Goal: Information Seeking & Learning: Learn about a topic

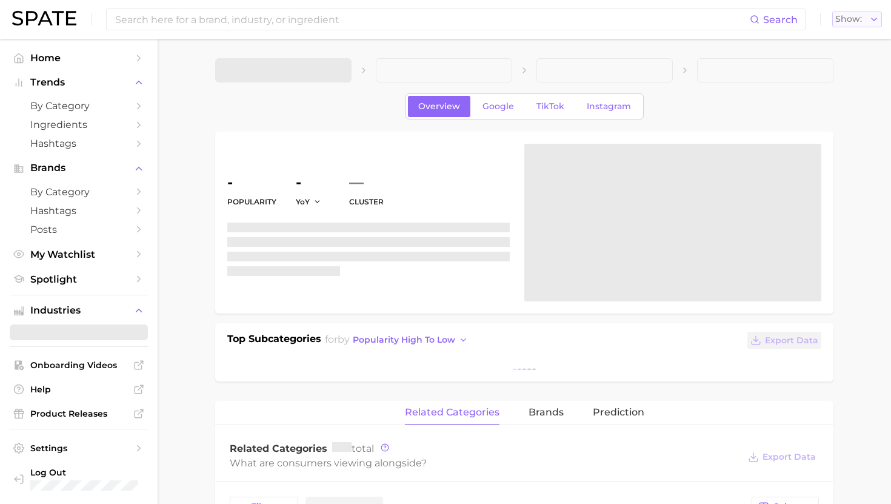
click at [848, 19] on span "Show" at bounding box center [849, 19] width 27 height 7
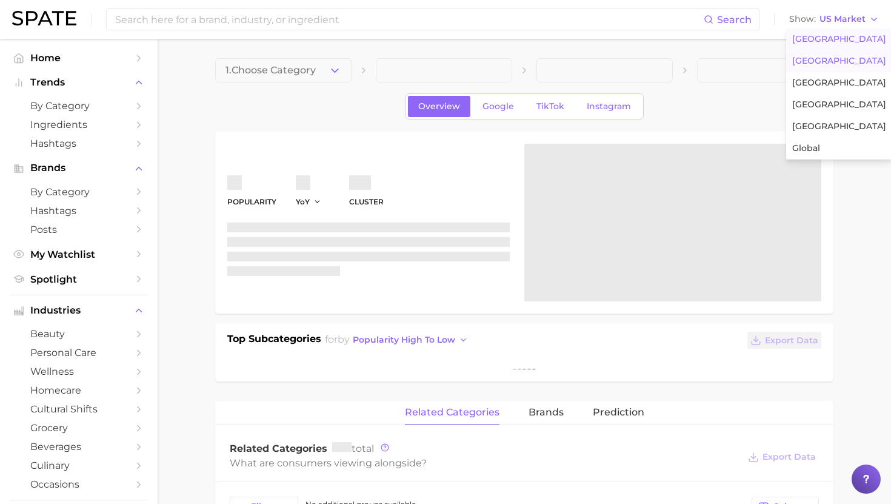
click at [814, 62] on span "United Kingdom" at bounding box center [840, 61] width 94 height 10
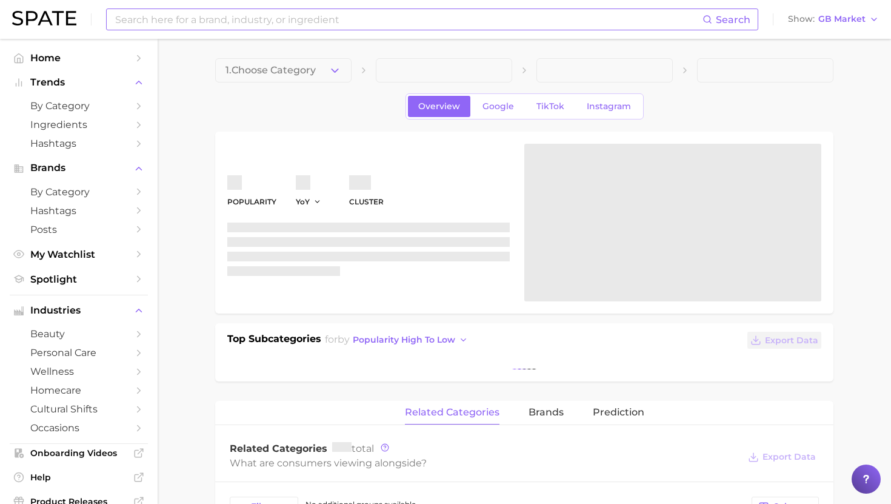
click at [458, 22] on input at bounding box center [408, 19] width 589 height 21
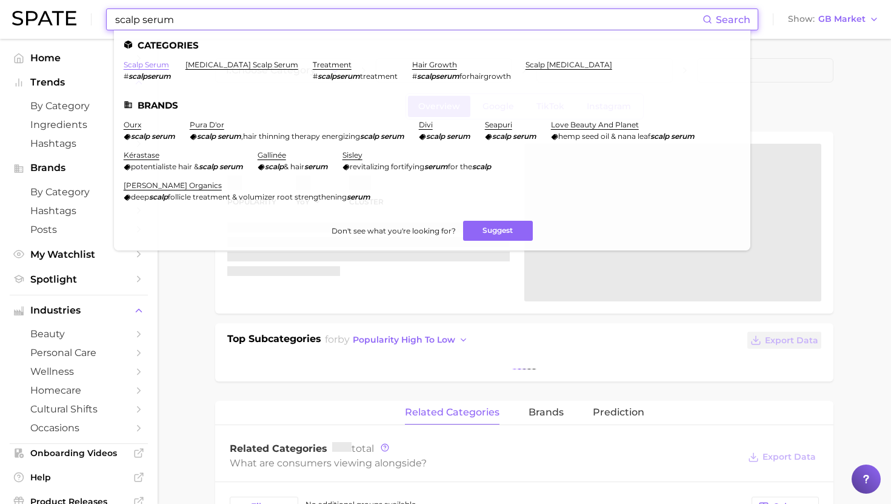
type input "scalp serum"
click at [136, 65] on link "scalp serum" at bounding box center [146, 64] width 45 height 9
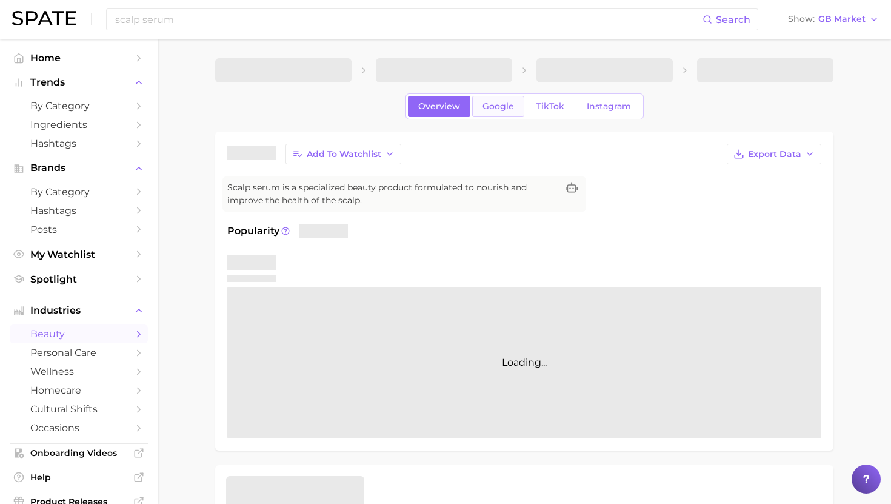
click at [525, 104] on link "Google" at bounding box center [498, 106] width 52 height 21
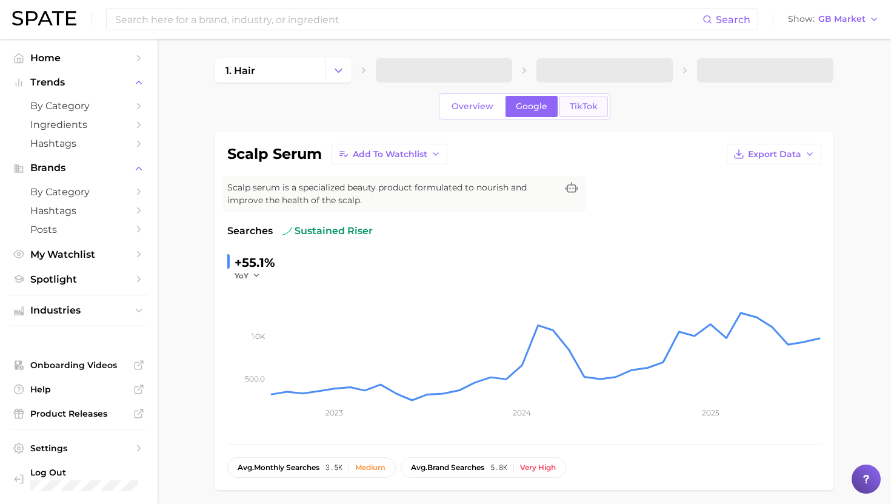
click at [575, 109] on span "TikTok" at bounding box center [584, 106] width 28 height 10
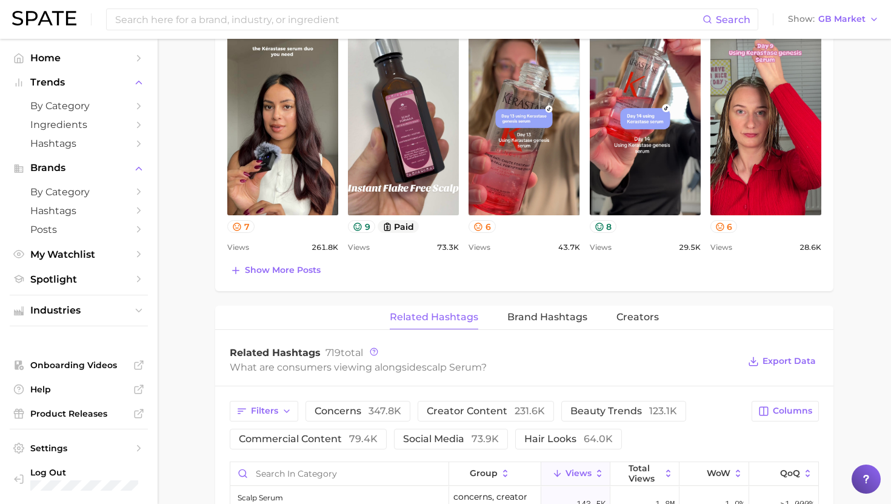
scroll to position [729, 0]
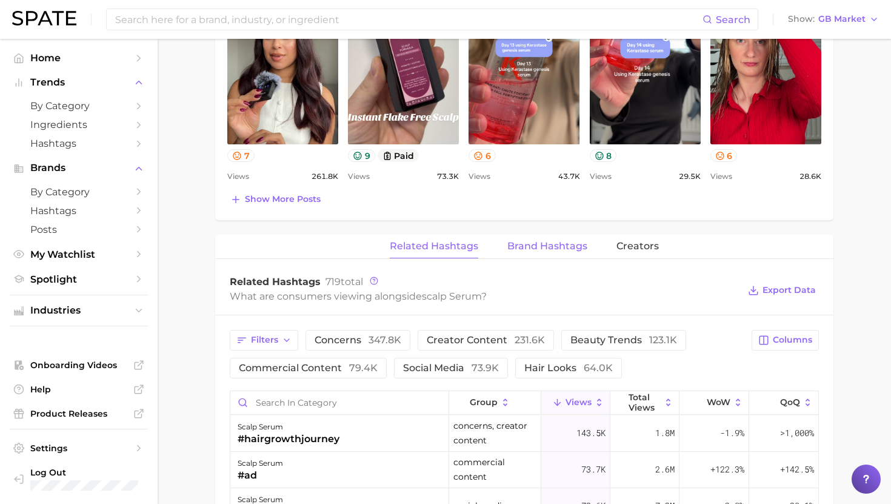
click at [540, 243] on span "Brand Hashtags" at bounding box center [548, 246] width 80 height 11
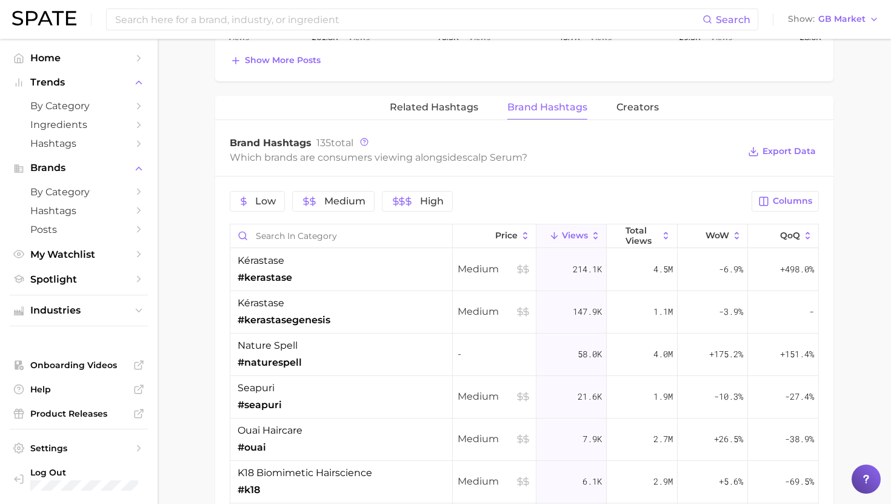
scroll to position [868, 0]
click at [368, 403] on div "seapuri #seapuri" at bounding box center [341, 396] width 223 height 42
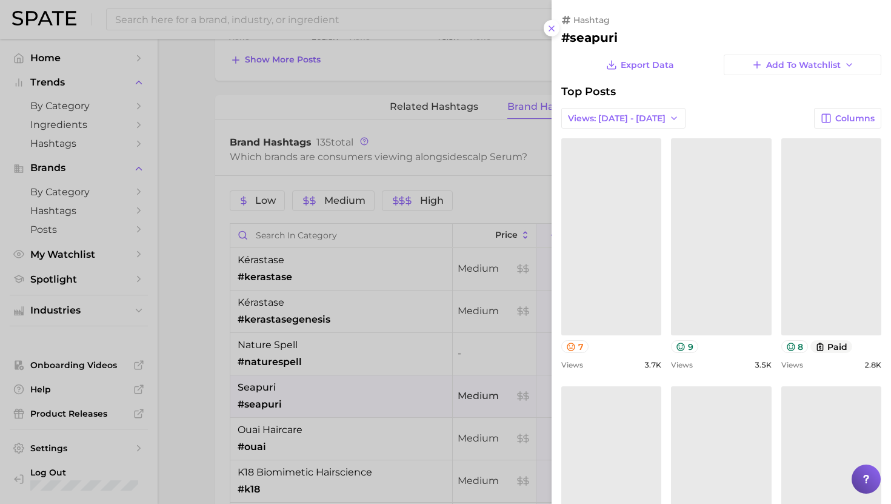
click at [368, 403] on div at bounding box center [445, 252] width 891 height 504
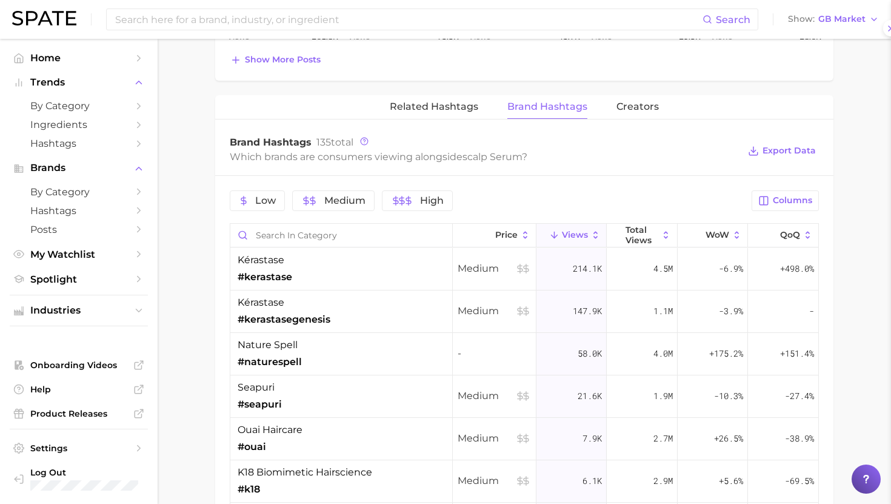
scroll to position [0, 0]
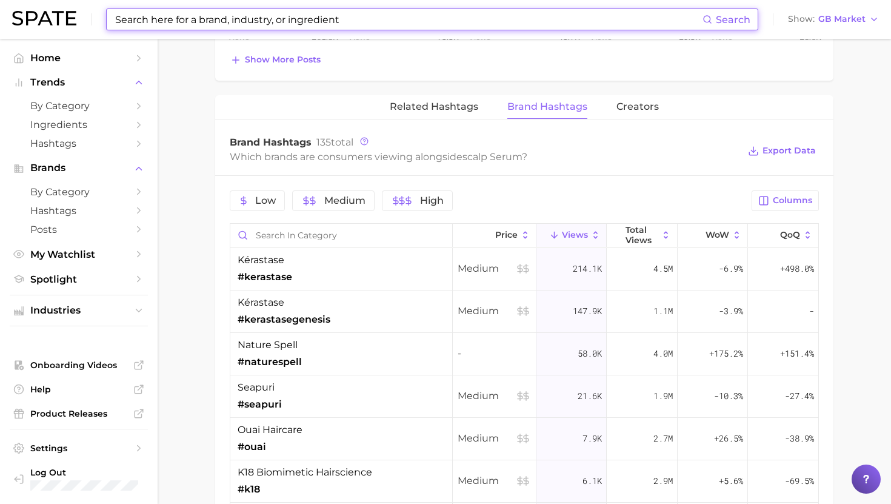
click at [260, 19] on input at bounding box center [408, 19] width 589 height 21
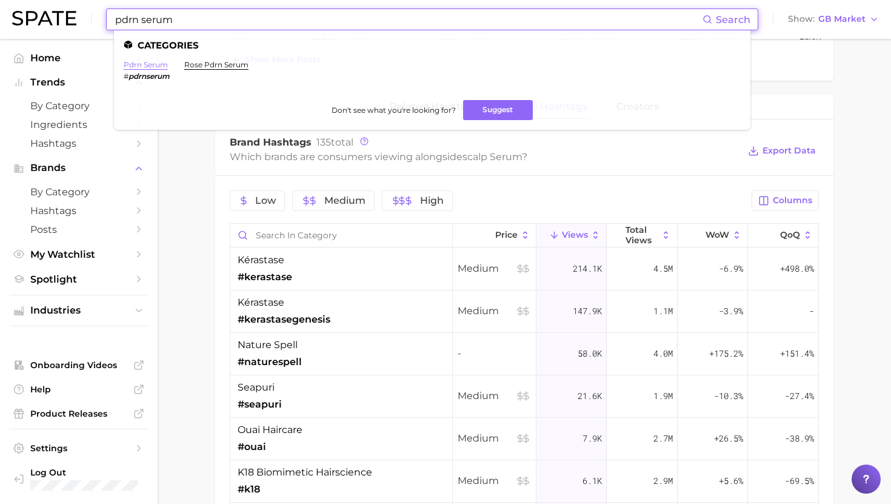
type input "pdrn serum"
click at [159, 69] on link "pdrn serum" at bounding box center [146, 64] width 44 height 9
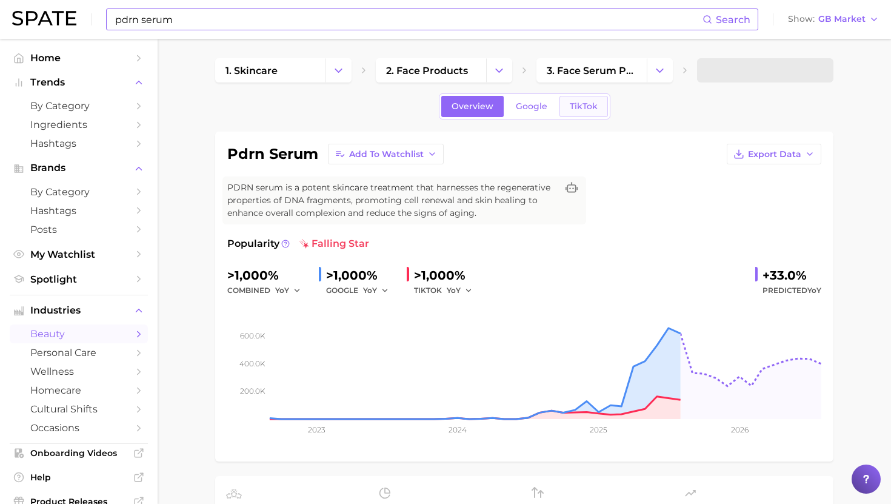
click at [580, 104] on span "TikTok" at bounding box center [584, 106] width 28 height 10
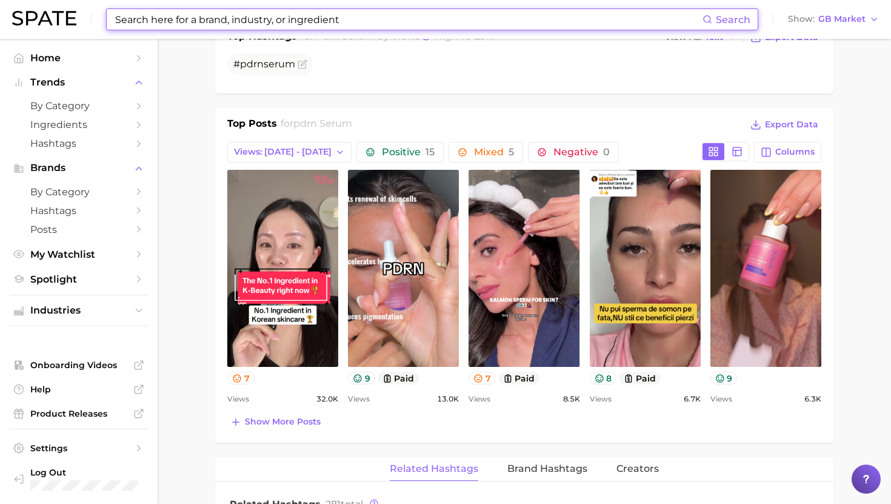
scroll to position [521, 0]
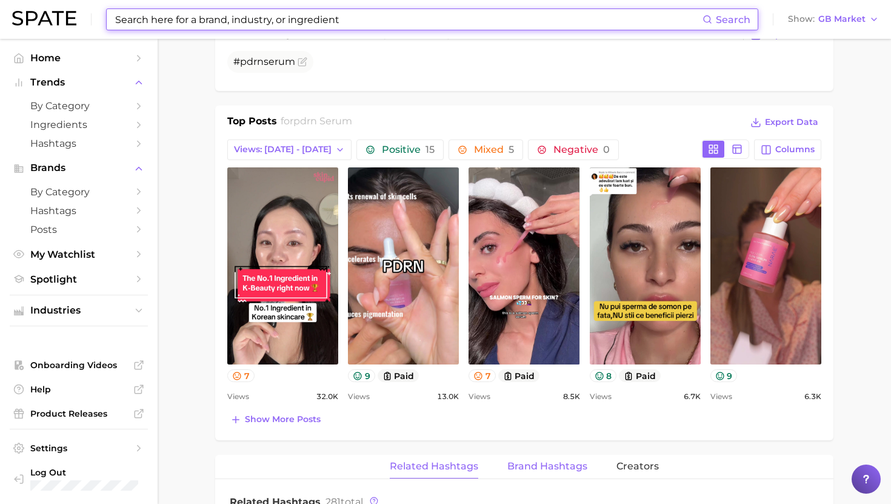
click at [531, 460] on button "Brand Hashtags" at bounding box center [548, 467] width 80 height 24
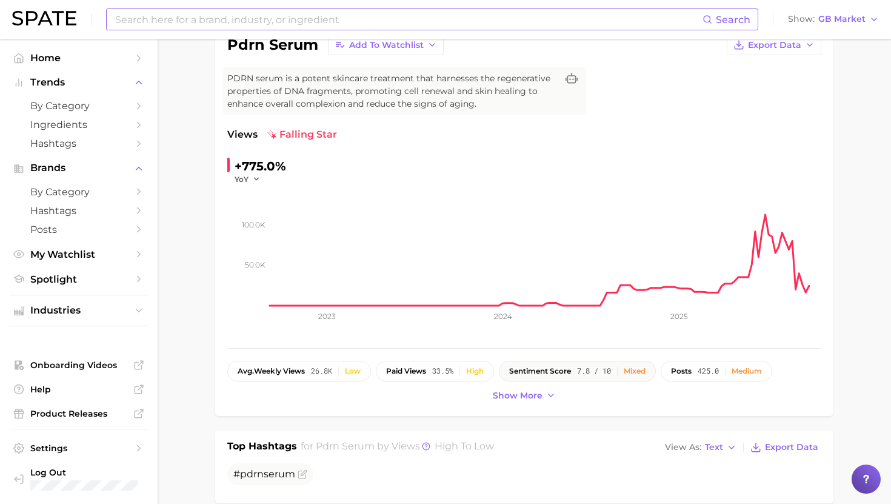
scroll to position [0, 0]
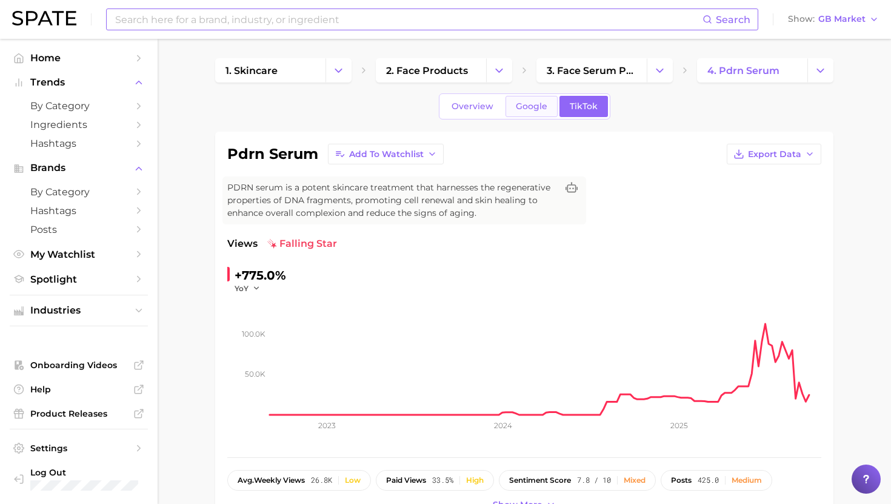
click at [537, 112] on link "Google" at bounding box center [532, 106] width 52 height 21
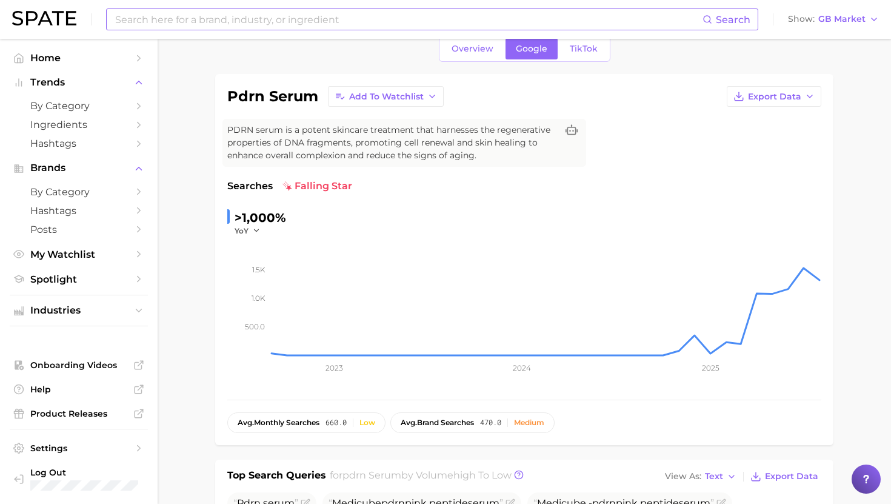
scroll to position [59, 0]
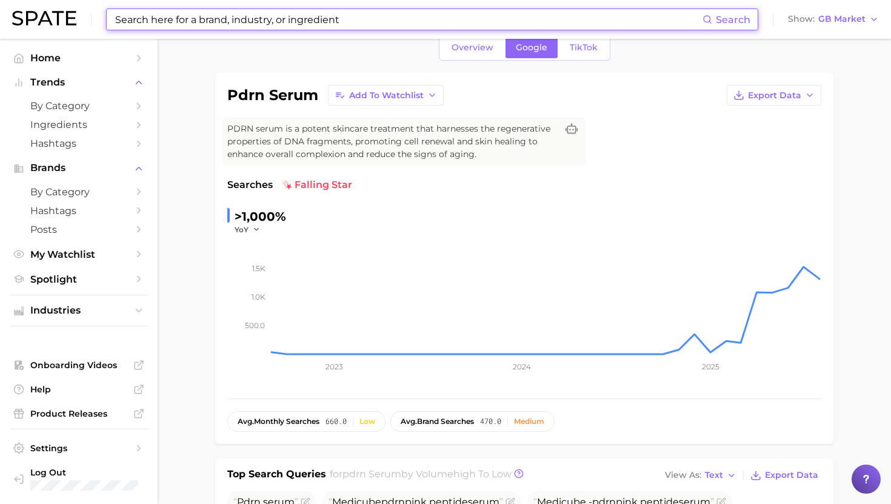
click at [266, 28] on input at bounding box center [408, 19] width 589 height 21
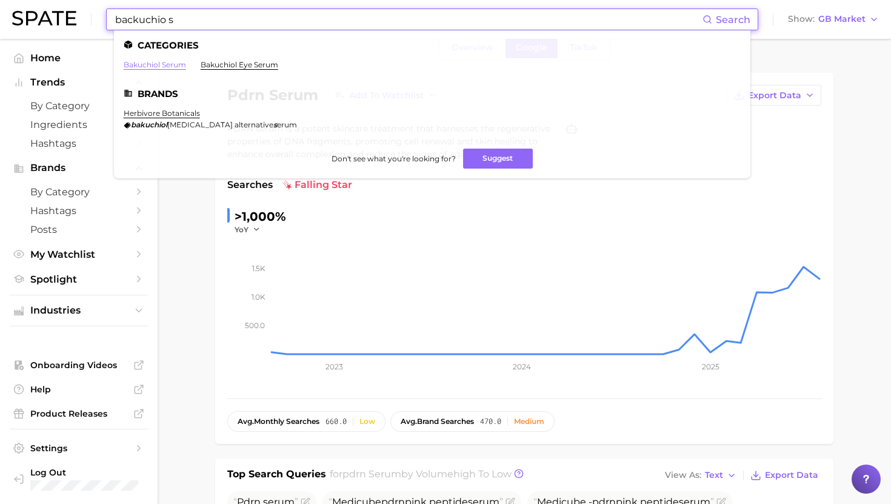
type input "backuchio s"
click at [149, 68] on link "bakuchiol serum" at bounding box center [155, 64] width 62 height 9
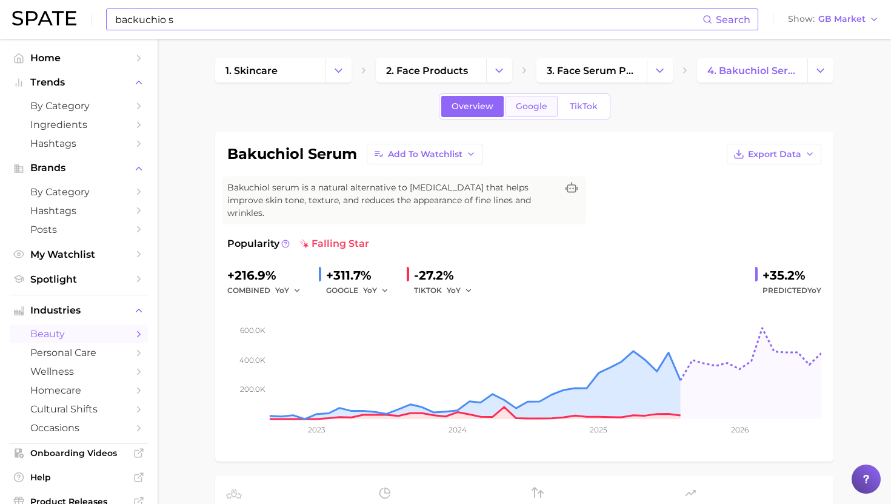
click at [543, 111] on span "Google" at bounding box center [532, 106] width 32 height 10
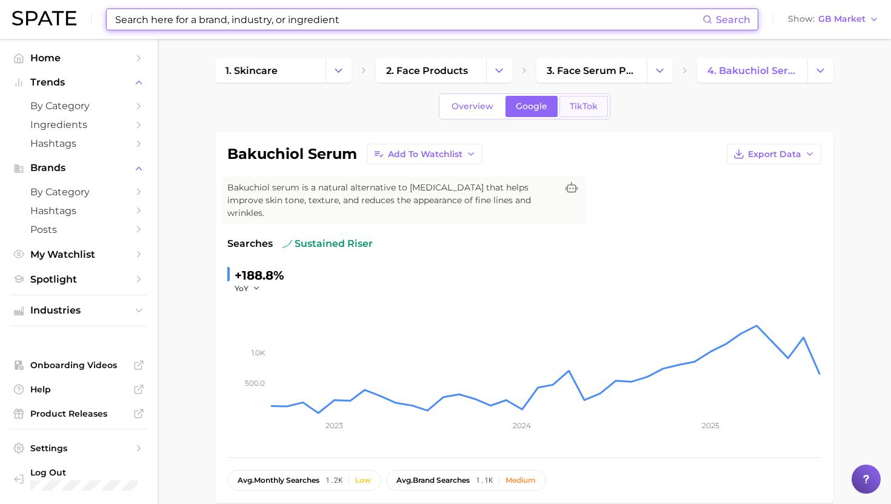
click at [582, 112] on link "TikTok" at bounding box center [584, 106] width 49 height 21
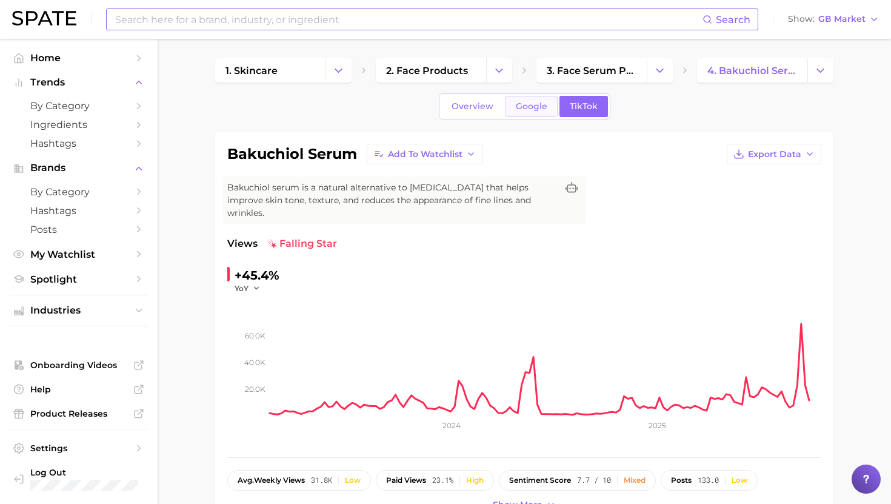
click at [549, 112] on link "Google" at bounding box center [532, 106] width 52 height 21
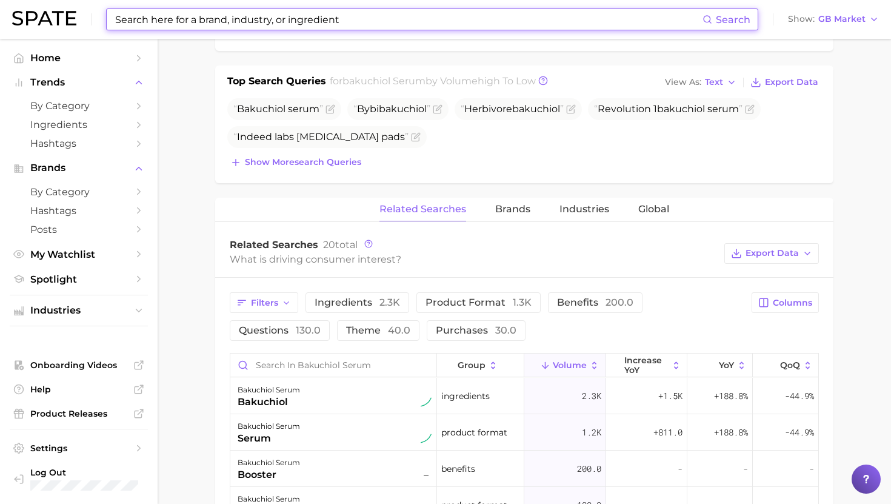
scroll to position [456, 0]
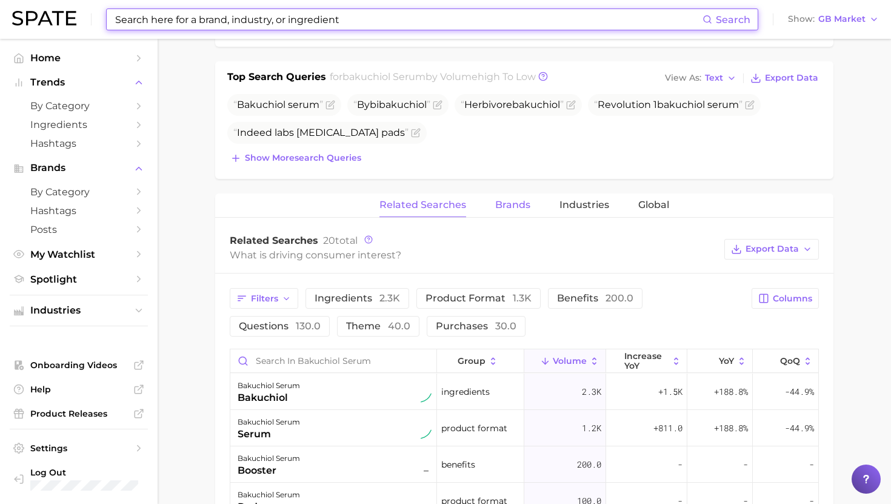
click at [512, 201] on button "Brands" at bounding box center [512, 205] width 35 height 24
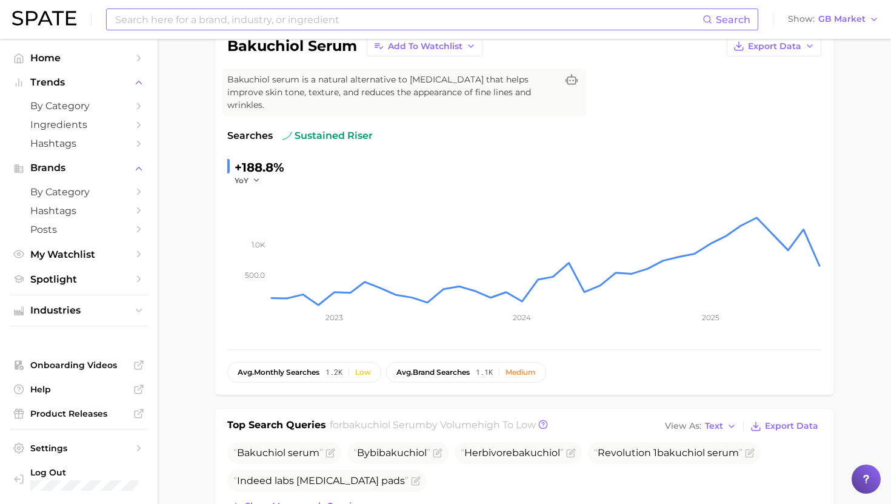
scroll to position [27, 0]
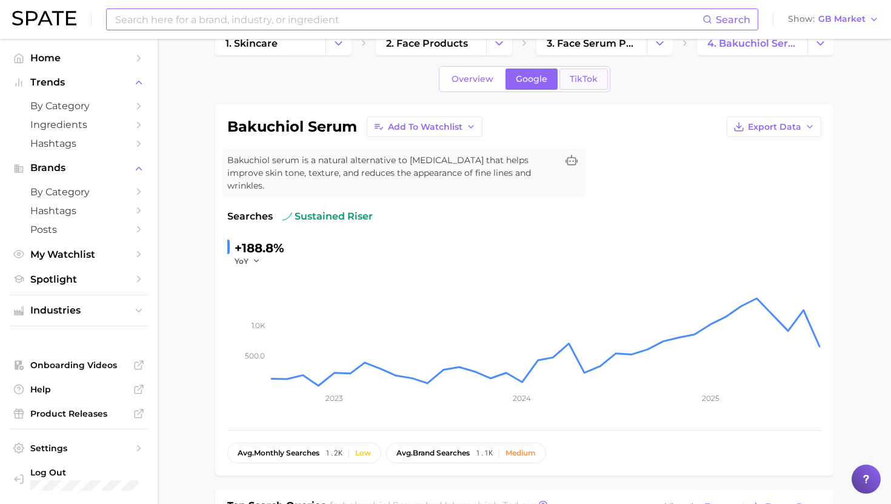
click at [576, 79] on span "TikTok" at bounding box center [584, 79] width 28 height 10
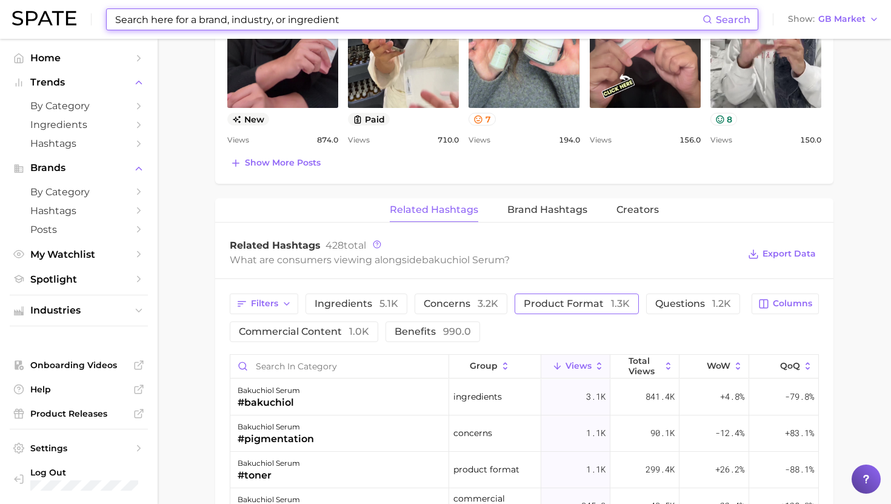
scroll to position [805, 0]
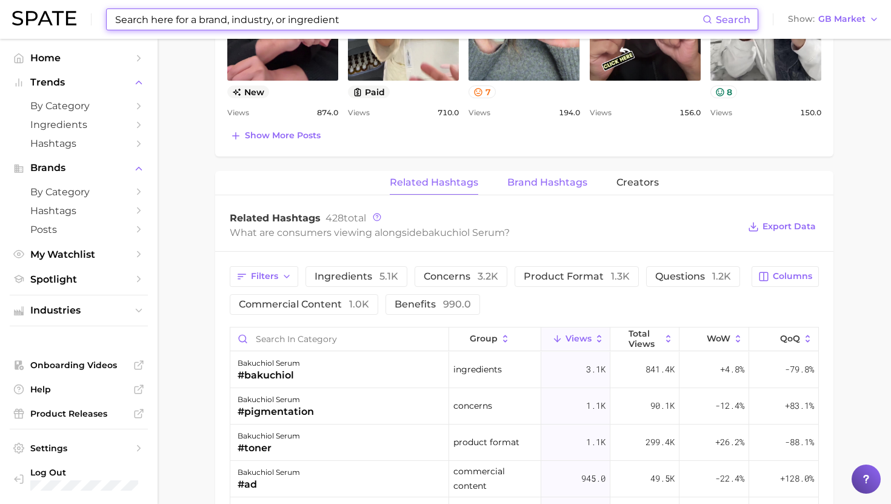
click at [541, 177] on span "Brand Hashtags" at bounding box center [548, 182] width 80 height 11
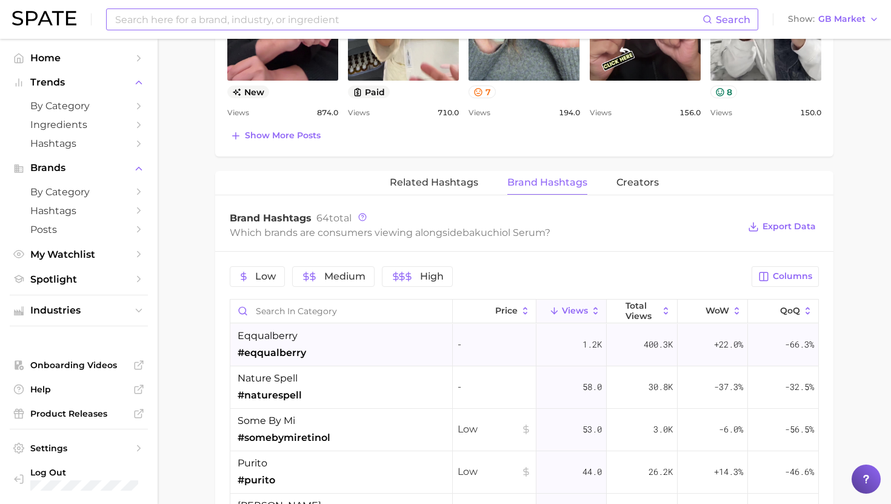
click at [371, 333] on div "eqqualberry #eqqualberry" at bounding box center [341, 345] width 223 height 42
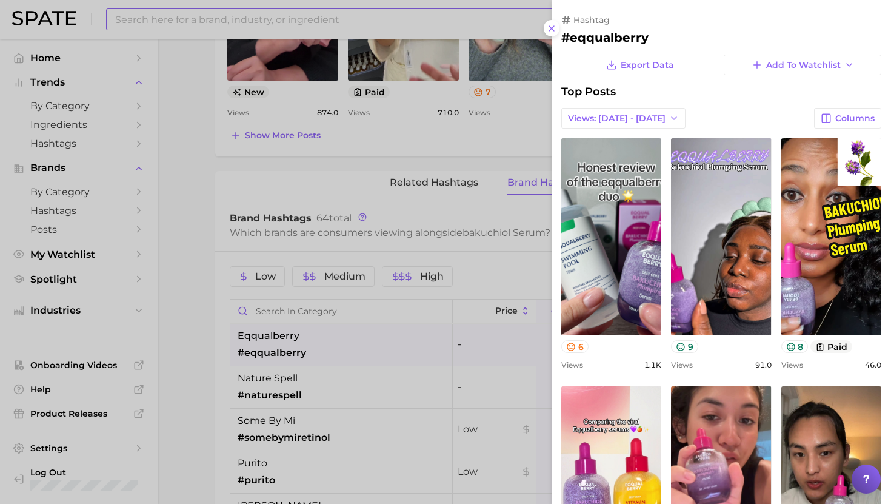
scroll to position [0, 0]
click at [256, 19] on div at bounding box center [445, 252] width 891 height 504
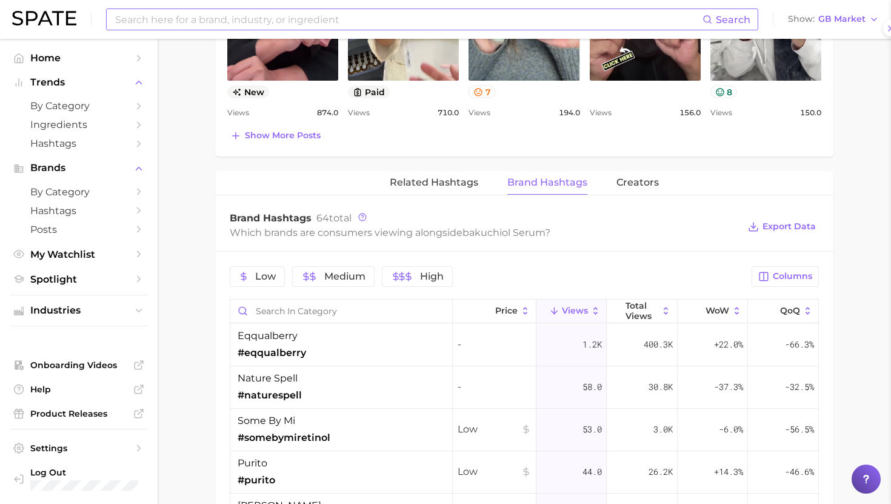
click at [256, 19] on input at bounding box center [408, 19] width 589 height 21
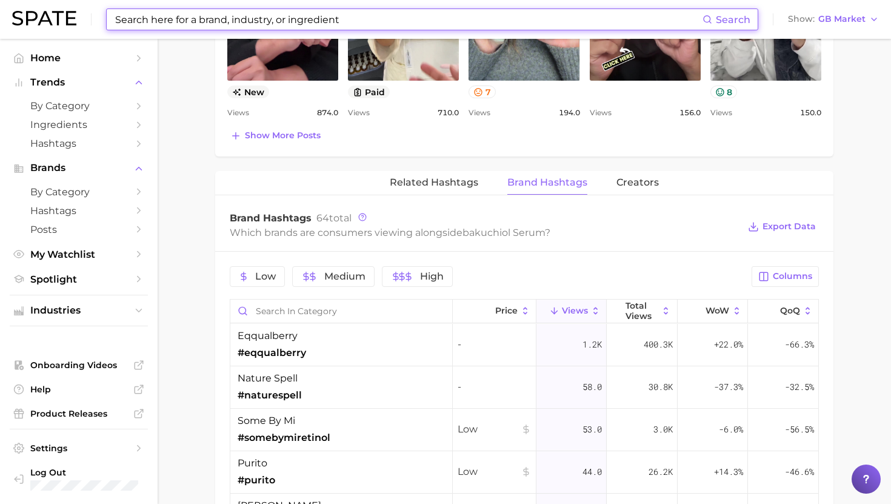
click at [256, 19] on input at bounding box center [408, 19] width 589 height 21
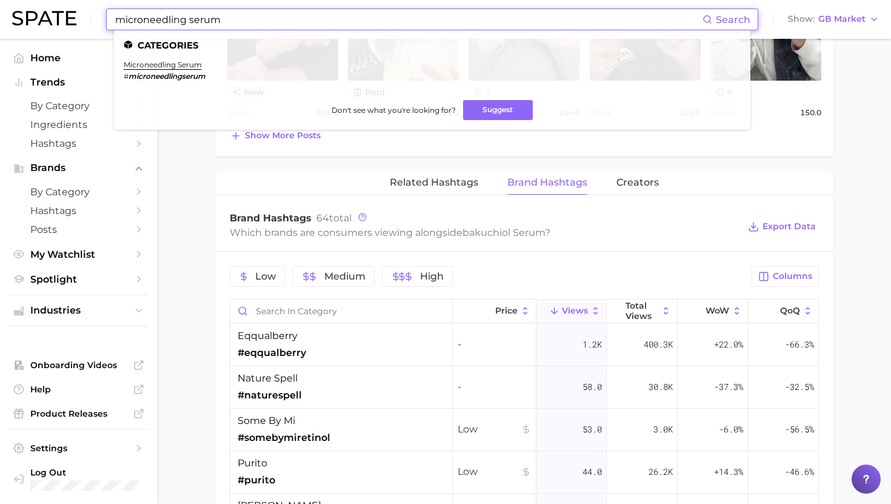
type input "microneedling serum"
click at [174, 75] on em "microneedlingserum" at bounding box center [167, 76] width 77 height 9
click at [175, 65] on link "microneedling serum" at bounding box center [163, 64] width 78 height 9
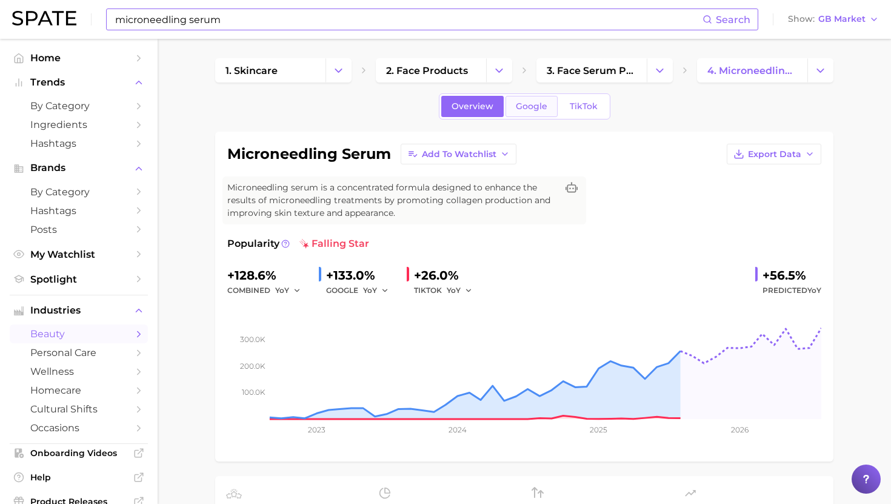
click at [521, 105] on span "Google" at bounding box center [532, 106] width 32 height 10
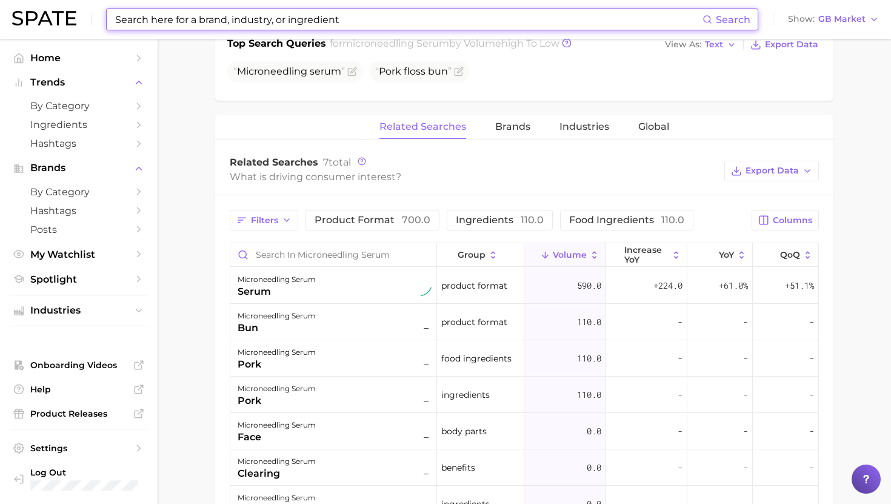
scroll to position [481, 0]
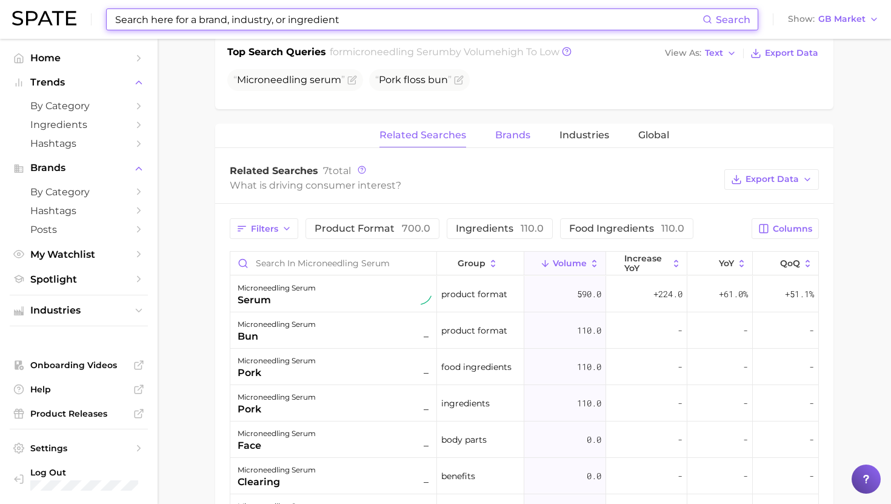
click at [507, 131] on span "Brands" at bounding box center [512, 135] width 35 height 11
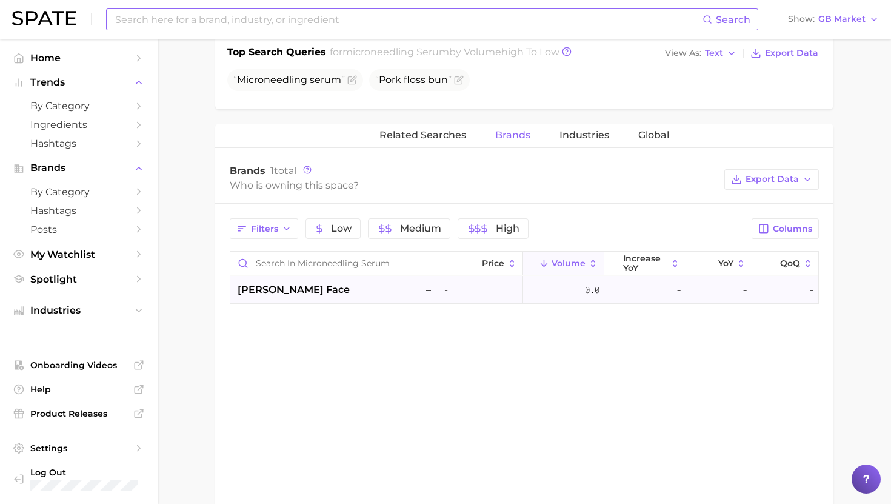
click at [343, 297] on div "sofie pavitt face –" at bounding box center [334, 290] width 209 height 28
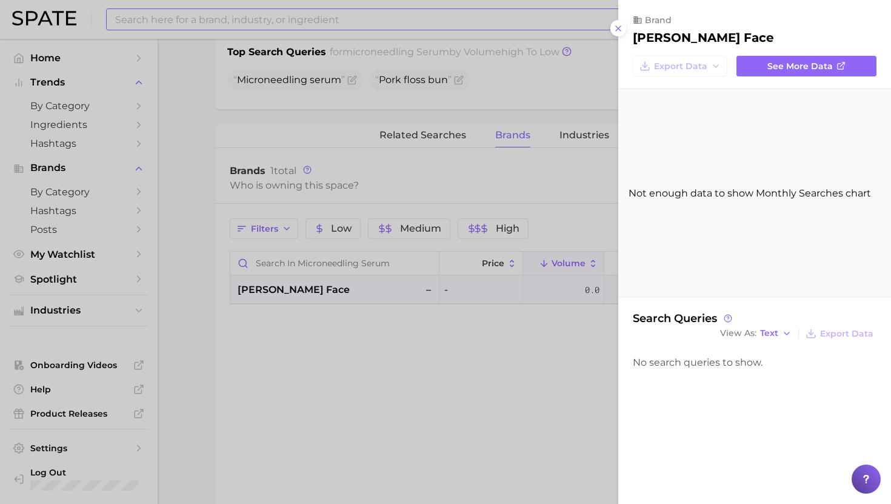
click at [343, 297] on div at bounding box center [445, 252] width 891 height 504
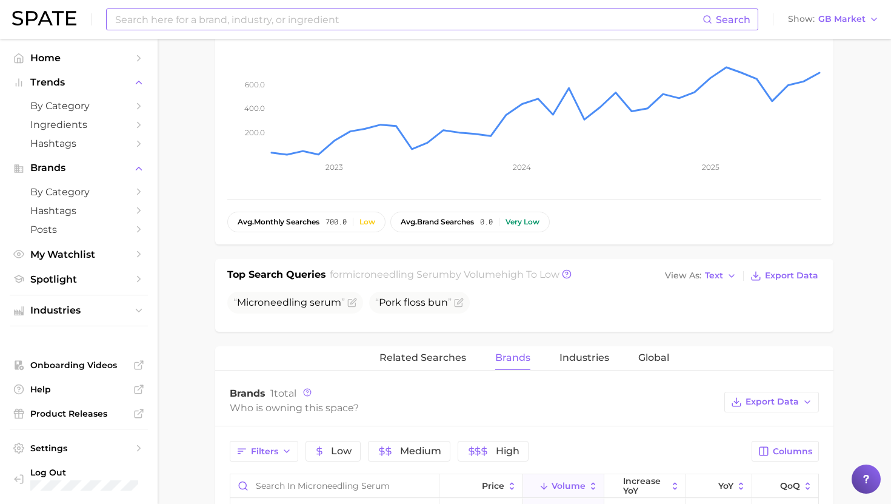
scroll to position [58, 0]
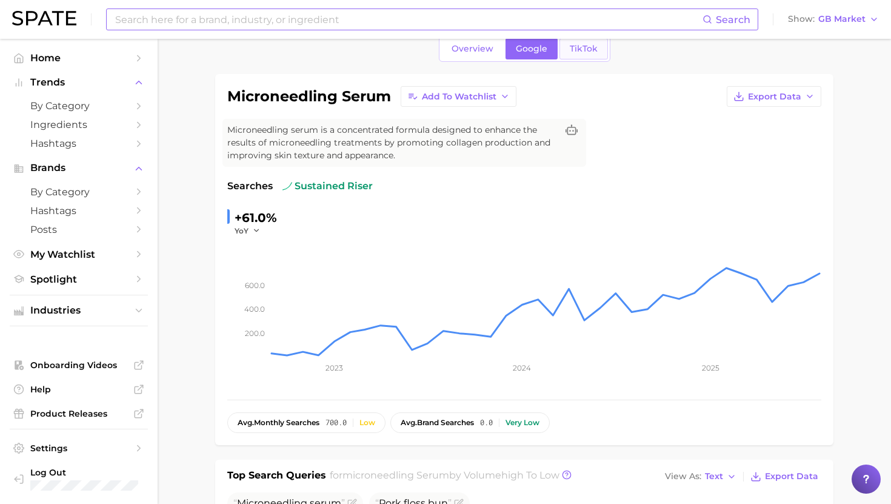
click at [582, 52] on span "TikTok" at bounding box center [584, 49] width 28 height 10
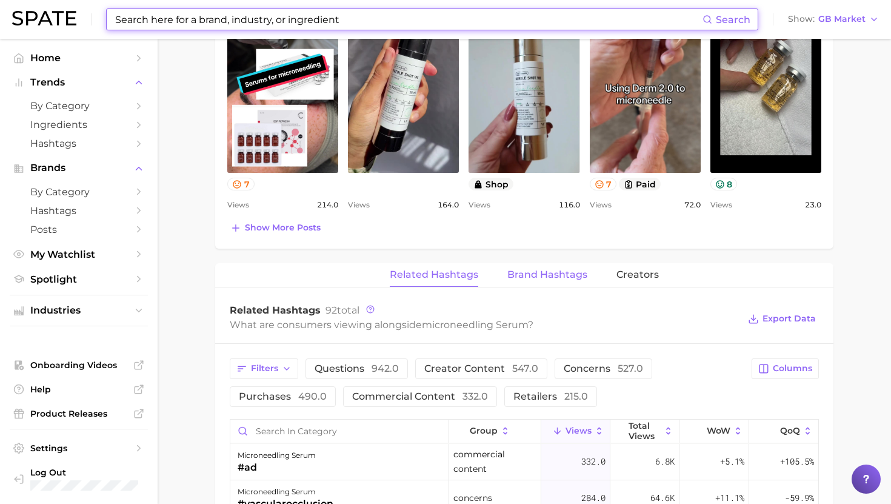
click at [529, 267] on button "Brand Hashtags" at bounding box center [548, 275] width 80 height 24
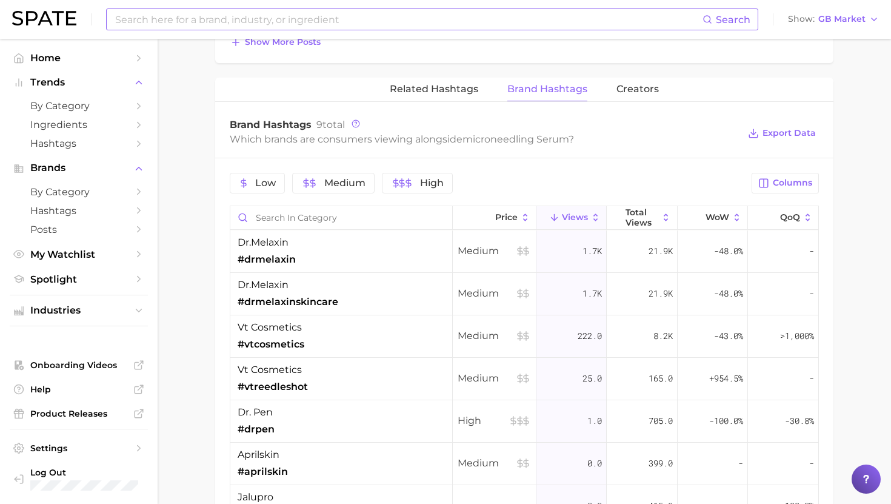
scroll to position [896, 0]
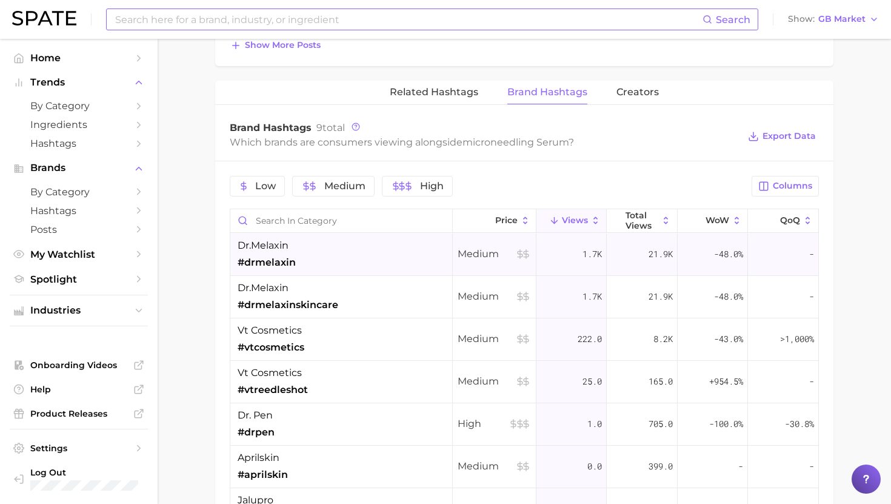
click at [401, 250] on div "dr.melaxin #drmelaxin" at bounding box center [341, 254] width 223 height 42
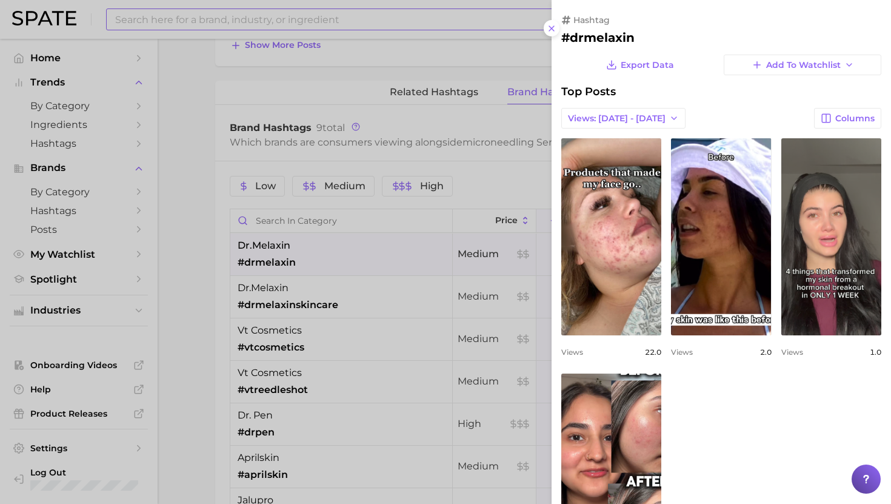
scroll to position [0, 0]
click at [399, 249] on div at bounding box center [445, 252] width 891 height 504
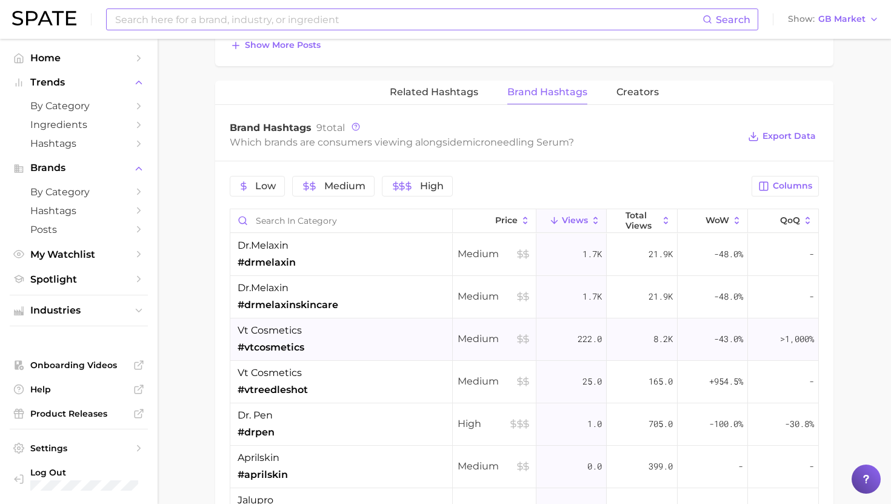
click at [381, 337] on div "vt cosmetics #vtcosmetics" at bounding box center [341, 339] width 223 height 42
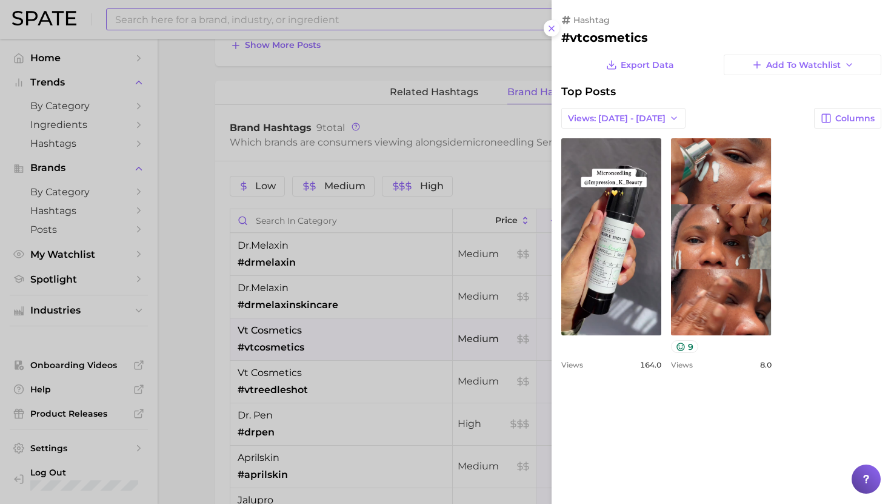
click at [381, 337] on div at bounding box center [445, 252] width 891 height 504
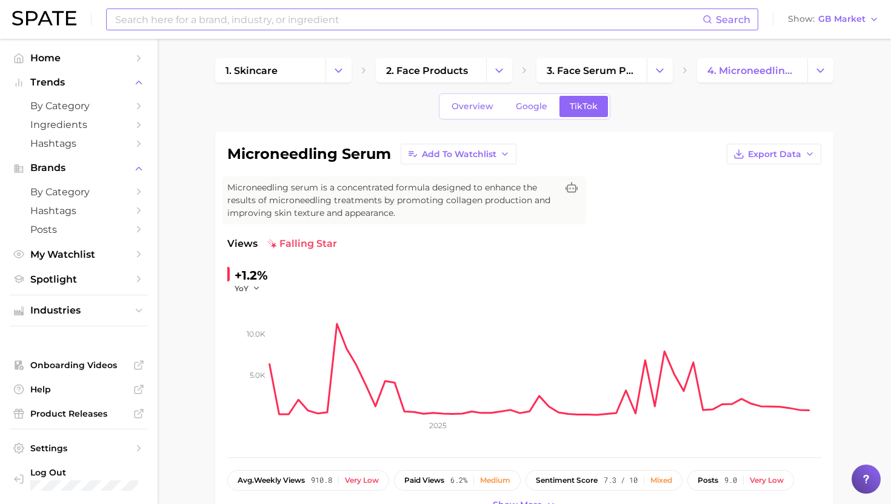
click at [240, 22] on input at bounding box center [408, 19] width 589 height 21
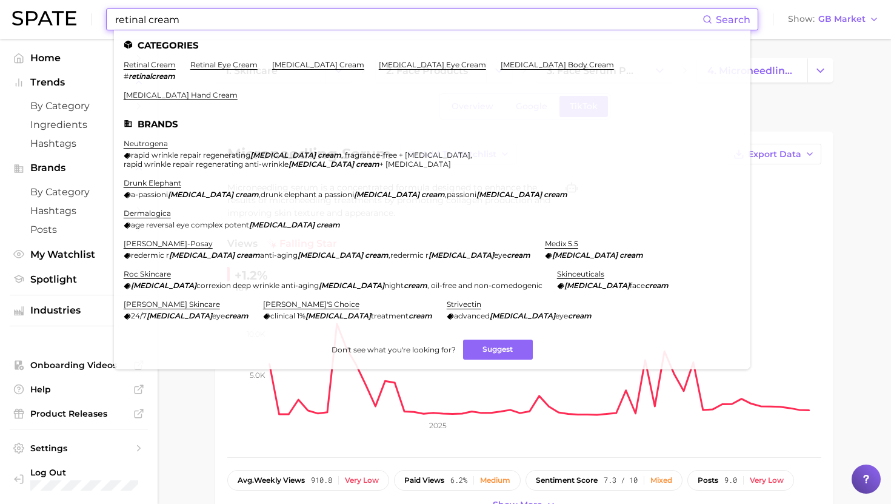
type input "retinal cream"
click at [158, 57] on ul "Categories retinal cream # retinalcream retinal eye cream retinol cream retinol…" at bounding box center [432, 199] width 637 height 339
click at [158, 67] on link "retinal cream" at bounding box center [150, 64] width 52 height 9
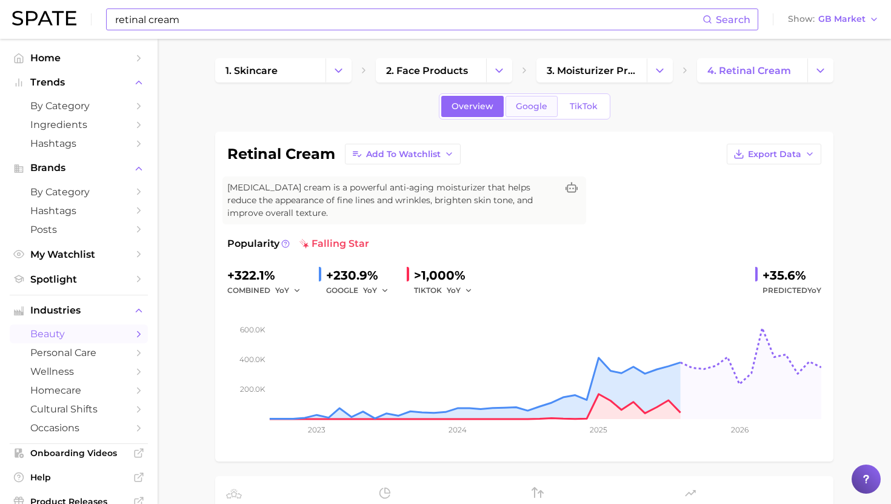
click at [537, 108] on span "Google" at bounding box center [532, 106] width 32 height 10
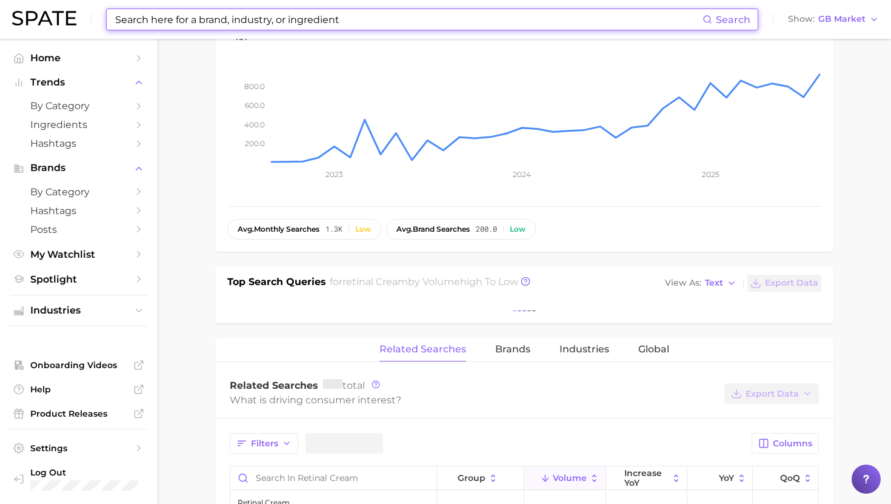
scroll to position [265, 0]
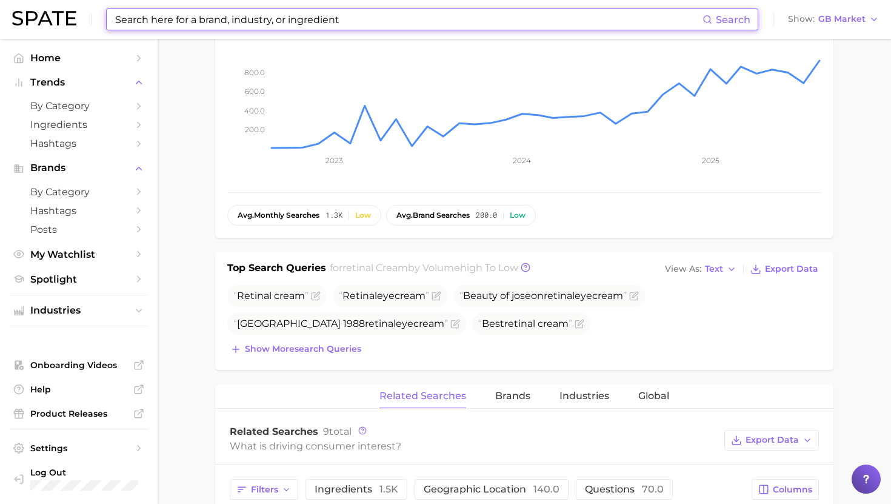
click at [495, 373] on div "retinal cream Add to Watchlist Export Data Retinol cream is a powerful anti-agi…" at bounding box center [524, 387] width 618 height 1041
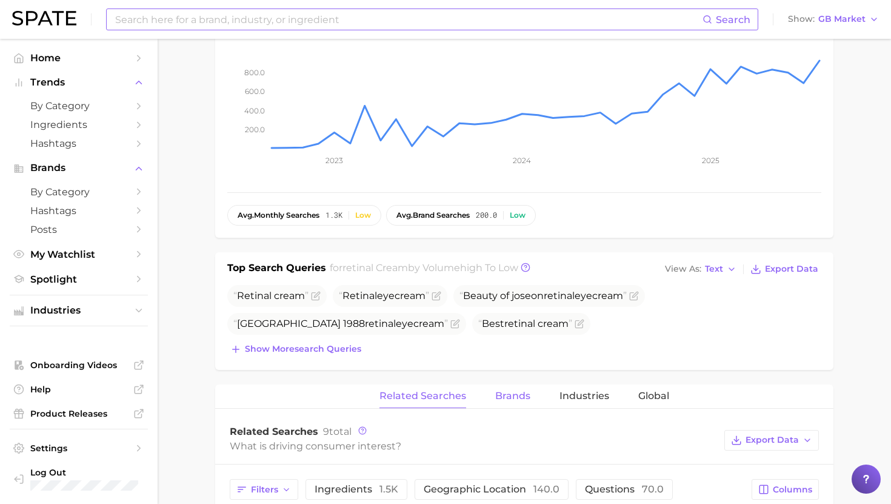
click at [500, 389] on button "Brands" at bounding box center [512, 396] width 35 height 24
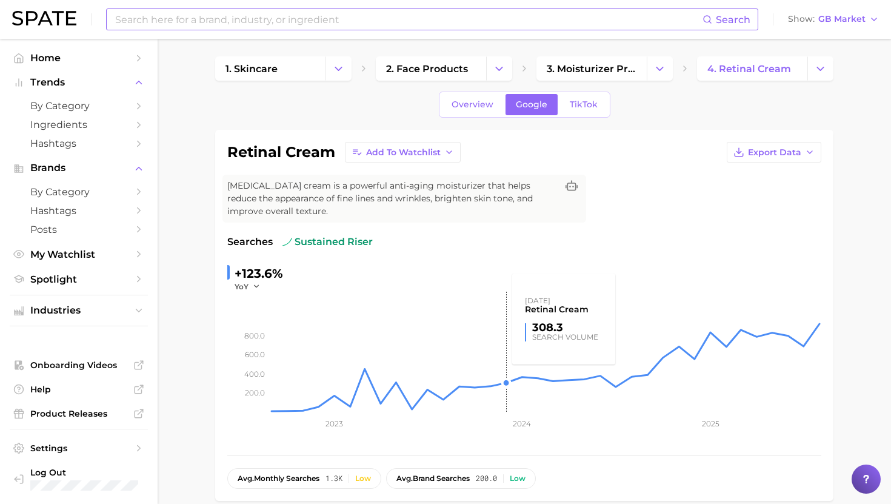
scroll to position [0, 0]
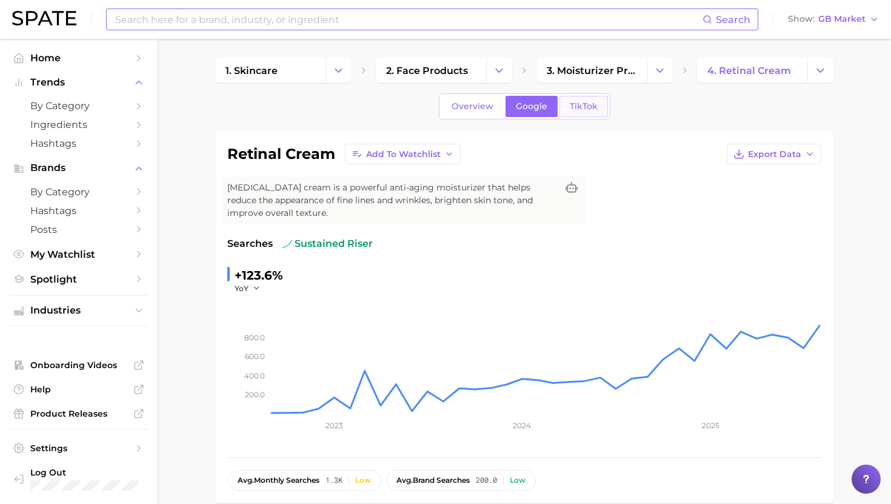
click at [575, 109] on span "TikTok" at bounding box center [584, 106] width 28 height 10
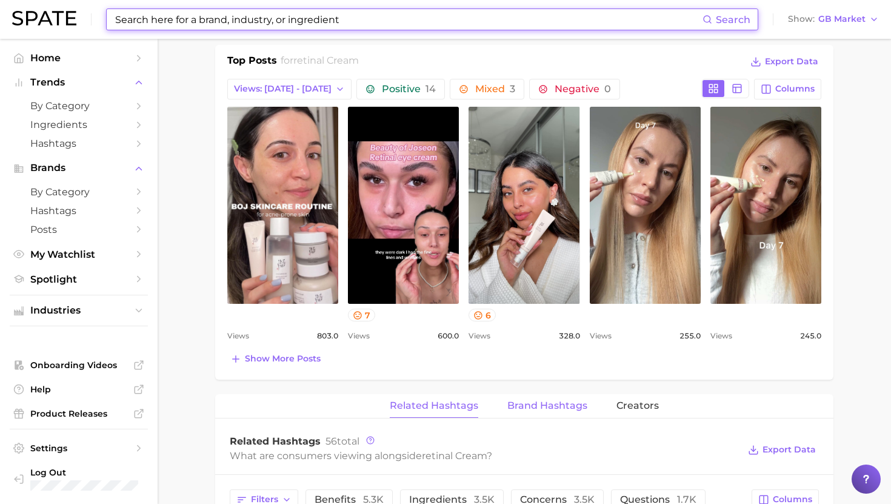
click at [564, 403] on span "Brand Hashtags" at bounding box center [548, 405] width 80 height 11
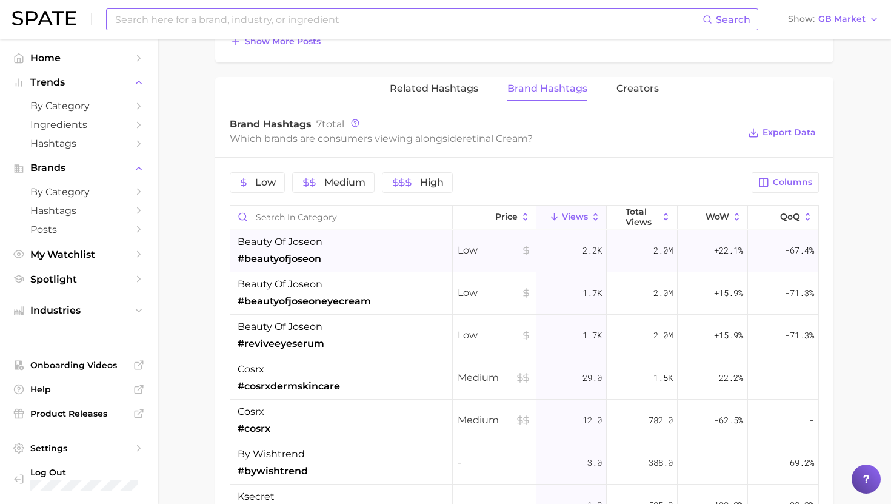
click at [374, 241] on div "beauty of joseon #beautyofjoseon" at bounding box center [341, 251] width 223 height 42
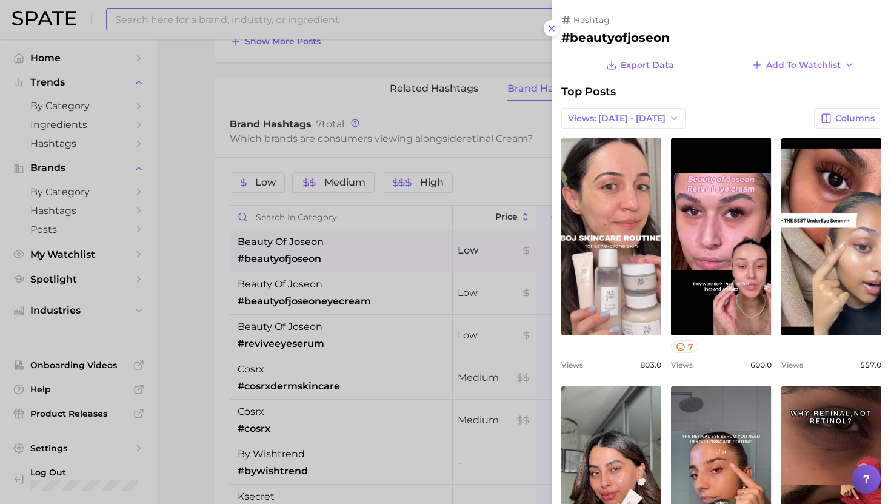
click at [376, 244] on div at bounding box center [445, 252] width 891 height 504
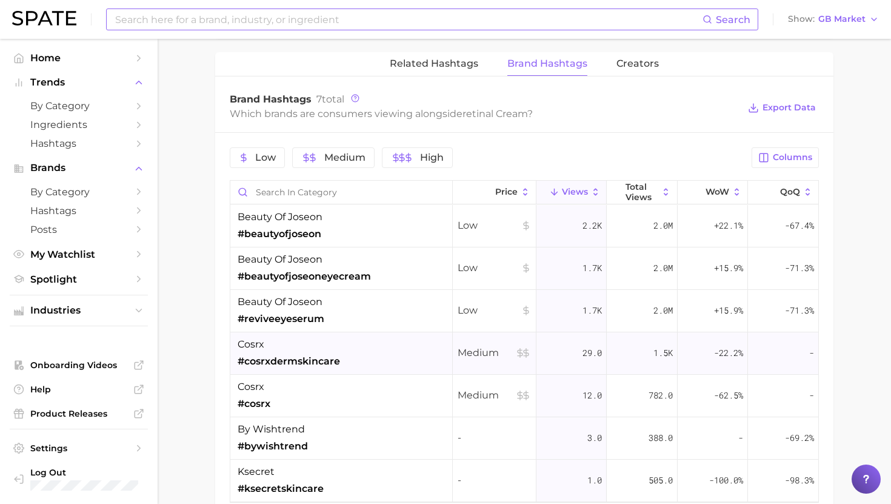
click at [371, 358] on div "cosrx #cosrxdermskincare" at bounding box center [341, 353] width 223 height 42
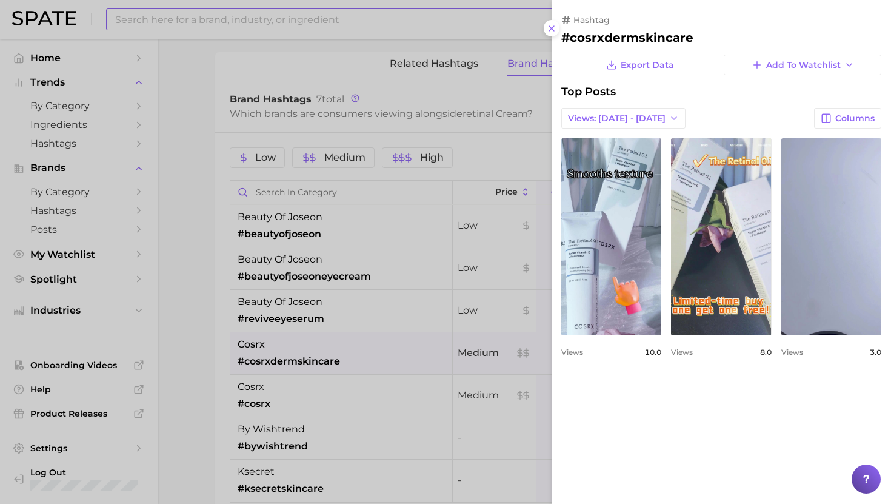
click at [368, 350] on div at bounding box center [445, 252] width 891 height 504
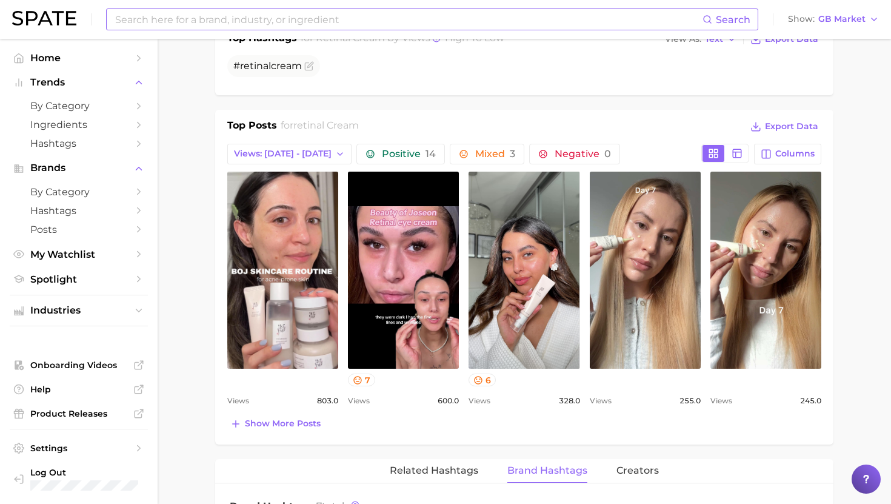
click at [324, 24] on input at bounding box center [408, 19] width 589 height 21
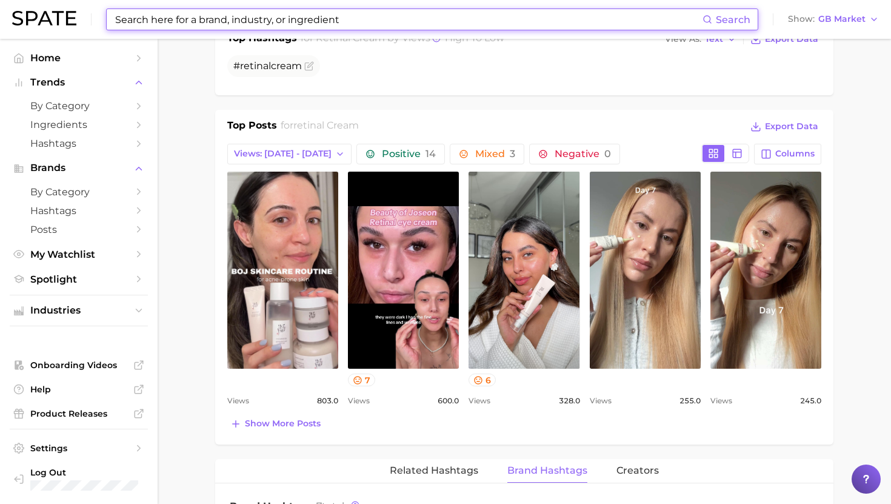
type input "x"
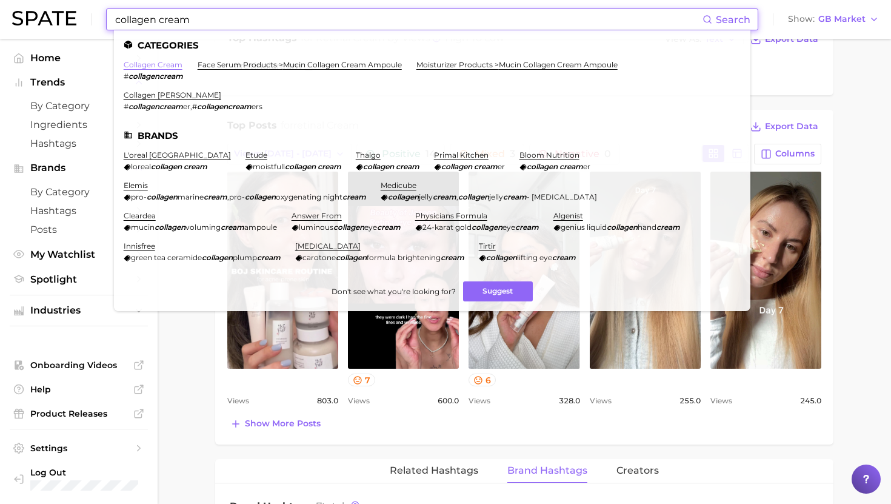
type input "collagen cream"
click at [150, 66] on link "collagen cream" at bounding box center [153, 64] width 59 height 9
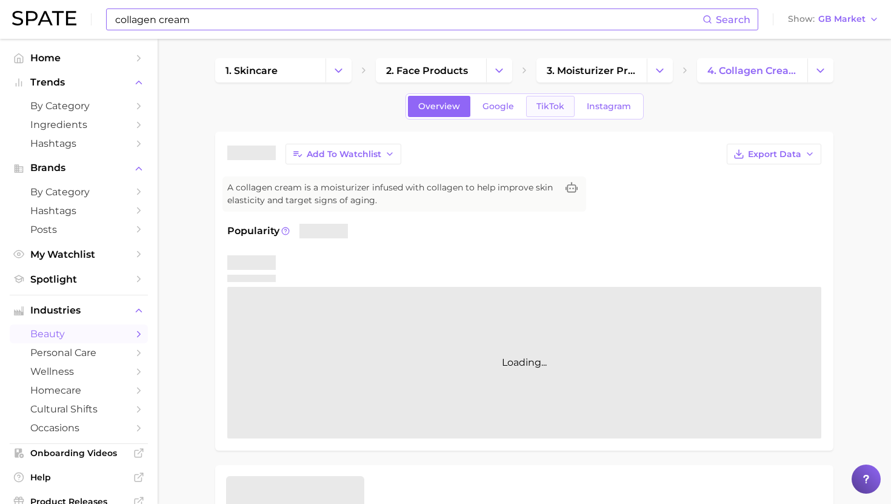
click at [539, 104] on span "TikTok" at bounding box center [551, 106] width 28 height 10
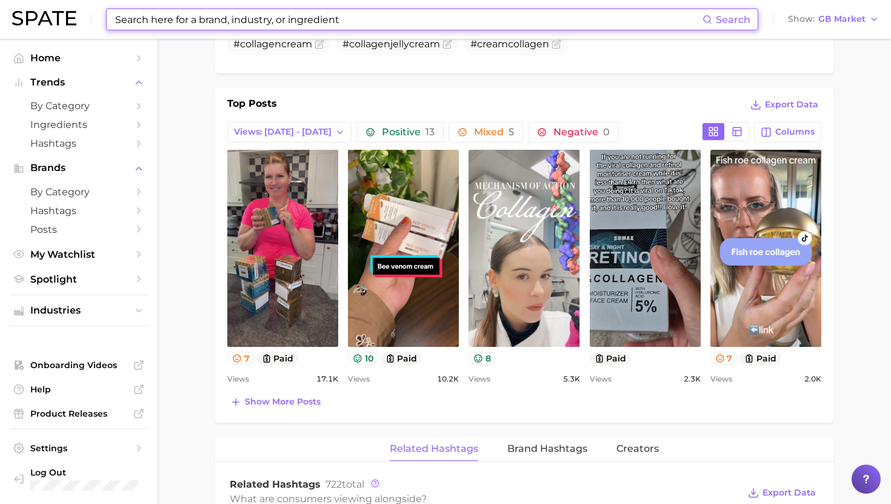
scroll to position [528, 0]
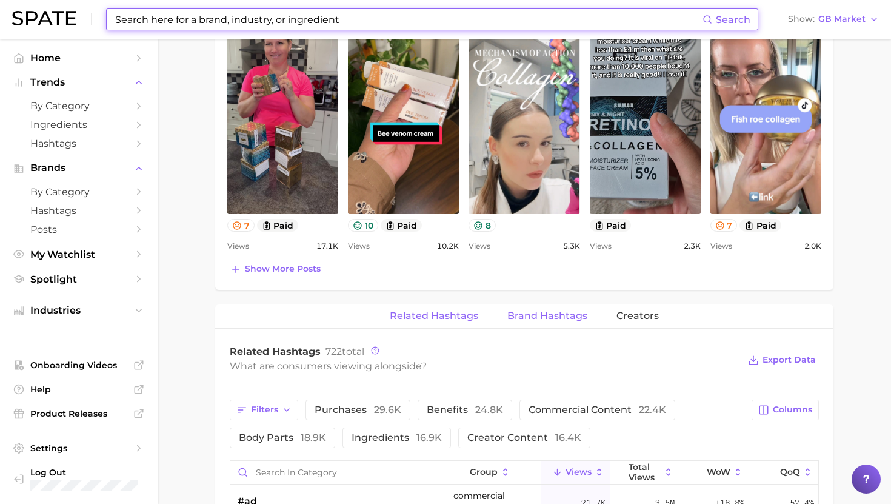
click at [538, 327] on button "Brand Hashtags" at bounding box center [548, 316] width 80 height 24
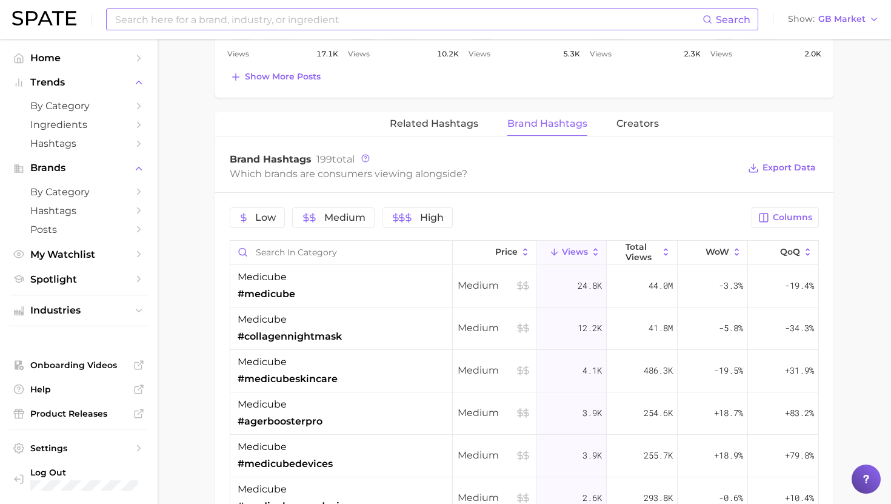
scroll to position [857, 0]
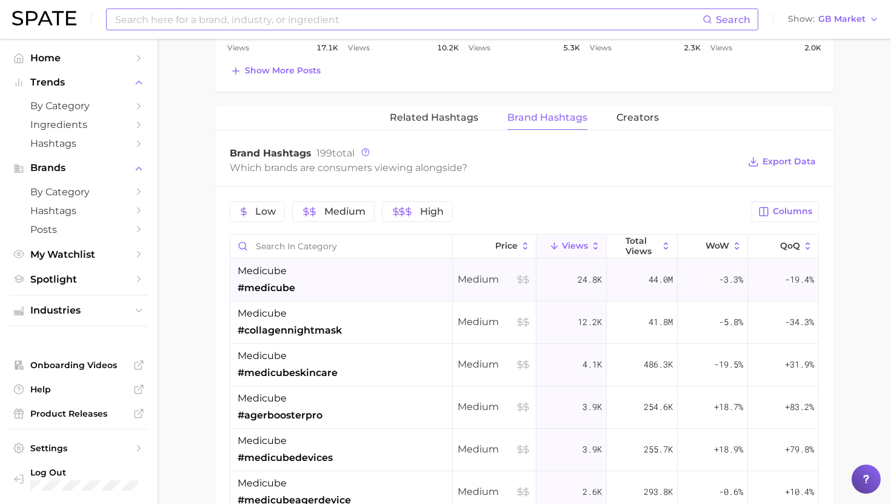
click at [363, 275] on div "medicube #medicube" at bounding box center [341, 280] width 223 height 42
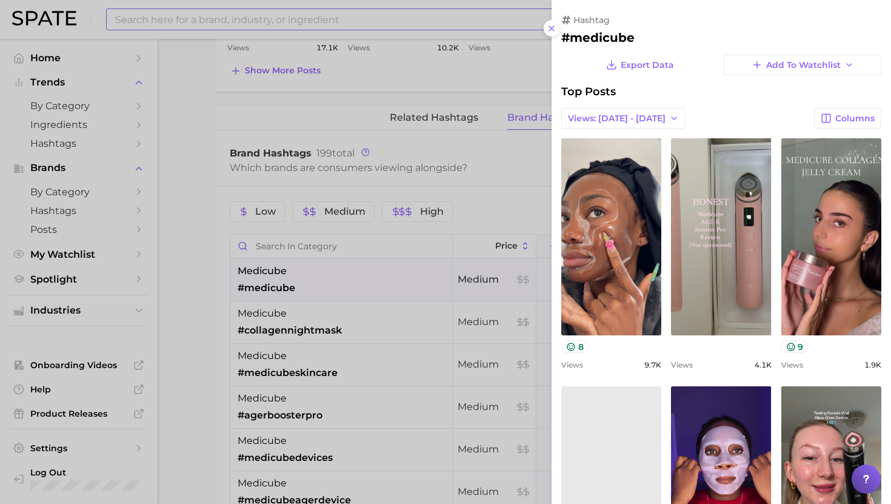
scroll to position [0, 0]
click at [360, 275] on div at bounding box center [445, 252] width 891 height 504
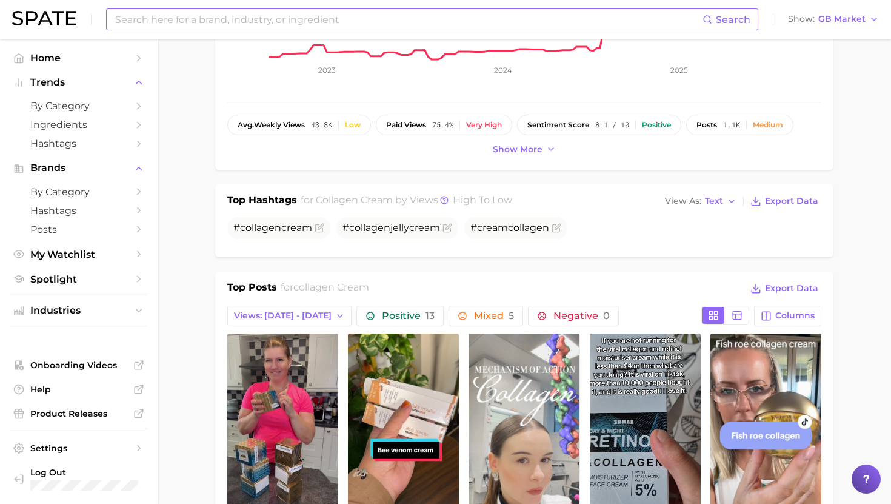
scroll to position [291, 0]
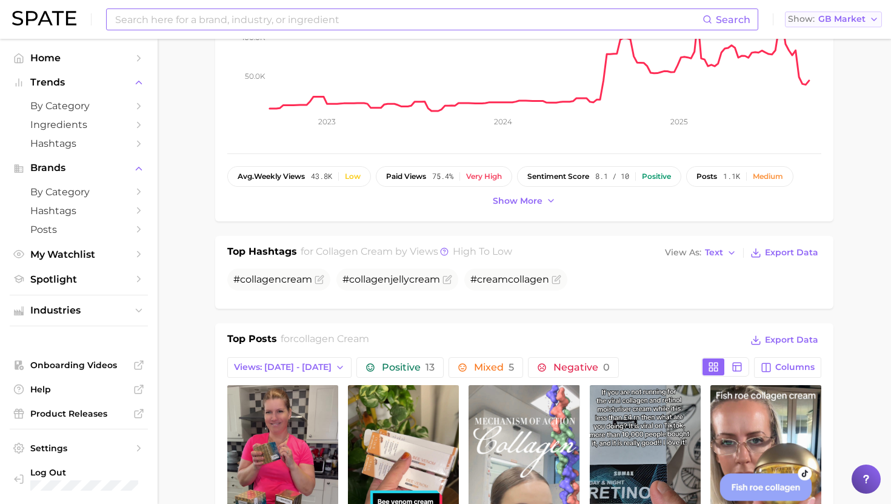
click at [833, 22] on span "GB Market" at bounding box center [842, 19] width 47 height 7
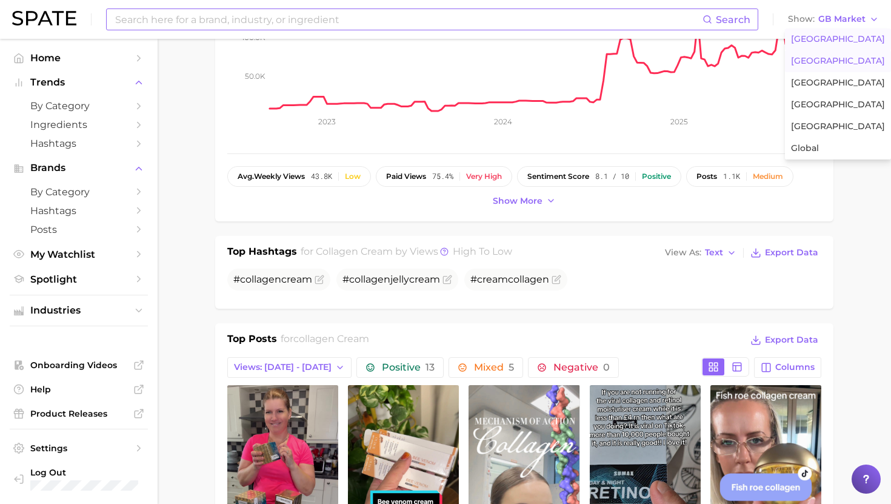
click at [822, 43] on span "United States" at bounding box center [838, 39] width 94 height 10
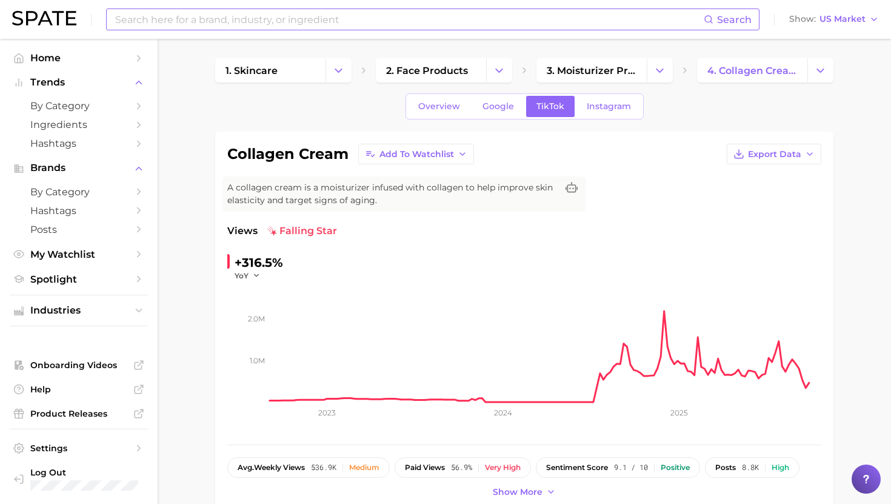
click at [286, 12] on input at bounding box center [409, 19] width 590 height 21
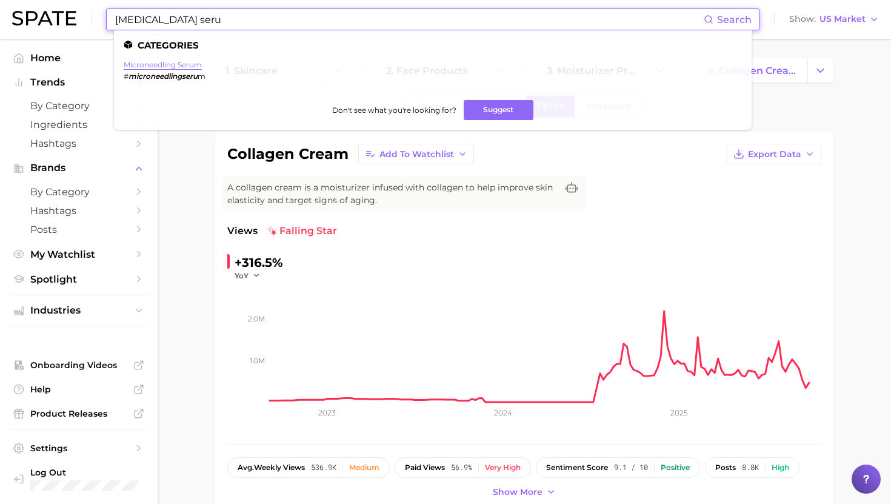
type input "micro needling seru"
click at [169, 67] on link "microneedling serum" at bounding box center [163, 64] width 78 height 9
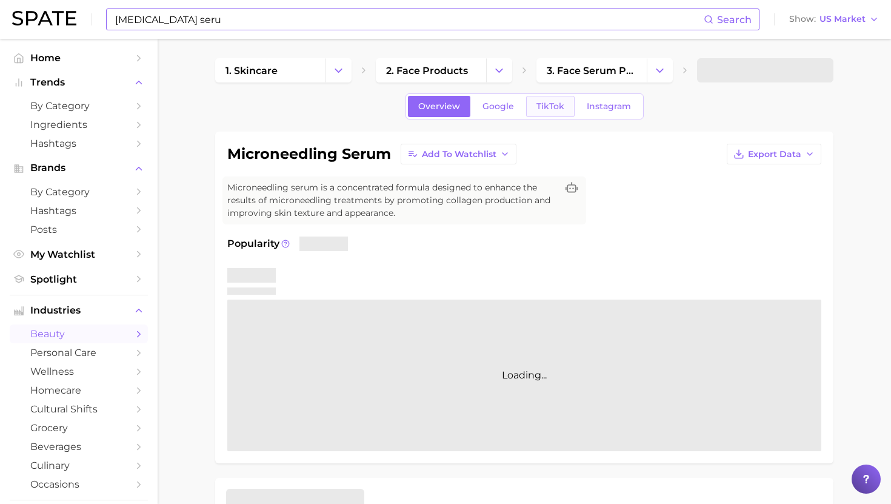
click at [555, 104] on span "TikTok" at bounding box center [551, 106] width 28 height 10
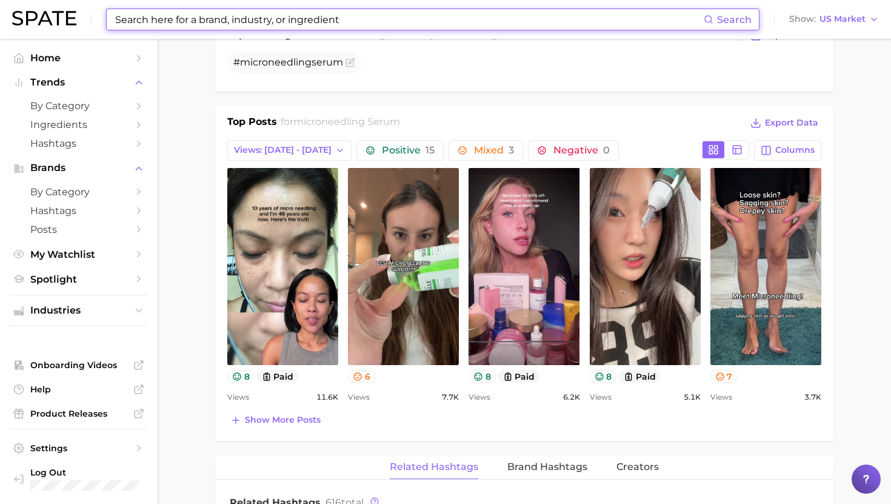
scroll to position [602, 0]
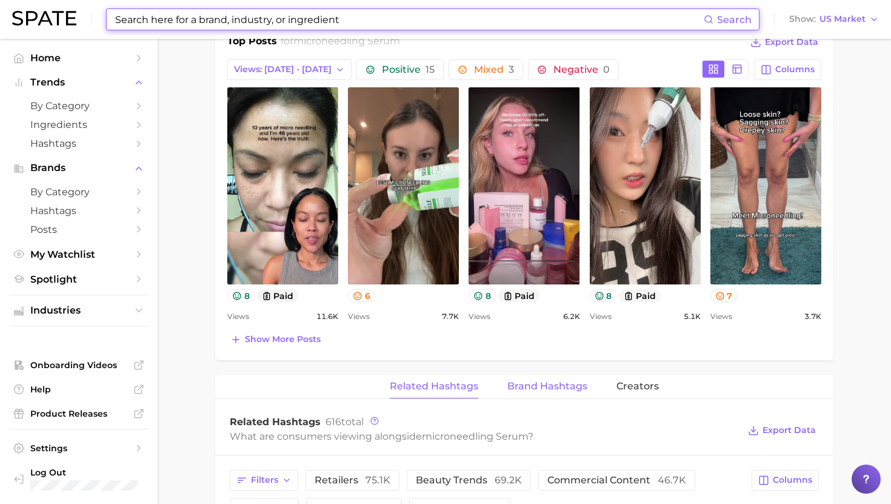
click at [541, 392] on button "Brand Hashtags" at bounding box center [548, 387] width 80 height 24
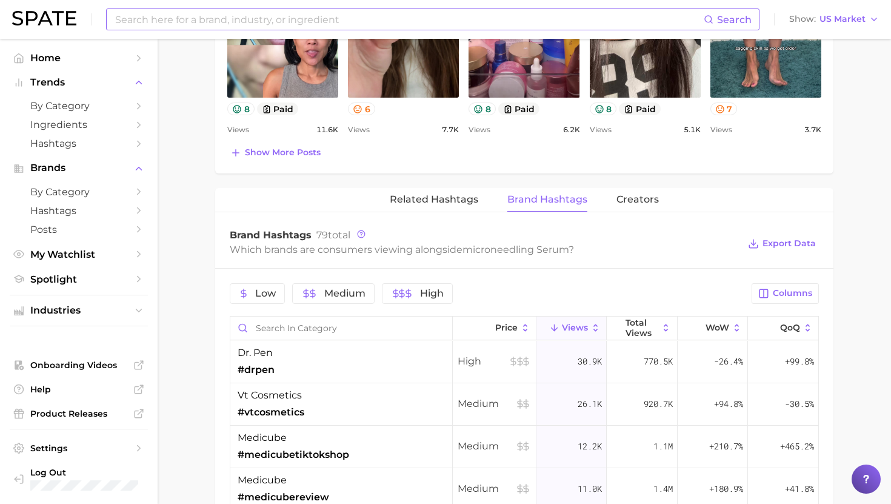
scroll to position [870, 0]
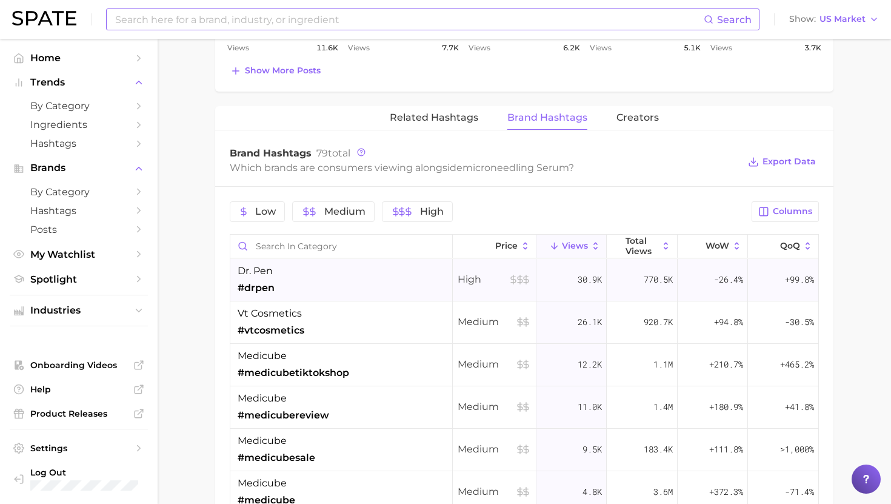
click at [404, 263] on div "dr. pen #drpen" at bounding box center [341, 280] width 223 height 42
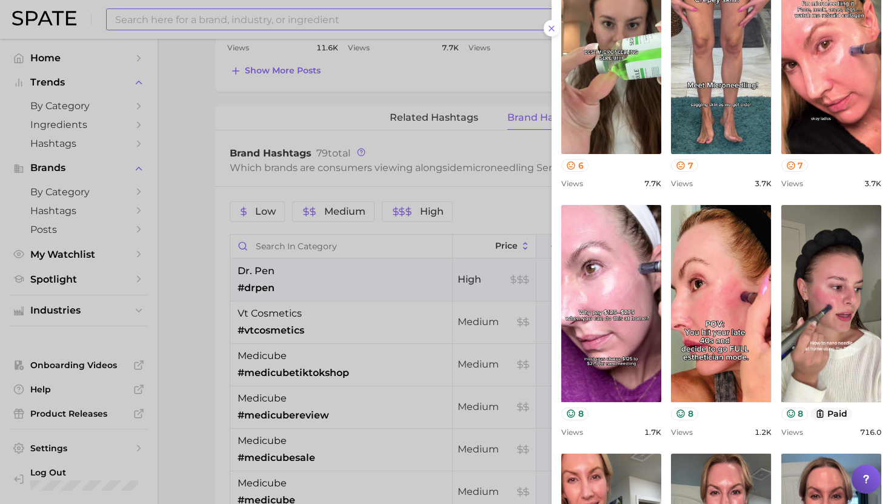
scroll to position [170, 0]
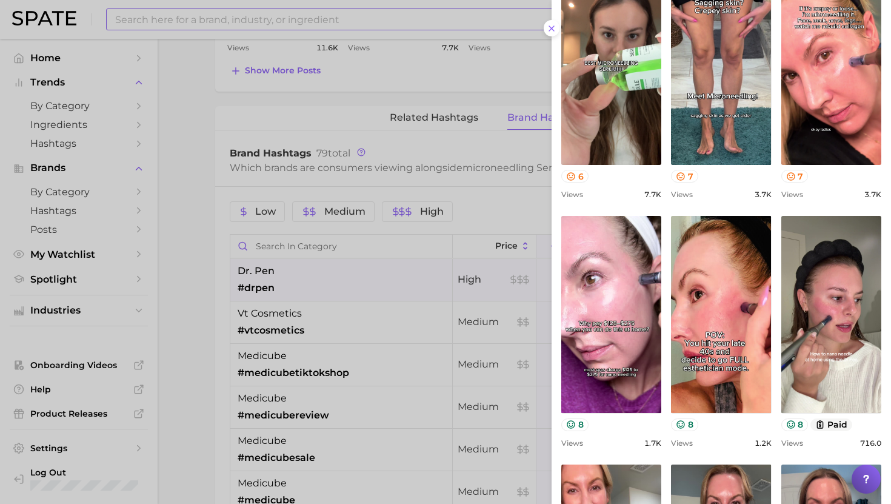
click at [452, 395] on div at bounding box center [445, 252] width 891 height 504
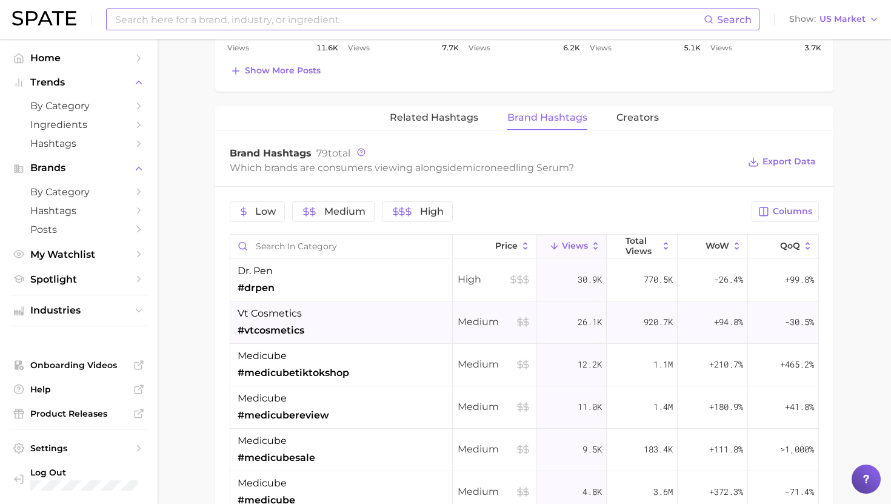
click at [378, 330] on div "vt cosmetics #vtcosmetics" at bounding box center [341, 322] width 223 height 42
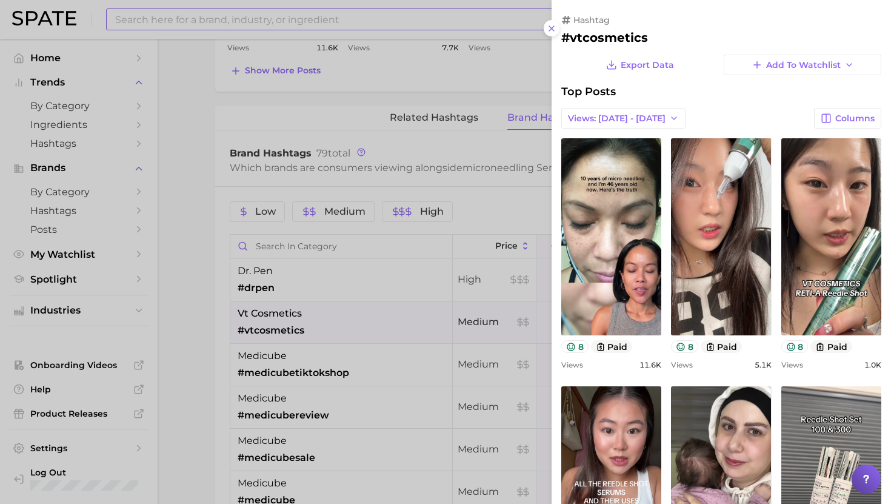
scroll to position [0, 0]
click at [368, 324] on div at bounding box center [445, 252] width 891 height 504
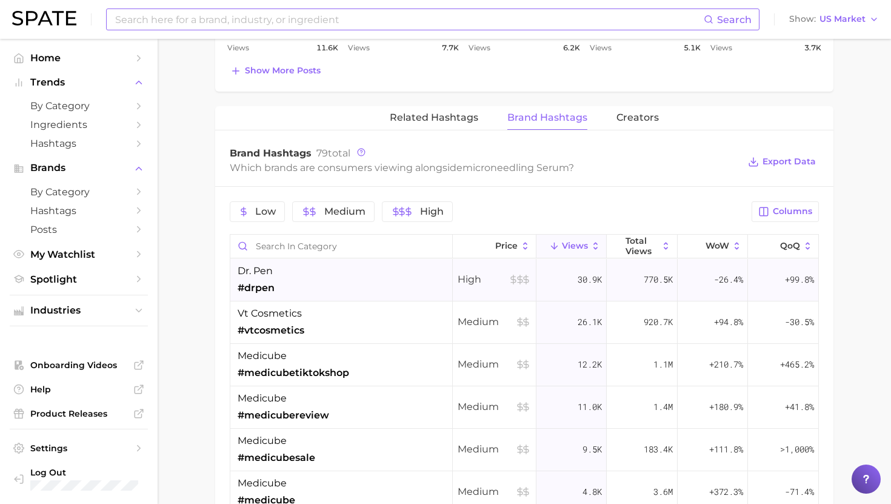
click at [335, 293] on div "dr. pen #drpen" at bounding box center [341, 280] width 223 height 42
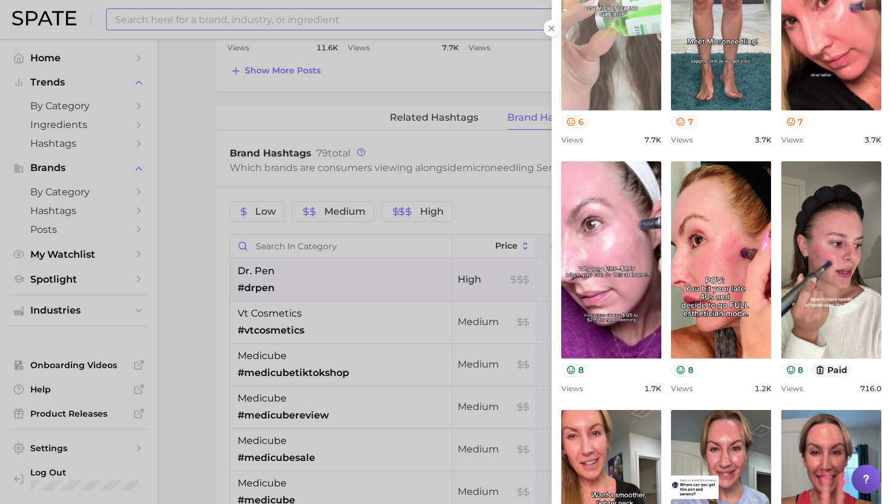
scroll to position [228, 0]
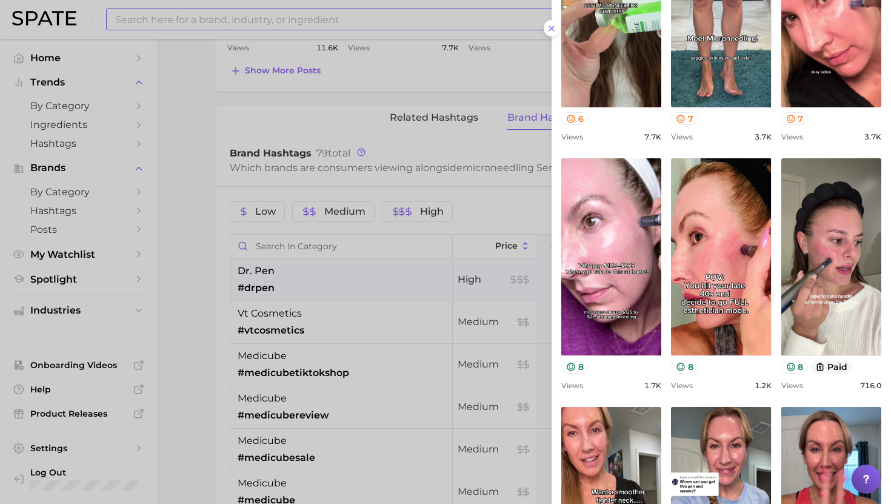
click at [281, 74] on div at bounding box center [445, 252] width 891 height 504
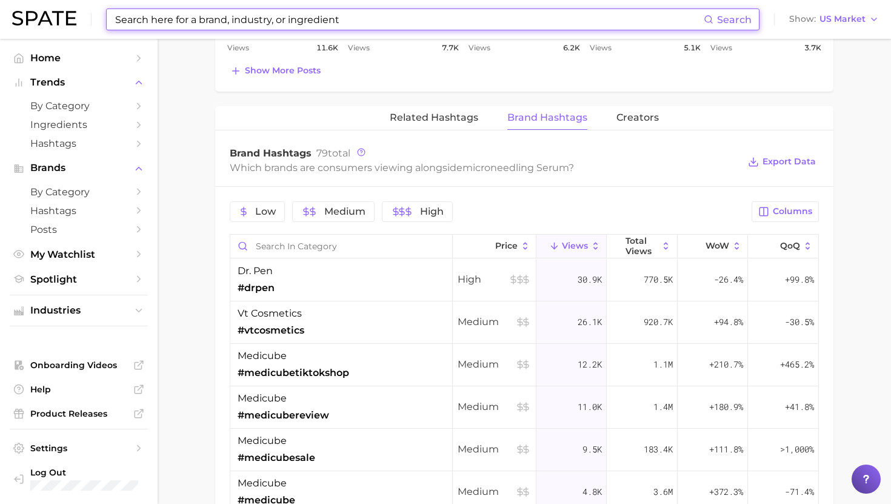
click at [281, 21] on input at bounding box center [409, 19] width 590 height 21
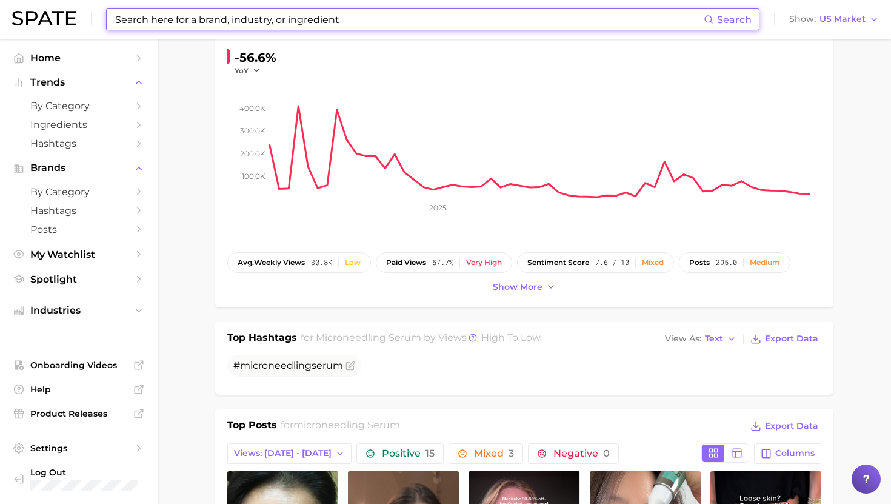
scroll to position [13, 0]
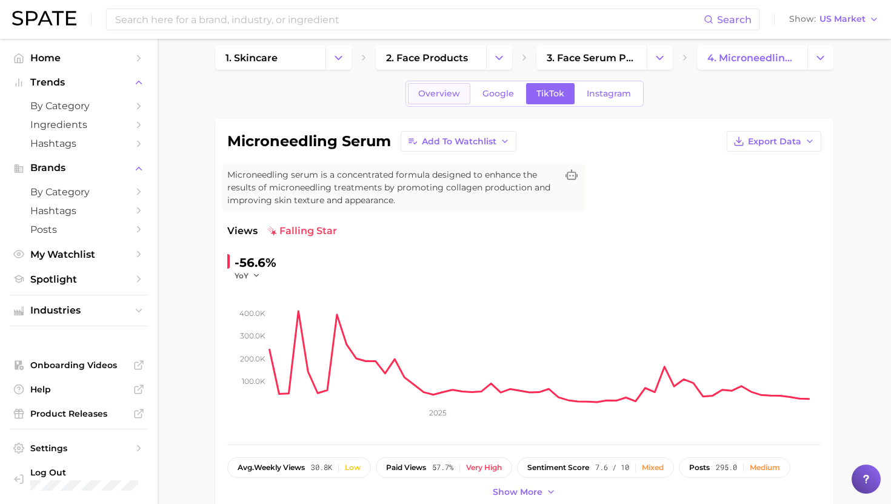
click at [454, 89] on span "Overview" at bounding box center [439, 94] width 42 height 10
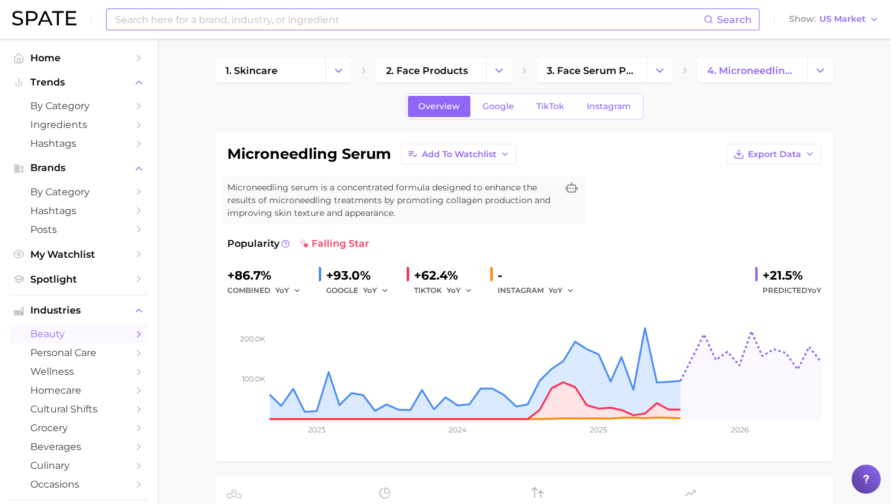
click at [434, 11] on input at bounding box center [409, 19] width 590 height 21
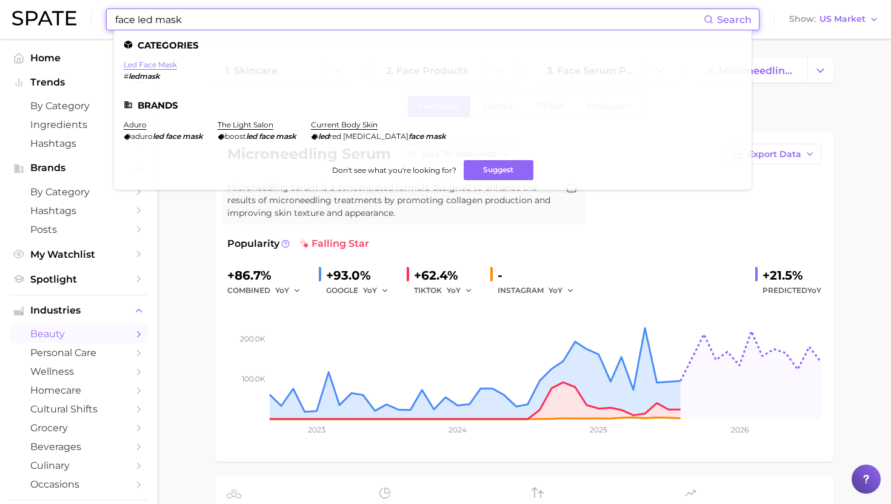
click at [150, 62] on link "led face mask" at bounding box center [150, 64] width 53 height 9
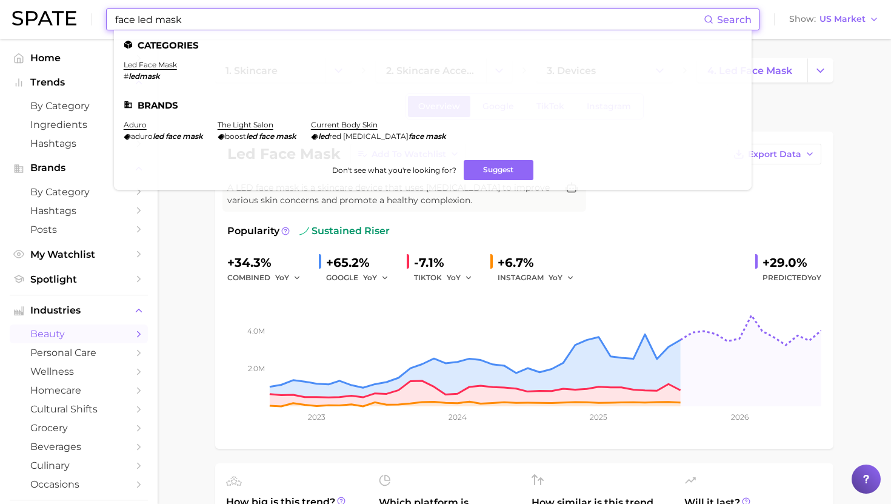
click at [259, 24] on input "face led mask" at bounding box center [409, 19] width 590 height 21
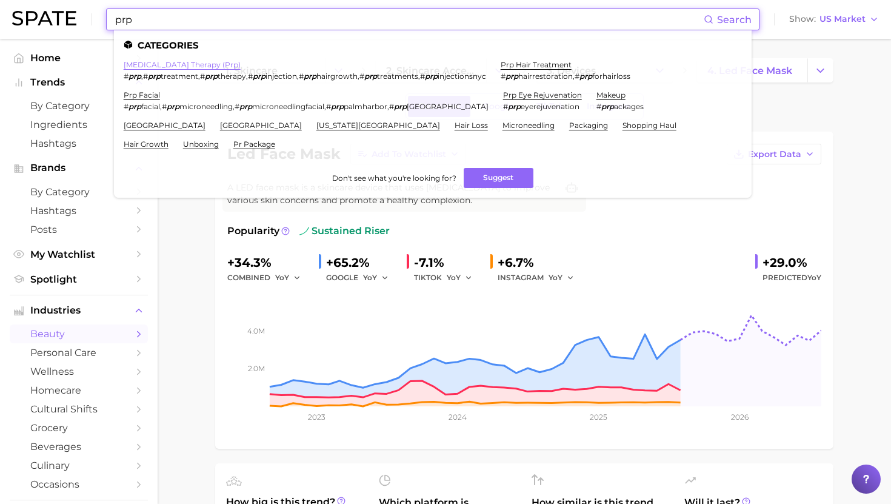
click at [146, 65] on link "platelet-rich plasma therapy (prp)" at bounding box center [182, 64] width 117 height 9
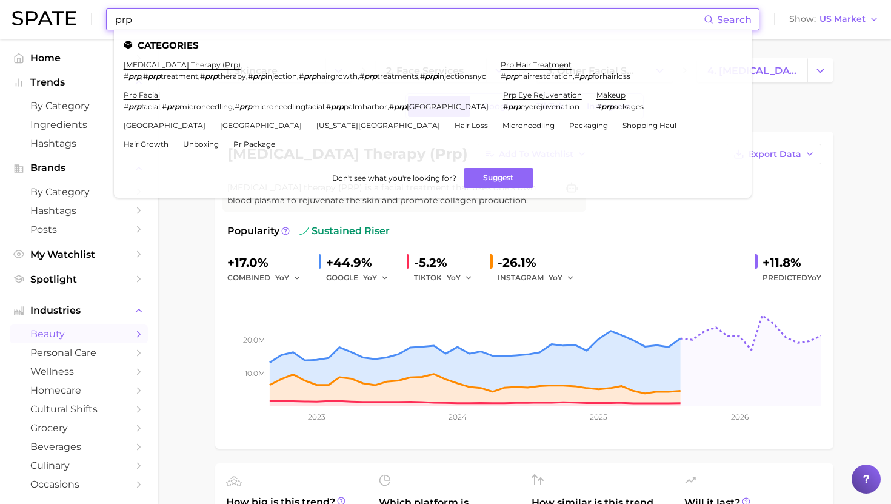
click at [247, 13] on input "prp" at bounding box center [409, 19] width 590 height 21
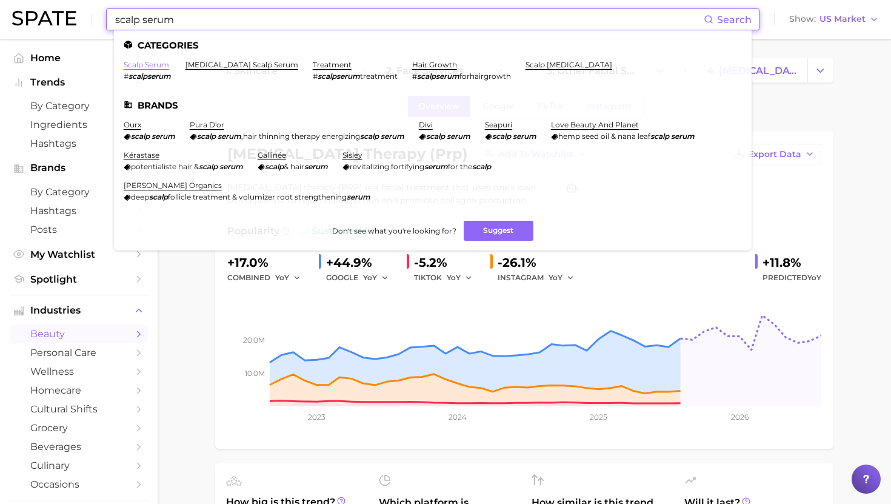
type input "scalp serum"
click at [158, 64] on link "scalp serum" at bounding box center [146, 64] width 45 height 9
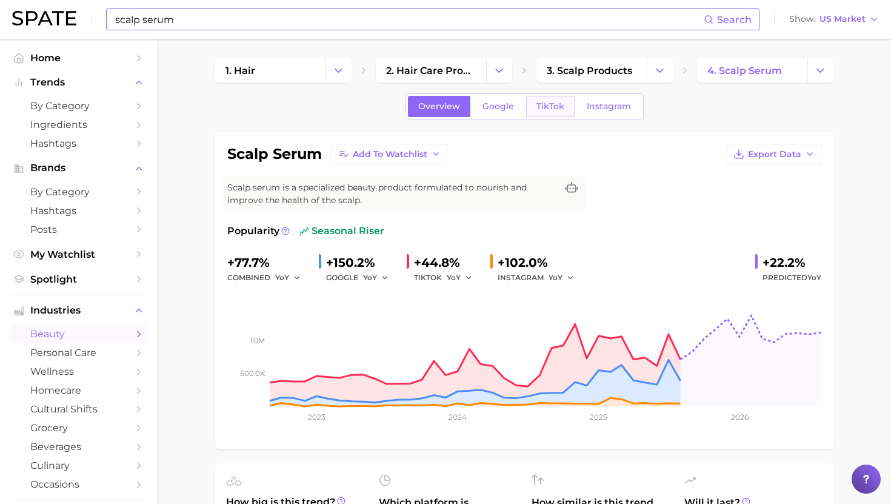
click at [544, 110] on span "TikTok" at bounding box center [551, 106] width 28 height 10
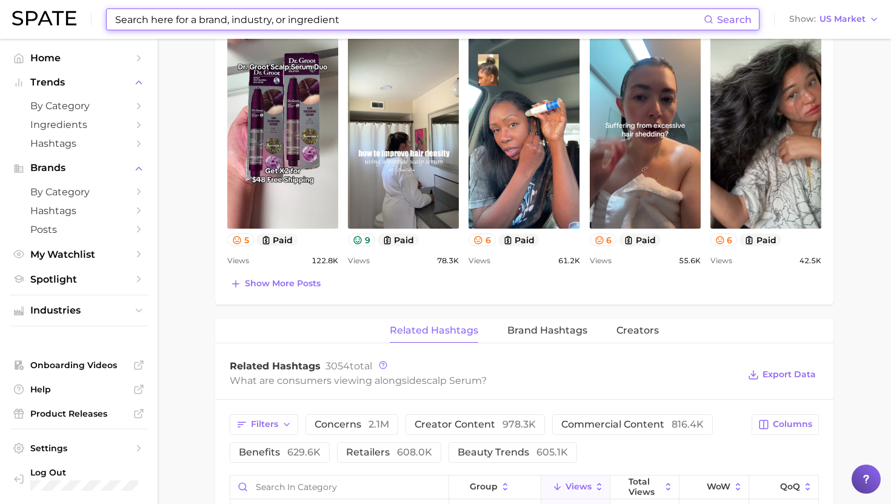
scroll to position [647, 0]
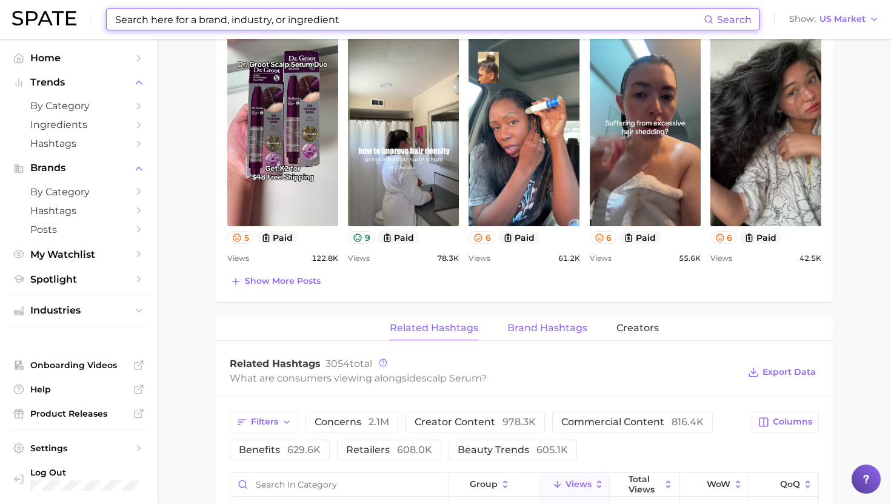
click at [532, 333] on button "Brand Hashtags" at bounding box center [548, 329] width 80 height 24
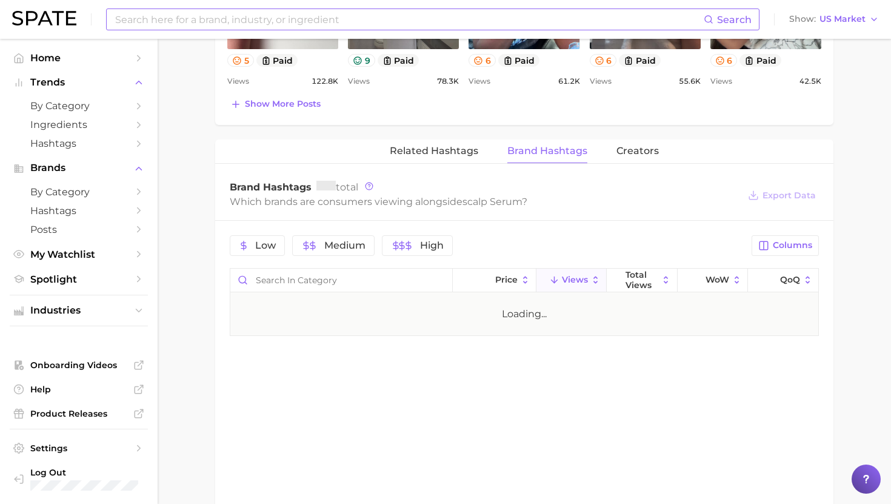
scroll to position [825, 0]
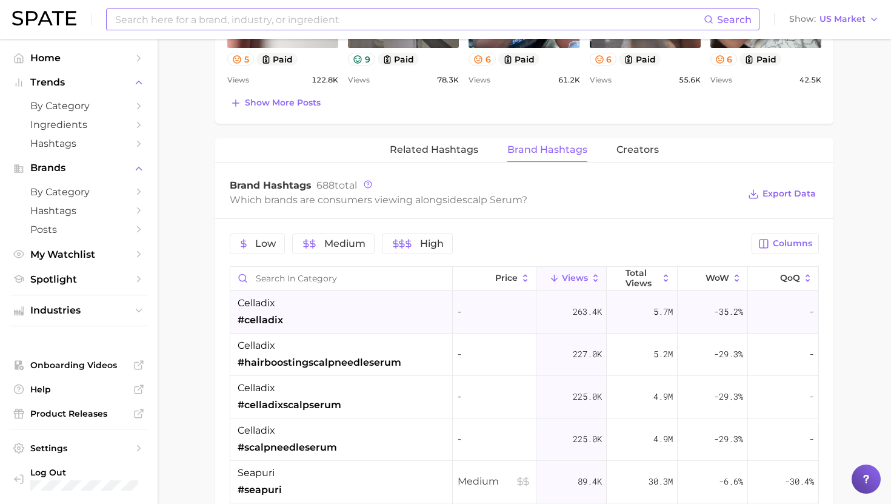
click at [377, 317] on div "celladix #celladix" at bounding box center [341, 312] width 223 height 42
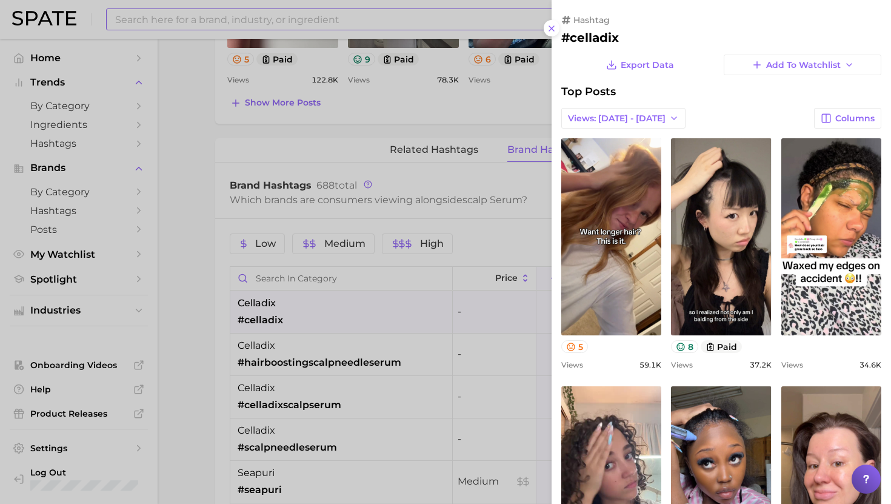
scroll to position [0, 0]
click at [595, 38] on h2 "#celladix" at bounding box center [721, 37] width 320 height 15
copy h2 "celladix"
click at [275, 71] on div at bounding box center [445, 252] width 891 height 504
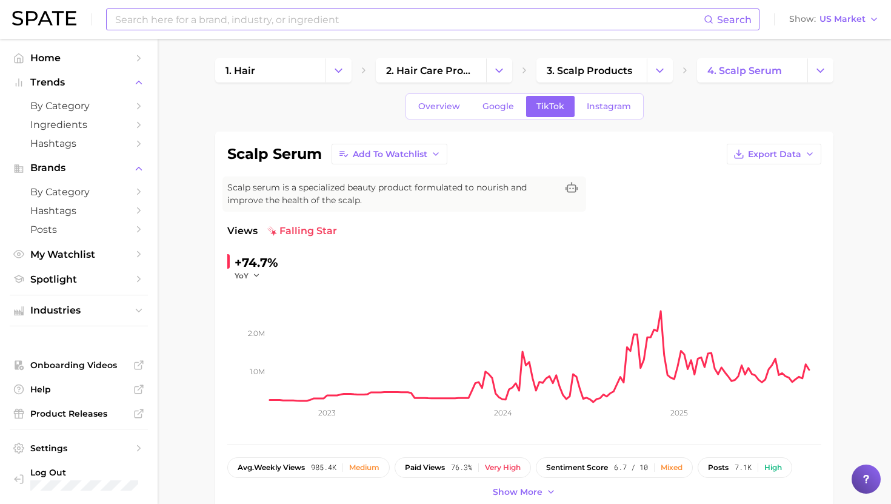
click at [276, 22] on input at bounding box center [409, 19] width 590 height 21
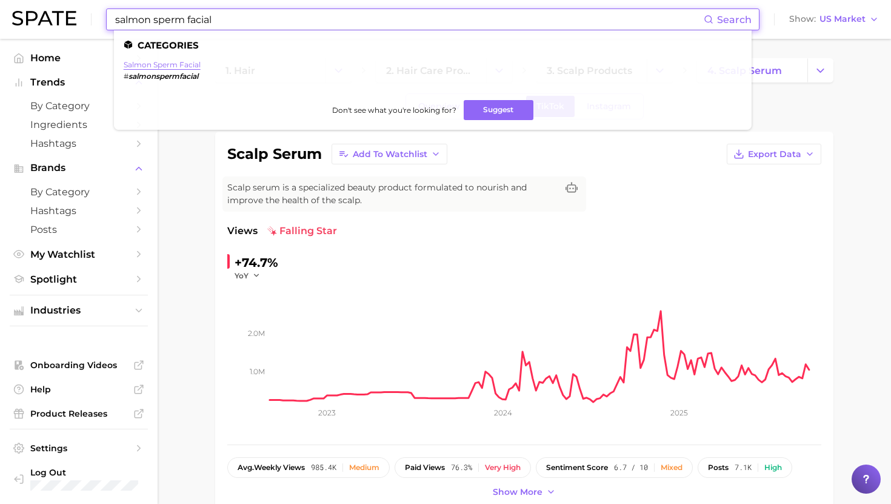
type input "salmon sperm facial"
click at [173, 65] on link "salmon sperm facial" at bounding box center [162, 64] width 77 height 9
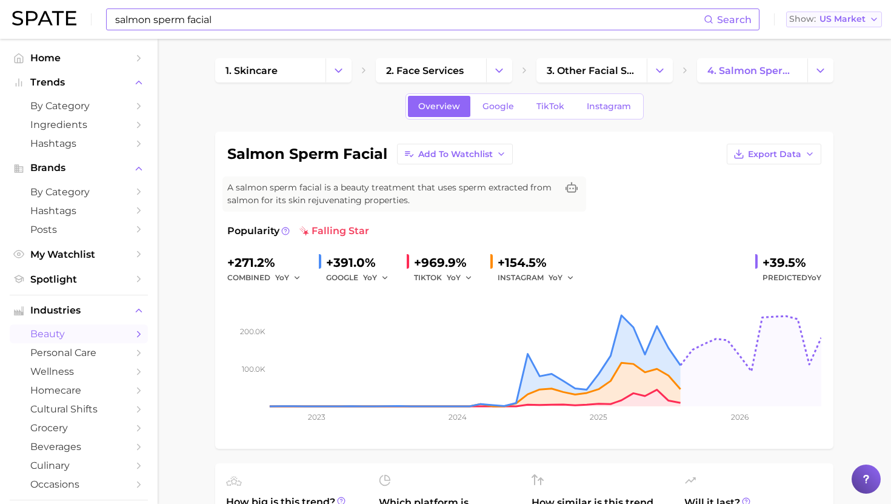
click at [832, 16] on span "US Market" at bounding box center [843, 19] width 46 height 7
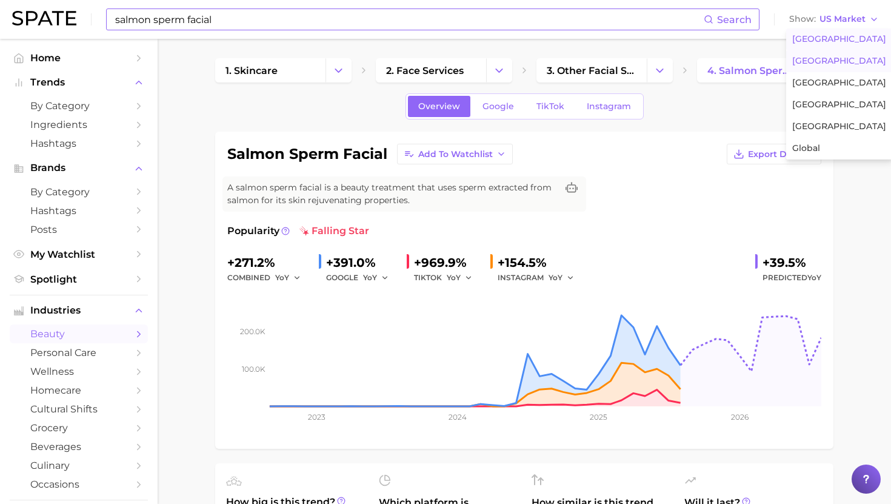
click at [824, 58] on span "United Kingdom" at bounding box center [840, 61] width 94 height 10
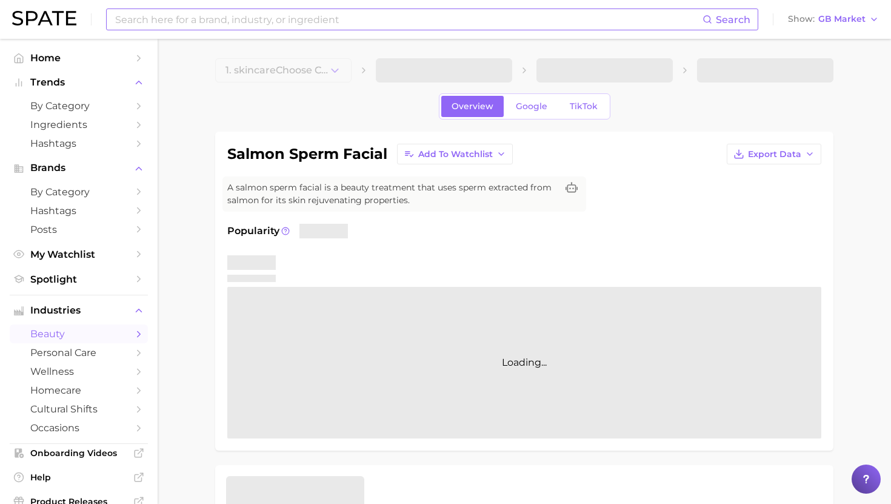
click at [390, 21] on input at bounding box center [408, 19] width 589 height 21
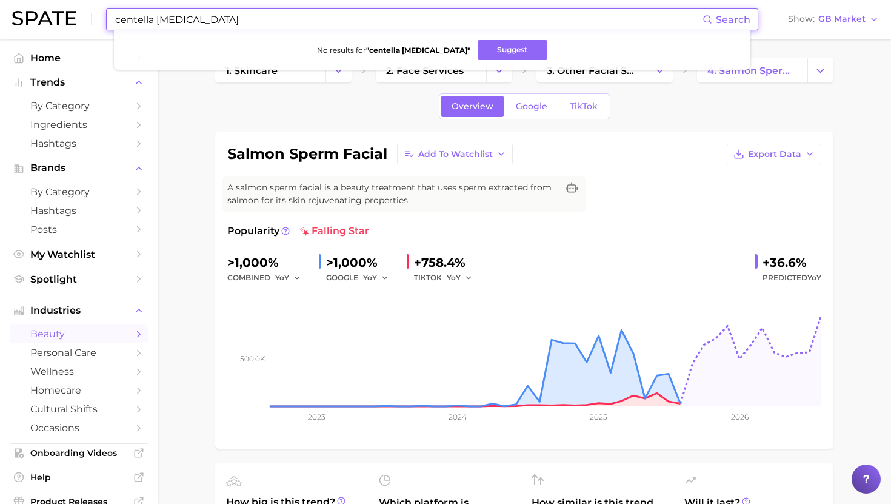
drag, startPoint x: 157, startPoint y: 22, endPoint x: 320, endPoint y: 22, distance: 162.5
click at [320, 22] on input "centella barrier cream" at bounding box center [408, 19] width 589 height 21
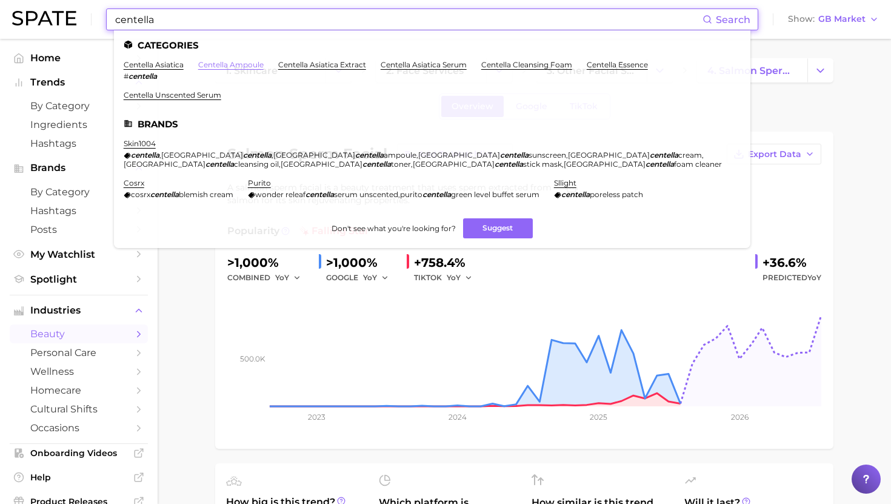
type input "centella"
click at [245, 64] on link "centella ampoule" at bounding box center [230, 64] width 65 height 9
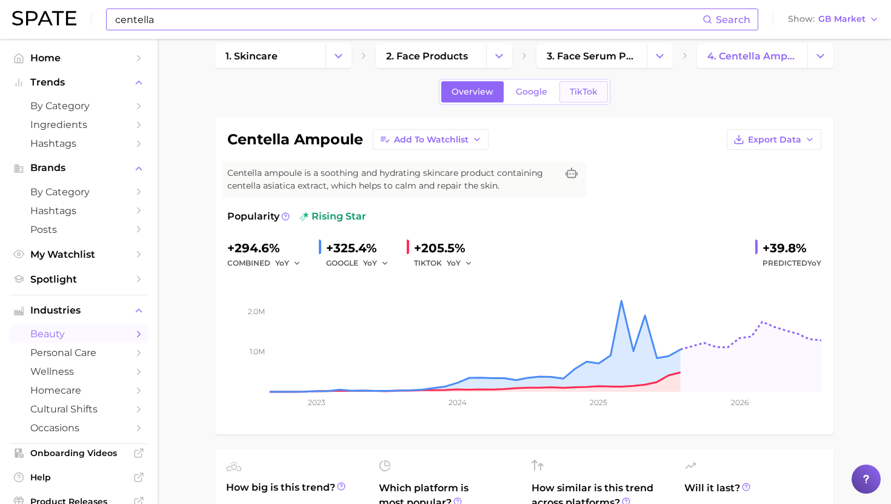
scroll to position [15, 0]
click at [575, 81] on link "TikTok" at bounding box center [584, 91] width 49 height 21
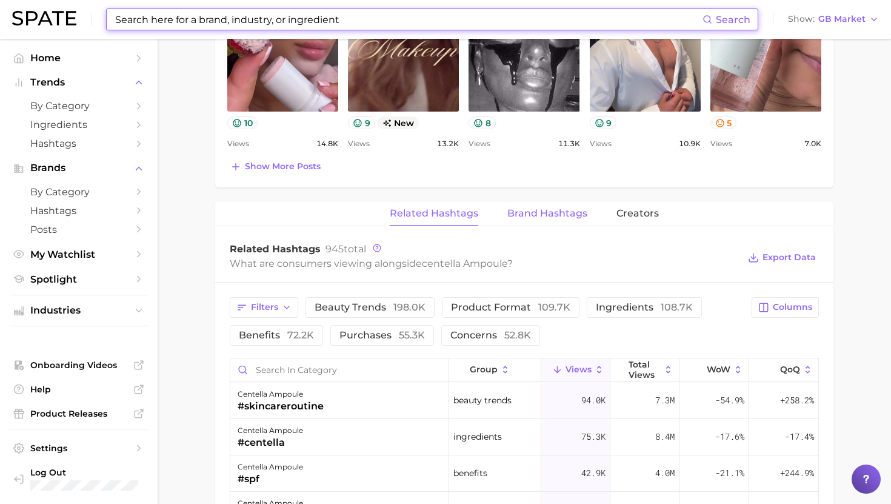
click at [552, 216] on span "Brand Hashtags" at bounding box center [548, 213] width 80 height 11
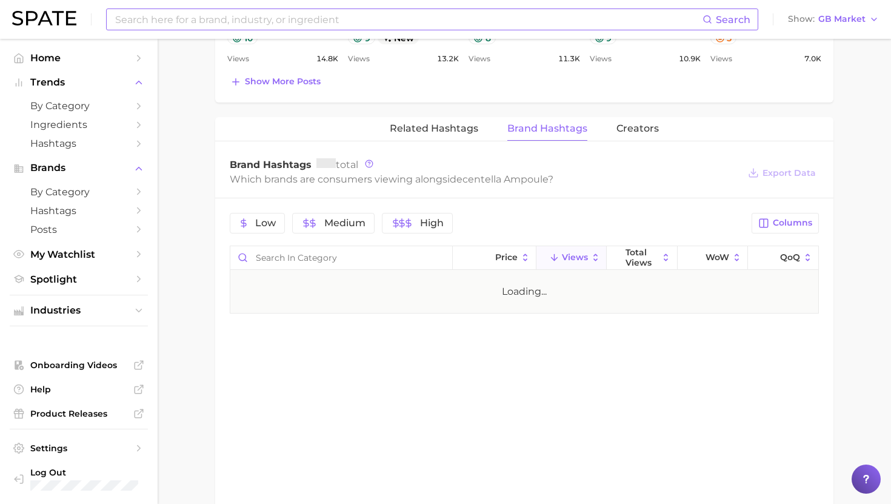
scroll to position [850, 0]
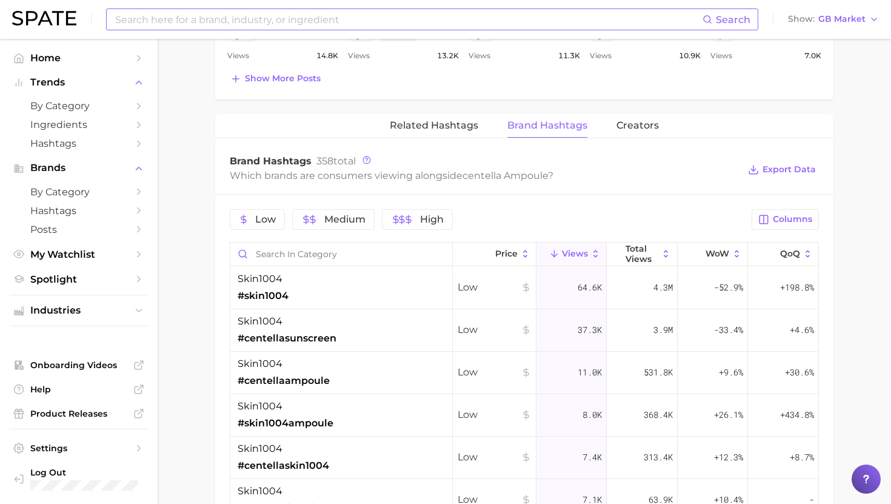
click at [262, 19] on input at bounding box center [408, 19] width 589 height 21
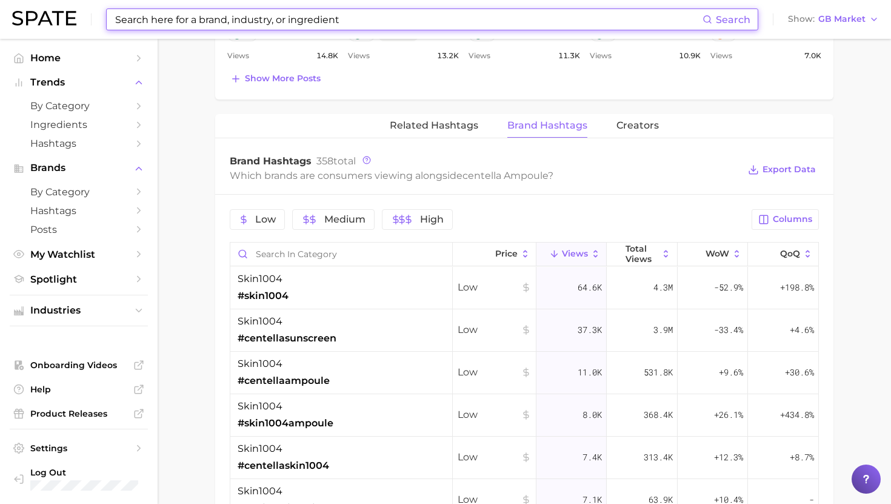
type input "v"
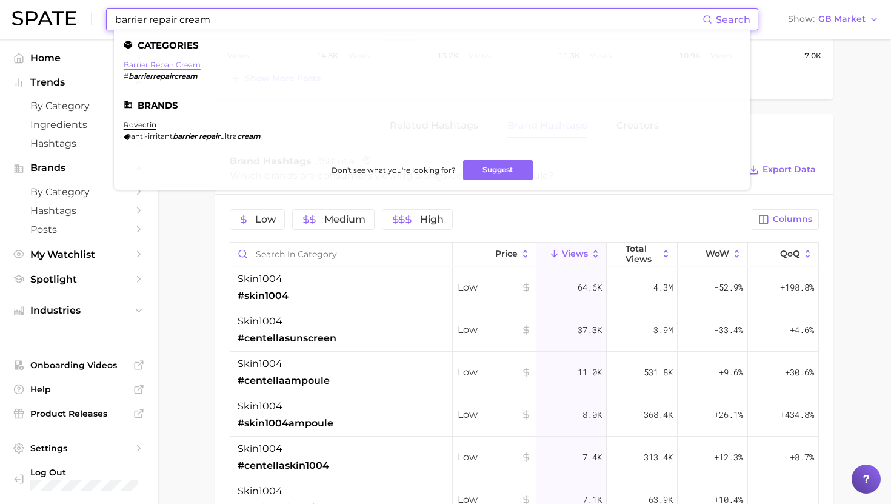
type input "barrier repair cream"
click at [176, 64] on link "barrier repair cream" at bounding box center [162, 64] width 77 height 9
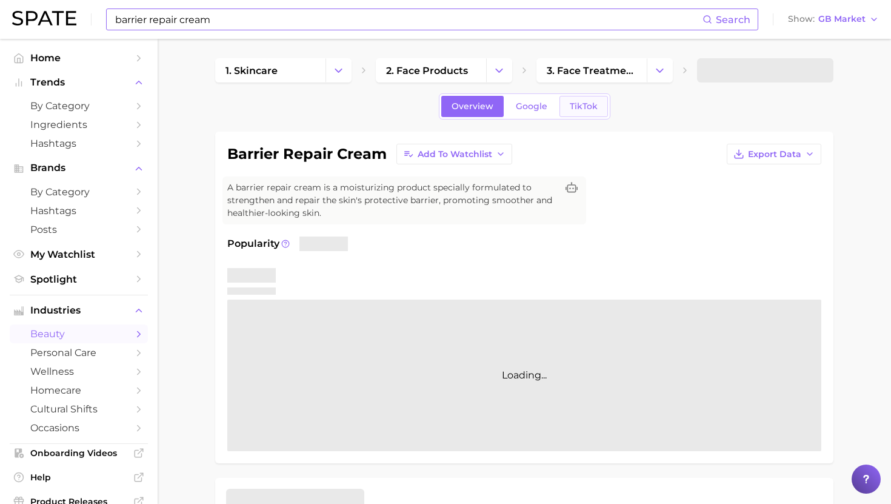
click at [579, 111] on span "TikTok" at bounding box center [584, 106] width 28 height 10
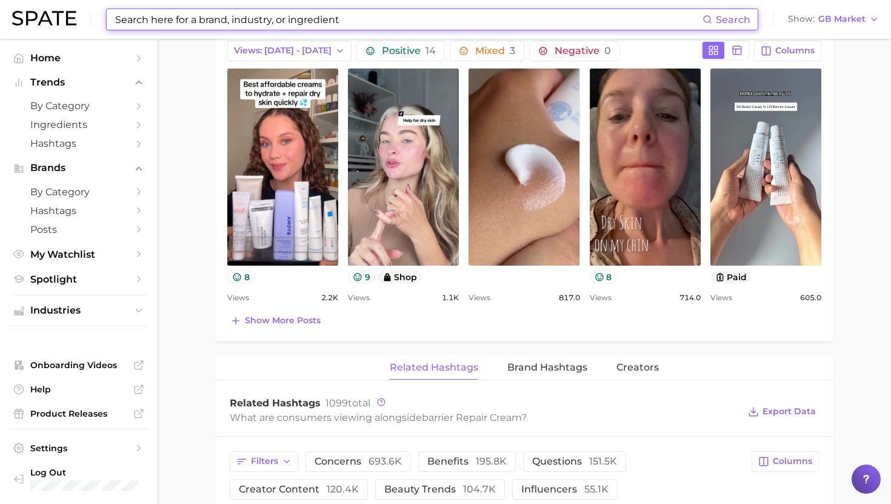
scroll to position [630, 0]
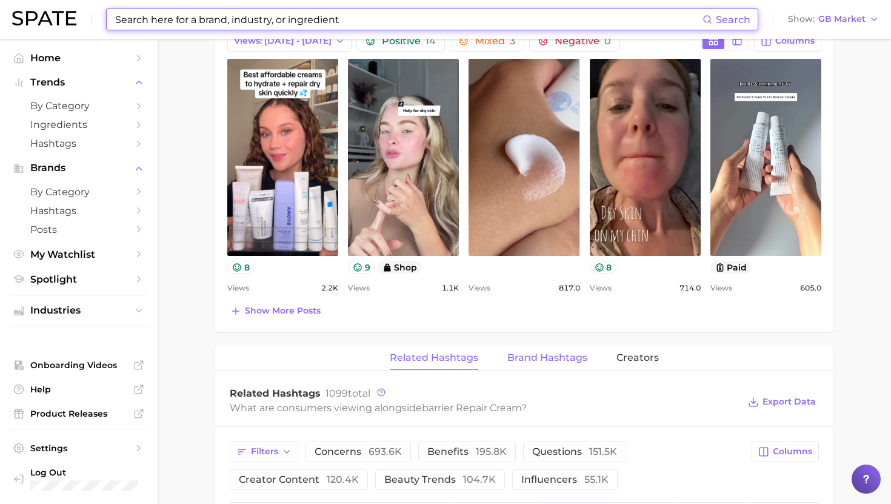
click at [548, 356] on span "Brand Hashtags" at bounding box center [548, 357] width 80 height 11
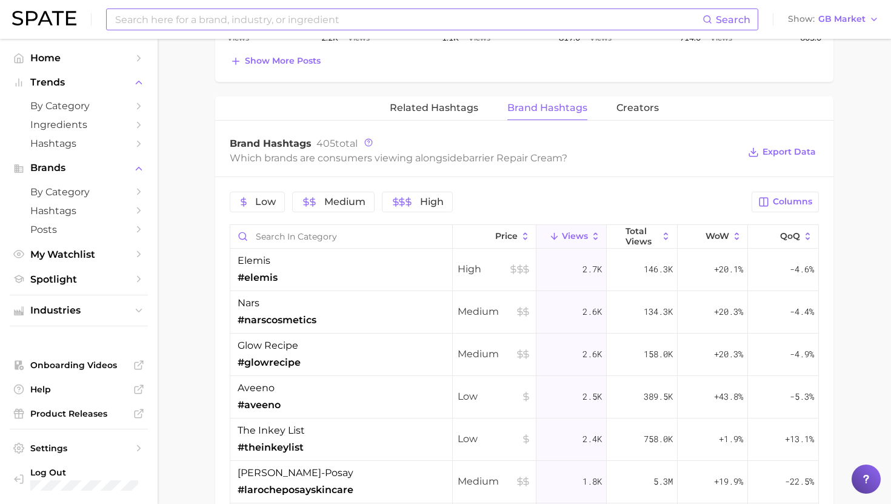
scroll to position [0, 0]
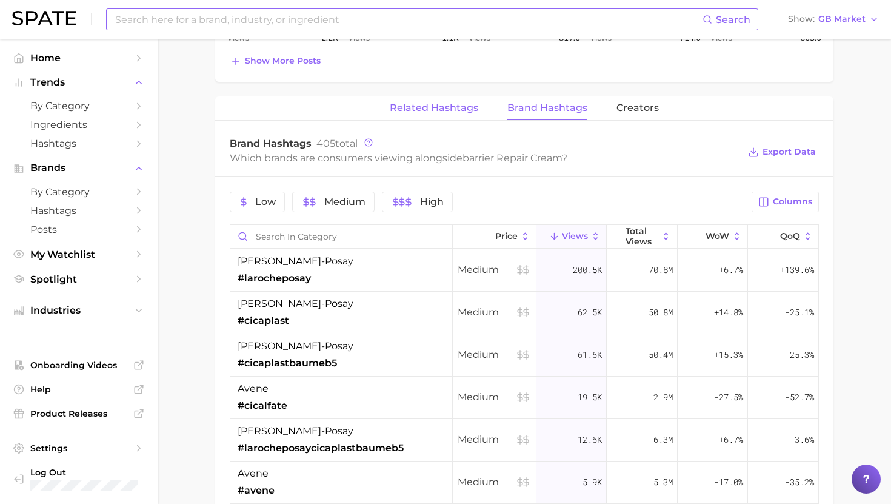
click at [458, 109] on span "Related Hashtags" at bounding box center [434, 107] width 89 height 11
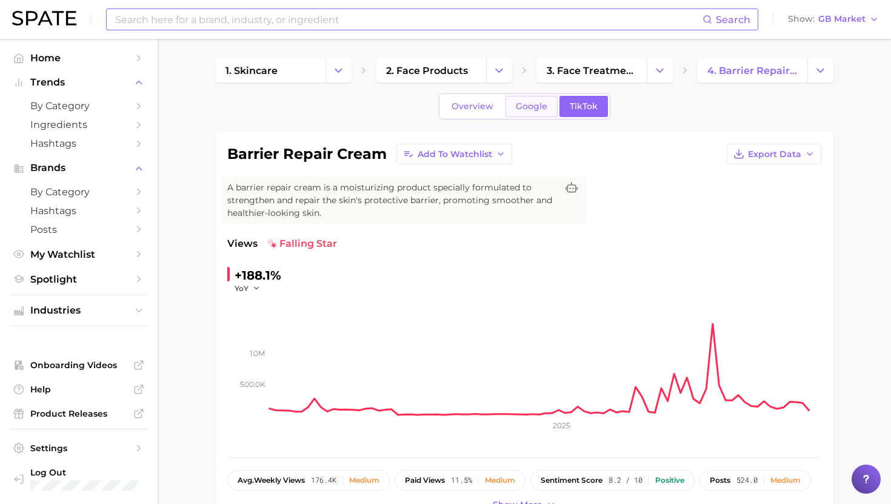
click at [523, 106] on span "Google" at bounding box center [532, 106] width 32 height 10
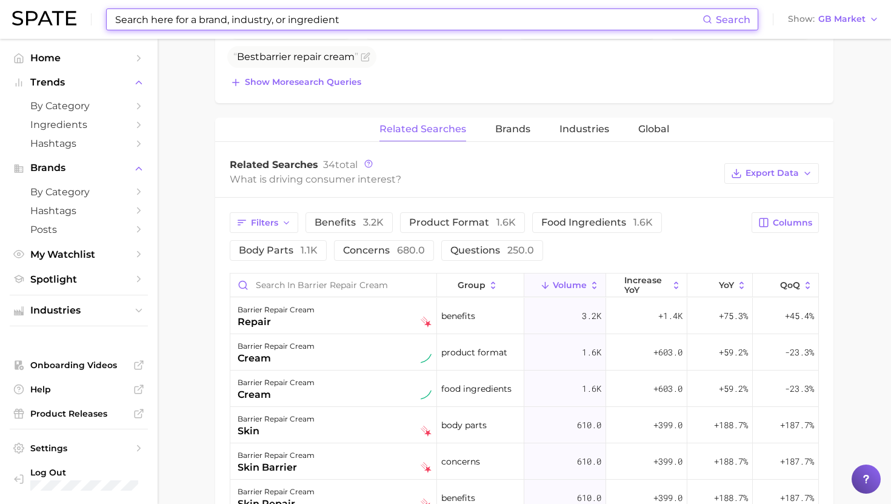
scroll to position [521, 0]
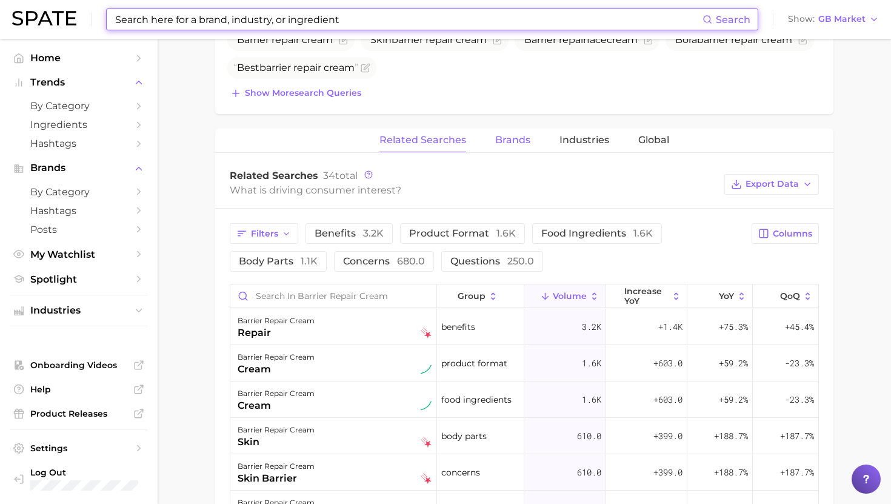
click at [517, 139] on span "Brands" at bounding box center [512, 140] width 35 height 11
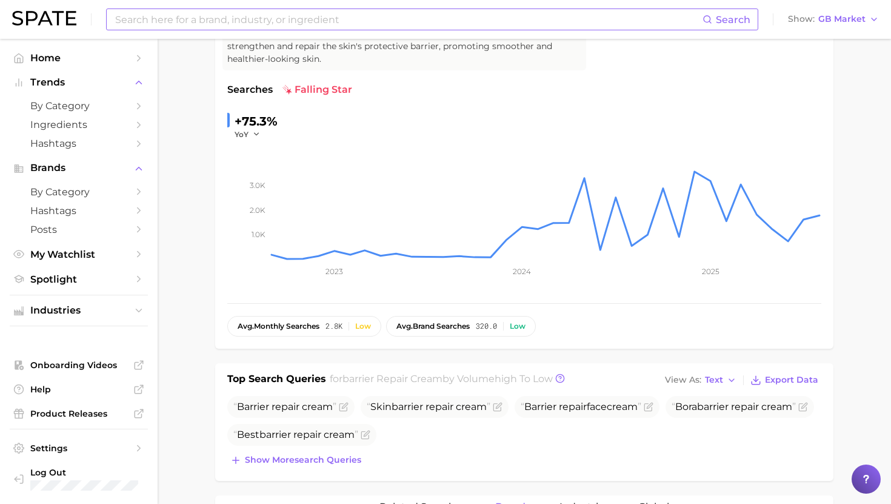
scroll to position [4, 0]
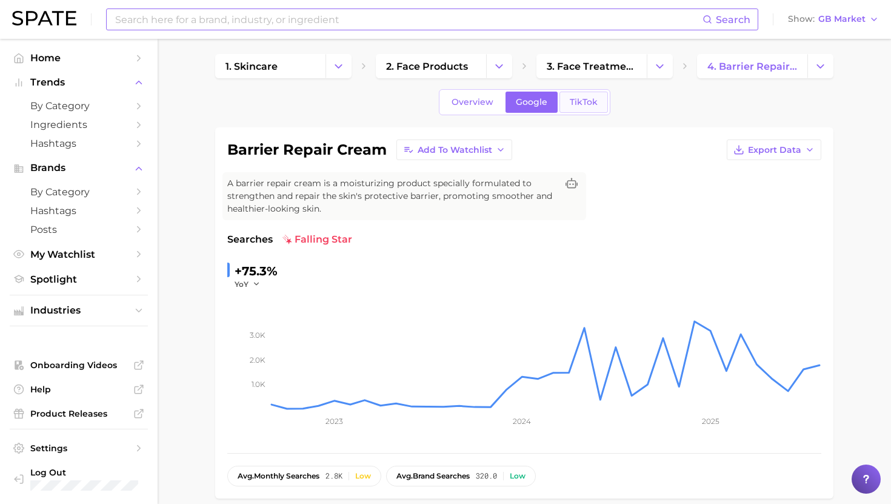
click at [586, 92] on link "TikTok" at bounding box center [584, 102] width 49 height 21
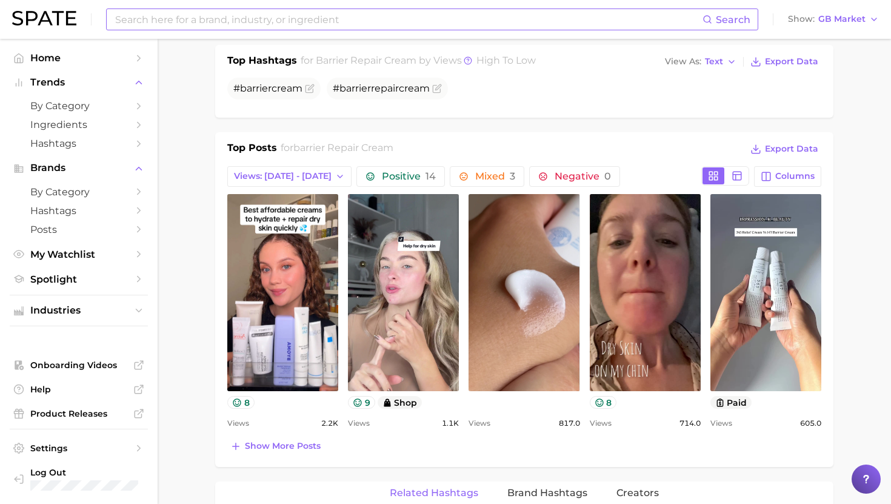
scroll to position [492, 0]
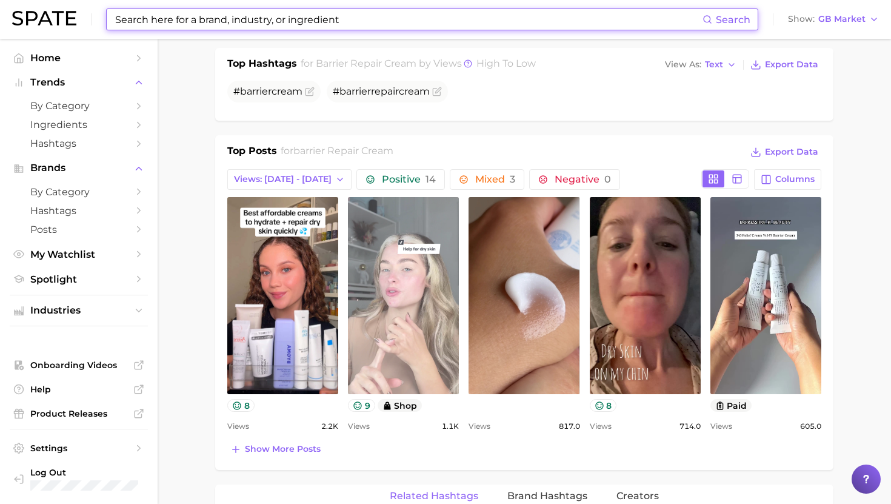
click at [418, 281] on link "view post on TikTok" at bounding box center [403, 295] width 111 height 197
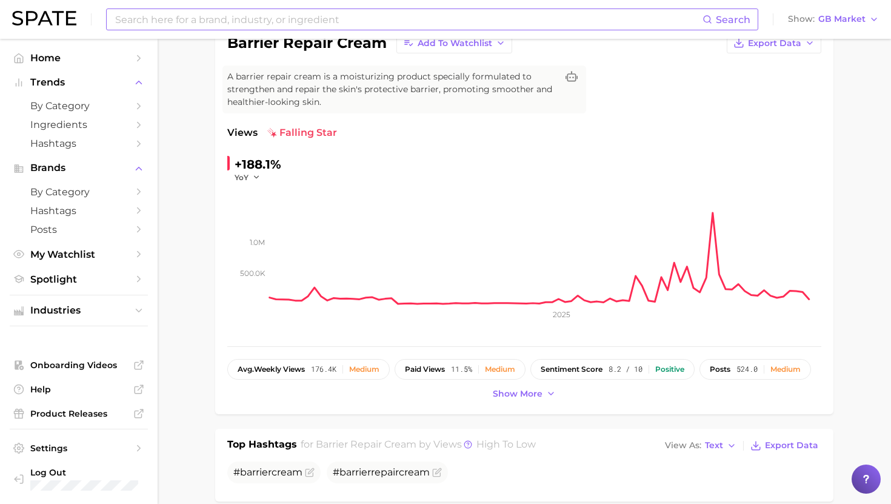
scroll to position [0, 0]
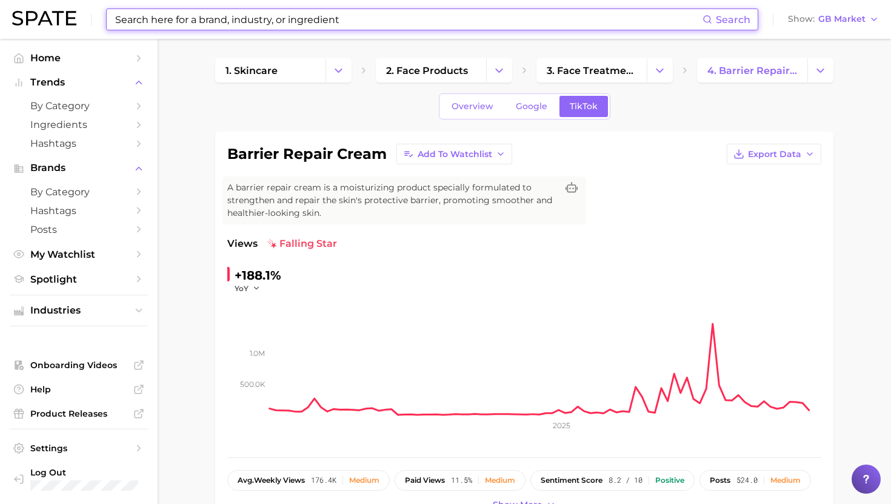
click at [422, 16] on input at bounding box center [408, 19] width 589 height 21
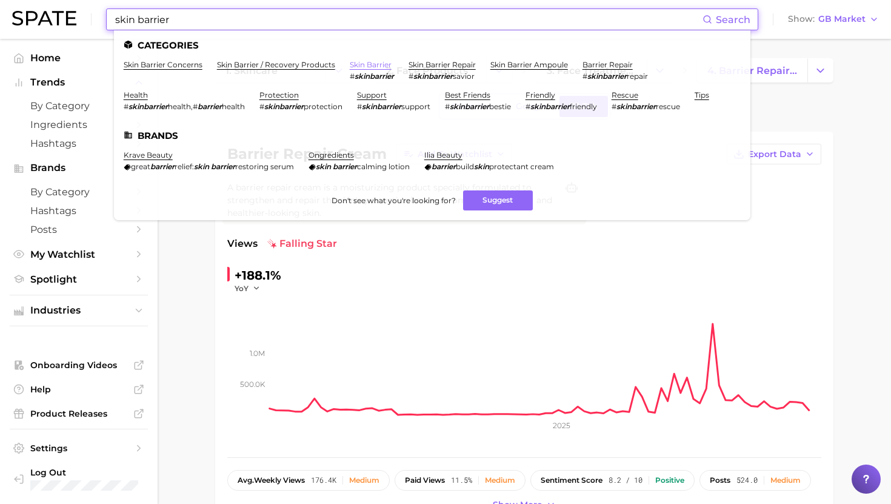
type input "skin barrier"
click at [378, 62] on link "skin barrier" at bounding box center [371, 64] width 42 height 9
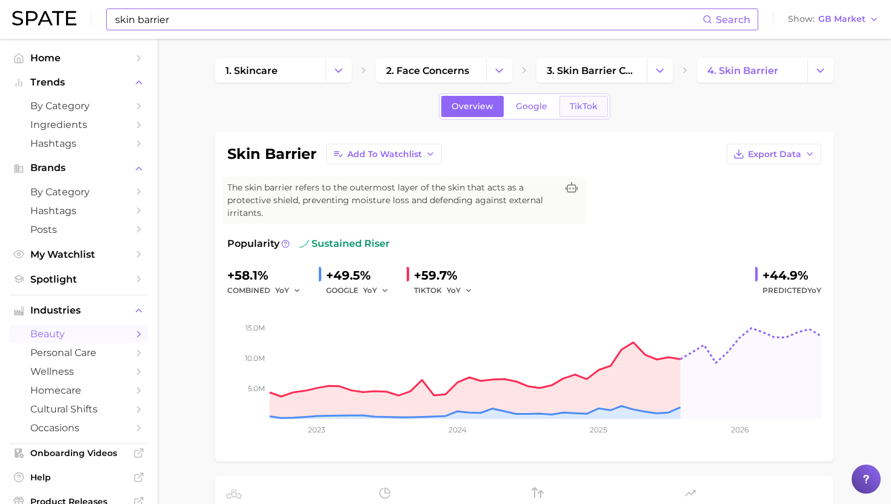
click at [589, 98] on link "TikTok" at bounding box center [584, 106] width 49 height 21
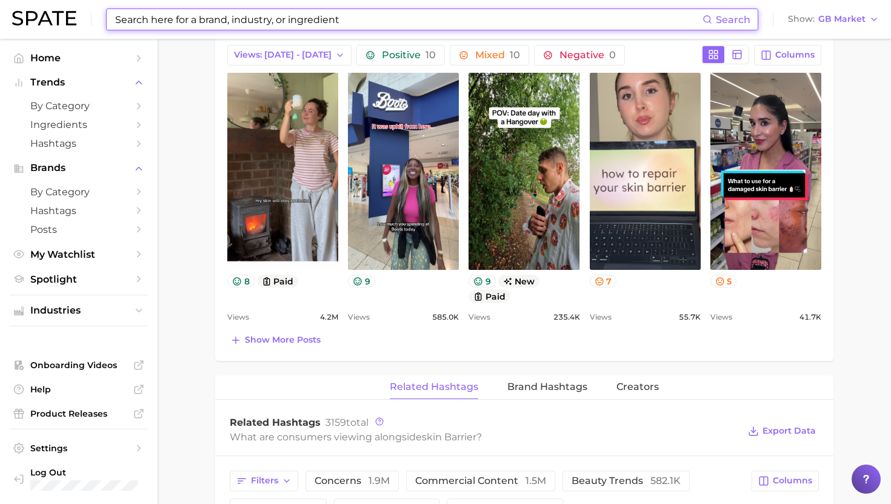
scroll to position [642, 0]
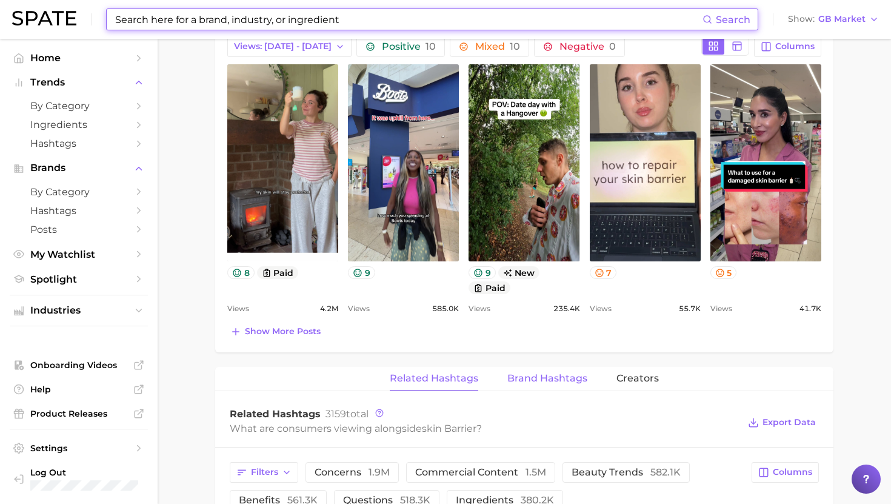
click at [540, 386] on button "Brand Hashtags" at bounding box center [548, 379] width 80 height 24
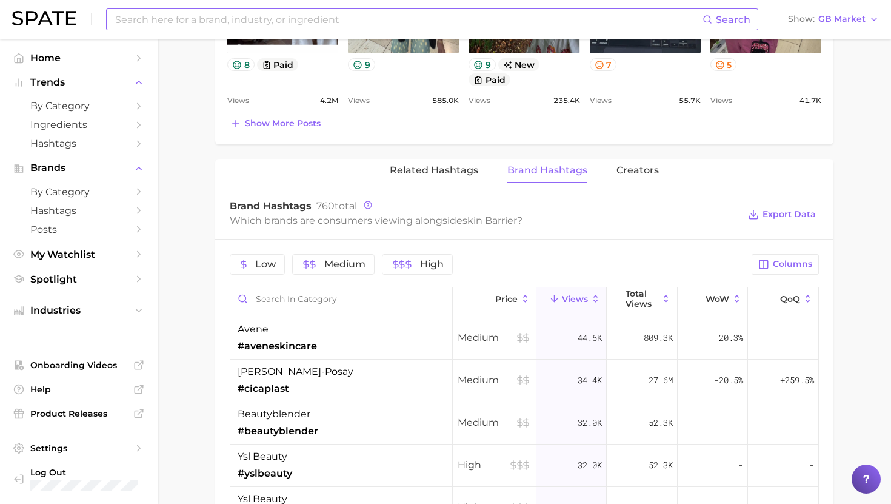
scroll to position [24, 0]
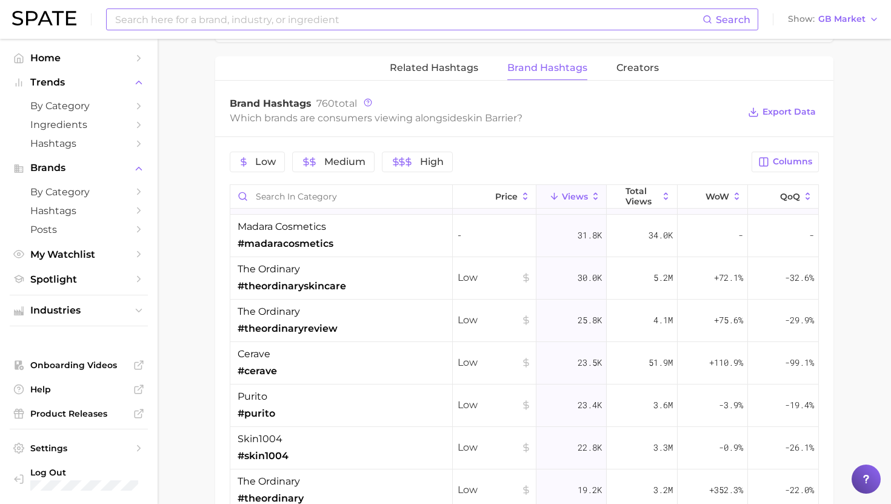
click at [429, 398] on div "purito #purito" at bounding box center [341, 405] width 223 height 42
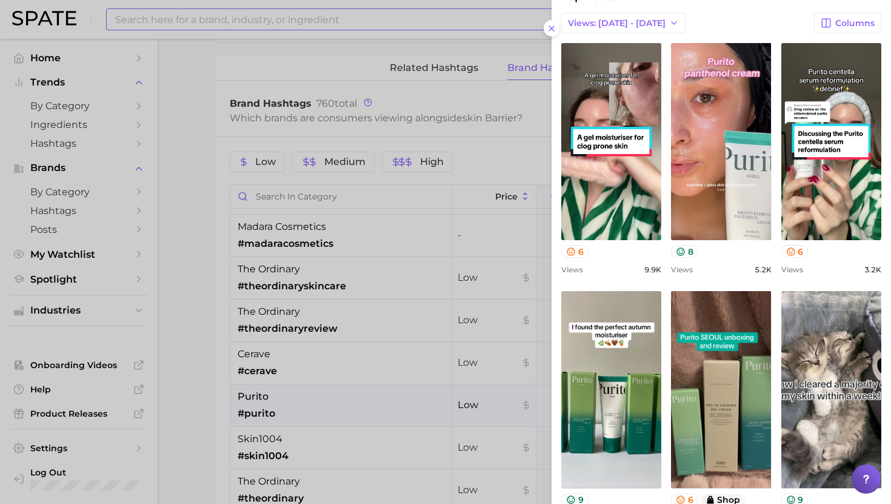
click at [327, 381] on div at bounding box center [445, 252] width 891 height 504
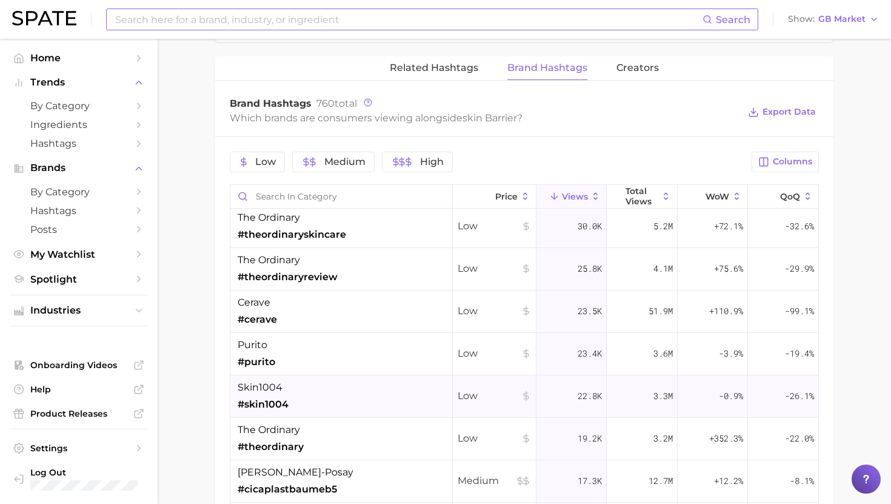
click at [315, 389] on div "skin1004 #skin1004" at bounding box center [341, 396] width 223 height 42
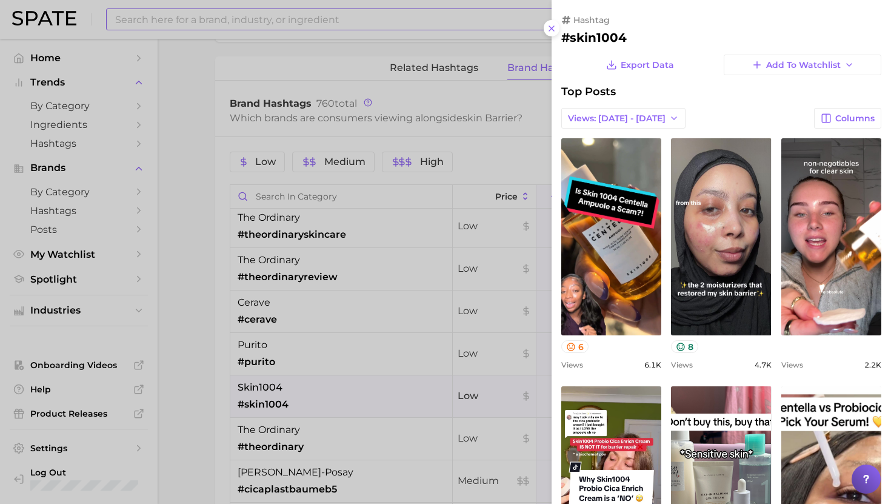
click at [316, 389] on div at bounding box center [445, 252] width 891 height 504
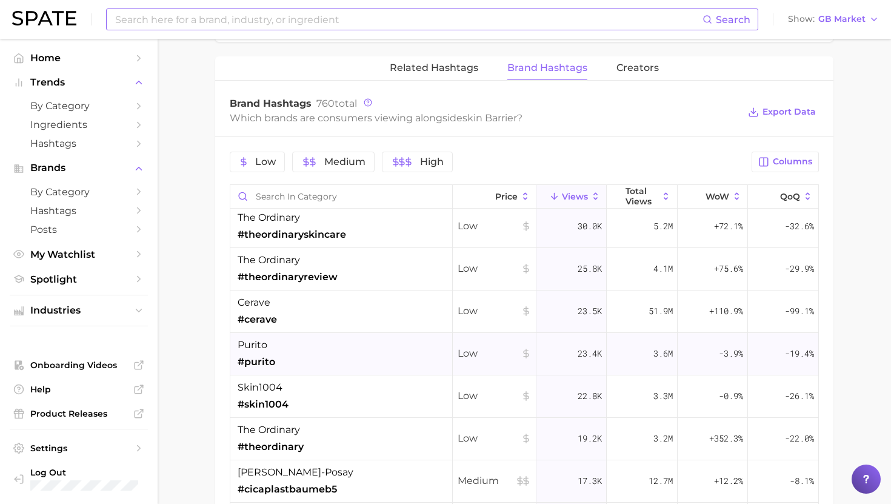
click at [318, 360] on div "purito #purito" at bounding box center [341, 354] width 223 height 42
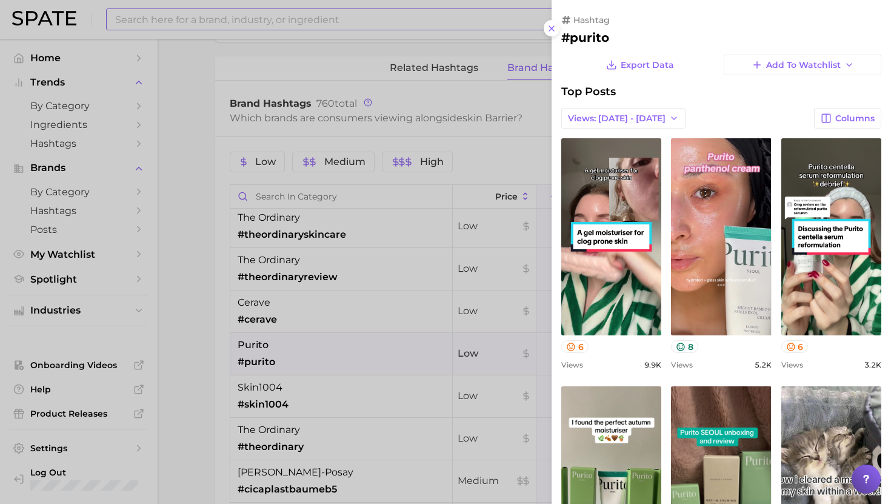
click at [315, 355] on div at bounding box center [445, 252] width 891 height 504
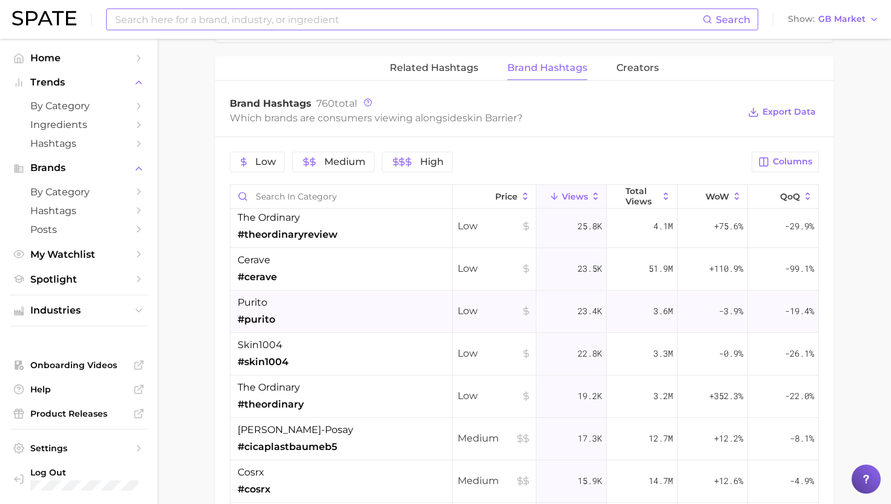
click at [312, 308] on div "purito #purito" at bounding box center [341, 311] width 223 height 42
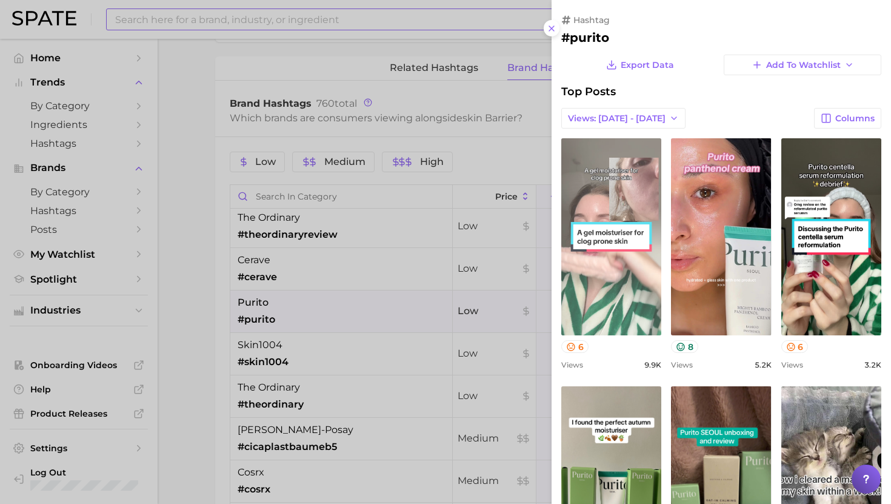
click at [654, 270] on link "view post on TikTok" at bounding box center [611, 236] width 100 height 197
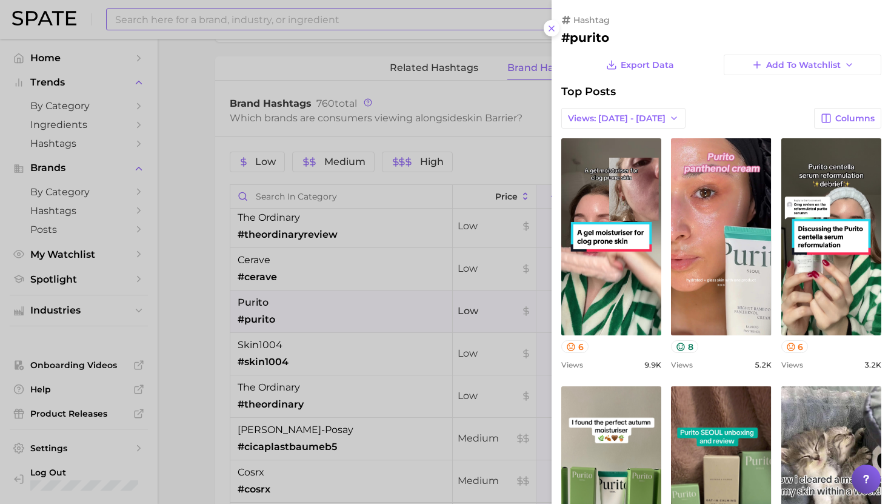
click at [297, 89] on div at bounding box center [445, 252] width 891 height 504
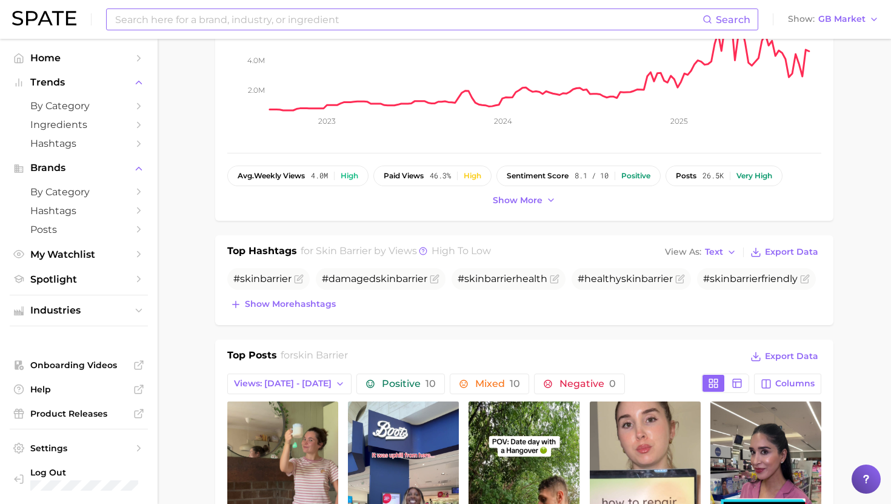
scroll to position [0, 0]
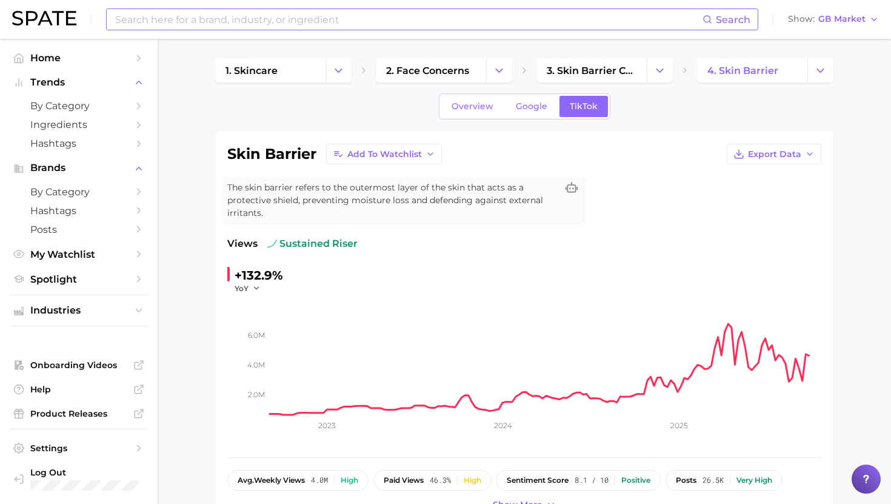
click at [414, 15] on input at bounding box center [408, 19] width 589 height 21
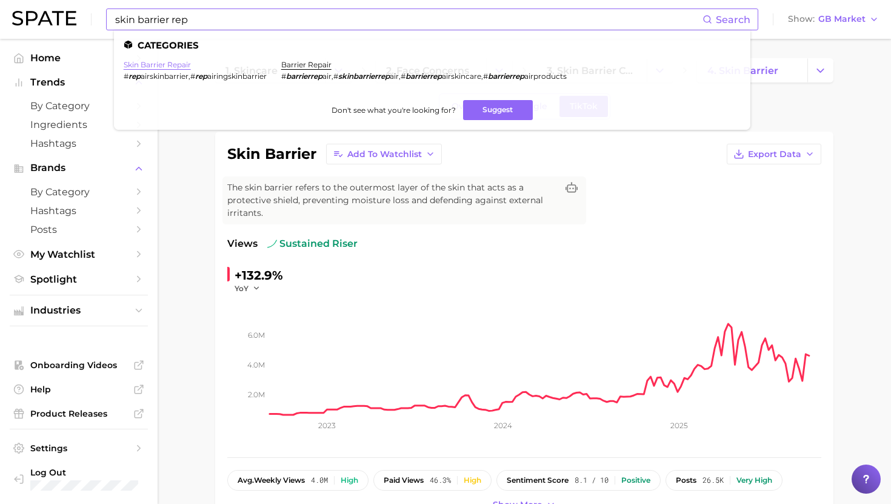
click at [178, 63] on link "skin barrier repair" at bounding box center [157, 64] width 67 height 9
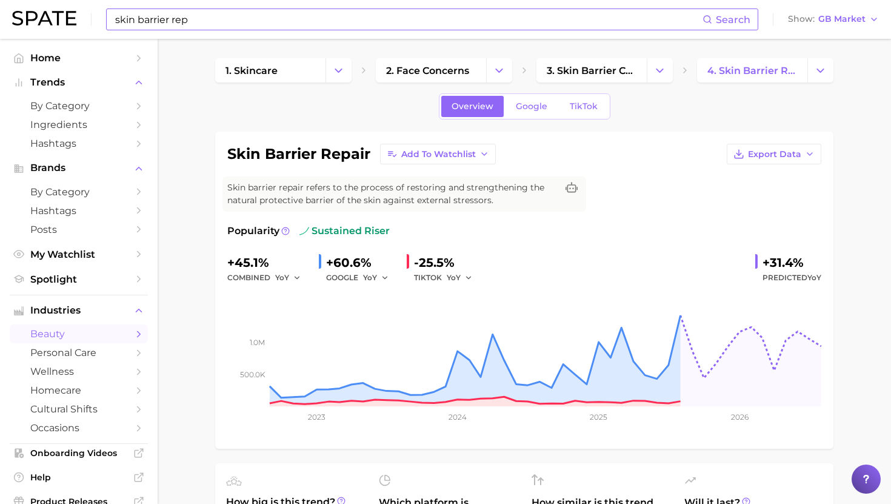
click at [320, 10] on input "skin barrier rep" at bounding box center [408, 19] width 589 height 21
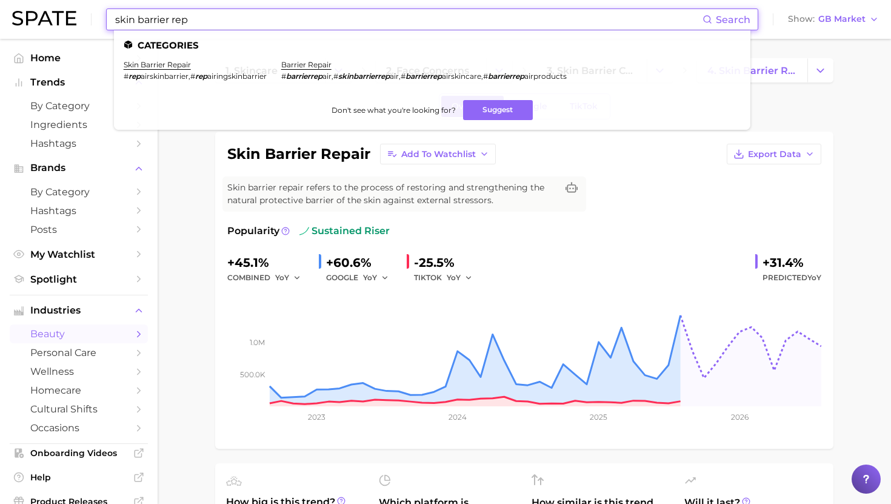
click at [320, 10] on input "skin barrier rep" at bounding box center [408, 19] width 589 height 21
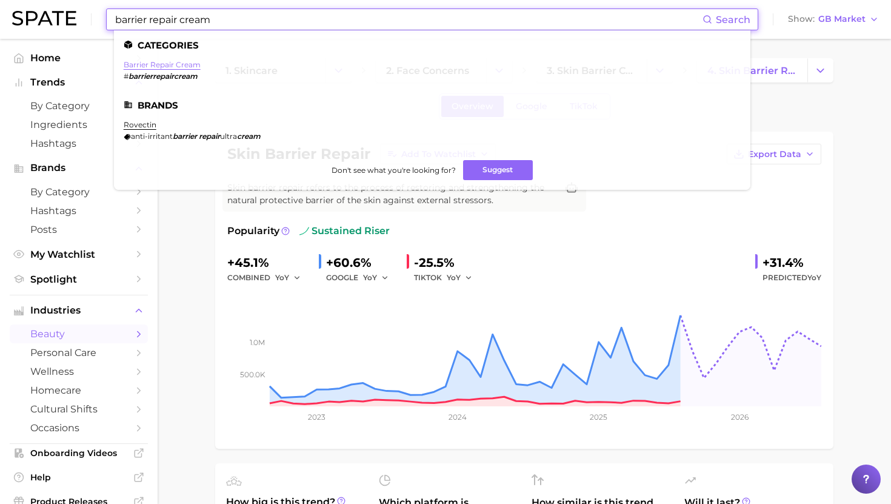
type input "barrier repair cream"
click at [162, 64] on link "barrier repair cream" at bounding box center [162, 64] width 77 height 9
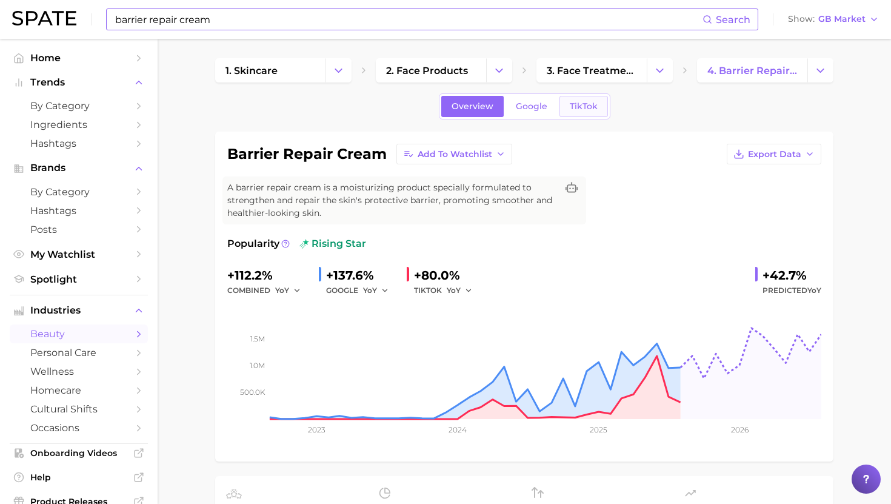
click at [581, 107] on span "TikTok" at bounding box center [584, 106] width 28 height 10
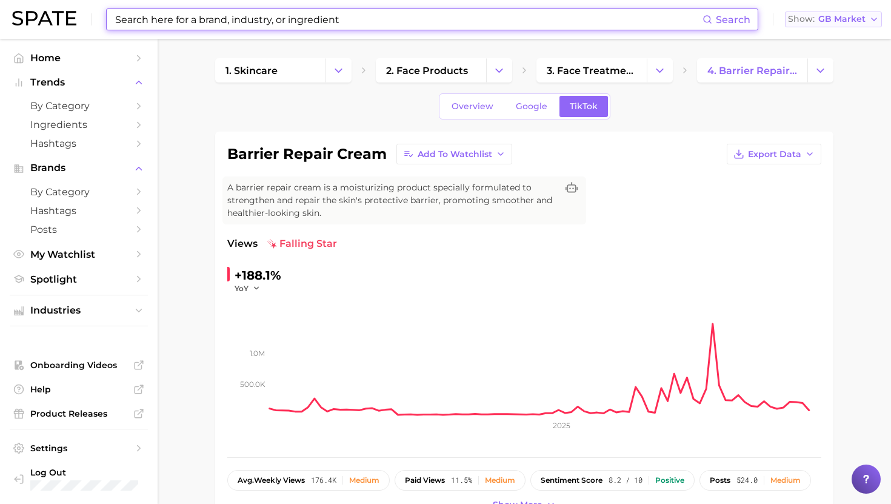
click at [836, 16] on span "GB Market" at bounding box center [842, 19] width 47 height 7
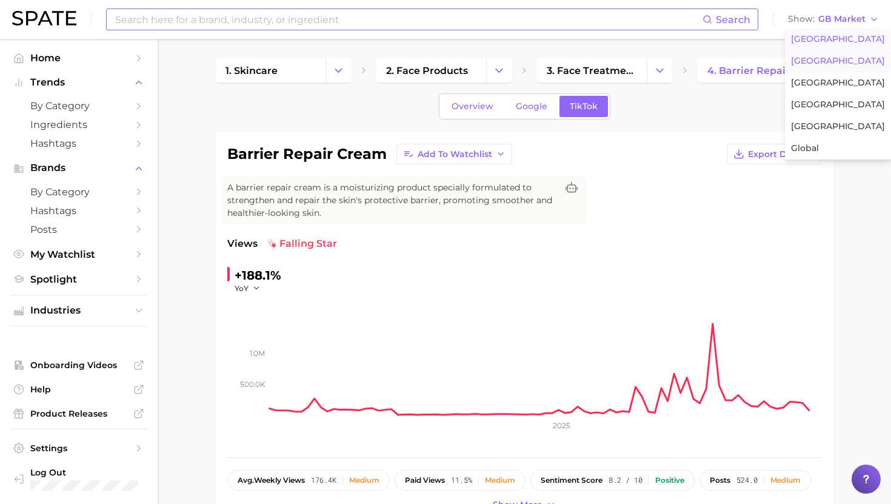
click at [823, 37] on span "United States" at bounding box center [838, 39] width 94 height 10
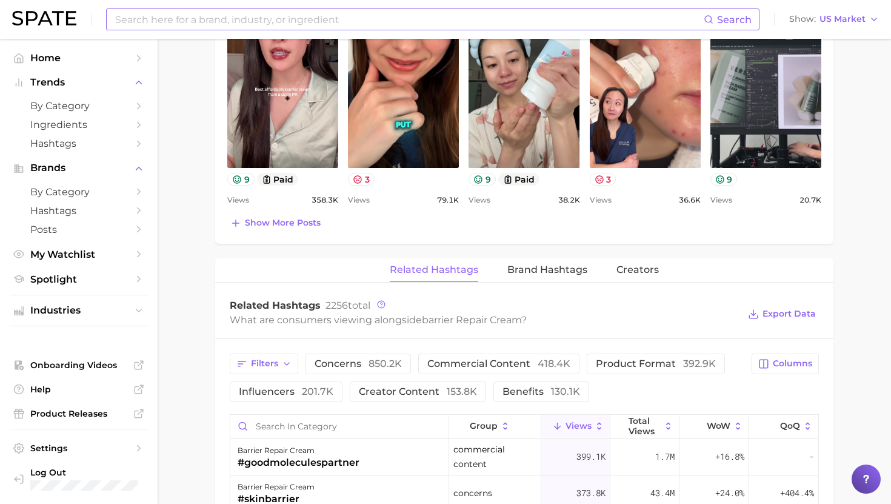
scroll to position [726, 0]
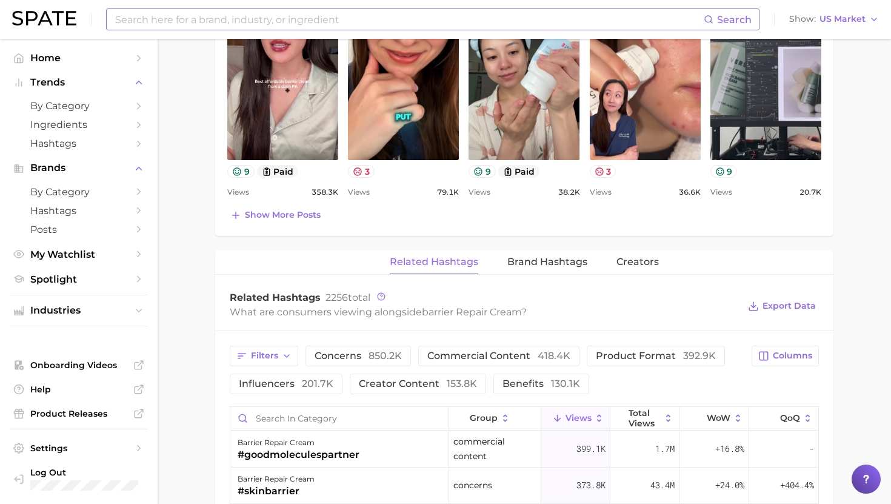
click at [540, 248] on div "barrier repair cream Add to Watchlist Export Data A barrier repair cream is a m…" at bounding box center [524, 165] width 618 height 1519
click at [540, 261] on span "Brand Hashtags" at bounding box center [548, 261] width 80 height 11
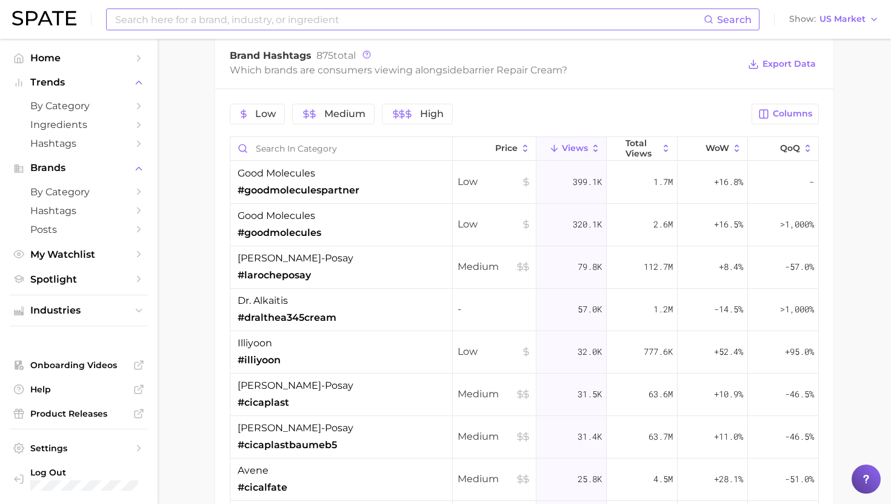
scroll to position [981, 0]
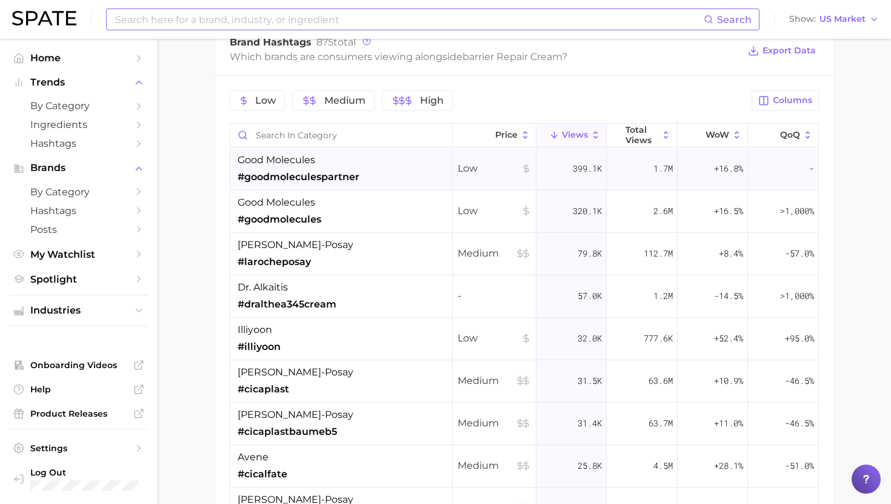
click at [380, 175] on div "good molecules #goodmoleculespartner" at bounding box center [341, 169] width 223 height 42
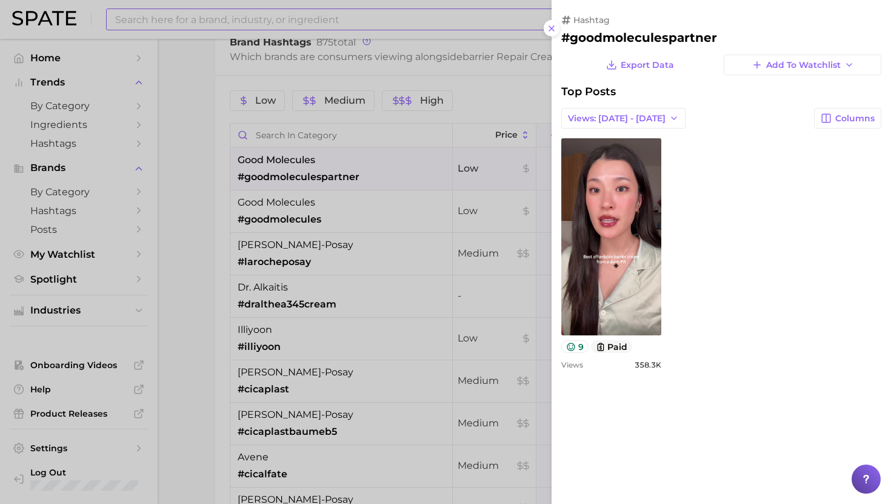
scroll to position [0, 0]
click at [380, 174] on div at bounding box center [445, 252] width 891 height 504
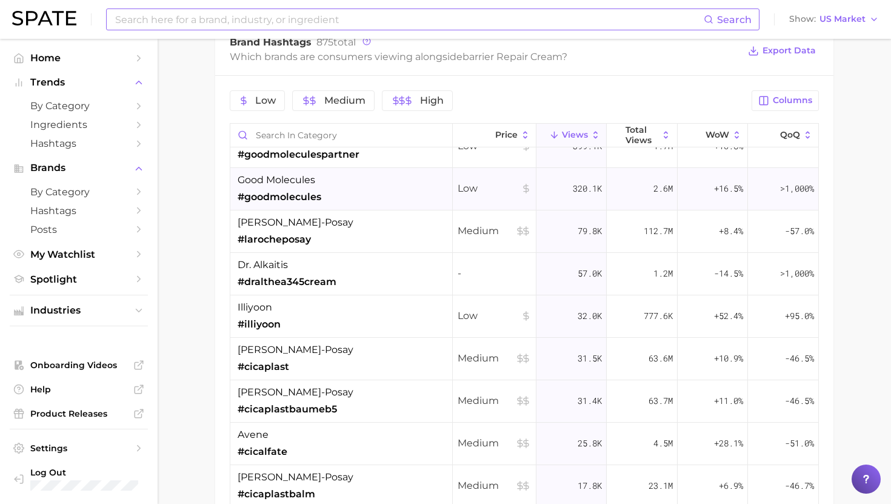
scroll to position [23, 0]
click at [292, 277] on span "#dralthea345cream" at bounding box center [287, 281] width 99 height 15
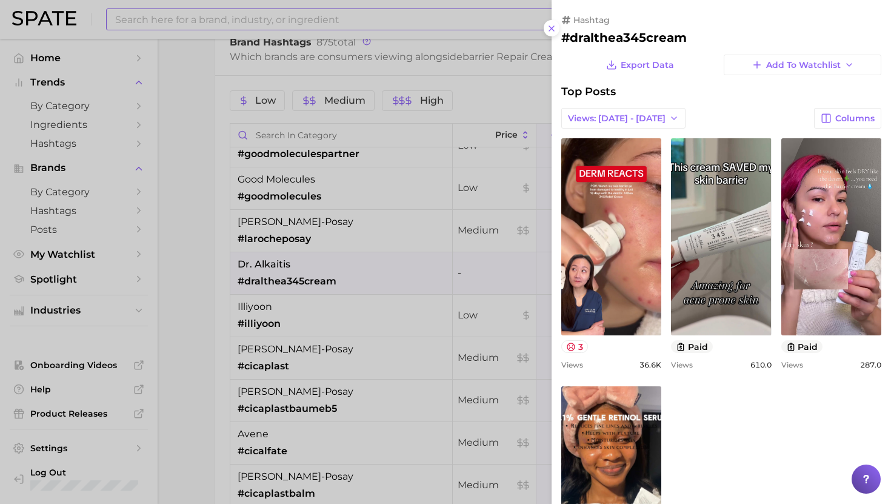
scroll to position [0, 0]
click at [289, 270] on div at bounding box center [445, 252] width 891 height 504
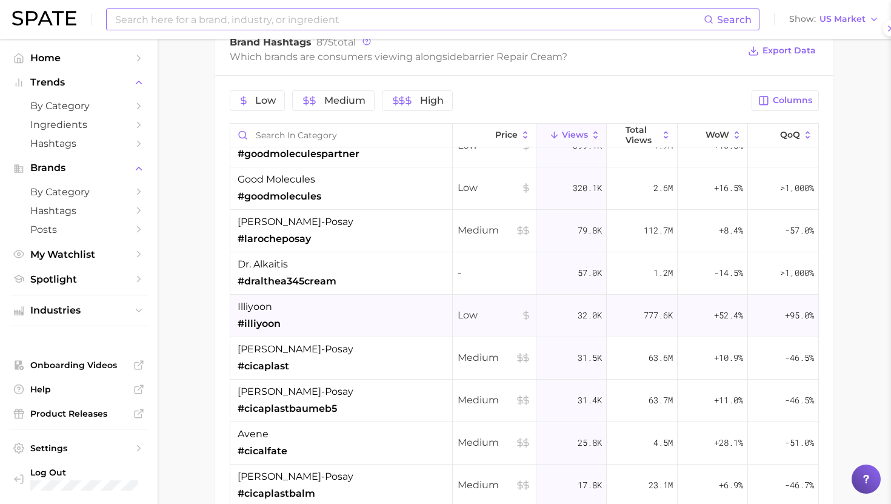
click at [287, 318] on div "illiyoon #illiyoon" at bounding box center [341, 316] width 223 height 42
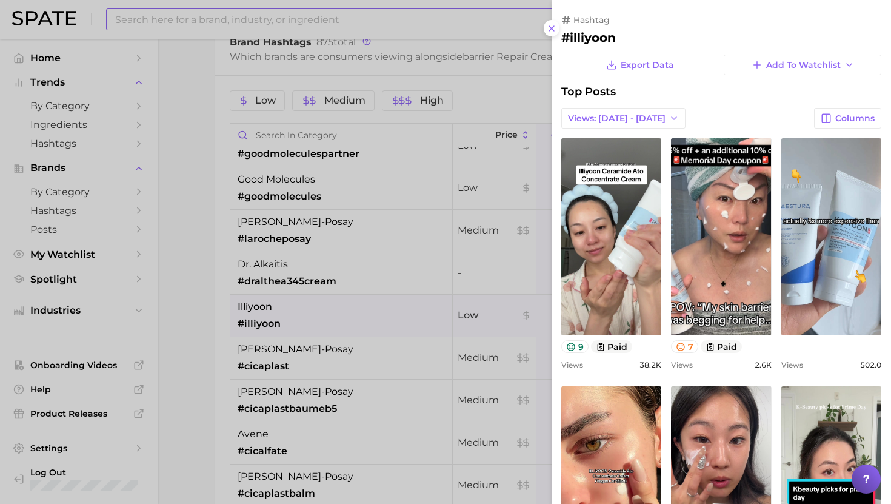
click at [287, 318] on div at bounding box center [445, 252] width 891 height 504
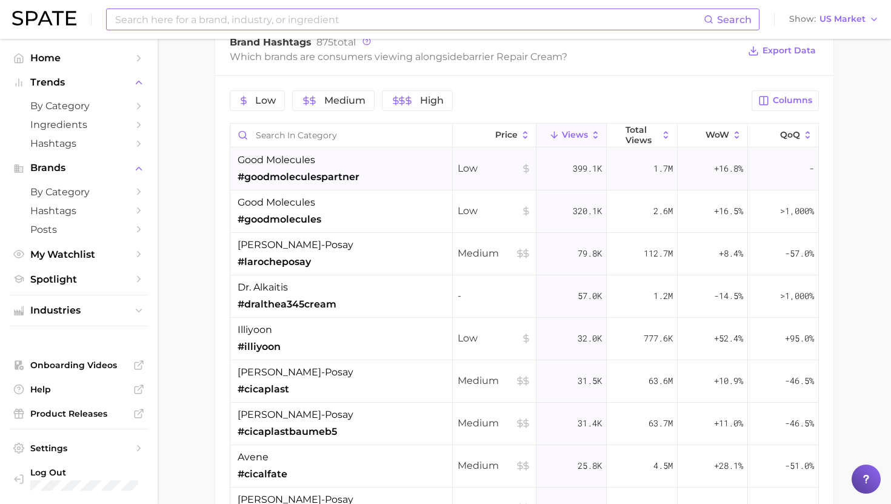
click at [346, 170] on span "#goodmoleculespartner" at bounding box center [299, 177] width 122 height 15
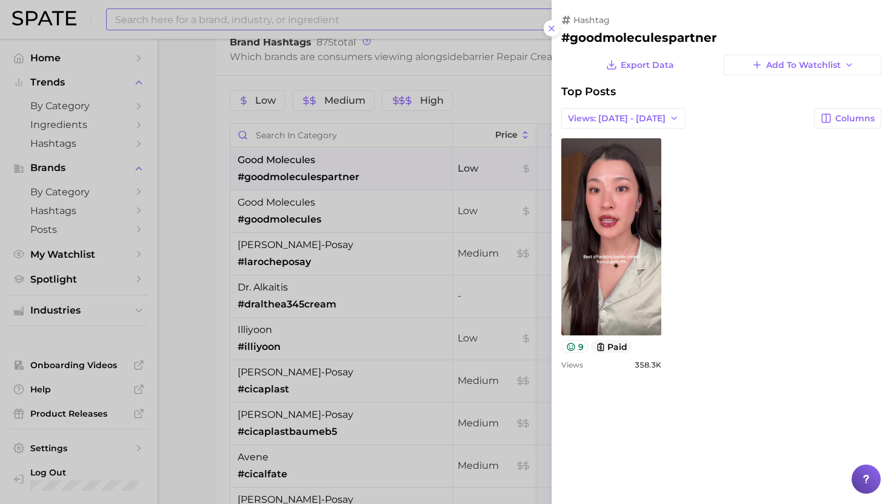
drag, startPoint x: 350, startPoint y: 244, endPoint x: 365, endPoint y: 186, distance: 59.4
click at [350, 244] on div at bounding box center [445, 252] width 891 height 504
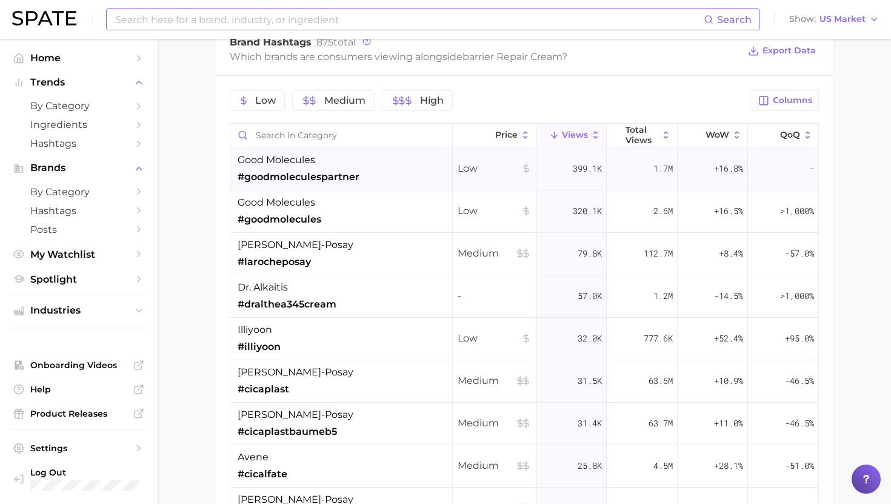
click at [367, 187] on div "good molecules #goodmoleculespartner" at bounding box center [341, 169] width 223 height 42
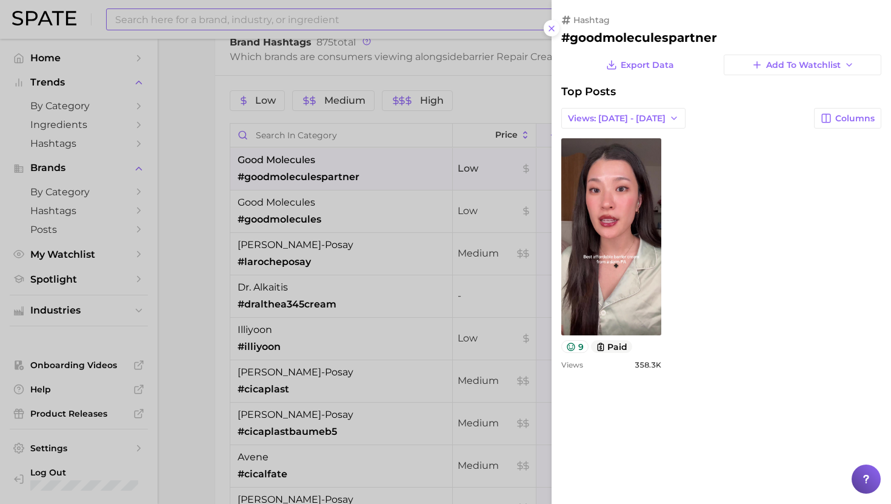
click at [364, 196] on div at bounding box center [445, 252] width 891 height 504
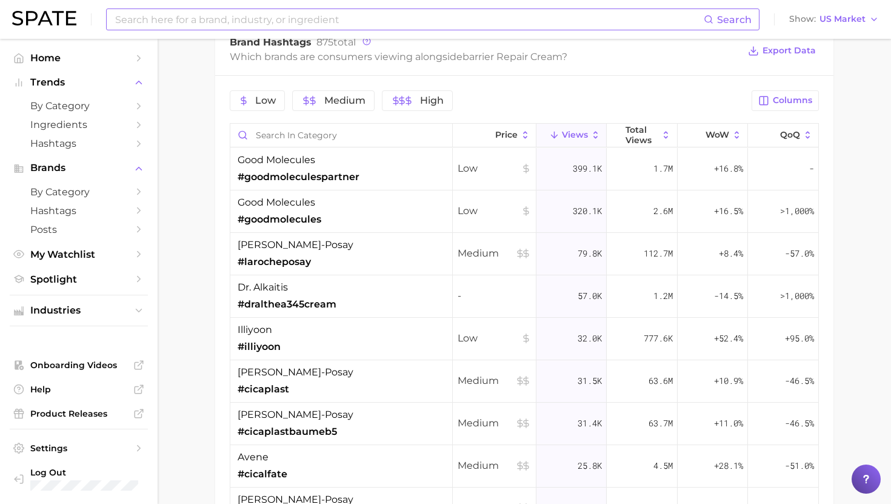
click at [358, 201] on div "good molecules #goodmolecules" at bounding box center [341, 211] width 223 height 42
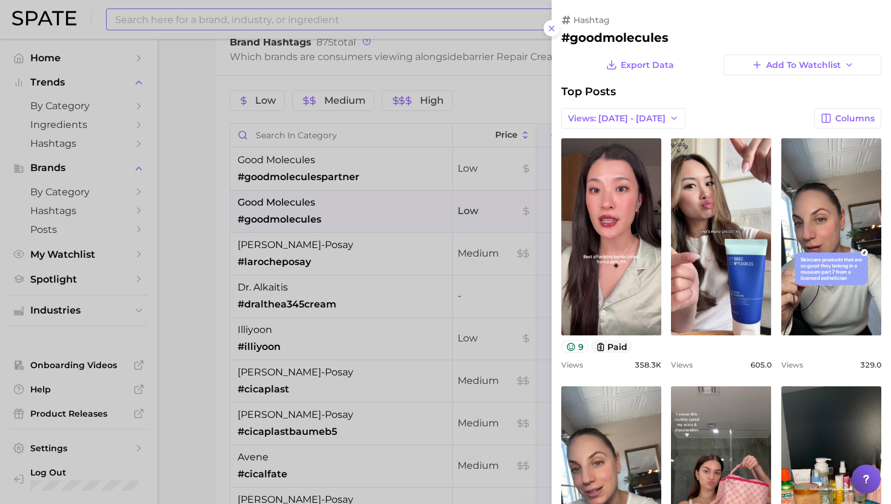
click at [411, 244] on div at bounding box center [445, 252] width 891 height 504
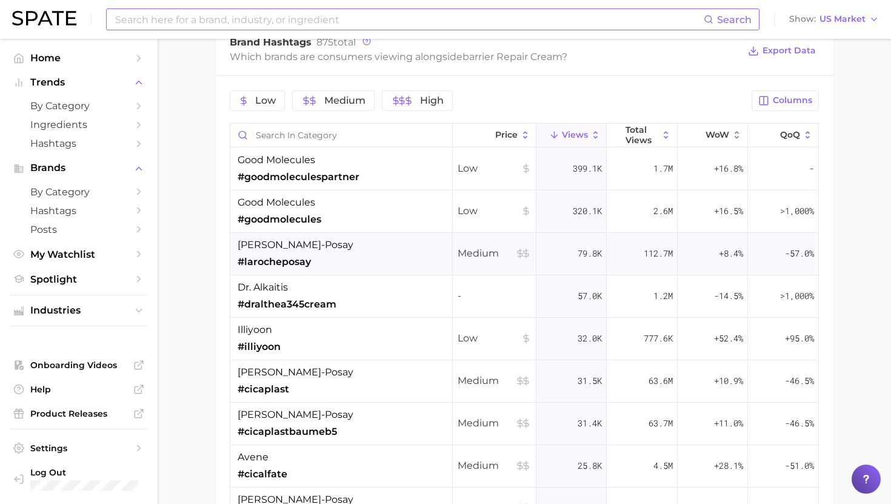
click at [374, 256] on div "la roche-posay #larocheposay" at bounding box center [341, 254] width 223 height 42
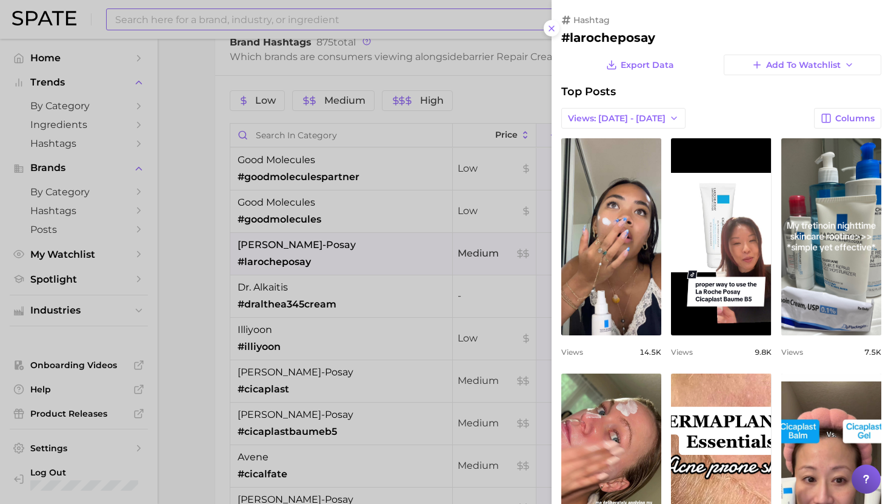
click at [372, 251] on div at bounding box center [445, 252] width 891 height 504
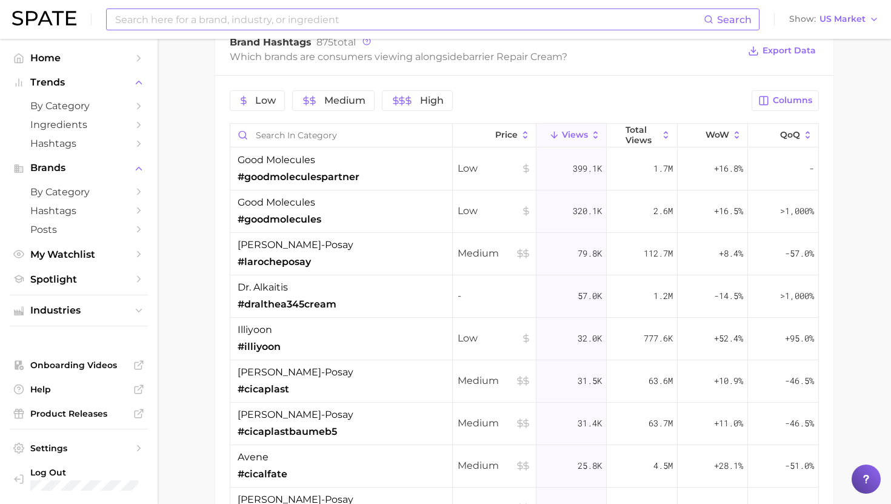
click at [293, 22] on input at bounding box center [409, 19] width 590 height 21
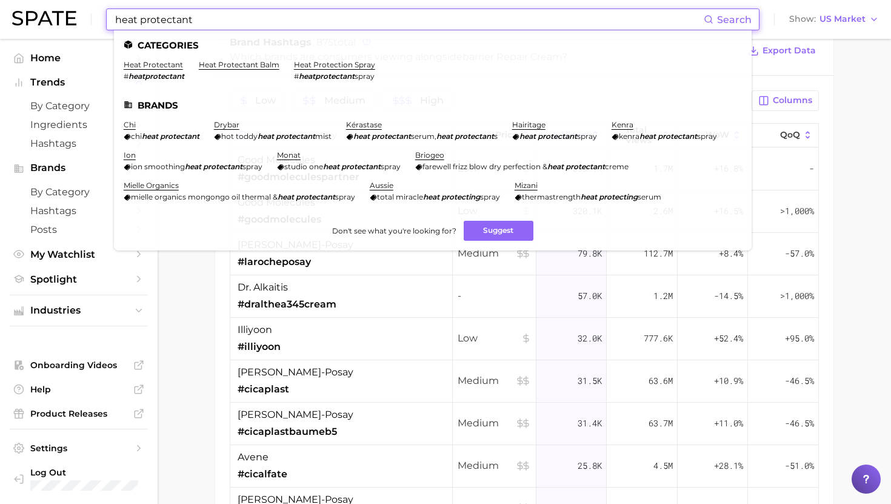
type input "heat protectant"
click at [158, 71] on li "heat protectant # heatprotectant" at bounding box center [154, 70] width 61 height 21
click at [158, 70] on li "heat protectant # heatprotectant" at bounding box center [154, 70] width 61 height 21
click at [138, 62] on link "heat protectant" at bounding box center [153, 64] width 59 height 9
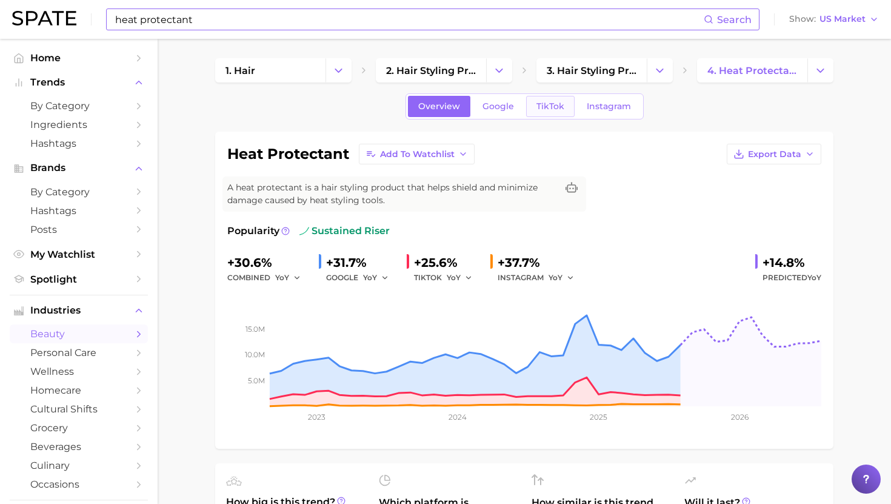
click at [551, 106] on span "TikTok" at bounding box center [551, 106] width 28 height 10
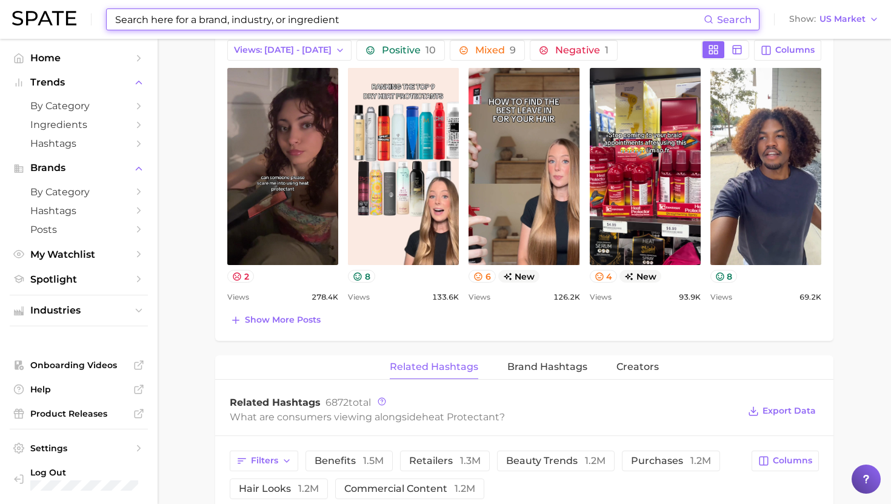
scroll to position [626, 0]
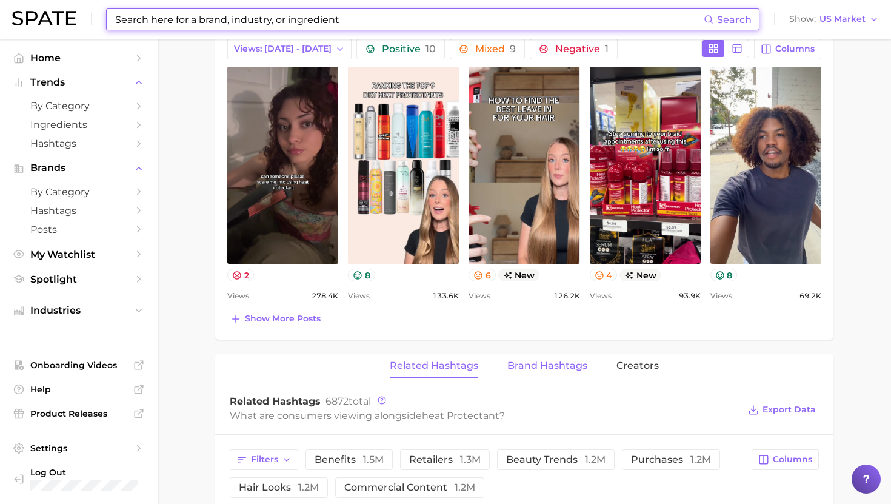
click at [532, 375] on button "Brand Hashtags" at bounding box center [548, 366] width 80 height 24
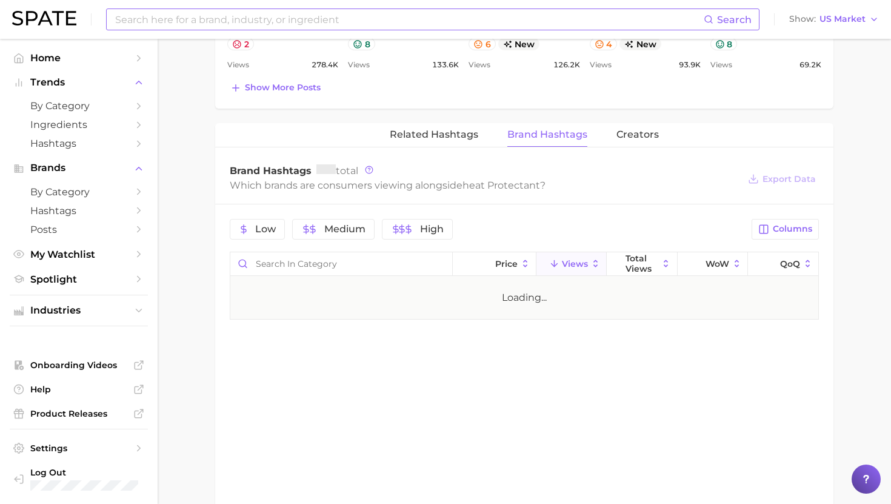
scroll to position [858, 0]
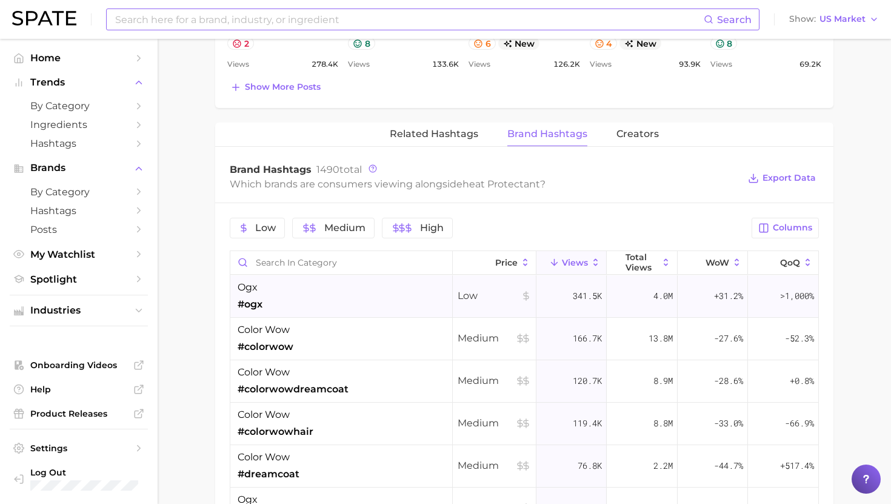
click at [375, 300] on div "ogx #ogx" at bounding box center [341, 296] width 223 height 42
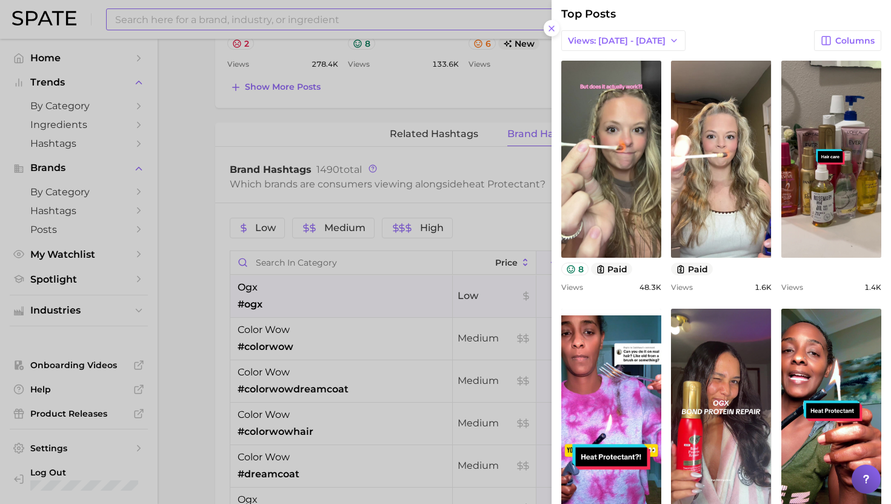
scroll to position [58, 0]
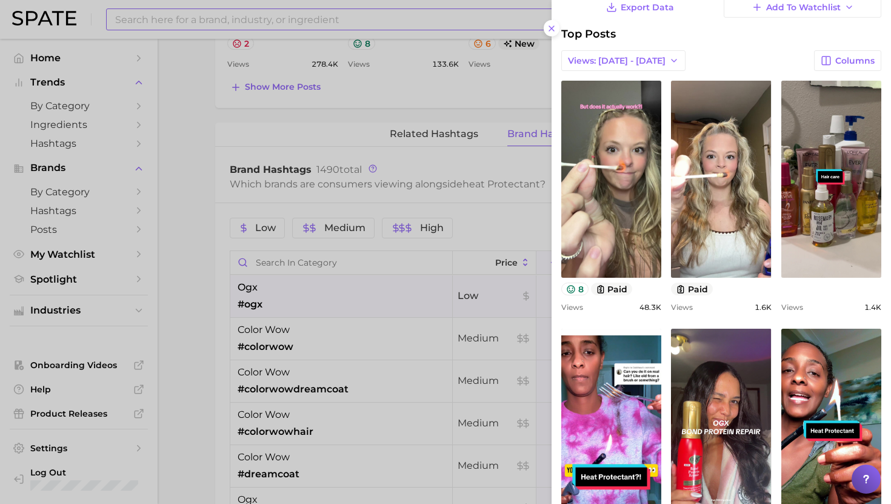
click at [511, 312] on div at bounding box center [445, 252] width 891 height 504
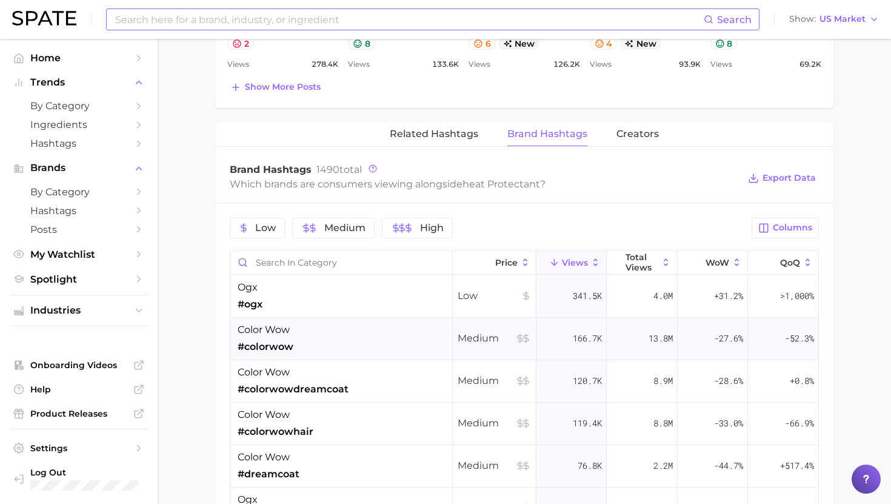
click at [410, 337] on div "color wow #colorwow" at bounding box center [341, 339] width 223 height 42
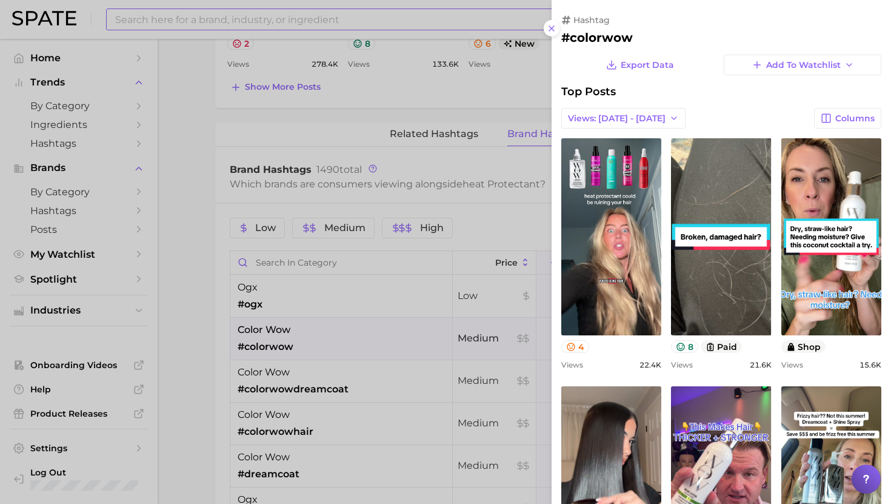
scroll to position [0, 0]
click at [399, 347] on div at bounding box center [445, 252] width 891 height 504
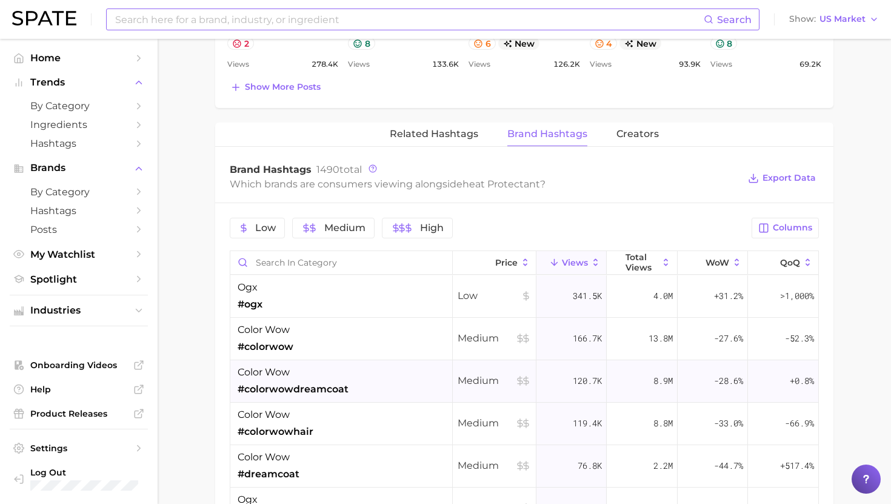
scroll to position [857, 0]
click at [375, 385] on div "color wow #colorwowdreamcoat" at bounding box center [341, 382] width 223 height 42
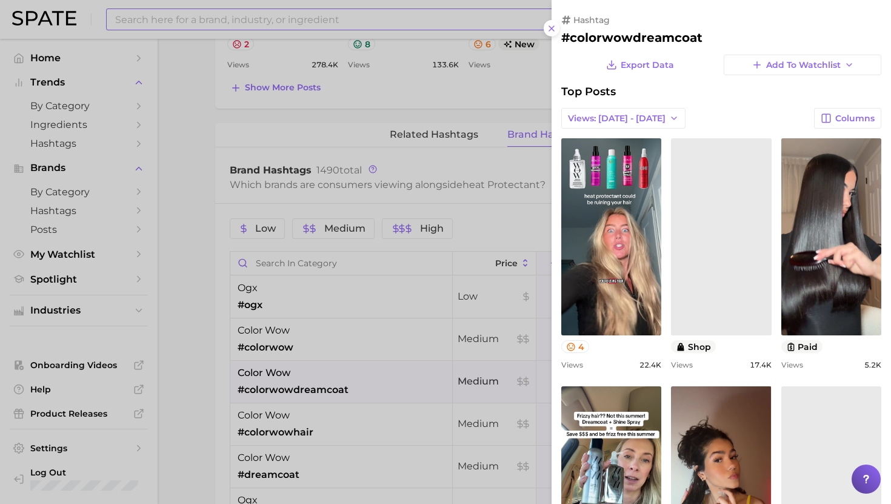
scroll to position [0, 0]
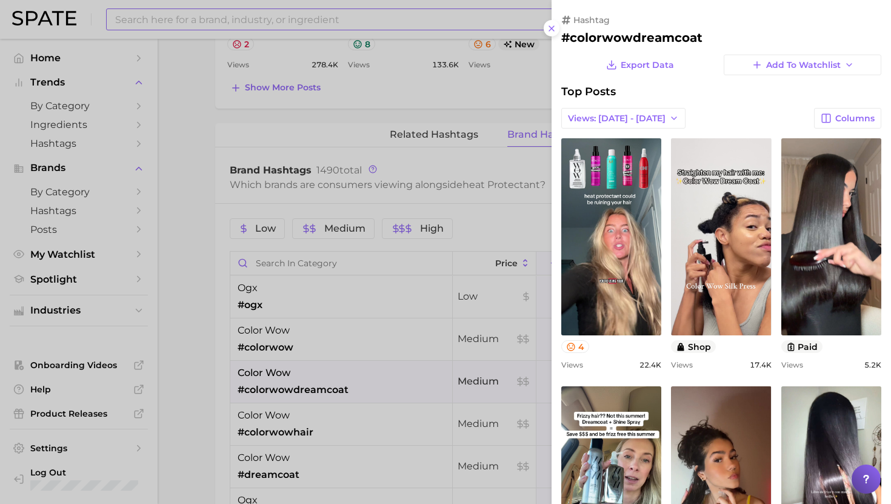
click at [375, 373] on div at bounding box center [445, 252] width 891 height 504
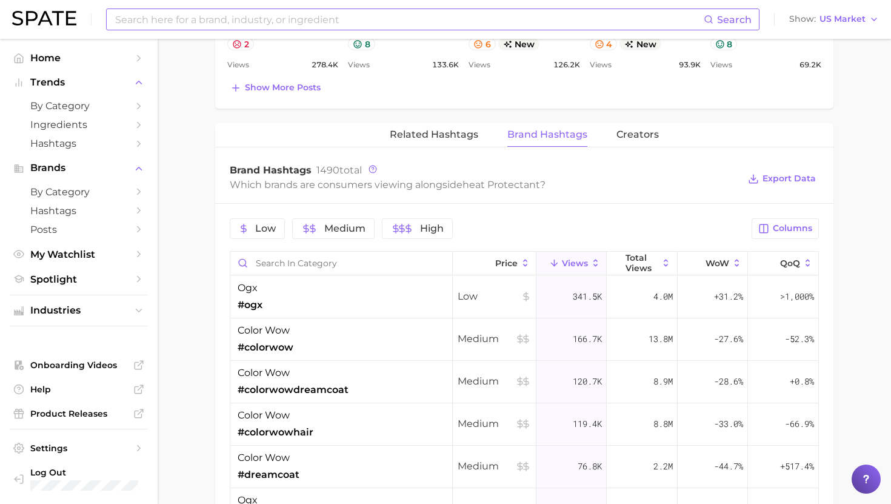
click at [141, 12] on input at bounding box center [409, 19] width 590 height 21
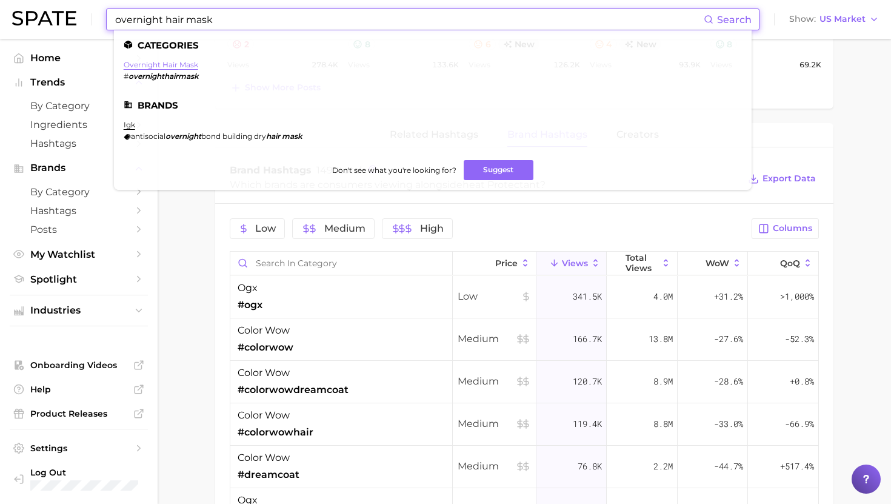
type input "overnight hair mask"
click at [136, 62] on link "overnight hair mask" at bounding box center [161, 64] width 75 height 9
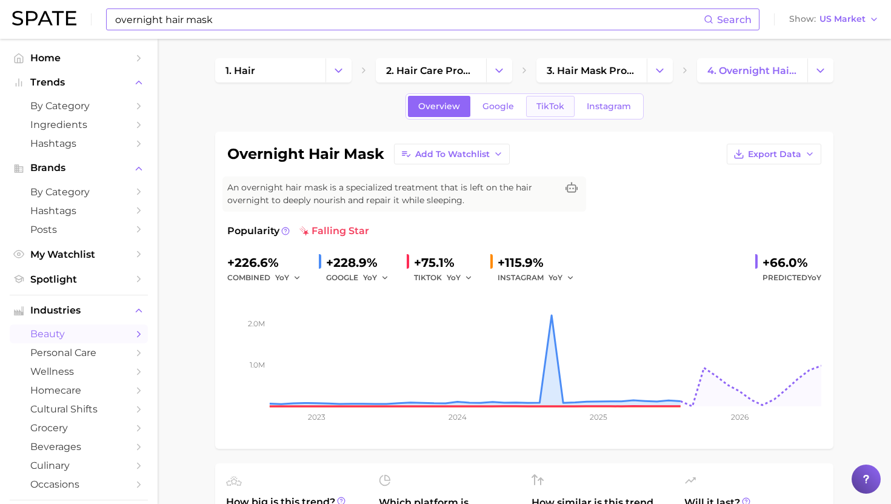
click at [555, 107] on span "TikTok" at bounding box center [551, 106] width 28 height 10
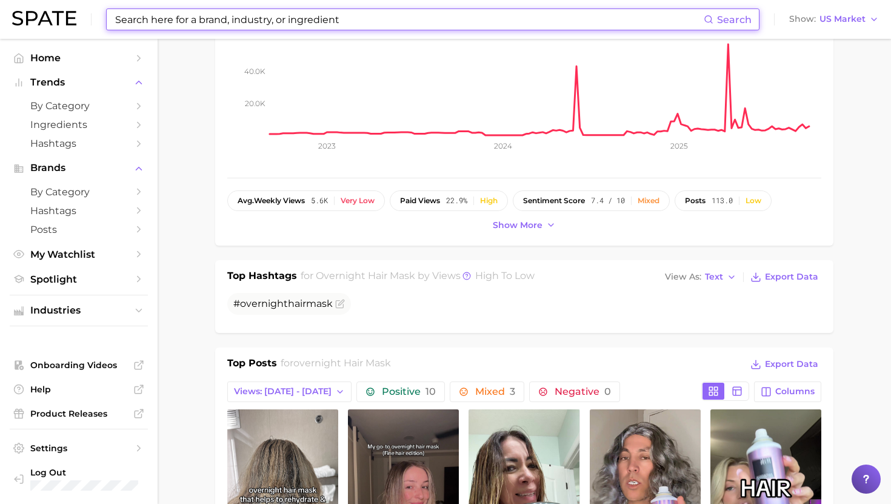
scroll to position [241, 0]
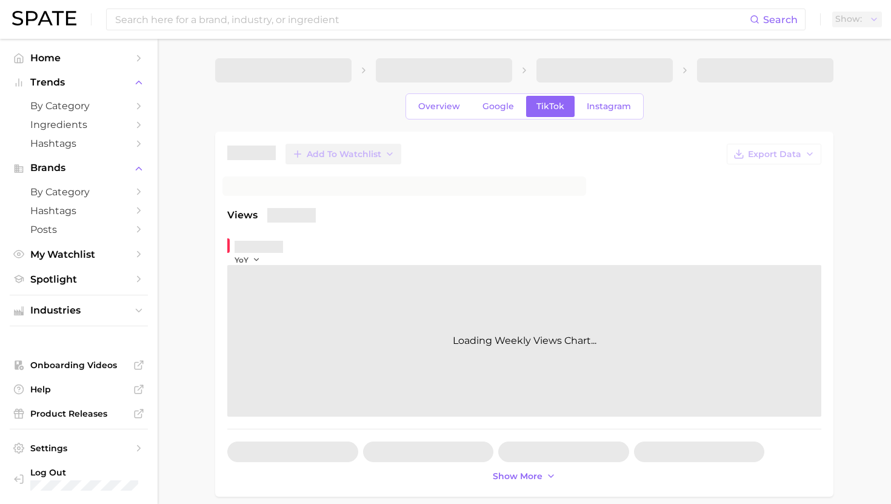
scroll to position [241, 0]
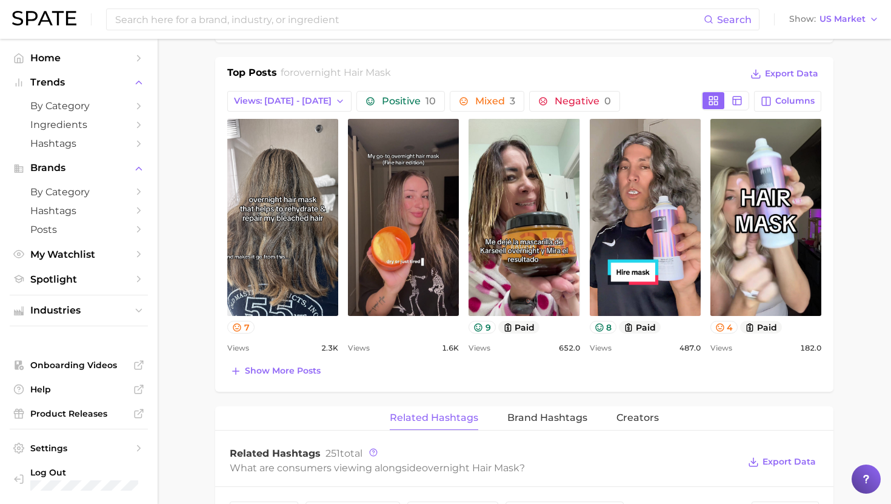
scroll to position [560, 0]
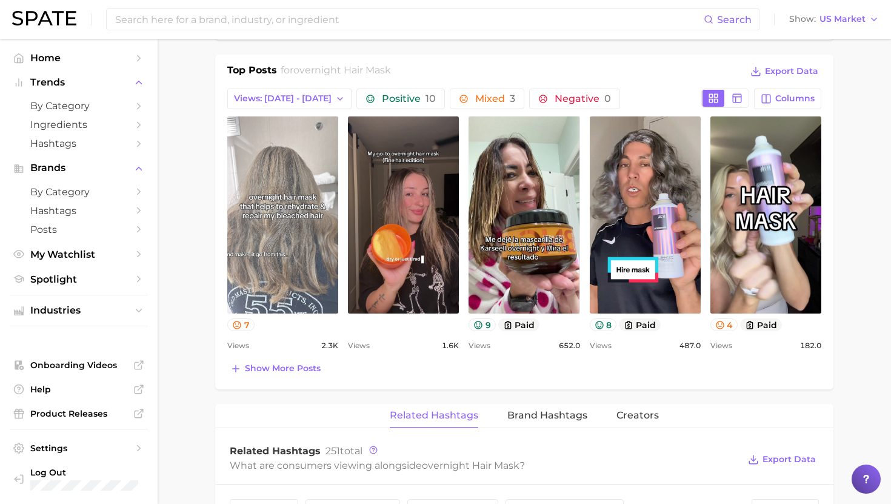
click at [283, 275] on link "view post on TikTok" at bounding box center [282, 214] width 111 height 197
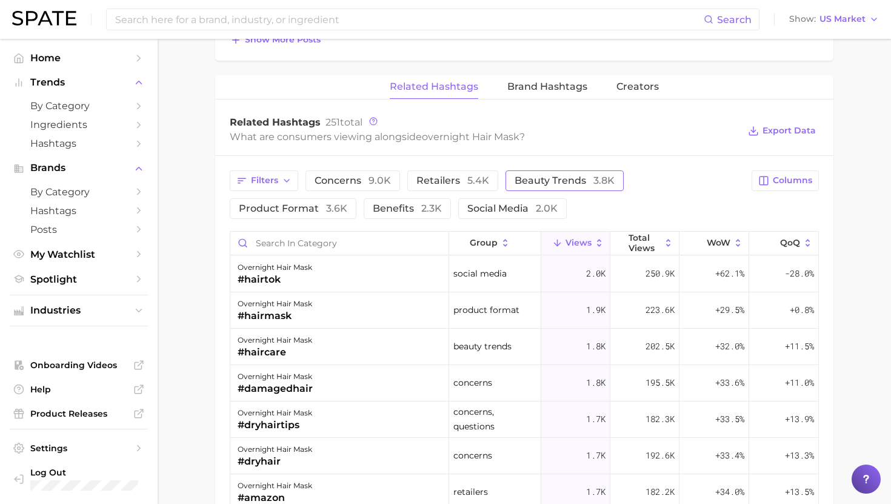
scroll to position [870, 0]
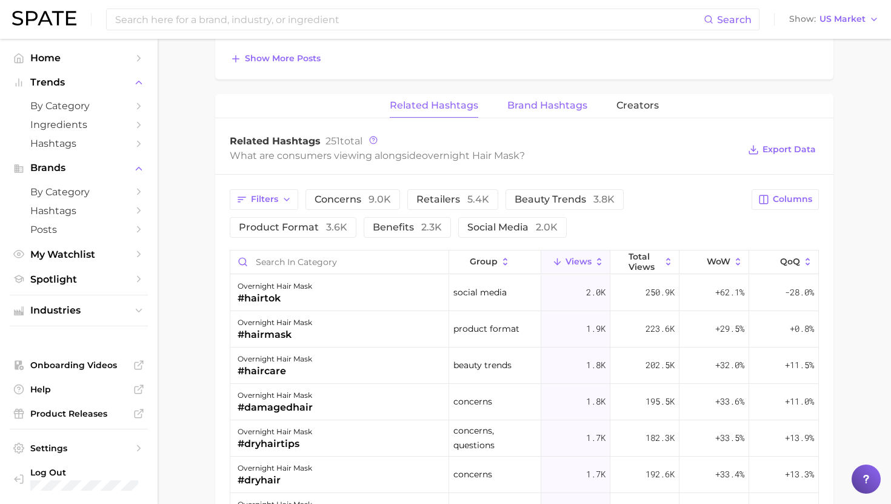
click at [540, 104] on span "Brand Hashtags" at bounding box center [548, 105] width 80 height 11
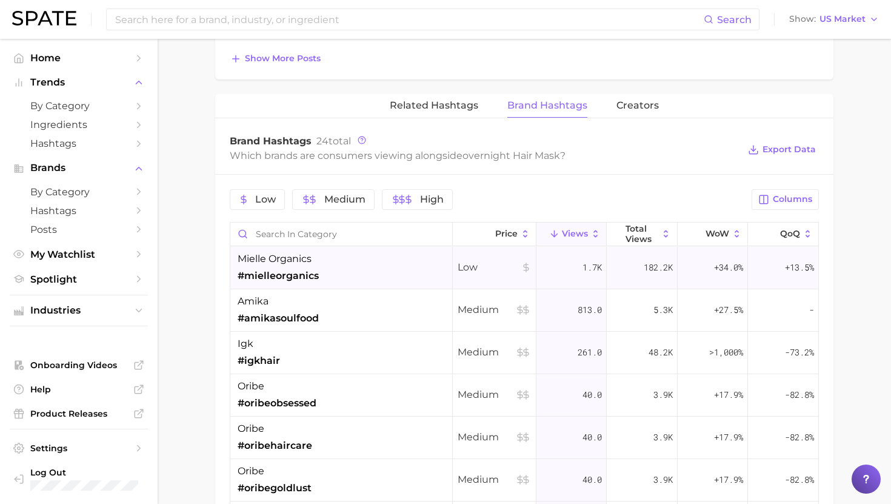
click at [369, 256] on div "mielle organics #mielleorganics" at bounding box center [341, 268] width 223 height 42
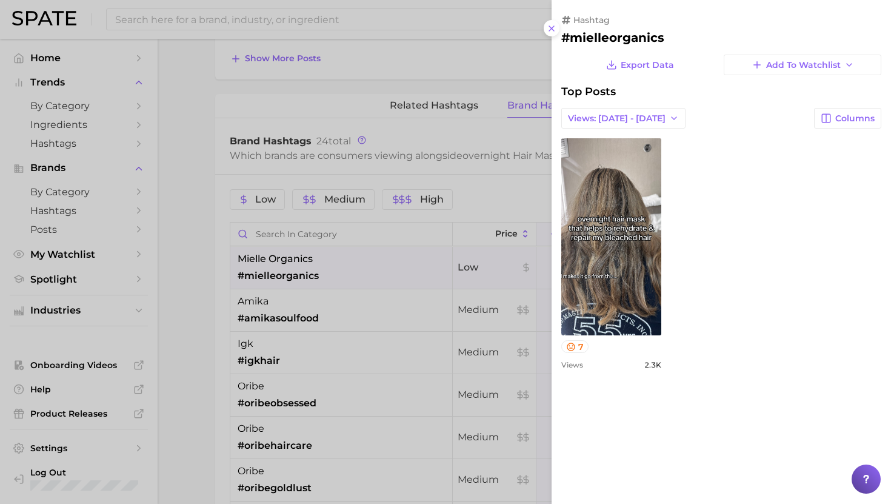
scroll to position [0, 0]
click at [368, 258] on div at bounding box center [445, 252] width 891 height 504
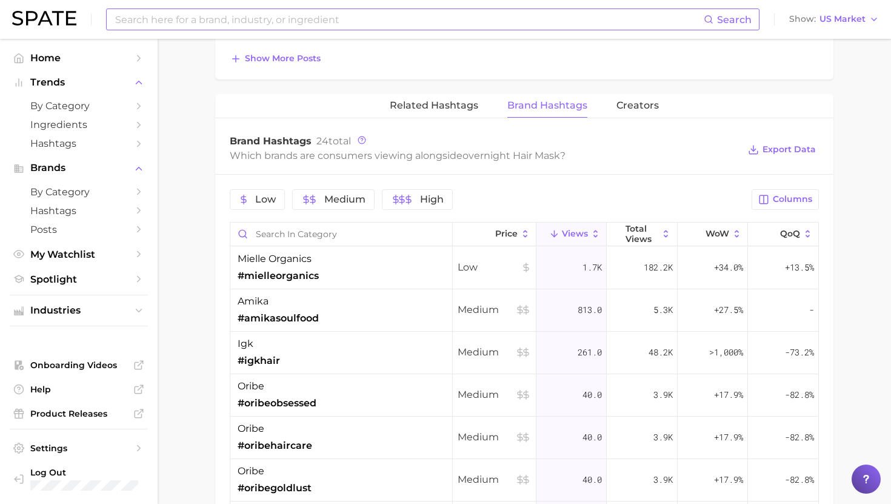
click at [283, 16] on input at bounding box center [409, 19] width 590 height 21
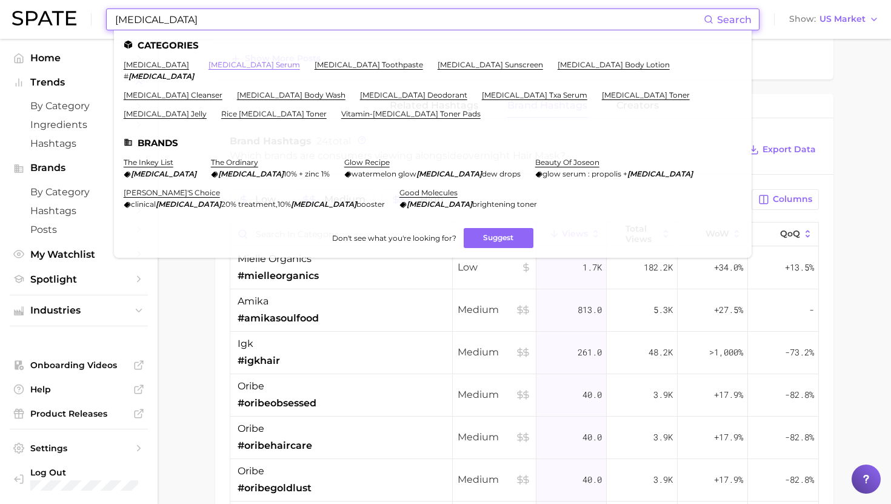
type input "niacinamide"
click at [220, 64] on link "[MEDICAL_DATA] serum" at bounding box center [255, 64] width 92 height 9
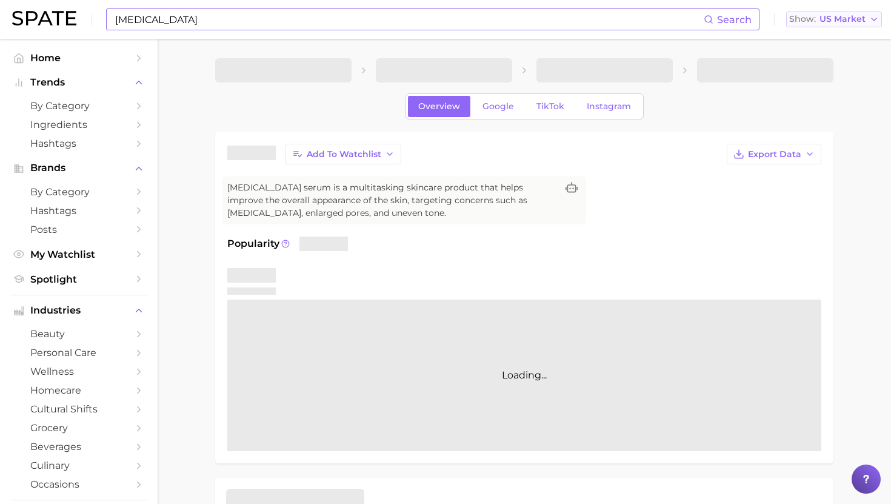
click at [829, 20] on span "US Market" at bounding box center [843, 19] width 46 height 7
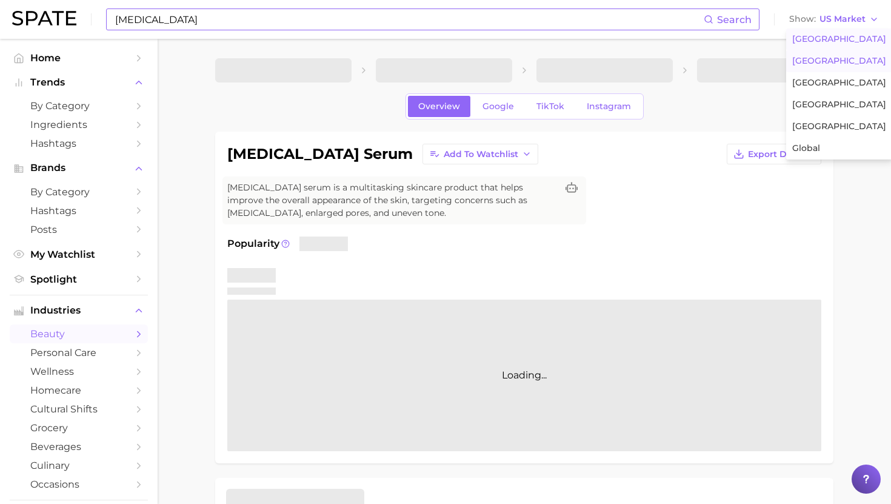
click at [809, 56] on span "United Kingdom" at bounding box center [840, 61] width 94 height 10
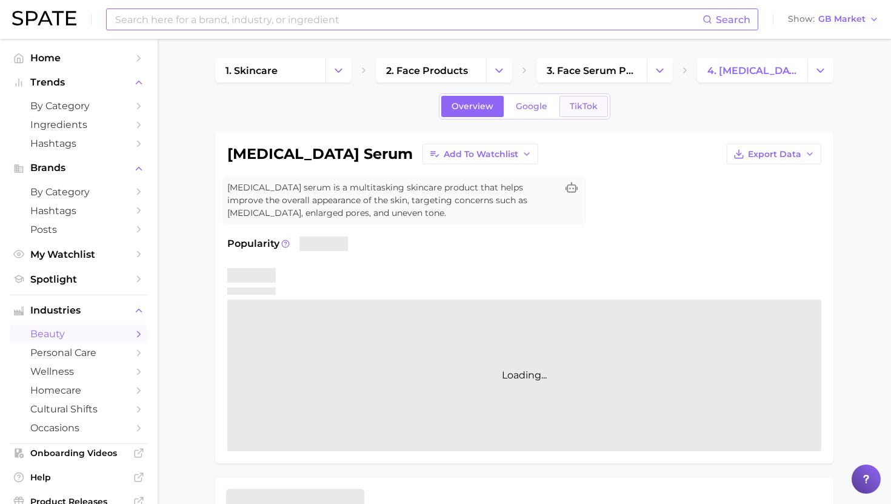
click at [571, 111] on span "TikTok" at bounding box center [584, 106] width 28 height 10
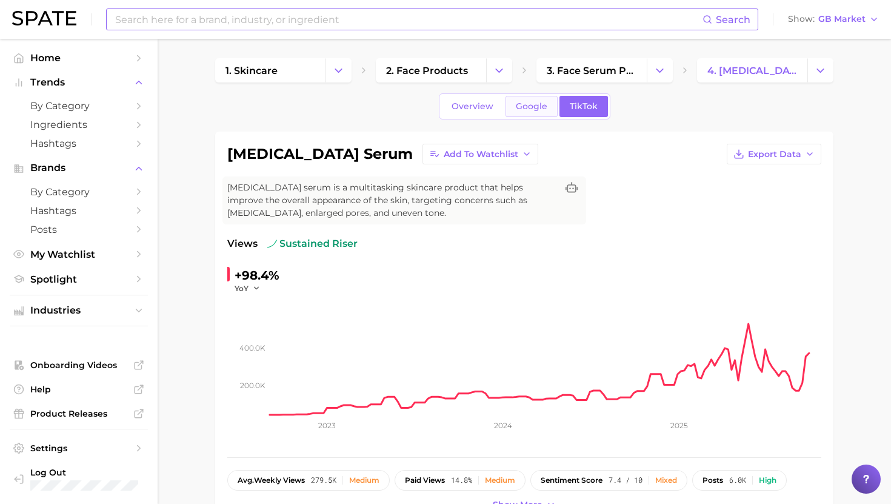
click at [533, 107] on span "Google" at bounding box center [532, 106] width 32 height 10
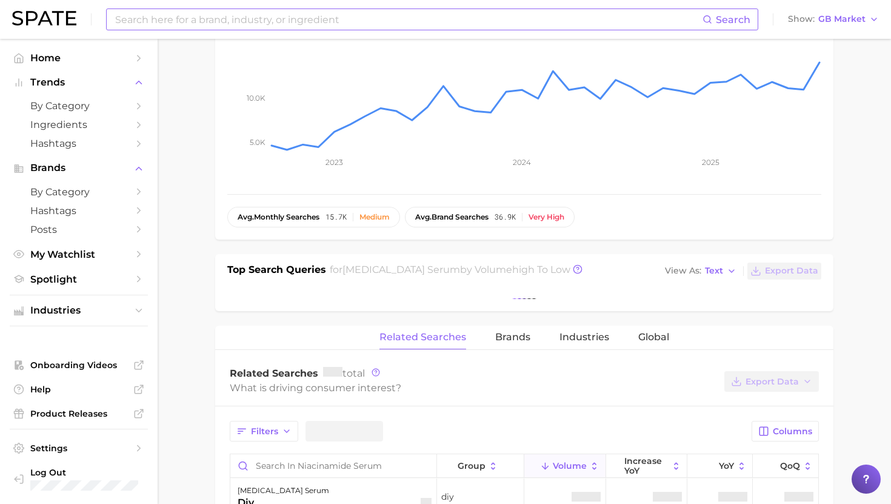
scroll to position [355, 0]
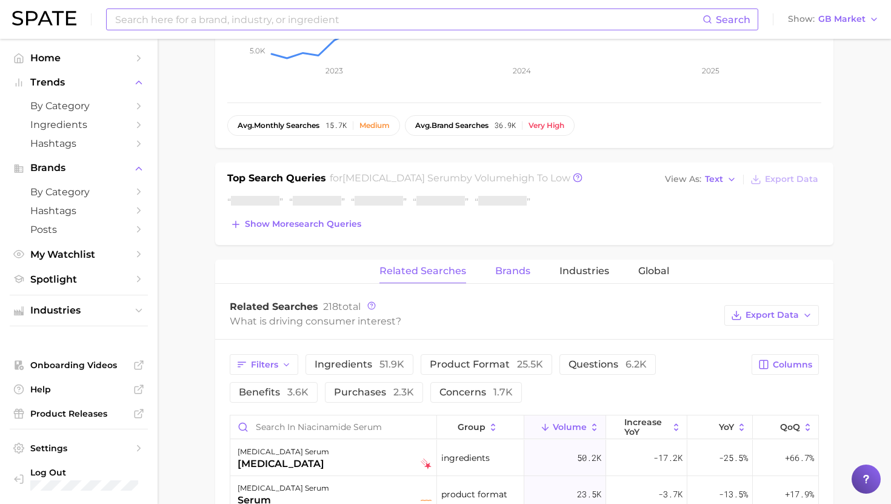
click at [514, 273] on span "Brands" at bounding box center [512, 271] width 35 height 11
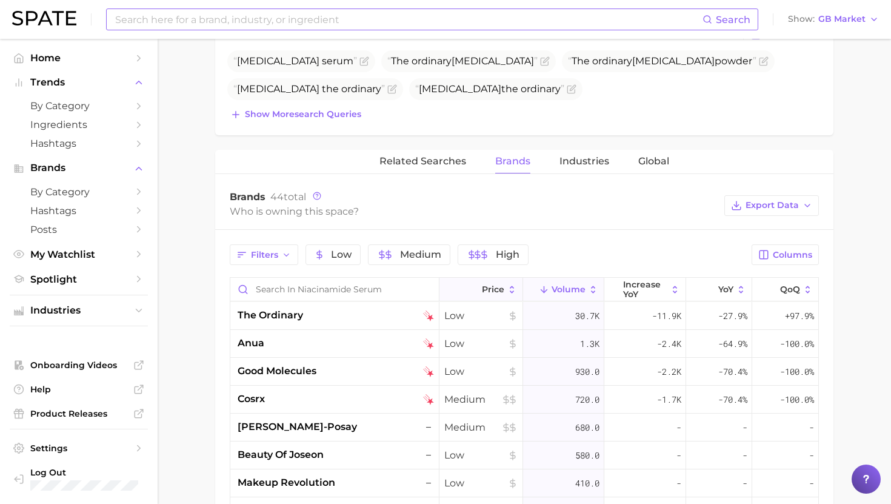
scroll to position [0, 0]
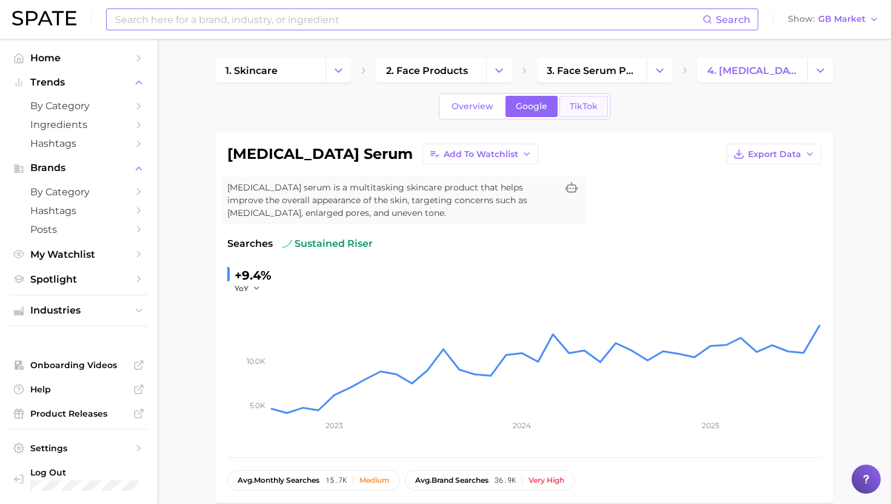
click at [577, 116] on link "TikTok" at bounding box center [584, 106] width 49 height 21
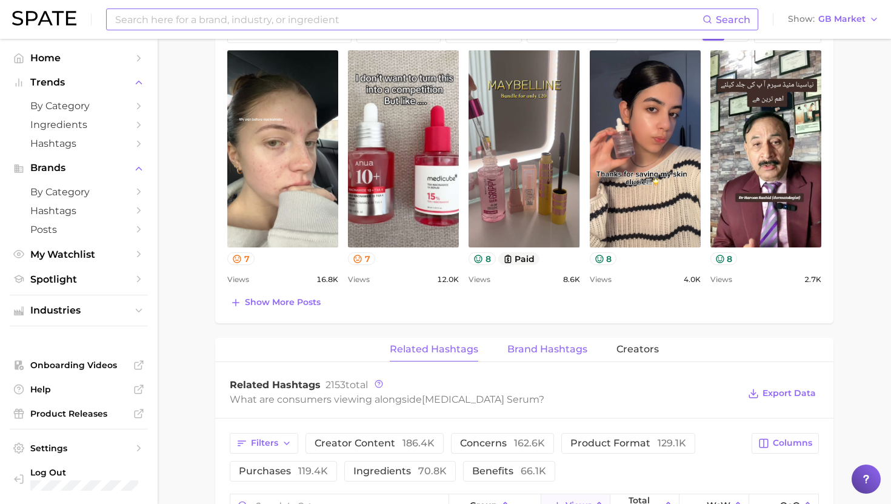
click at [534, 352] on span "Brand Hashtags" at bounding box center [548, 349] width 80 height 11
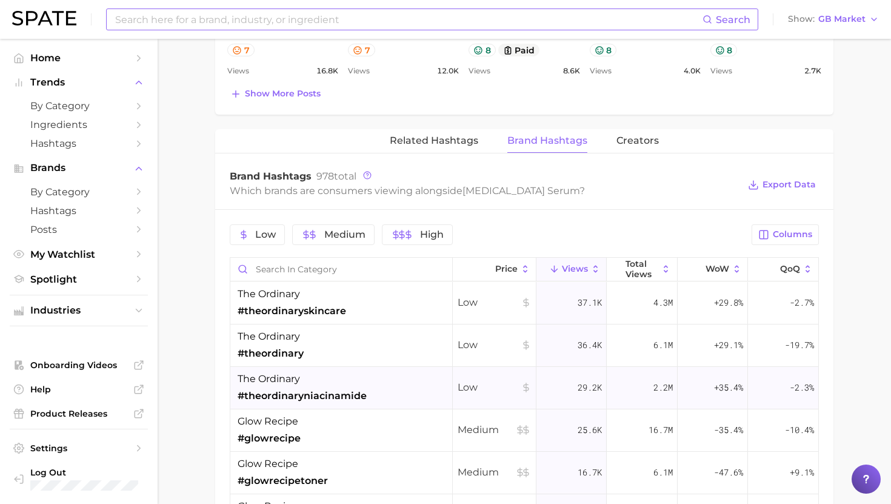
scroll to position [29, 0]
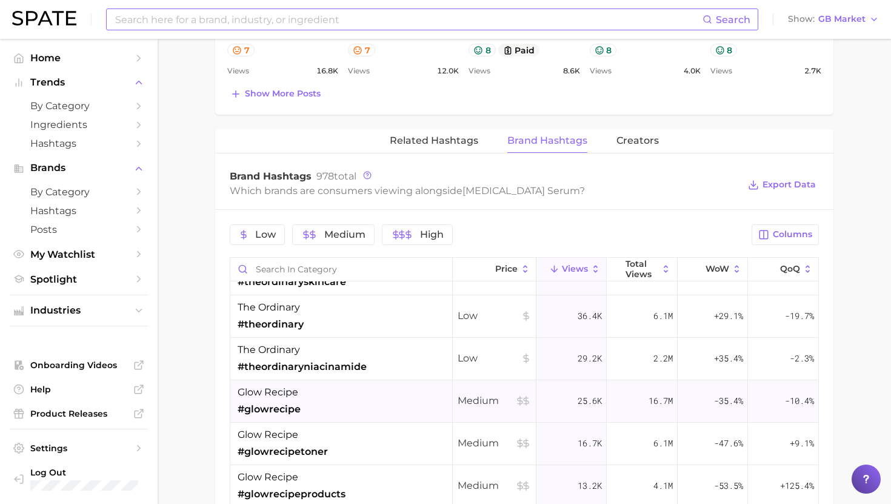
click at [384, 397] on div "glow recipe #glowrecipe" at bounding box center [341, 401] width 223 height 42
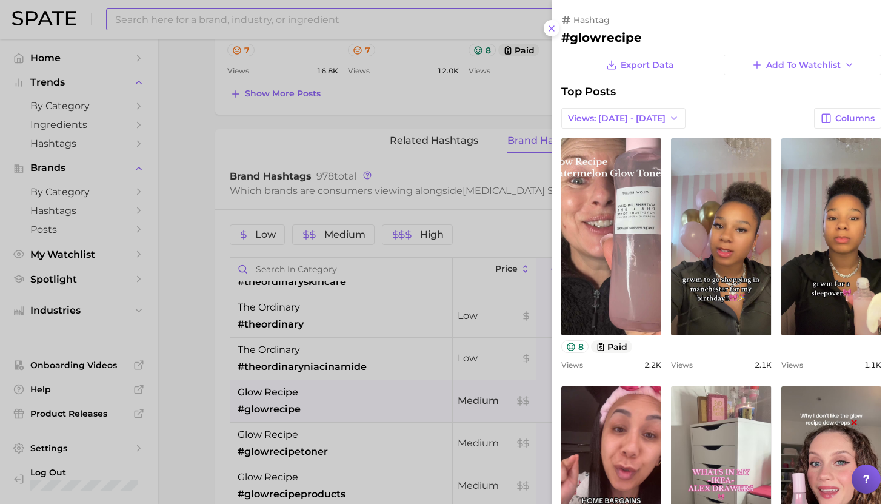
scroll to position [0, 0]
click at [380, 393] on div at bounding box center [445, 252] width 891 height 504
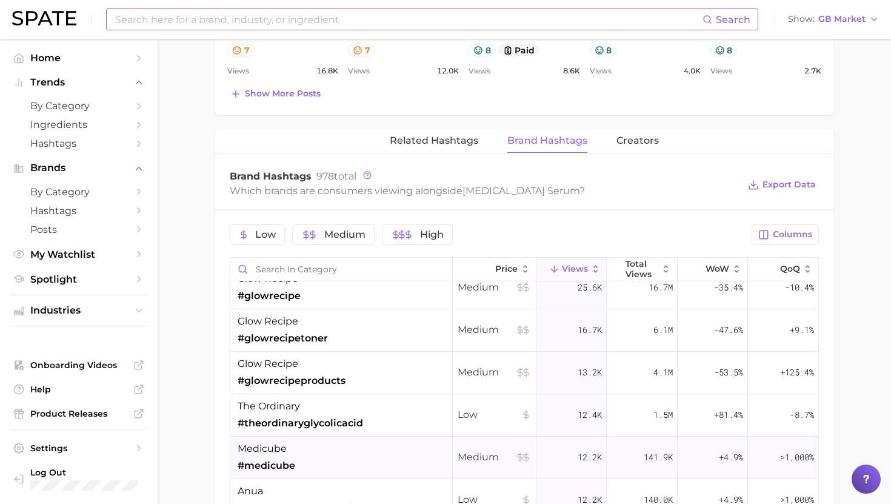
scroll to position [156, 0]
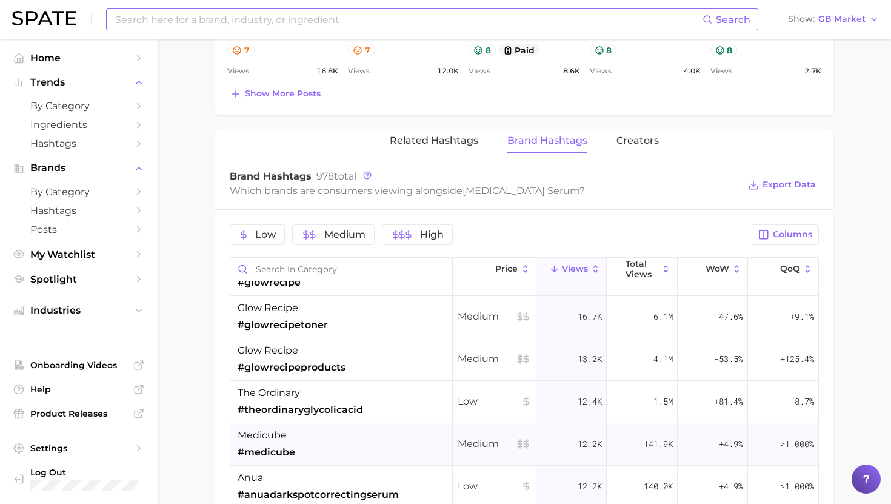
click at [365, 444] on div "medicube #medicube" at bounding box center [341, 444] width 223 height 42
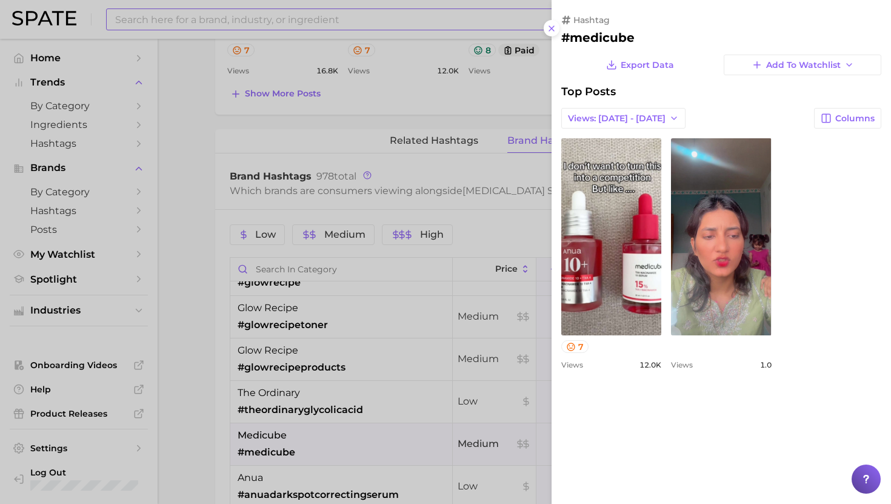
scroll to position [0, 0]
click at [364, 443] on div at bounding box center [445, 252] width 891 height 504
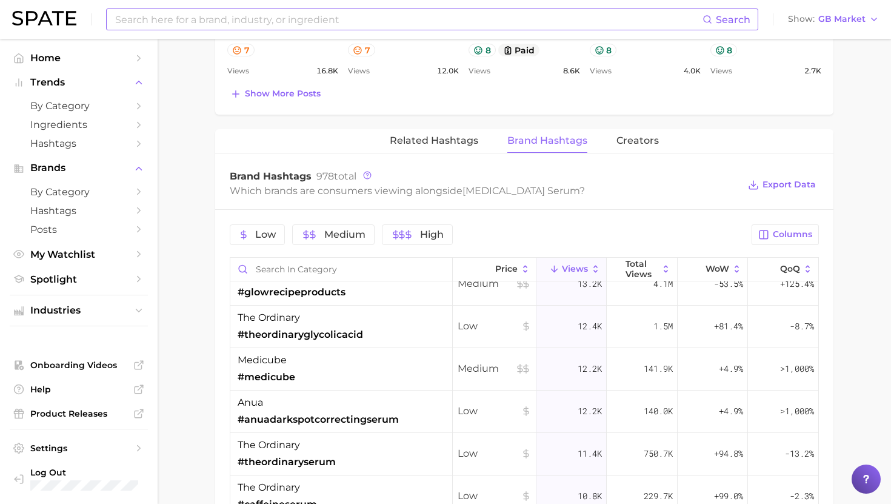
scroll to position [233, 0]
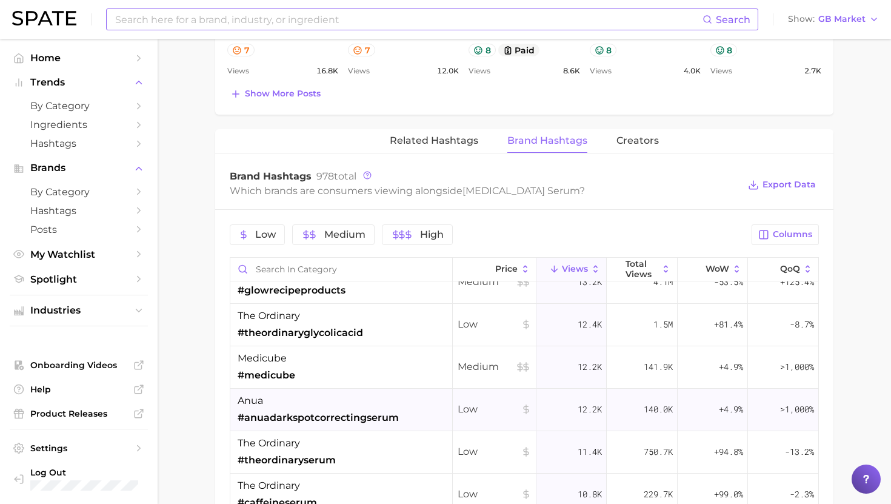
click at [365, 412] on span "#anuadarkspotcorrectingserum" at bounding box center [318, 418] width 161 height 15
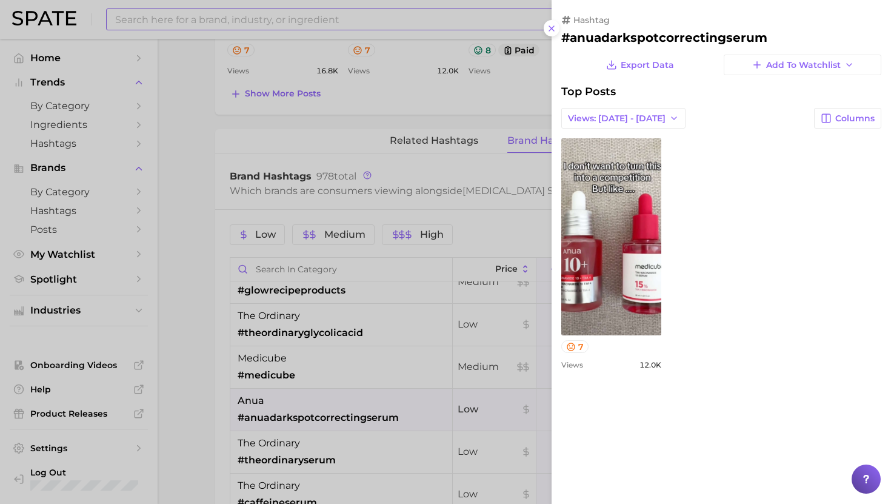
scroll to position [0, 0]
click at [366, 412] on div at bounding box center [445, 252] width 891 height 504
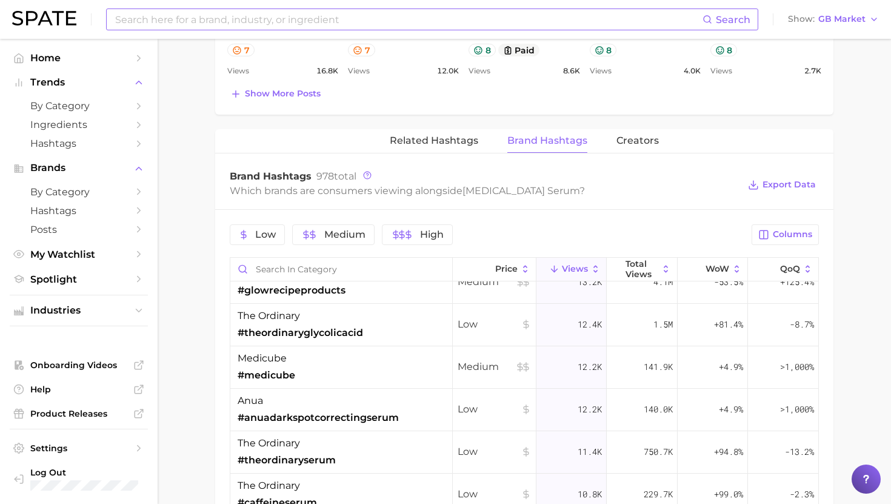
click at [287, 25] on input at bounding box center [408, 19] width 589 height 21
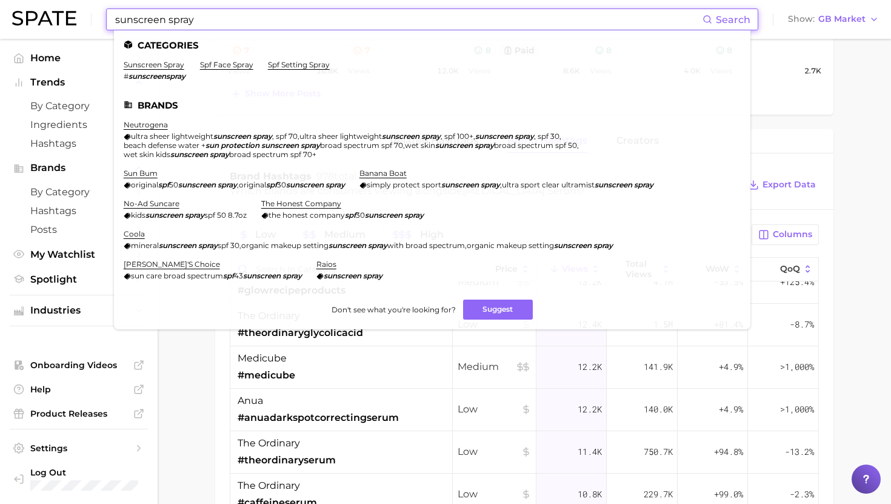
type input "sunscreen spray"
click at [174, 58] on ul "Categories sunscreen spray # sunscreenspray spf face spray spf setting spray Br…" at bounding box center [432, 179] width 637 height 299
click at [171, 64] on link "sunscreen spray" at bounding box center [154, 64] width 61 height 9
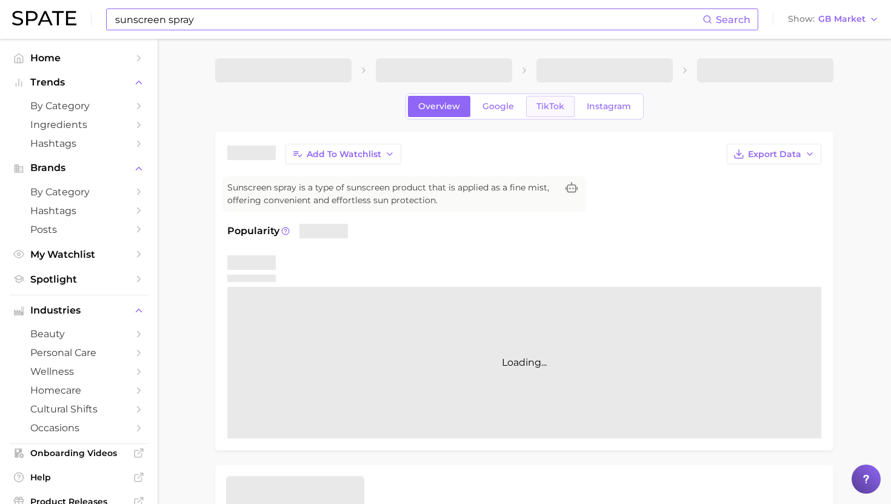
click at [551, 113] on link "TikTok" at bounding box center [550, 106] width 49 height 21
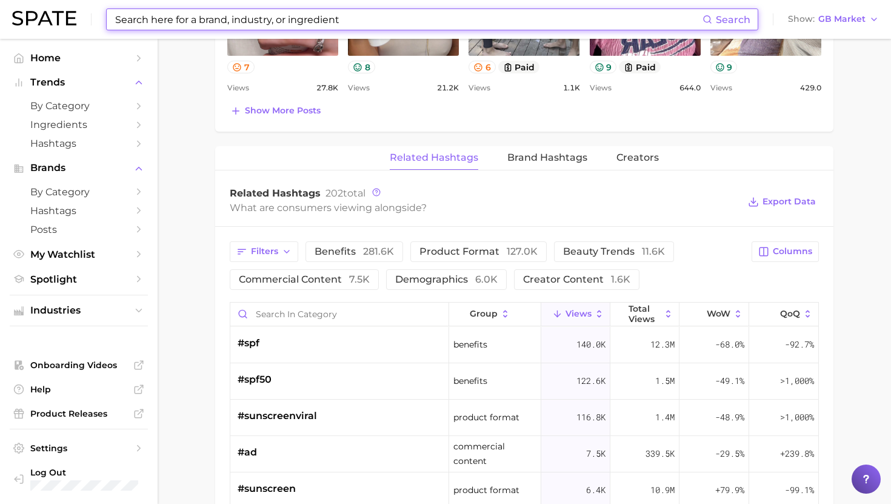
scroll to position [839, 0]
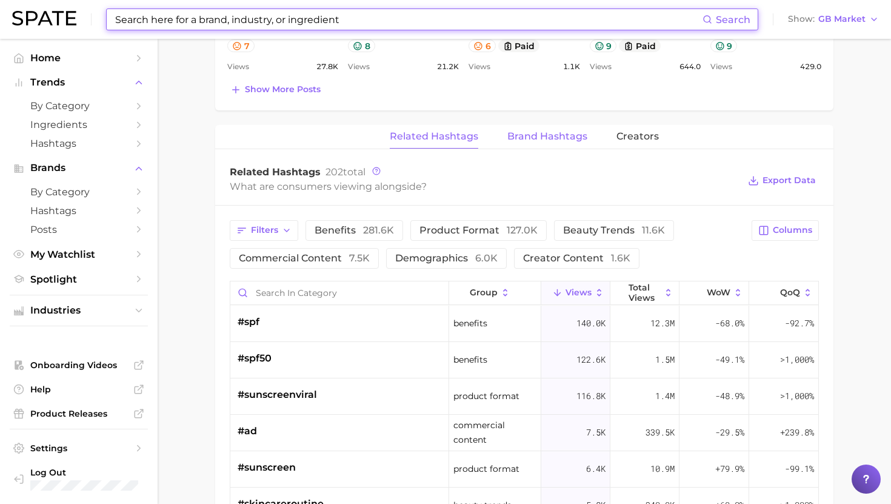
click at [557, 138] on span "Brand Hashtags" at bounding box center [548, 136] width 80 height 11
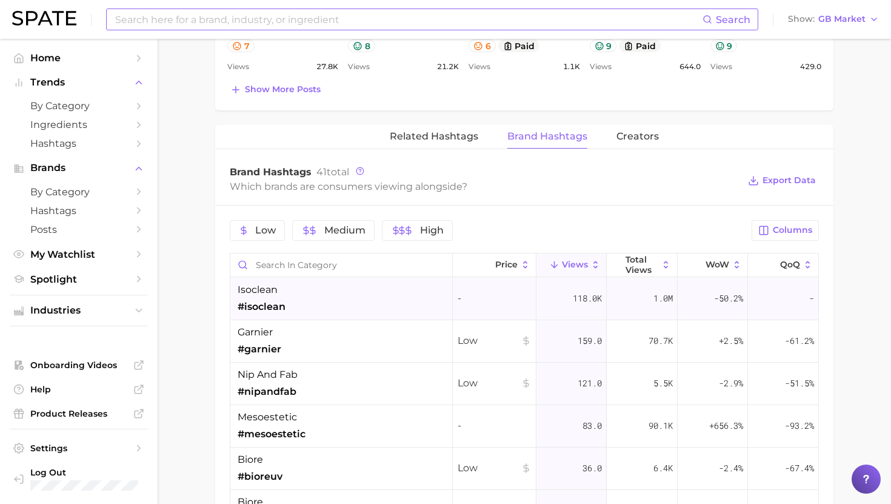
click at [337, 295] on div "isoclean #isoclean" at bounding box center [341, 299] width 223 height 42
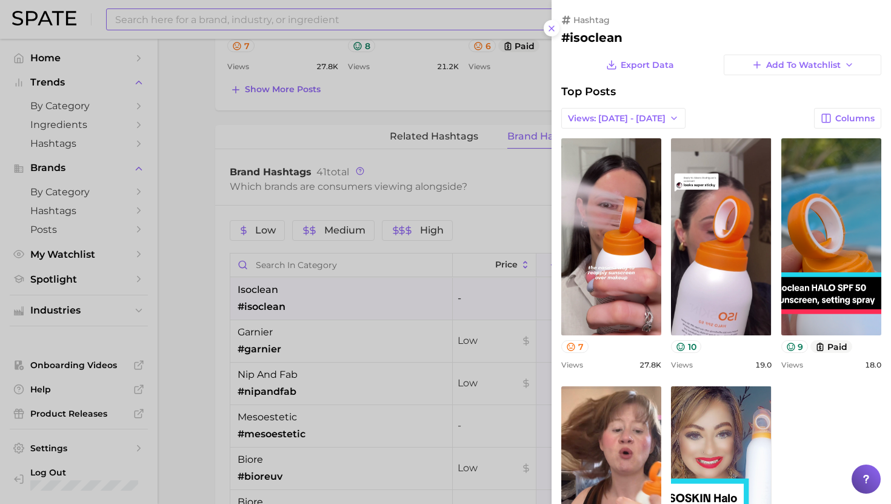
scroll to position [0, 0]
click at [337, 295] on div at bounding box center [445, 252] width 891 height 504
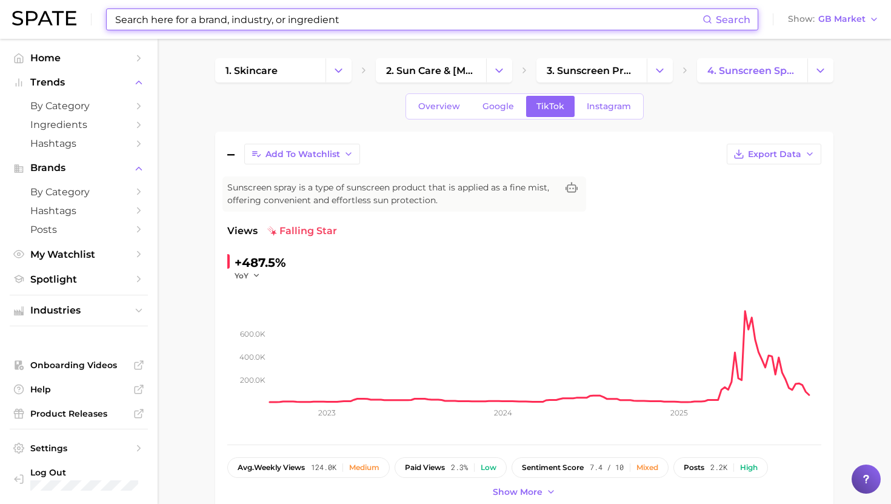
click at [249, 25] on input at bounding box center [408, 19] width 589 height 21
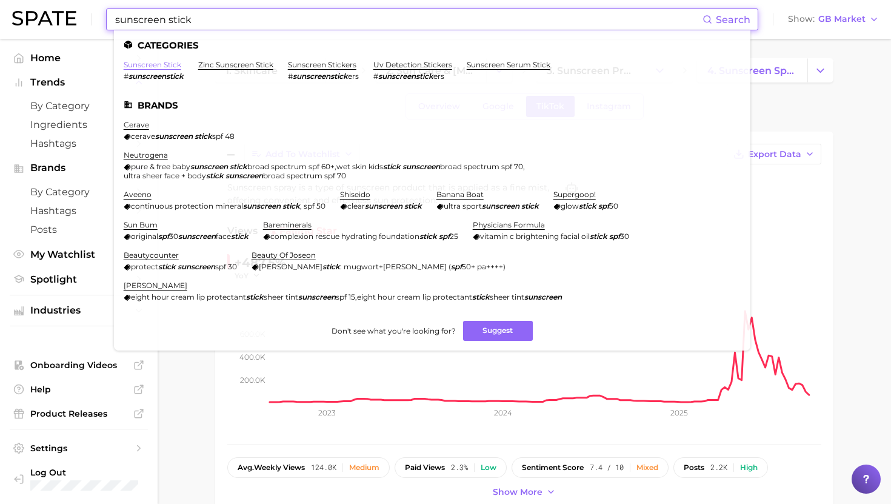
type input "sunscreen stick"
click at [147, 62] on link "sunscreen stick" at bounding box center [153, 64] width 58 height 9
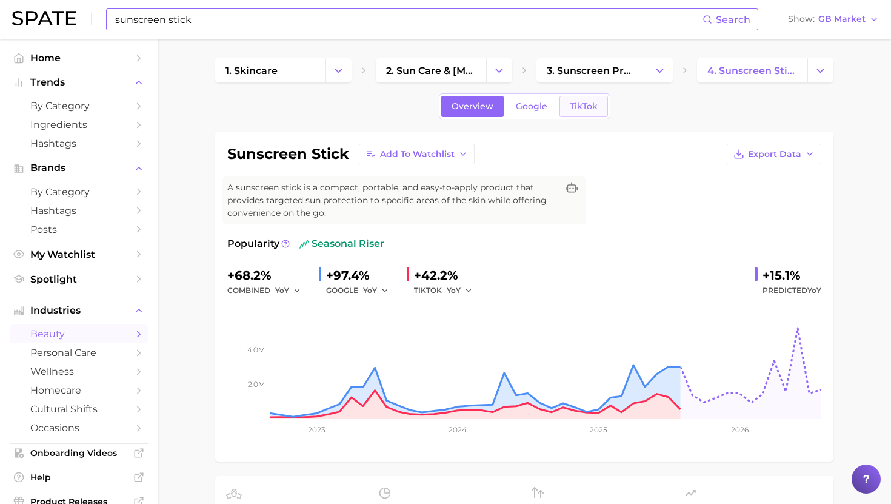
click at [570, 108] on span "TikTok" at bounding box center [584, 106] width 28 height 10
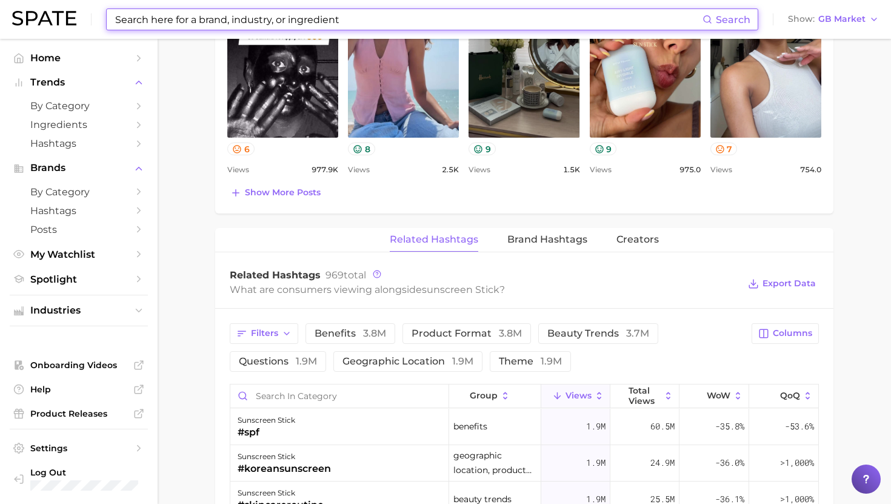
scroll to position [772, 0]
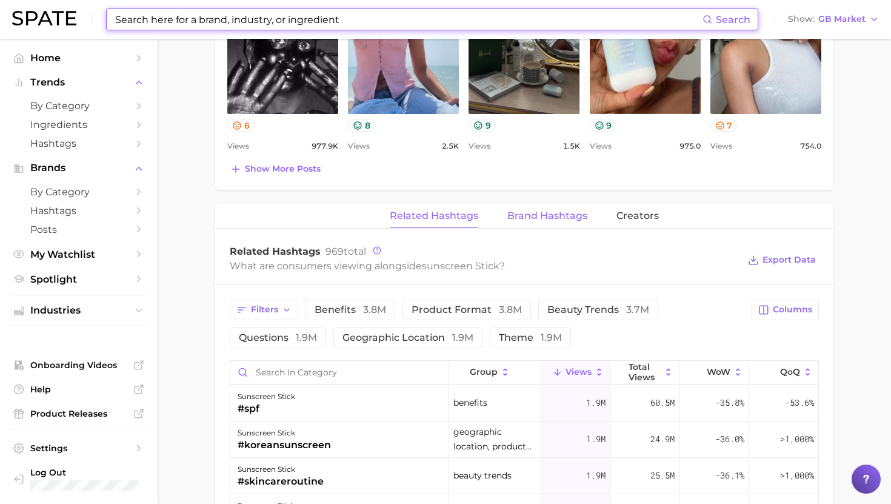
click at [525, 216] on span "Brand Hashtags" at bounding box center [548, 215] width 80 height 11
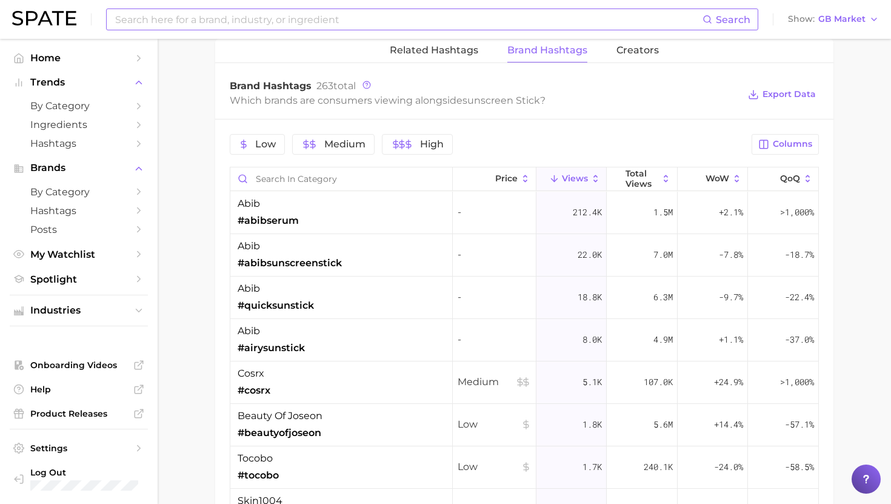
scroll to position [939, 0]
click at [354, 220] on div "abib #abibserum" at bounding box center [341, 211] width 223 height 42
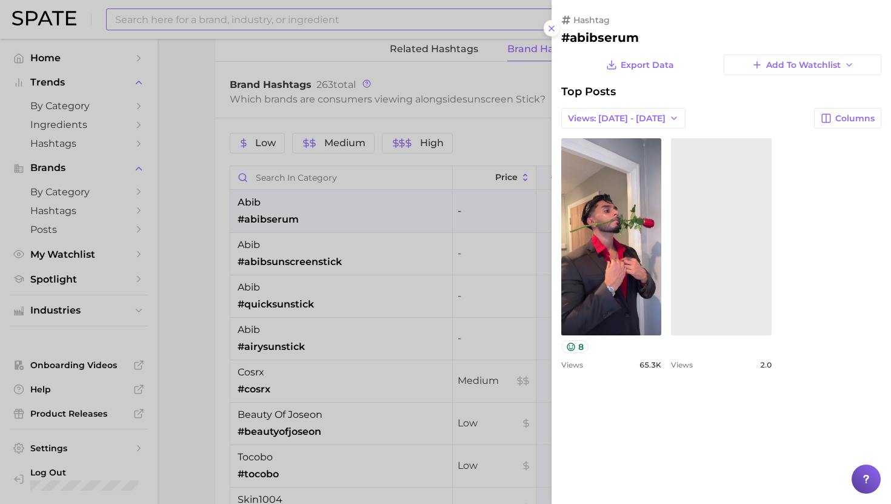
click at [353, 217] on div at bounding box center [445, 252] width 891 height 504
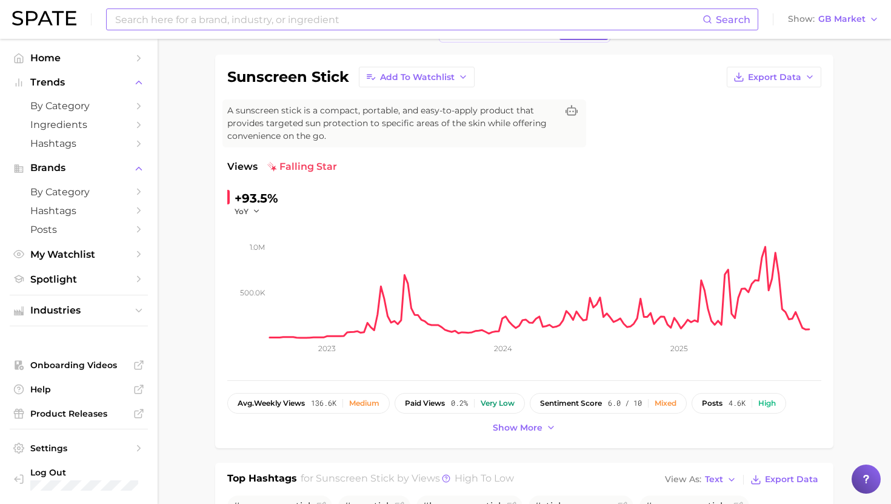
scroll to position [0, 0]
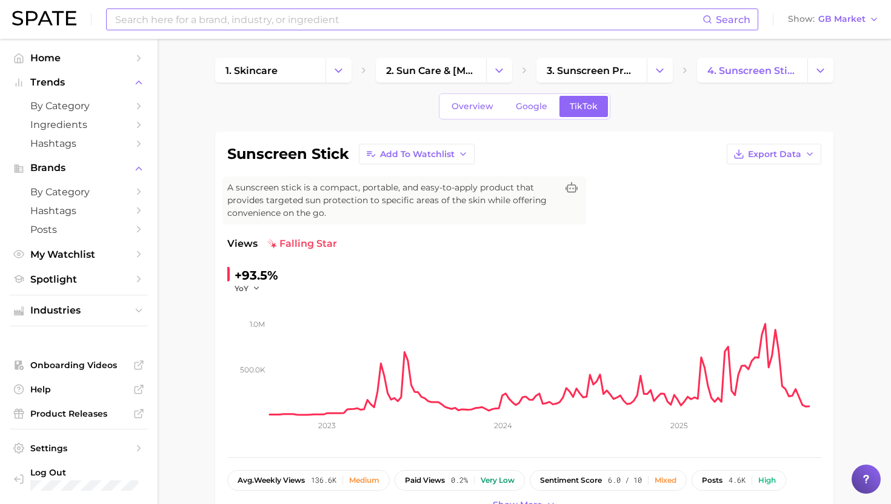
click at [305, 7] on div "Search Show GB Market" at bounding box center [445, 19] width 867 height 39
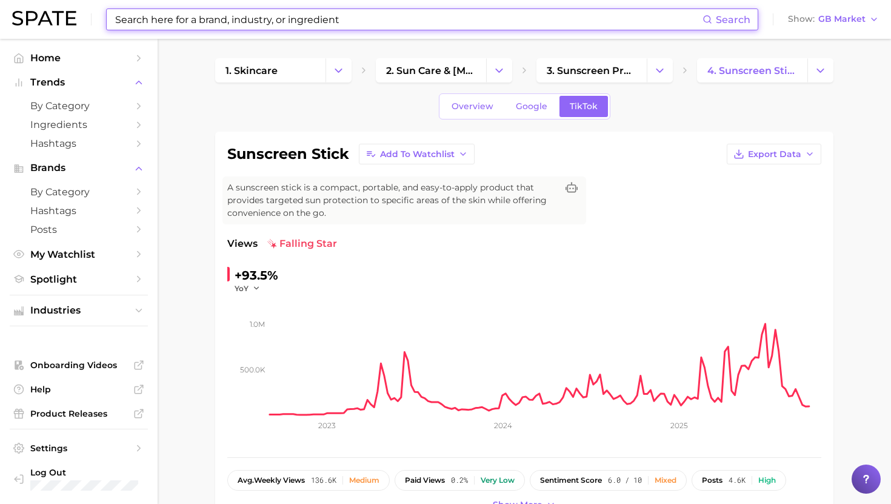
click at [305, 22] on input at bounding box center [408, 19] width 589 height 21
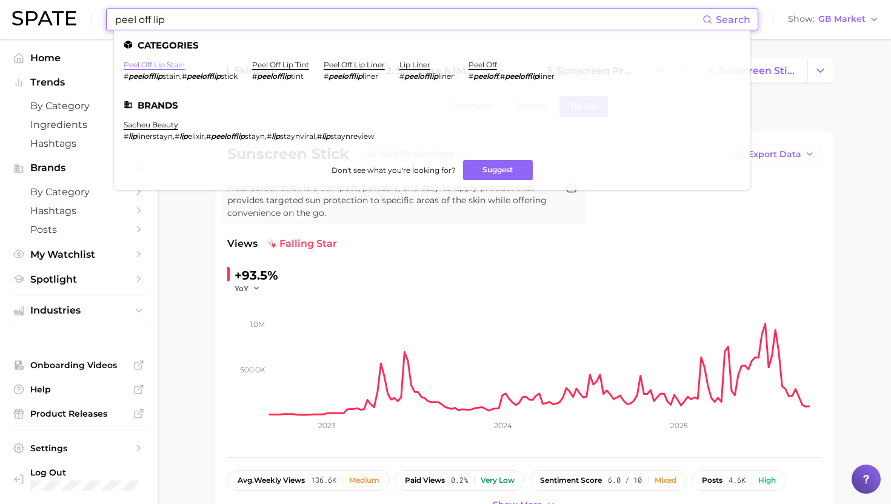
type input "peel off lip"
click at [162, 65] on link "peel off lip stain" at bounding box center [154, 64] width 61 height 9
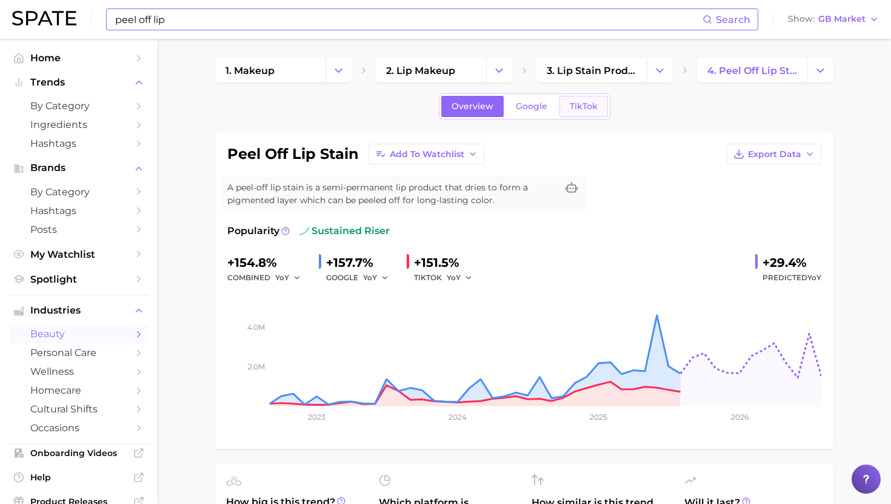
click at [586, 113] on link "TikTok" at bounding box center [584, 106] width 49 height 21
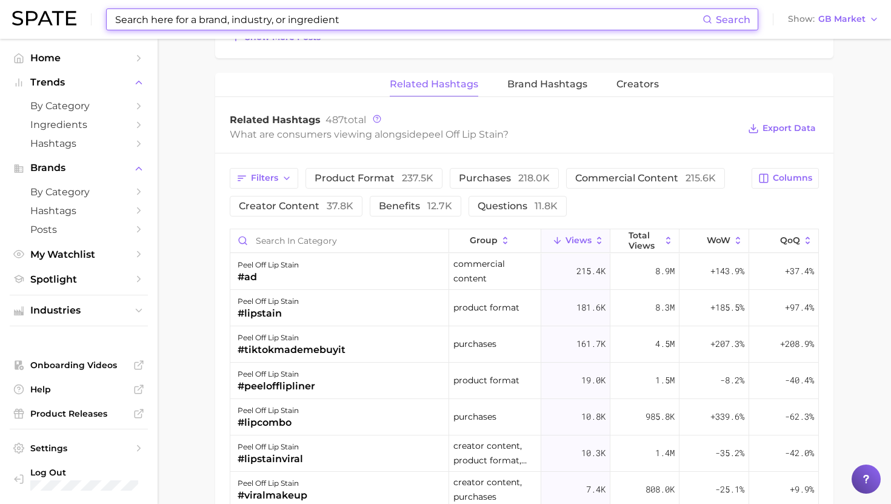
scroll to position [815, 0]
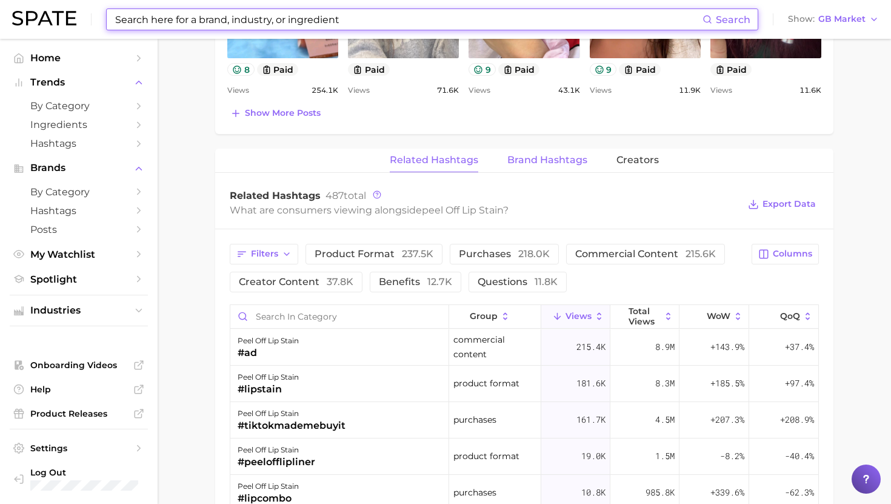
click at [534, 163] on span "Brand Hashtags" at bounding box center [548, 160] width 80 height 11
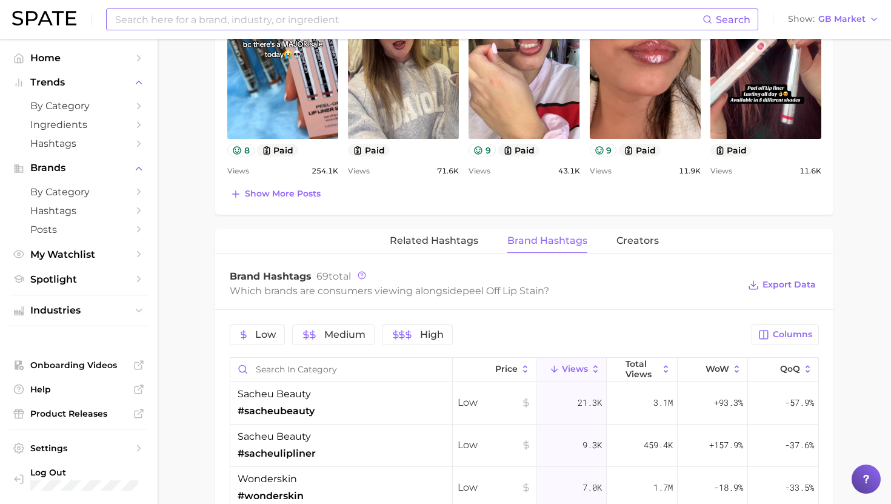
scroll to position [374, 0]
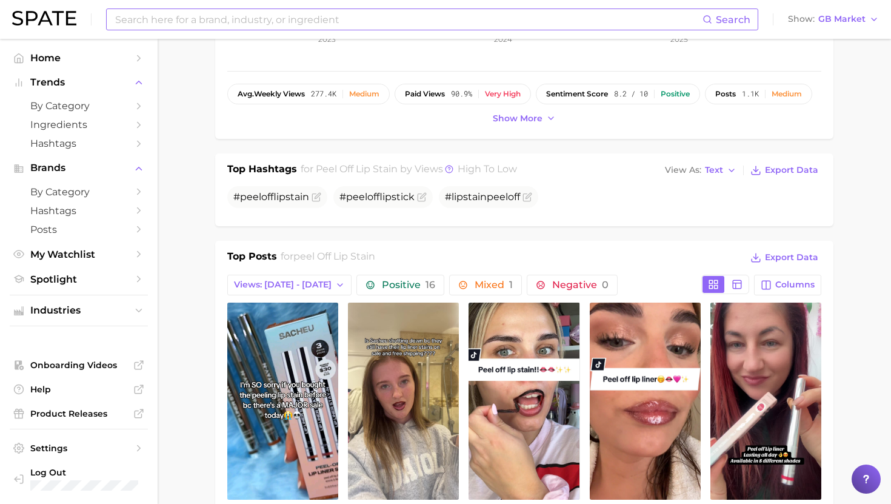
click at [283, 22] on input at bounding box center [408, 19] width 589 height 21
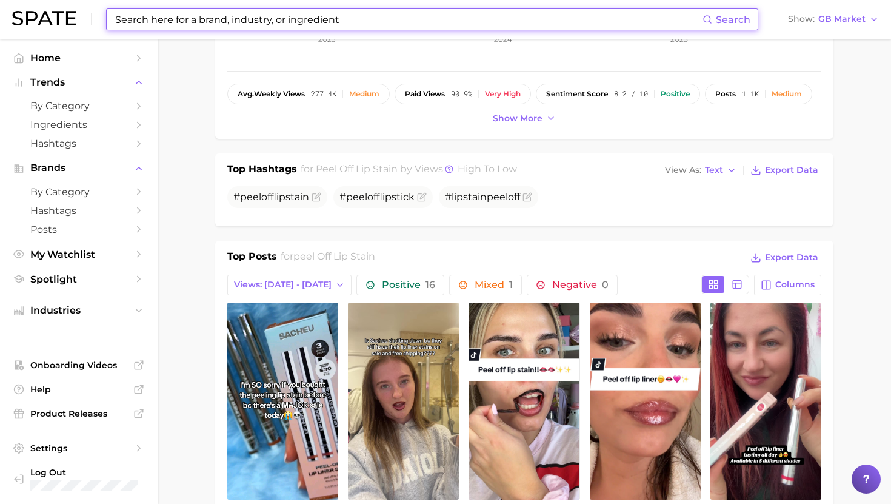
click at [284, 22] on input at bounding box center [408, 19] width 589 height 21
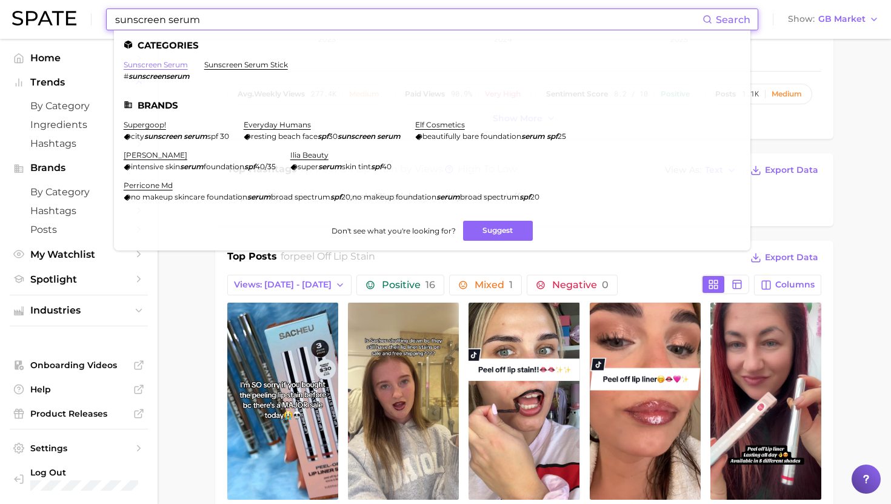
type input "sunscreen serum"
click at [159, 65] on link "sunscreen serum" at bounding box center [156, 64] width 64 height 9
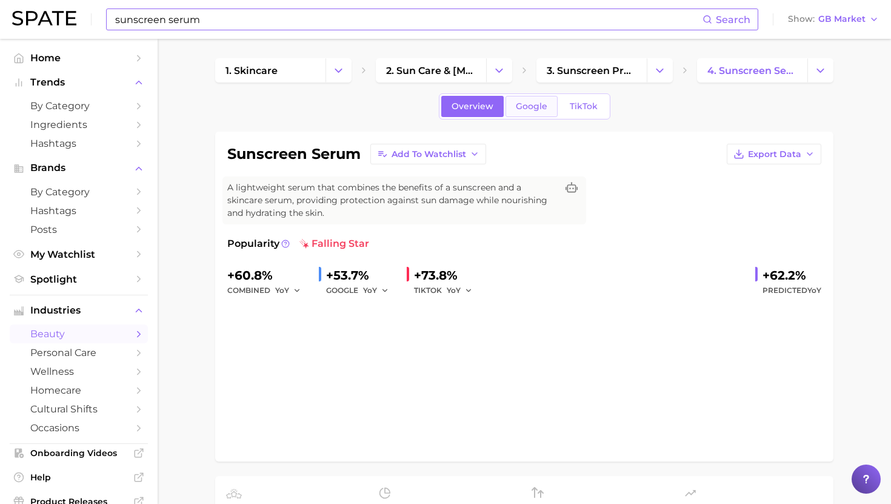
click at [518, 108] on span "Google" at bounding box center [532, 106] width 32 height 10
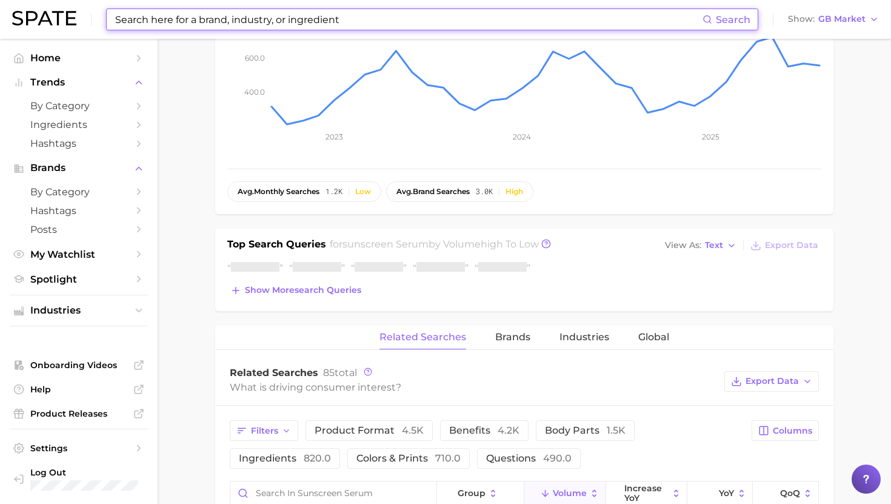
scroll to position [327, 0]
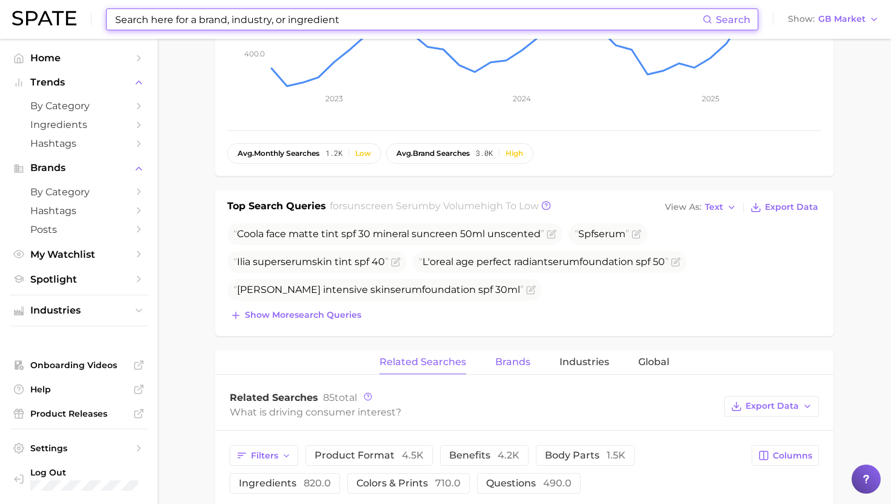
click at [507, 359] on span "Brands" at bounding box center [512, 362] width 35 height 11
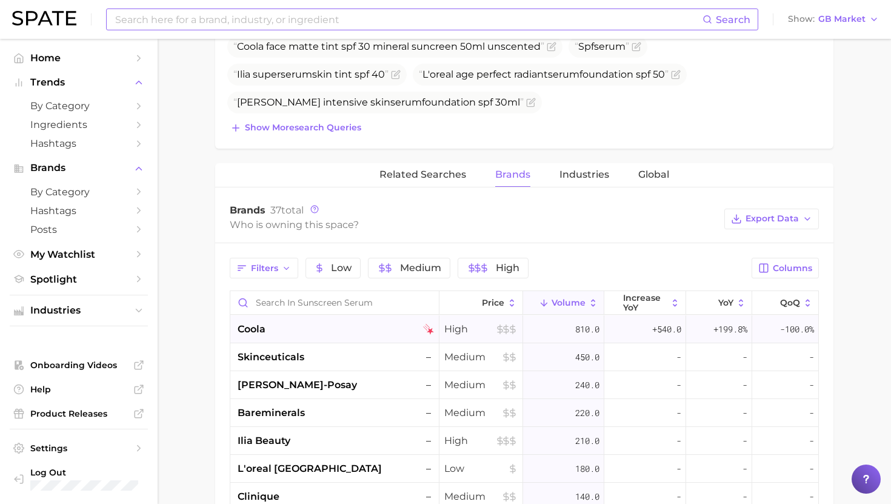
scroll to position [0, 0]
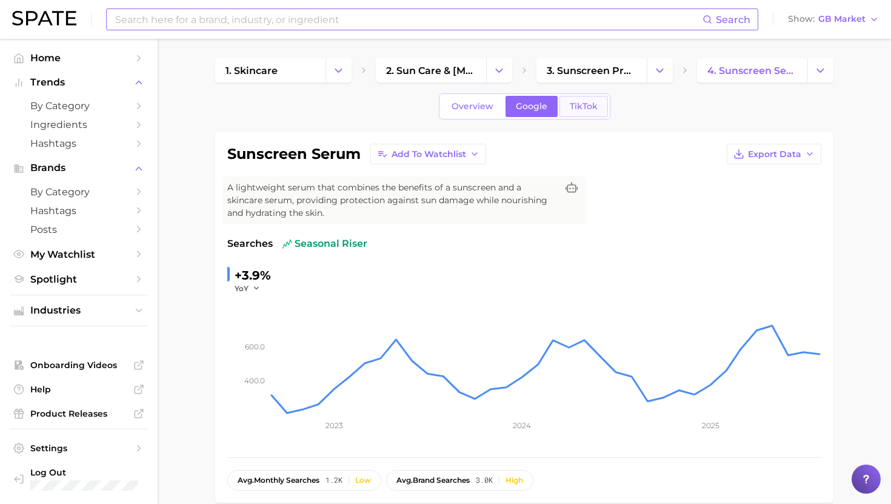
click at [579, 116] on link "TikTok" at bounding box center [584, 106] width 49 height 21
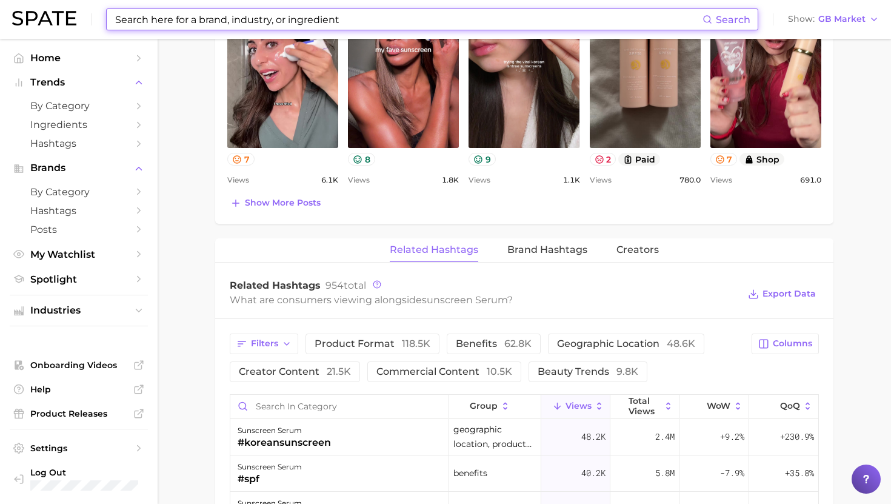
scroll to position [755, 0]
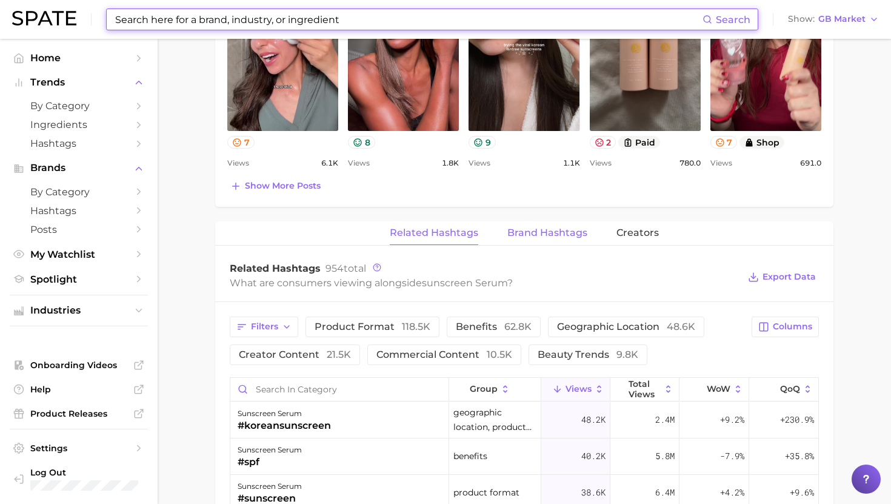
click at [558, 233] on span "Brand Hashtags" at bounding box center [548, 232] width 80 height 11
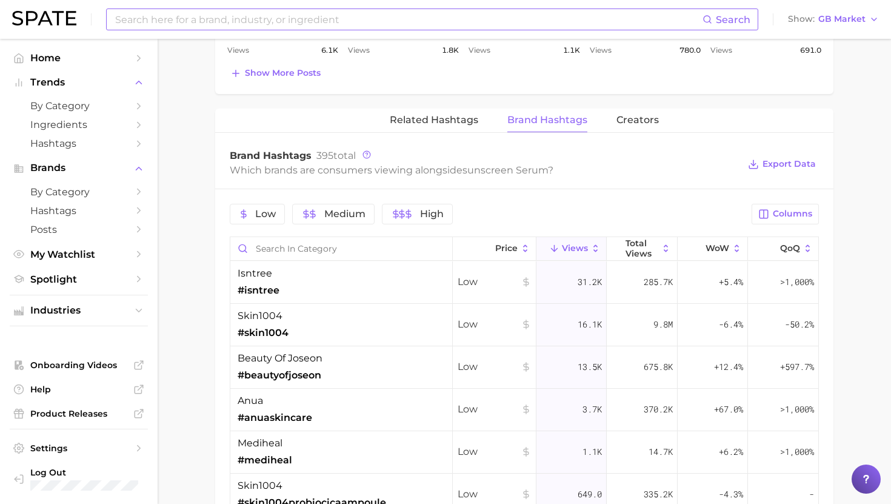
scroll to position [871, 0]
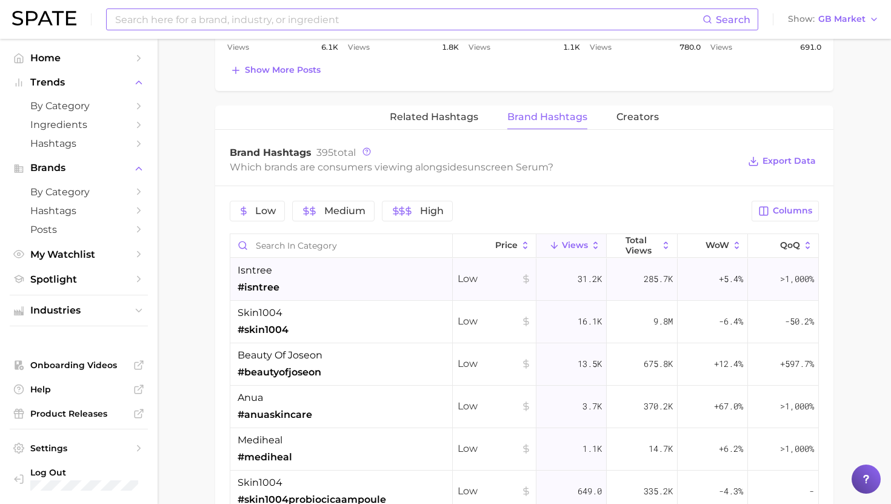
click at [318, 284] on div "isntree #isntree" at bounding box center [341, 279] width 223 height 42
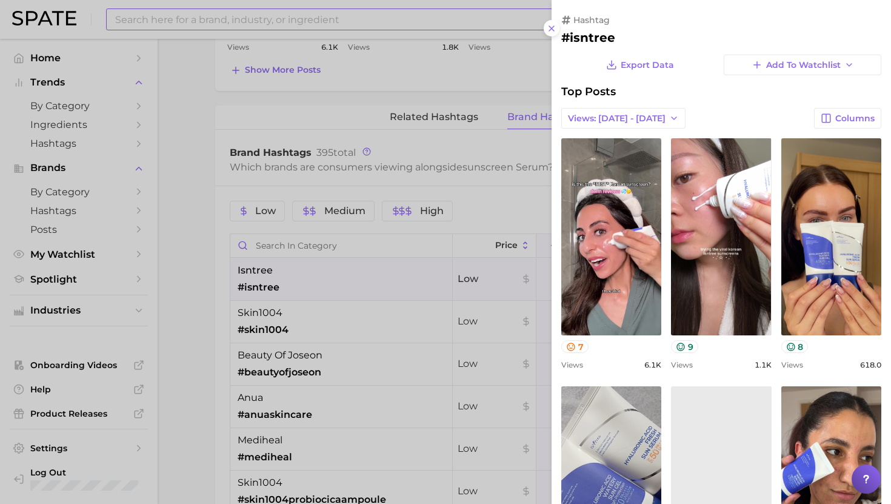
scroll to position [0, 0]
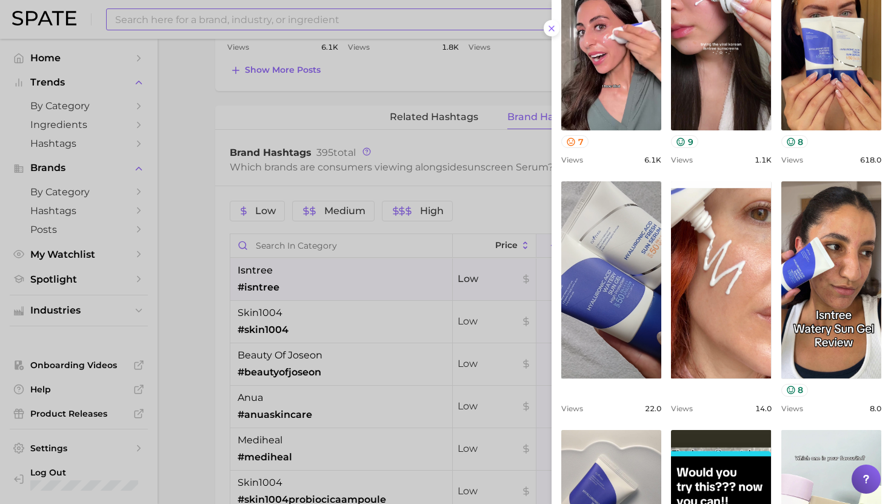
click at [389, 306] on div at bounding box center [445, 252] width 891 height 504
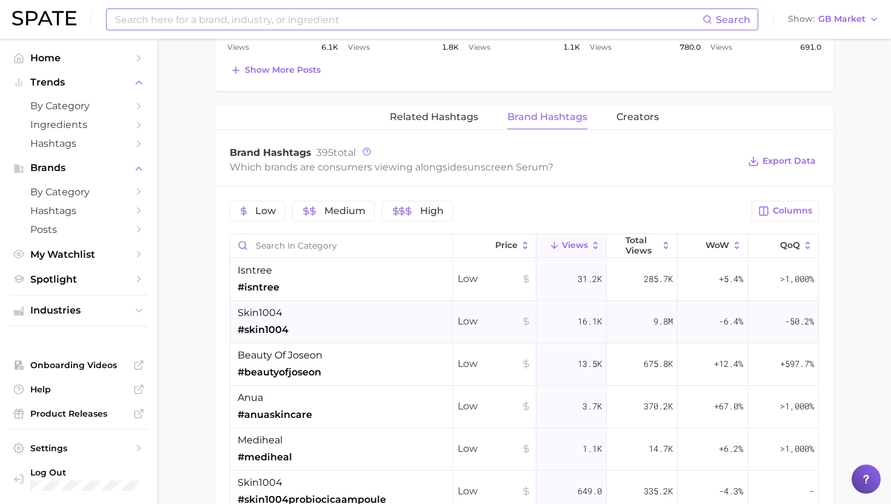
click at [383, 324] on div "skin1004 #skin1004" at bounding box center [341, 322] width 223 height 42
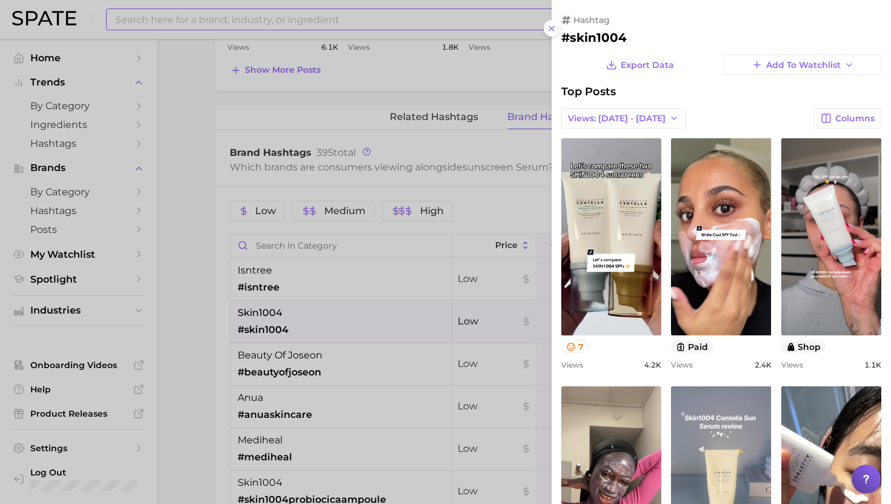
click at [383, 324] on div at bounding box center [445, 252] width 891 height 504
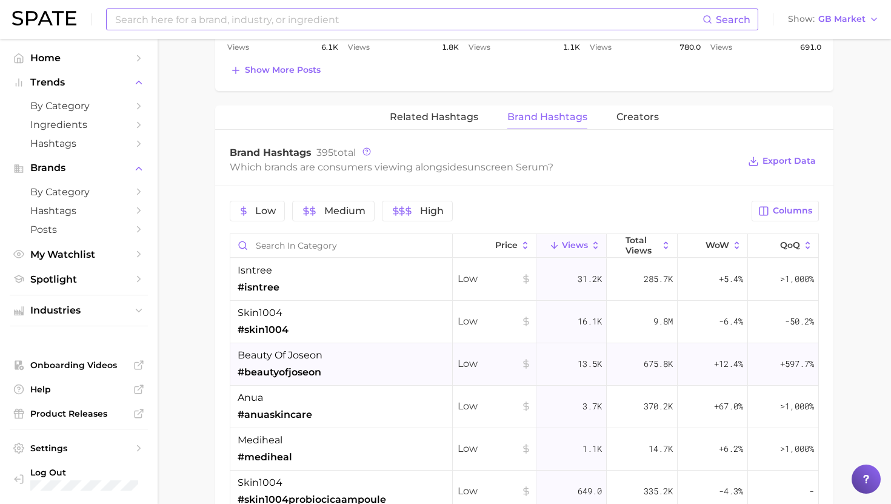
click at [381, 358] on div "beauty of joseon #beautyofjoseon" at bounding box center [341, 364] width 223 height 42
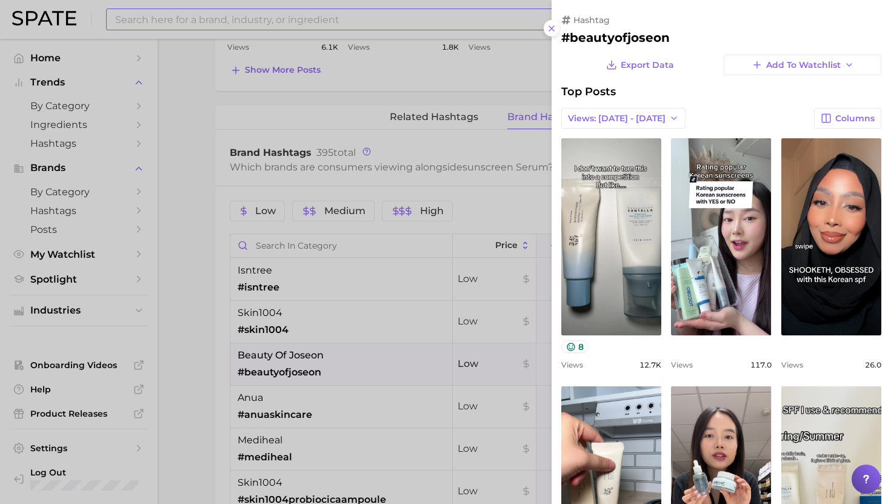
click at [381, 358] on div at bounding box center [445, 252] width 891 height 504
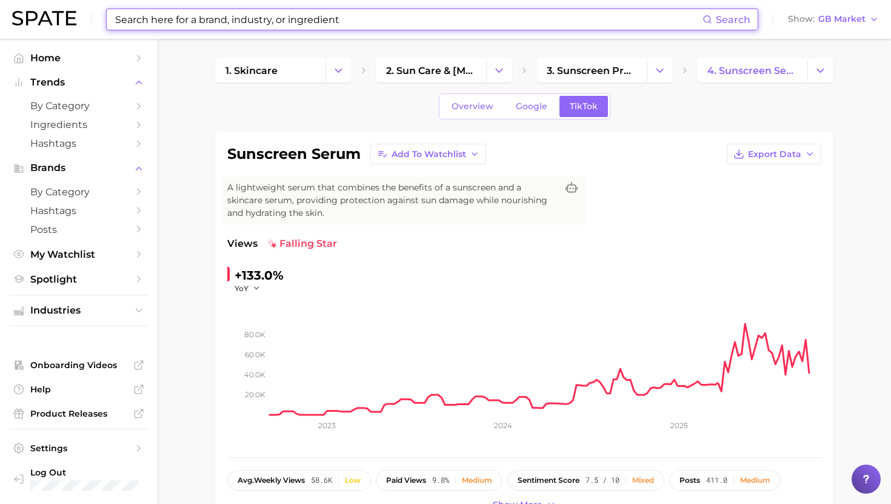
click at [290, 29] on input at bounding box center [408, 19] width 589 height 21
click at [291, 28] on input at bounding box center [408, 19] width 589 height 21
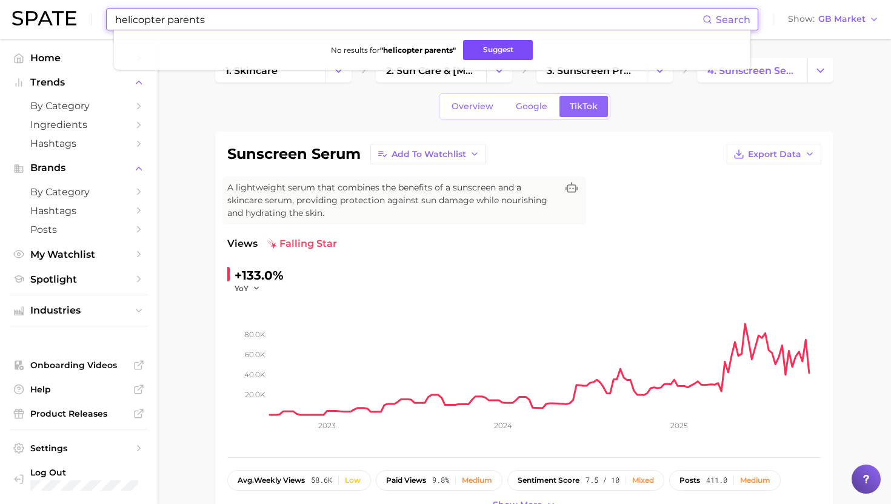
click at [500, 54] on button "Suggest" at bounding box center [498, 50] width 70 height 20
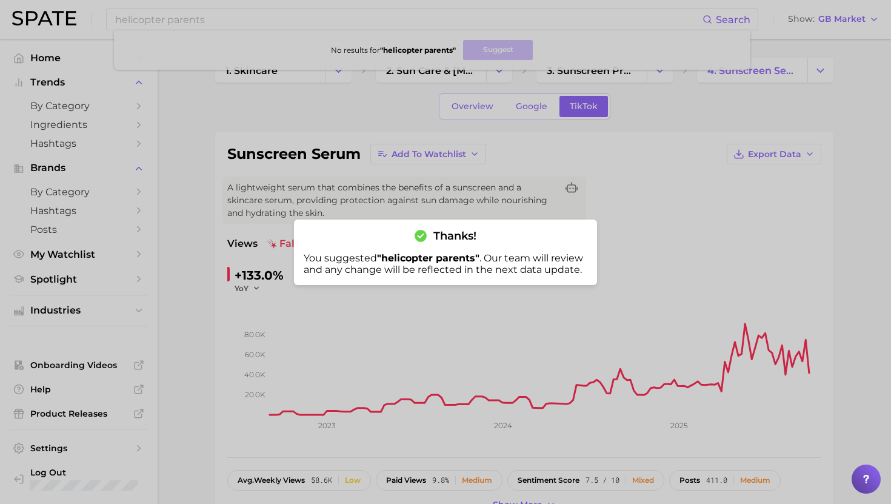
click at [307, 13] on div at bounding box center [445, 252] width 891 height 504
click at [307, 13] on input "helicopter parents" at bounding box center [408, 19] width 589 height 21
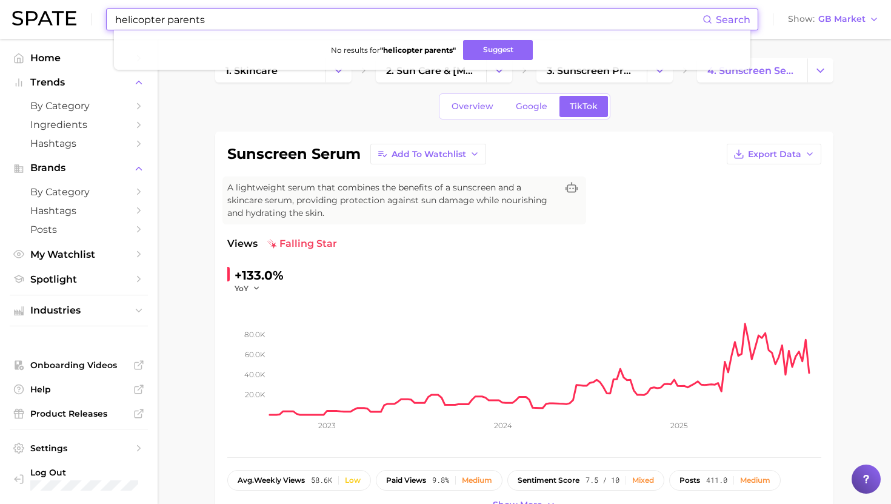
click at [307, 13] on input "helicopter parents" at bounding box center [408, 19] width 589 height 21
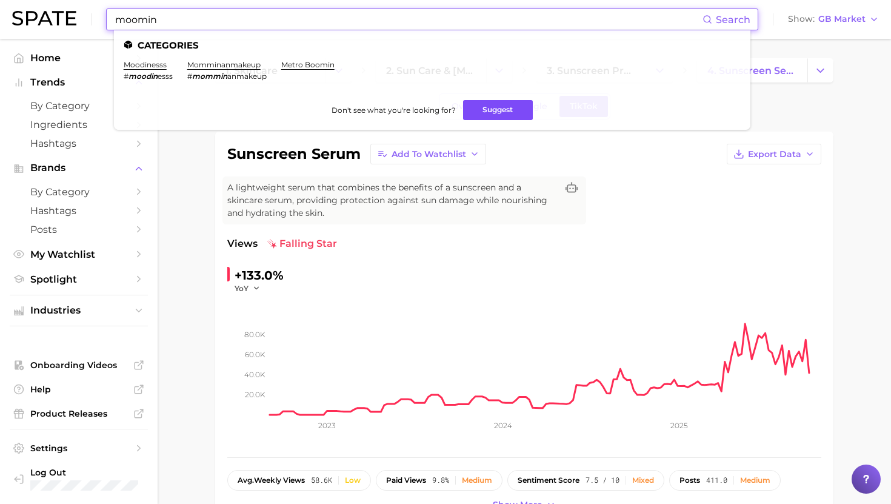
click at [484, 110] on button "Suggest" at bounding box center [498, 110] width 70 height 20
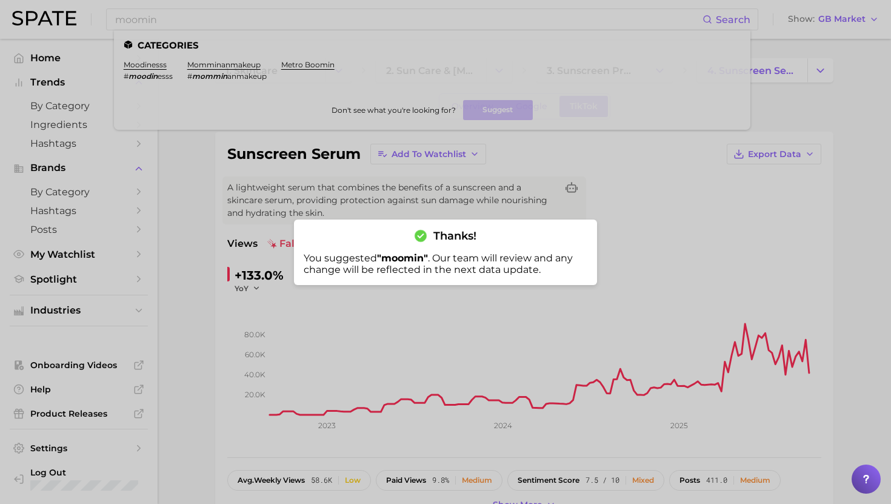
click at [442, 16] on div at bounding box center [445, 252] width 891 height 504
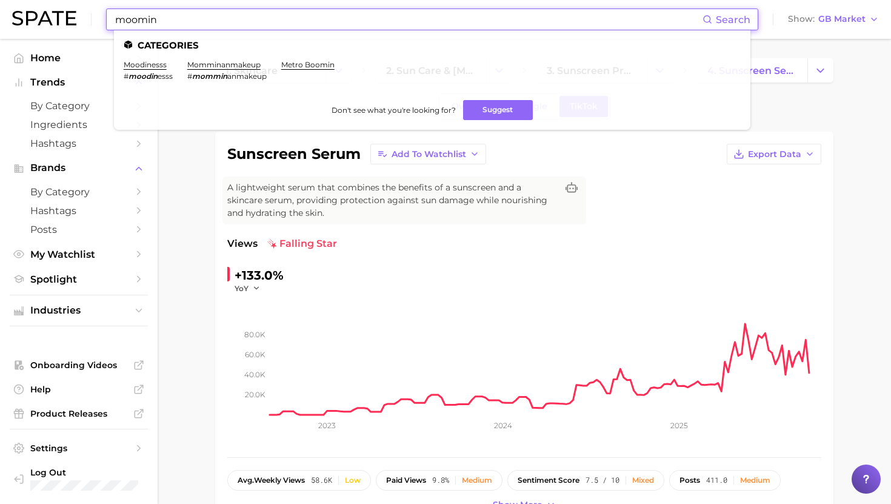
click at [442, 16] on input "moomin" at bounding box center [408, 19] width 589 height 21
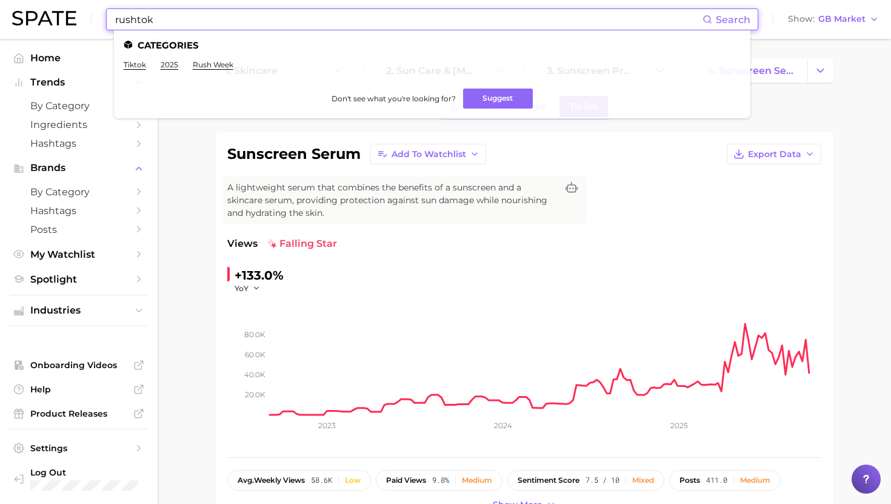
click at [116, 19] on input "rushtok" at bounding box center [408, 19] width 589 height 21
type input "#rushtok"
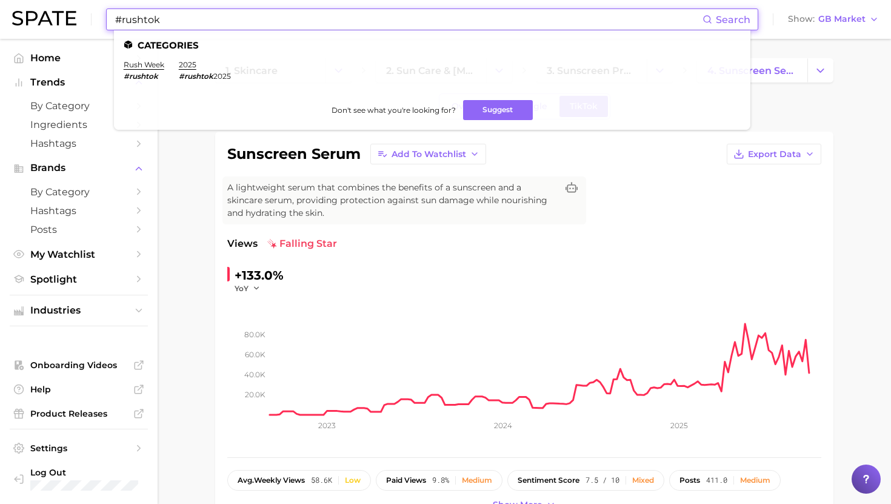
drag, startPoint x: 197, startPoint y: 21, endPoint x: 81, endPoint y: 21, distance: 115.8
click at [81, 21] on div "#rushtok Search Categories rush week #rushtok 2025 #rushtok 2025 Don't see what…" at bounding box center [445, 19] width 867 height 39
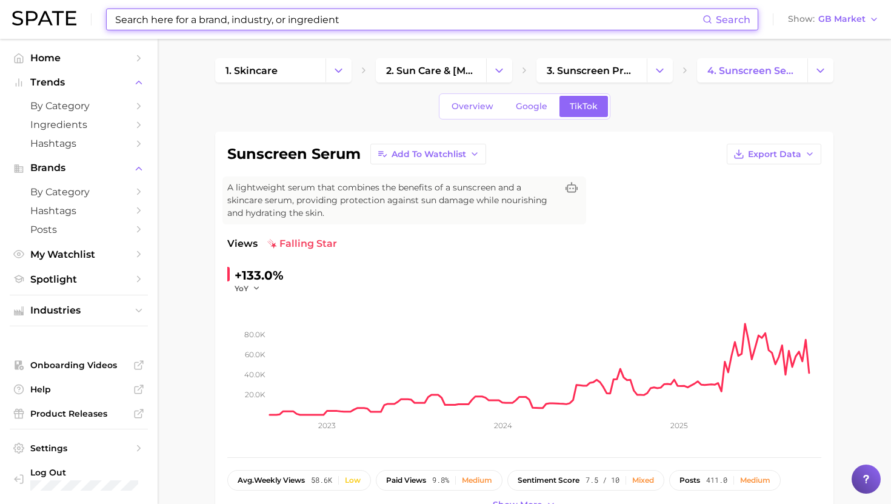
click at [377, 16] on input at bounding box center [408, 19] width 589 height 21
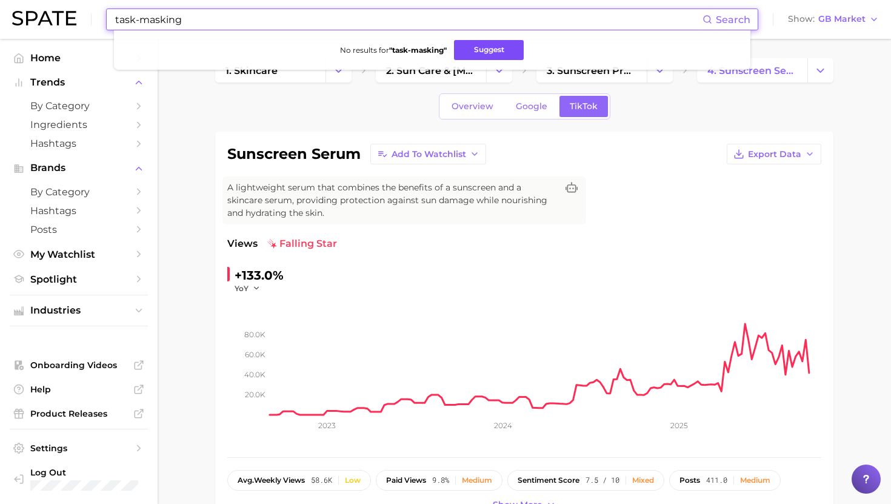
click at [464, 53] on button "Suggest" at bounding box center [489, 50] width 70 height 20
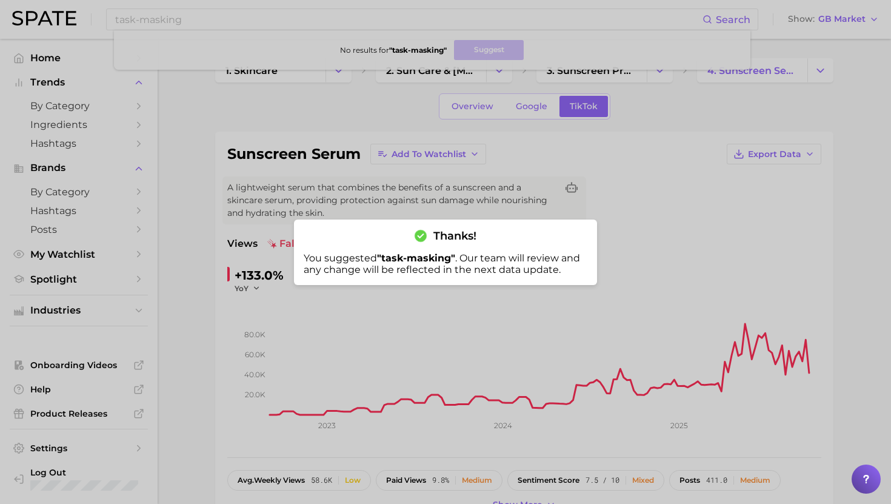
click at [226, 16] on div at bounding box center [445, 252] width 891 height 504
click at [226, 16] on input "task-masking" at bounding box center [408, 19] width 589 height 21
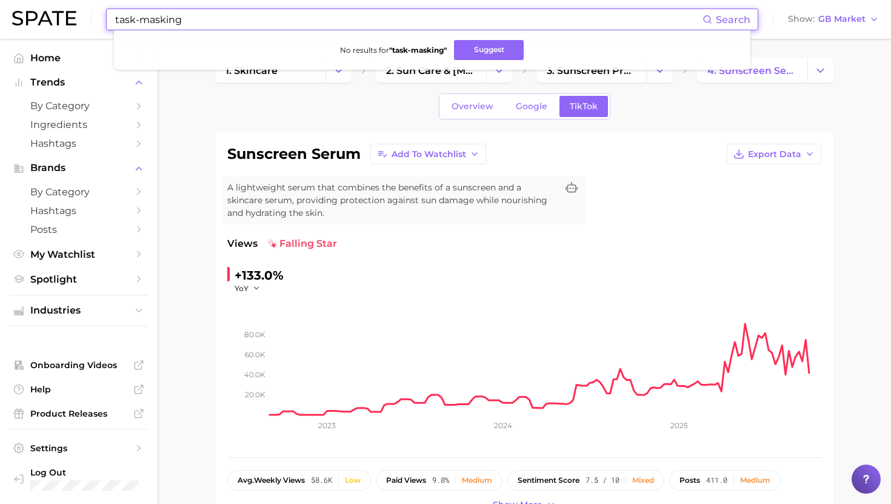
click at [226, 16] on input "task-masking" at bounding box center [408, 19] width 589 height 21
click at [483, 50] on button "Suggest" at bounding box center [496, 50] width 70 height 20
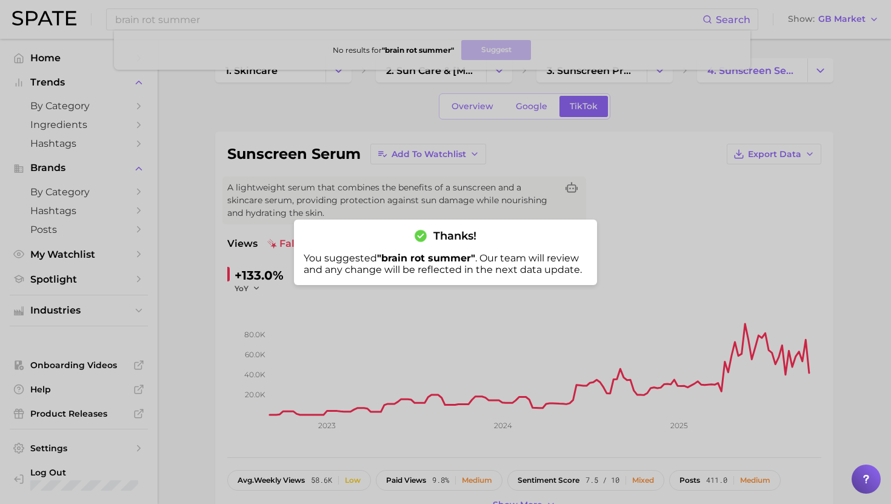
click at [178, 18] on div at bounding box center [445, 252] width 891 height 504
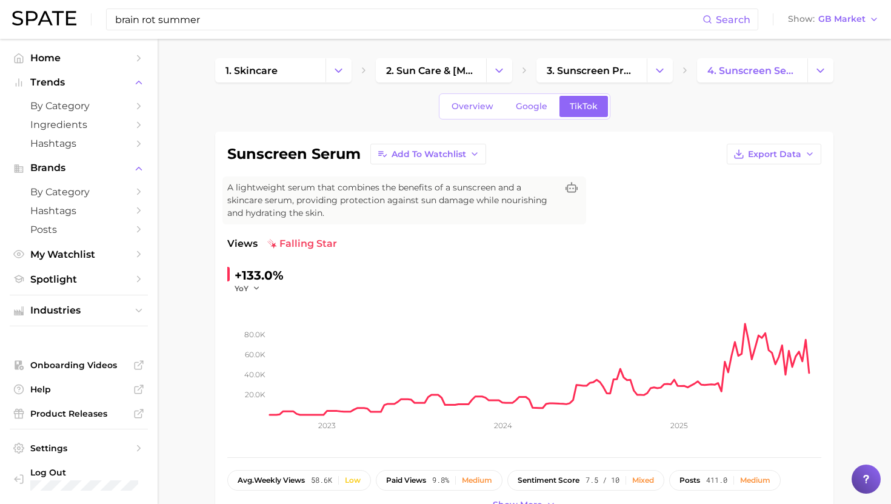
click at [178, 18] on input "brain rot summer" at bounding box center [408, 19] width 589 height 21
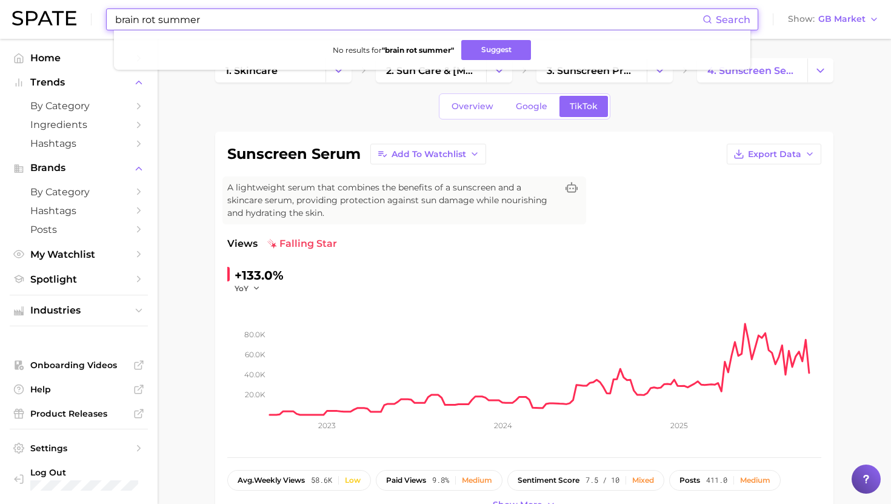
click at [178, 18] on input "brain rot summer" at bounding box center [408, 19] width 589 height 21
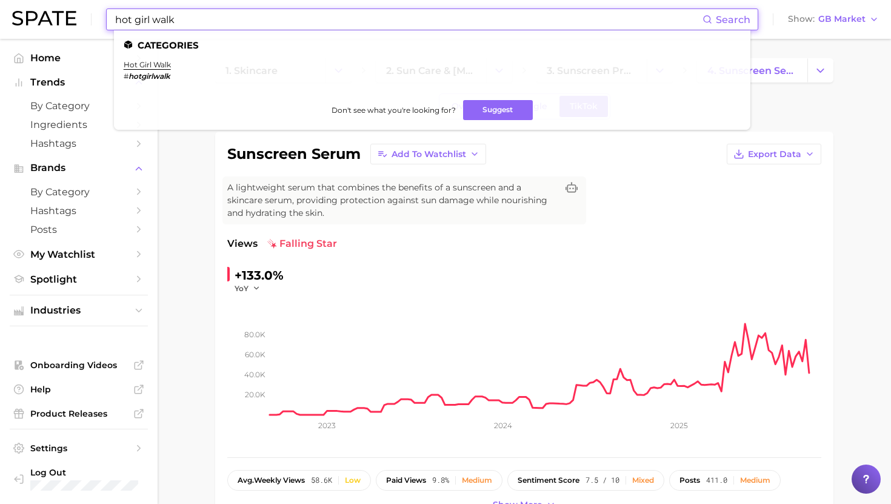
click at [232, 25] on input "hot girl walk" at bounding box center [408, 19] width 589 height 21
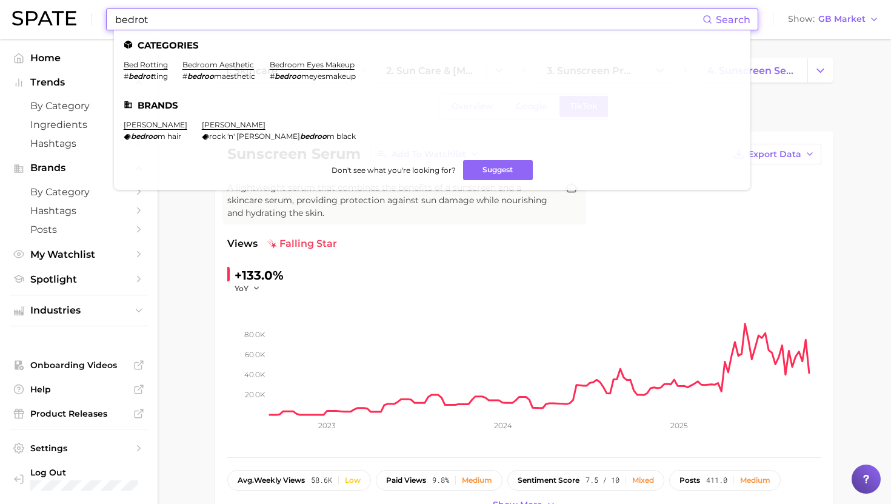
type input "bedrot"
click at [572, 280] on div "+133.0% YoY 20.0k 40.0k 60.0k 80.0k 2023 2024 2025" at bounding box center [524, 355] width 594 height 179
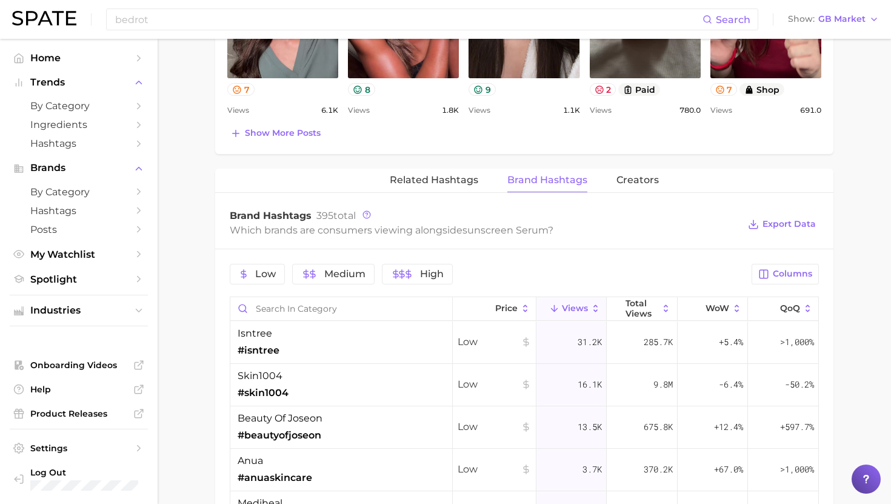
scroll to position [811, 0]
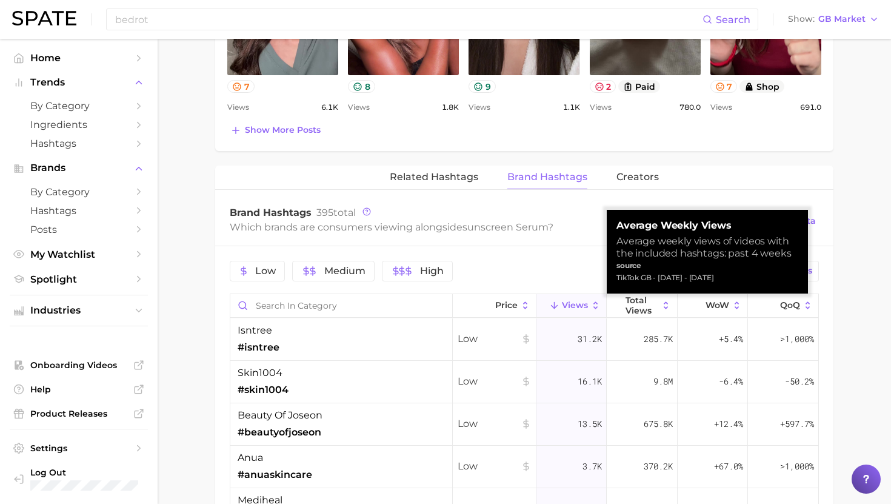
drag, startPoint x: 660, startPoint y: 278, endPoint x: 770, endPoint y: 276, distance: 110.4
click at [770, 276] on div "TikTok GB - Sep 28, 2025 - Aug 31, 2025" at bounding box center [708, 278] width 182 height 12
copy div "Sep 28, 2025 - Aug 31, 2025"
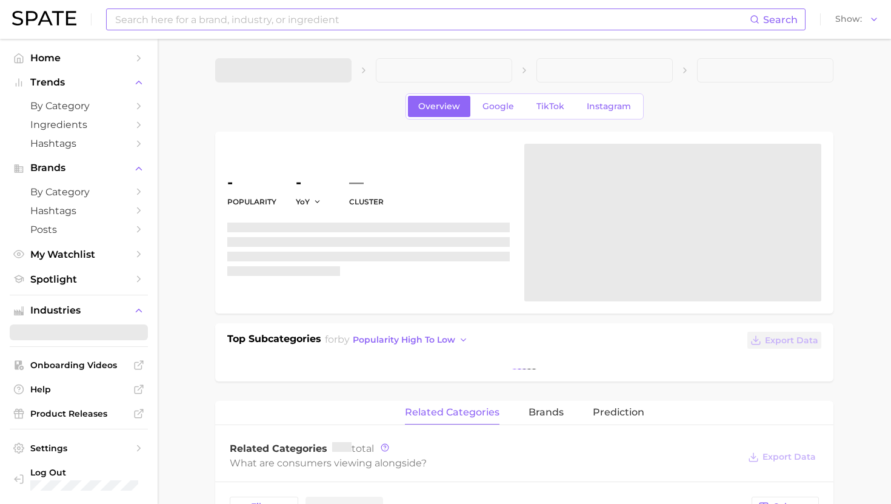
click at [208, 16] on input at bounding box center [432, 19] width 636 height 21
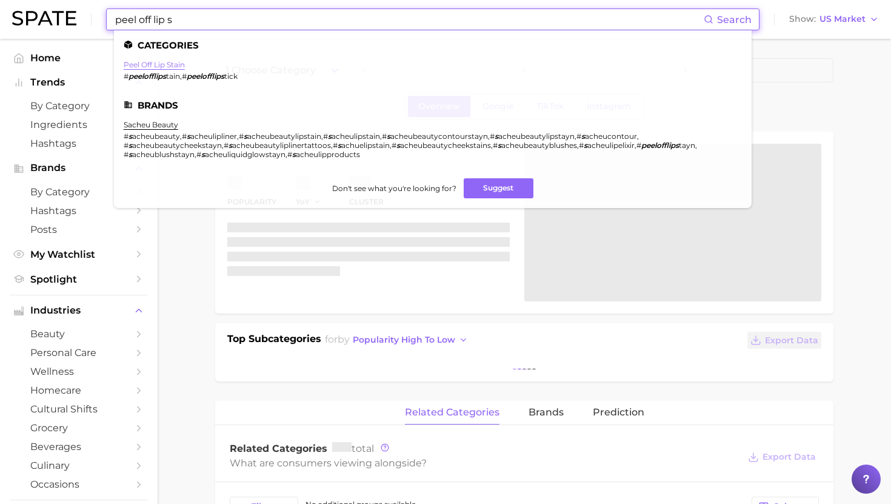
type input "peel off lip s"
click at [158, 62] on link "peel off lip stain" at bounding box center [154, 64] width 61 height 9
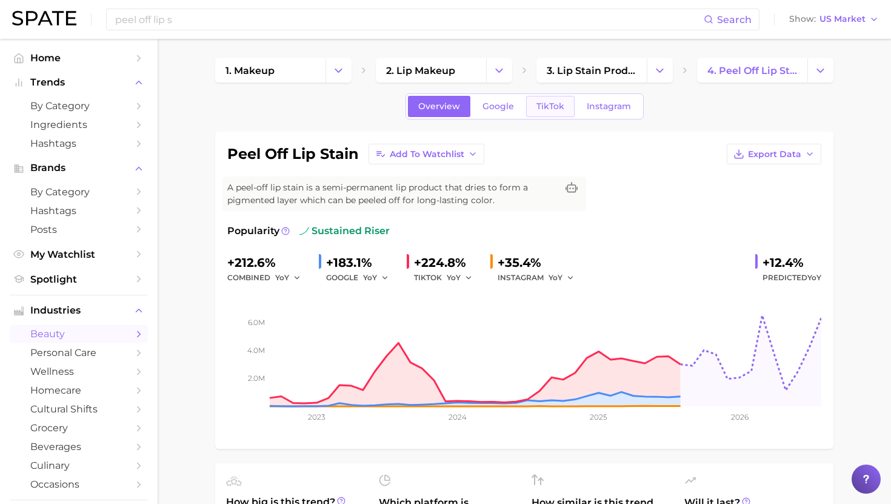
click at [529, 104] on link "TikTok" at bounding box center [550, 106] width 49 height 21
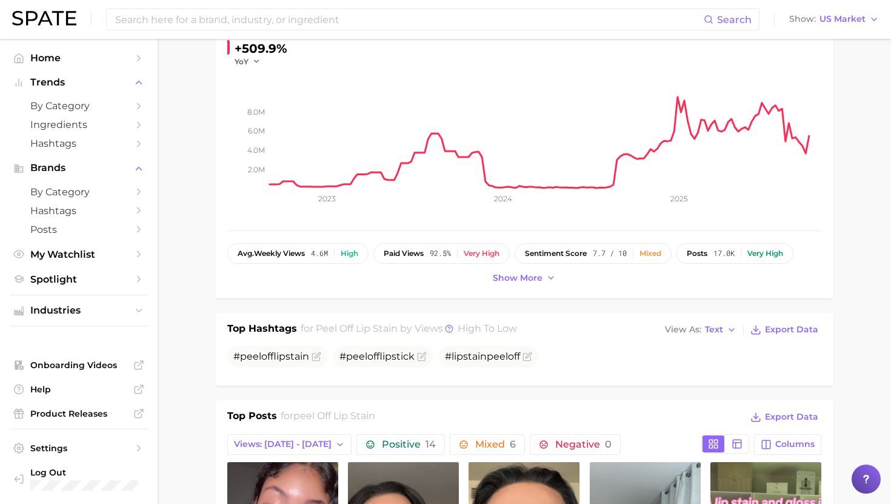
scroll to position [219, 0]
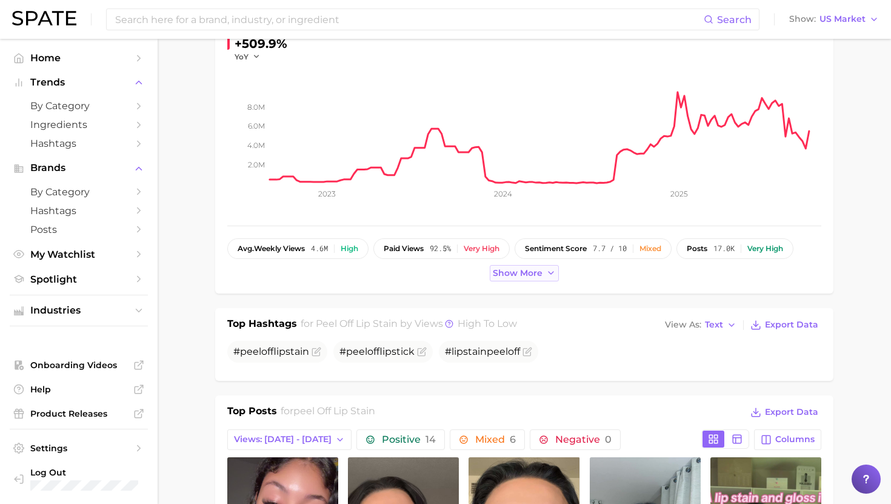
click at [515, 269] on span "Show more" at bounding box center [518, 273] width 50 height 10
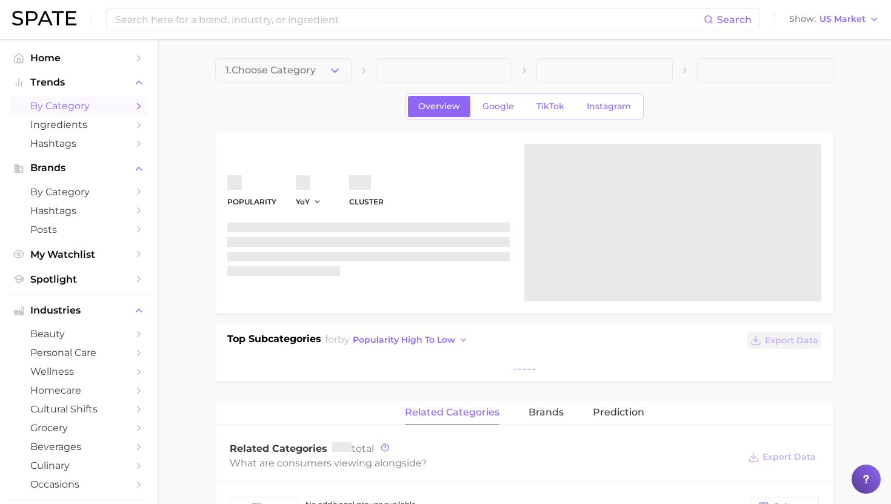
click at [48, 113] on link "by Category" at bounding box center [79, 105] width 138 height 19
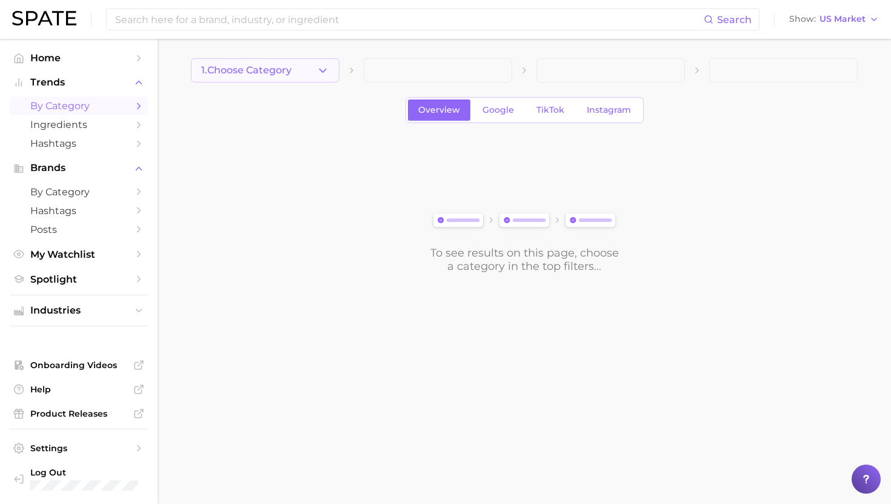
click at [279, 79] on button "1. Choose Category" at bounding box center [265, 70] width 149 height 24
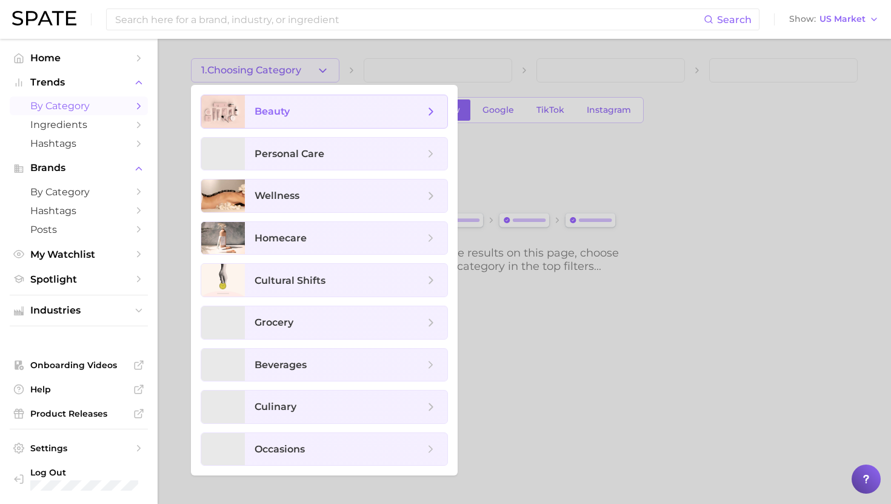
click at [298, 119] on span "beauty" at bounding box center [346, 111] width 203 height 33
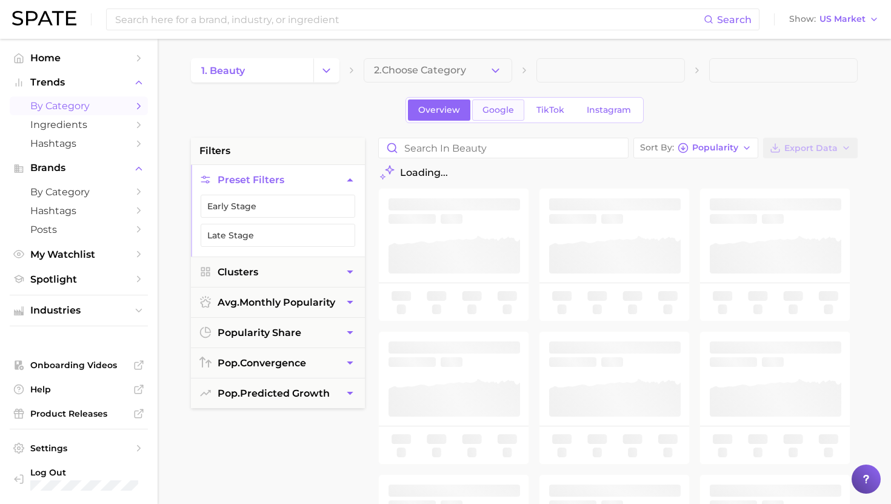
click at [512, 109] on span "Google" at bounding box center [499, 110] width 32 height 10
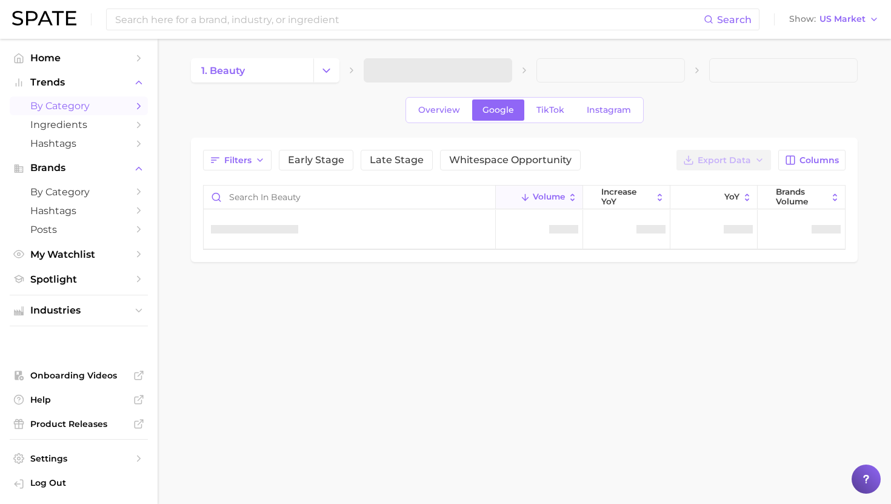
click at [465, 66] on span at bounding box center [438, 70] width 149 height 24
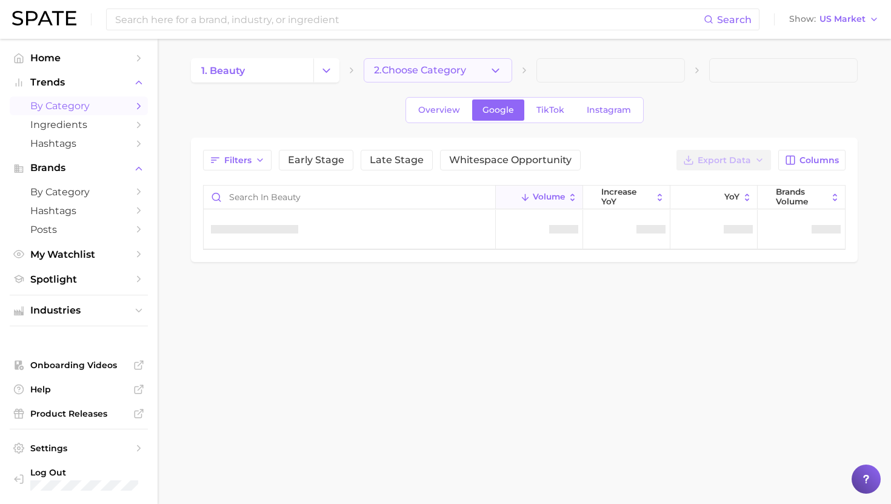
click at [455, 70] on span "2. Choose Category" at bounding box center [420, 70] width 92 height 11
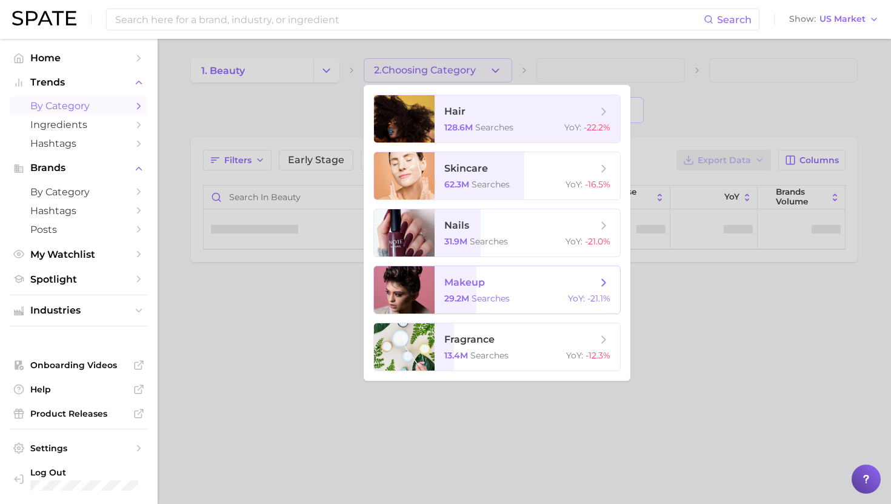
click at [458, 306] on span "makeup 29.2m searches YoY : -21.1%" at bounding box center [528, 289] width 186 height 47
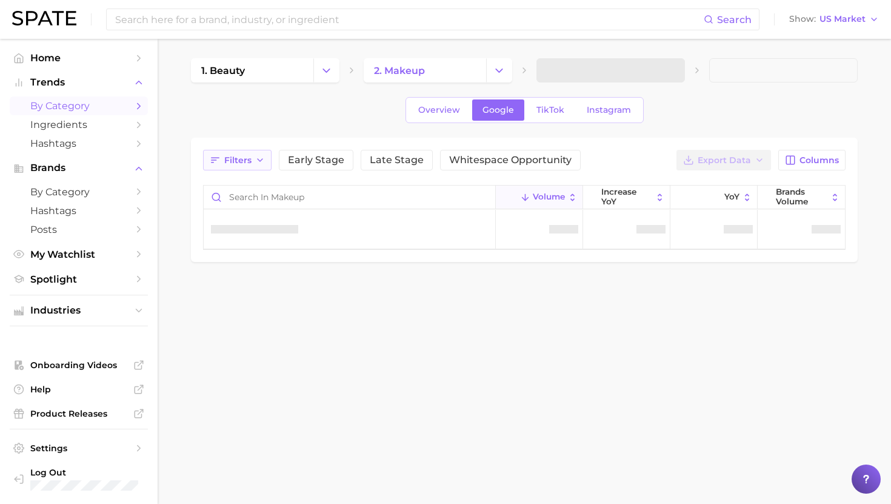
click at [250, 168] on button "Filters" at bounding box center [237, 160] width 69 height 21
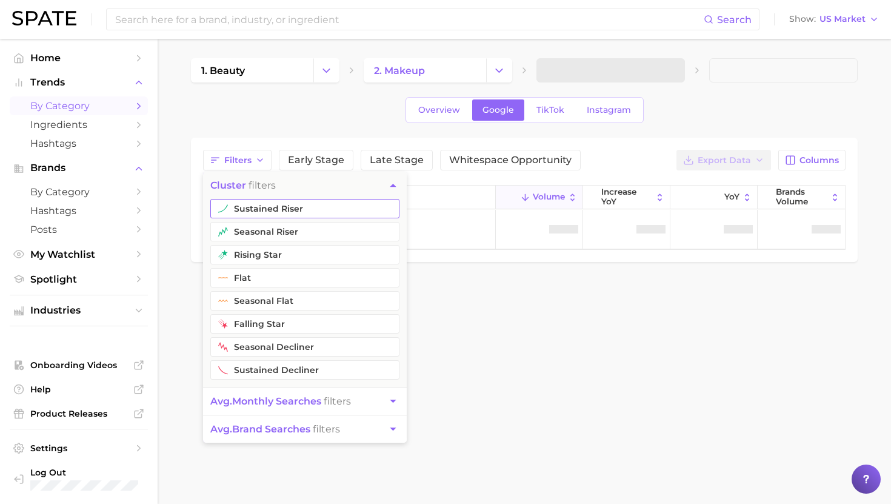
click at [265, 206] on button "sustained riser" at bounding box center [304, 208] width 189 height 19
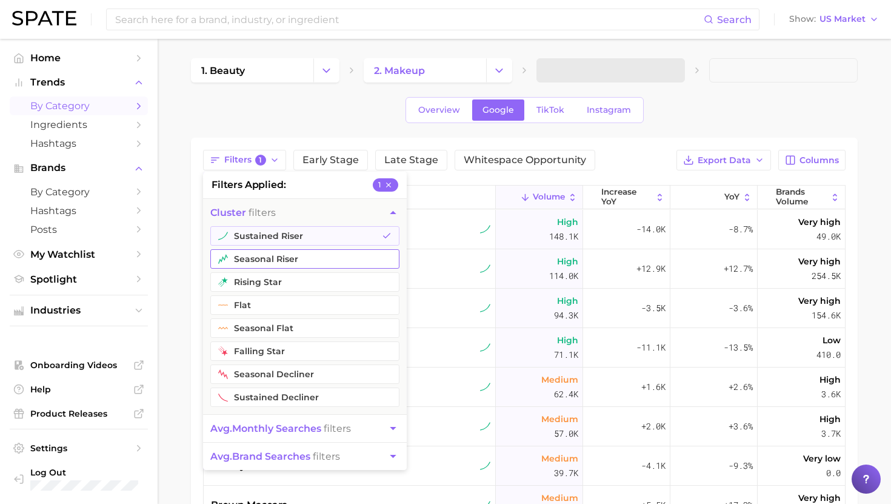
click at [259, 256] on button "seasonal riser" at bounding box center [304, 258] width 189 height 19
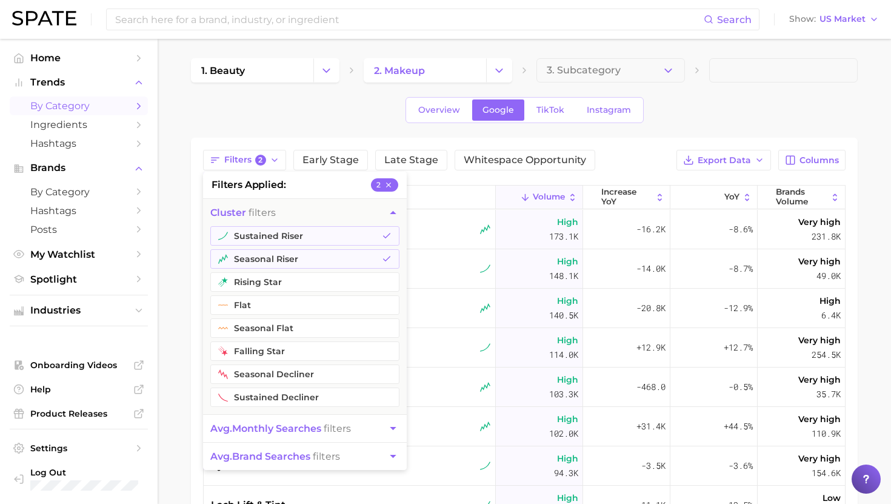
click at [356, 210] on button "cluster filters" at bounding box center [305, 212] width 204 height 27
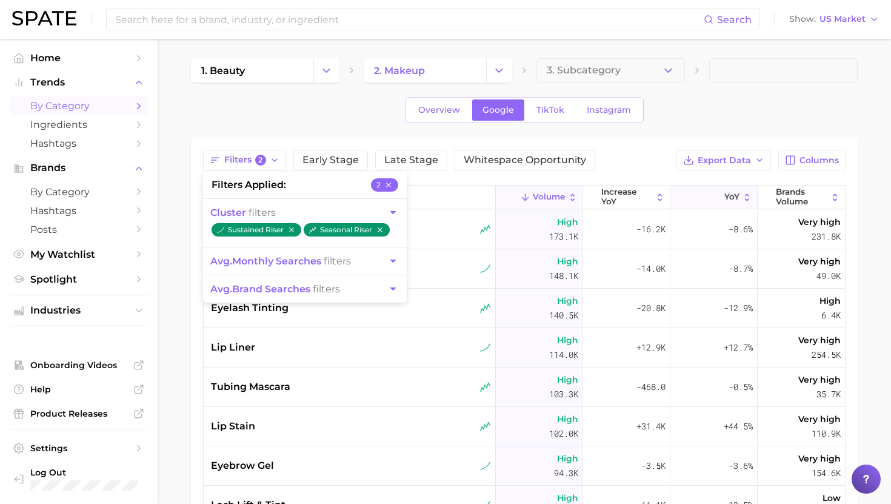
click at [737, 193] on span "YoY" at bounding box center [732, 197] width 15 height 10
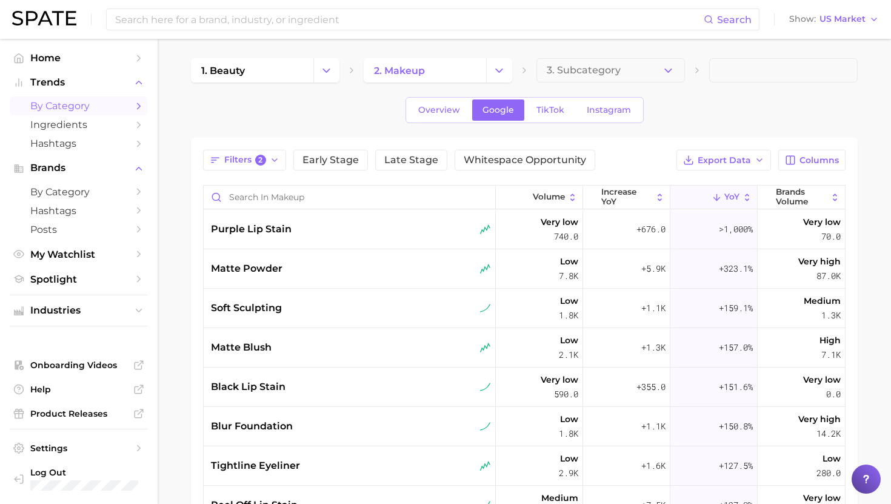
click at [740, 105] on div "Overview Google TikTok Instagram" at bounding box center [524, 110] width 667 height 26
click at [754, 155] on button "Export Data" at bounding box center [724, 160] width 95 height 21
click at [678, 183] on span "Card Data CSV" at bounding box center [691, 183] width 64 height 10
click at [358, 242] on div "purple lip stain" at bounding box center [350, 229] width 292 height 39
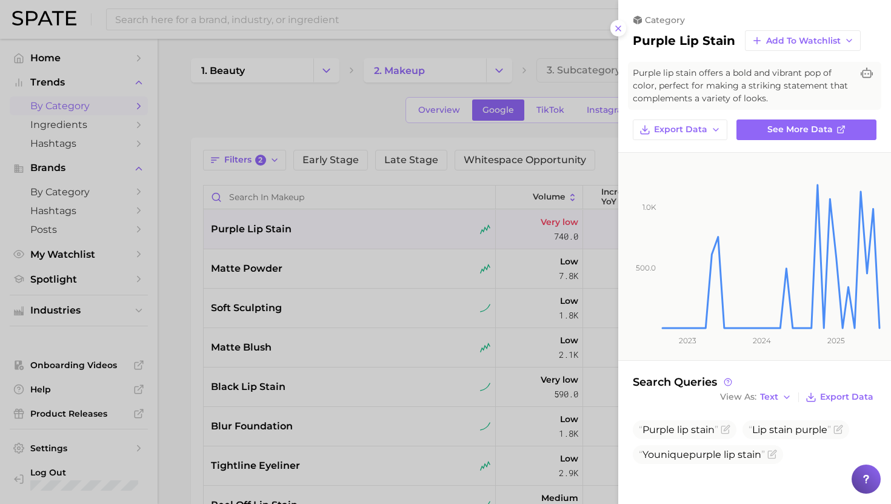
click at [351, 231] on div at bounding box center [445, 252] width 891 height 504
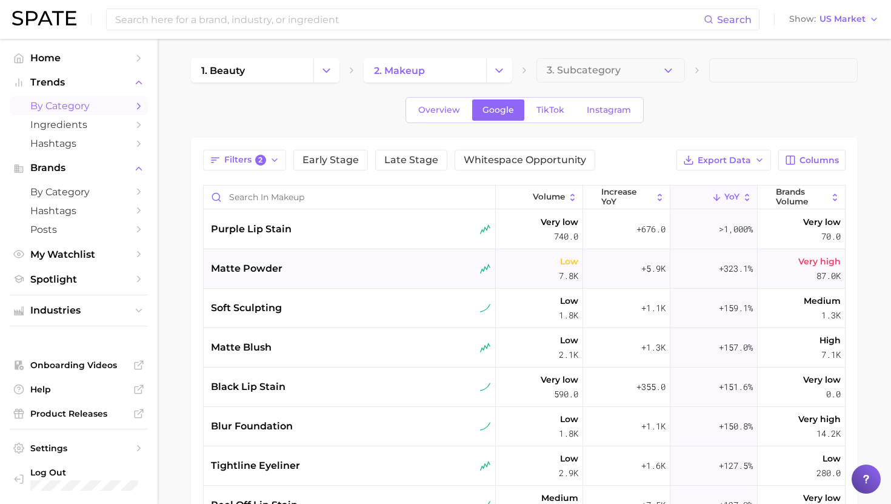
click at [302, 280] on div "matte powder" at bounding box center [350, 268] width 292 height 39
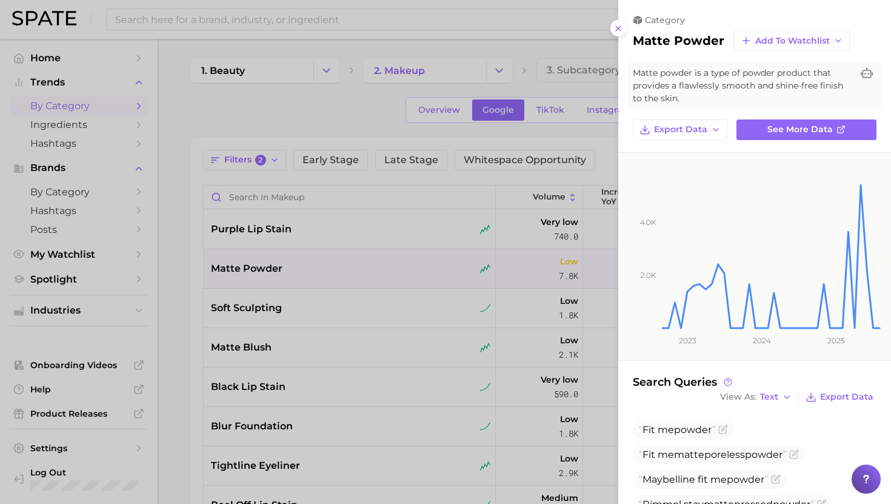
click at [308, 265] on div at bounding box center [445, 252] width 891 height 504
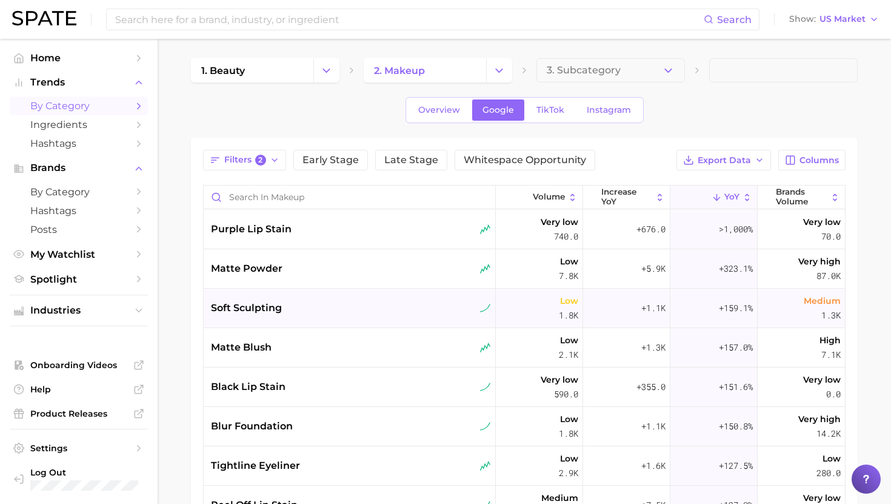
click at [295, 306] on div "soft sculpting" at bounding box center [351, 308] width 280 height 15
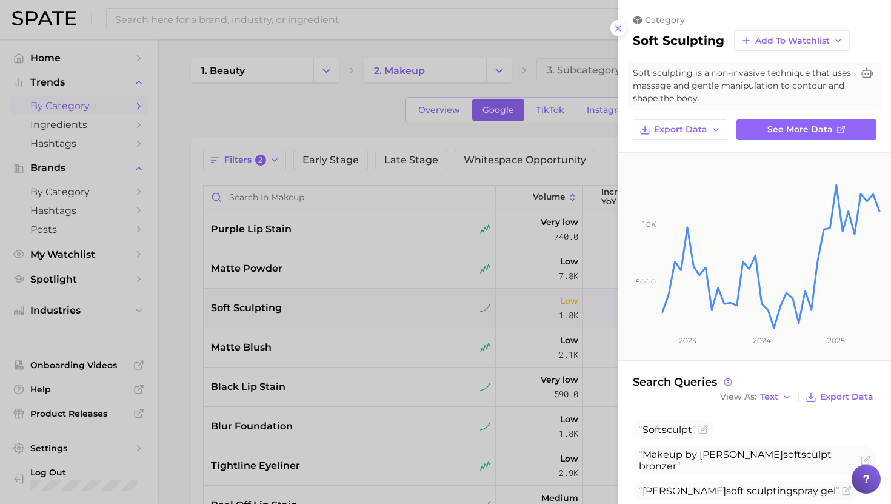
click at [294, 305] on div at bounding box center [445, 252] width 891 height 504
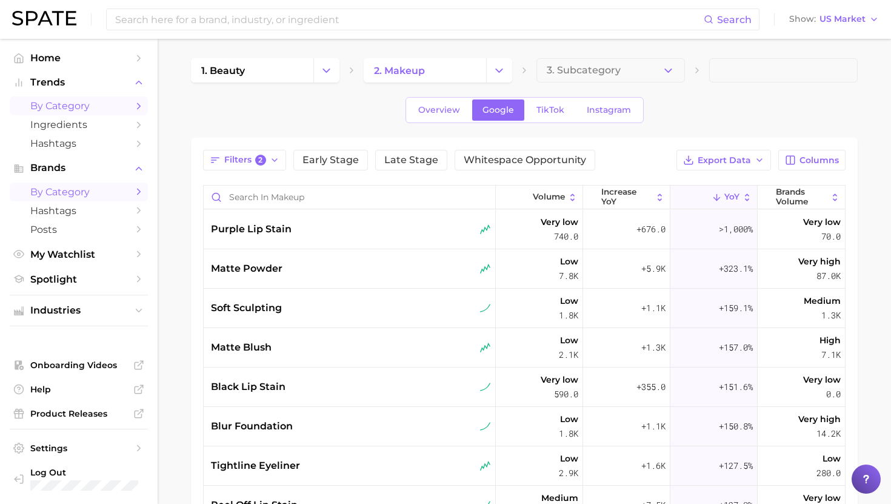
click at [58, 192] on span "by Category" at bounding box center [78, 192] width 97 height 12
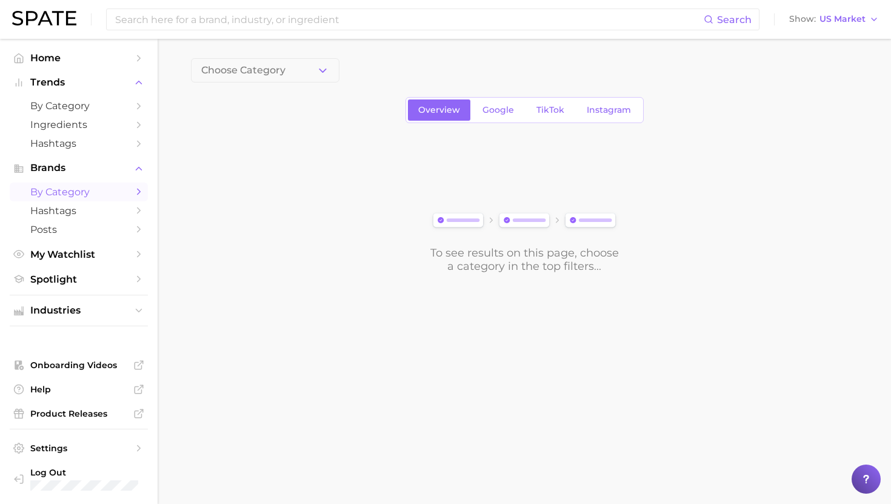
click at [479, 122] on div "Overview Google TikTok Instagram" at bounding box center [525, 110] width 238 height 26
click at [497, 116] on link "Google" at bounding box center [498, 109] width 52 height 21
click at [309, 65] on button "1. Choose Category" at bounding box center [265, 70] width 149 height 24
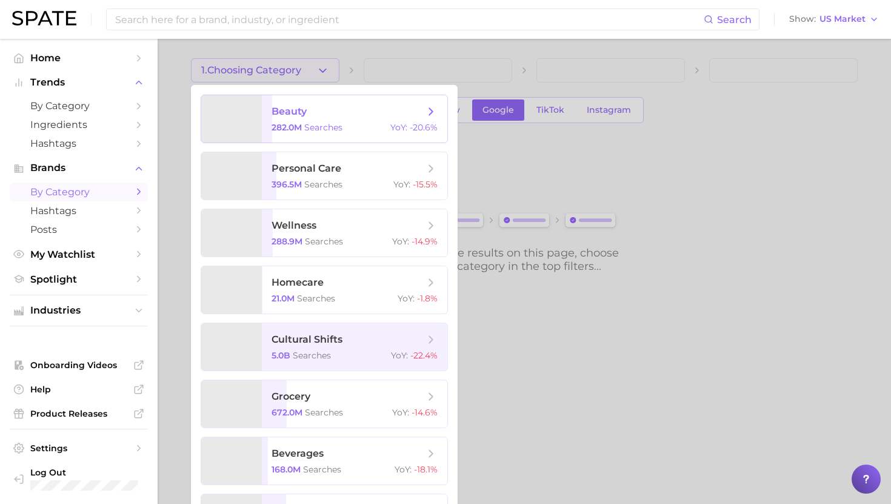
click at [312, 114] on span "beauty" at bounding box center [348, 111] width 153 height 13
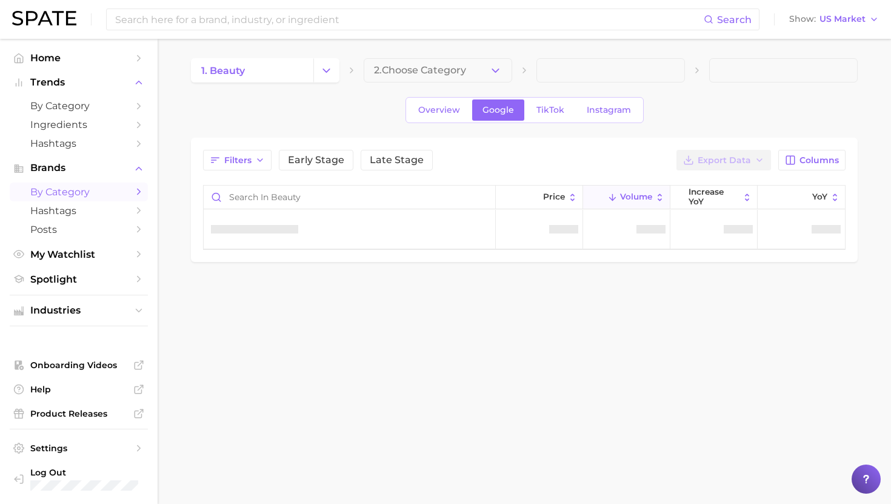
click at [418, 64] on button "2. Choose Category" at bounding box center [438, 70] width 149 height 24
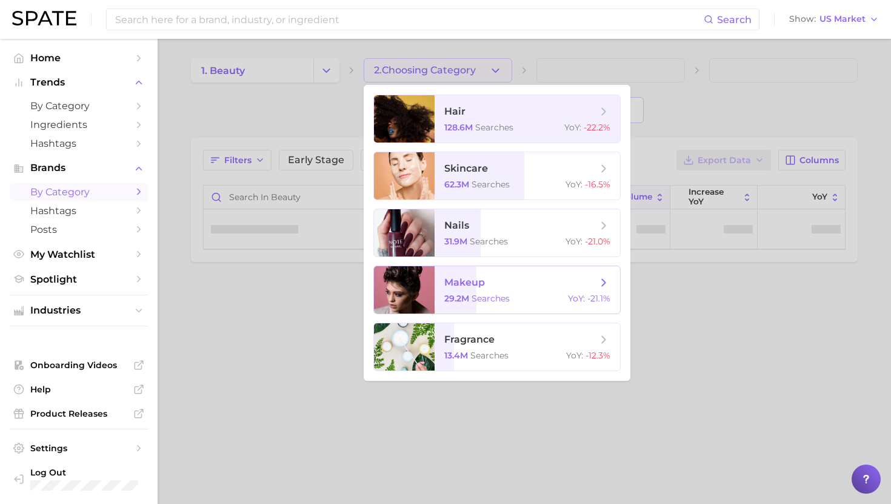
click at [457, 285] on span "makeup" at bounding box center [464, 283] width 41 height 12
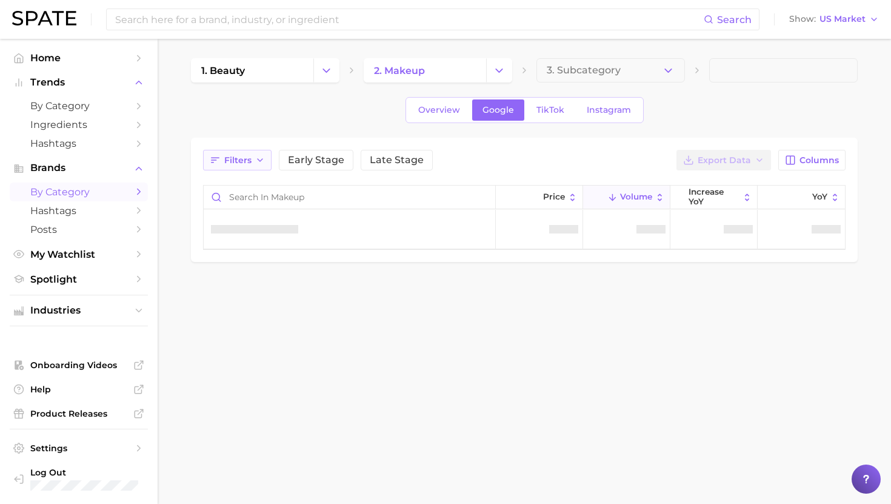
click at [233, 155] on span "Filters" at bounding box center [237, 160] width 27 height 10
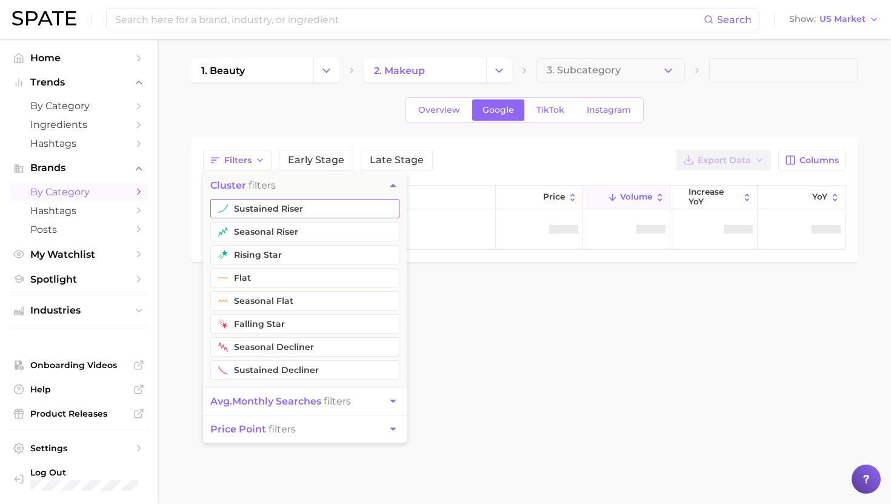
click at [258, 206] on button "sustained riser" at bounding box center [304, 208] width 189 height 19
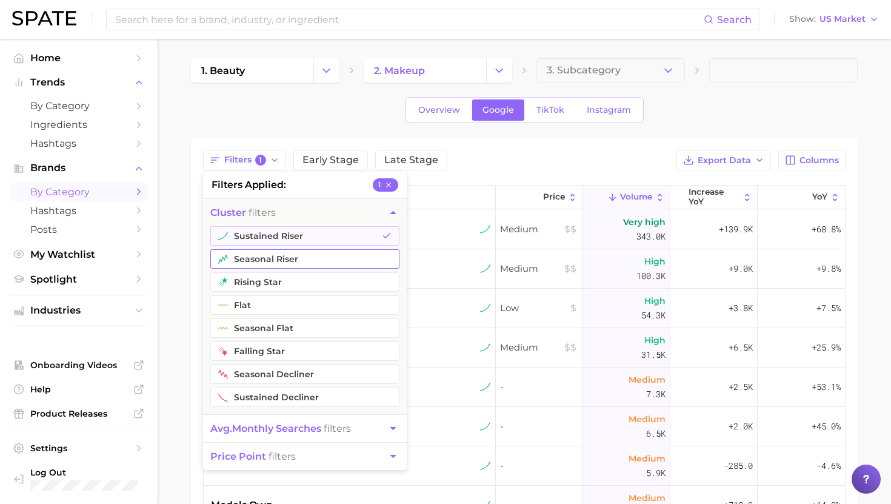
click at [256, 264] on button "seasonal riser" at bounding box center [304, 258] width 189 height 19
click at [507, 166] on div "Filters 2 filters applied 2 cluster filters sustained riser seasonal riser risi…" at bounding box center [524, 160] width 643 height 21
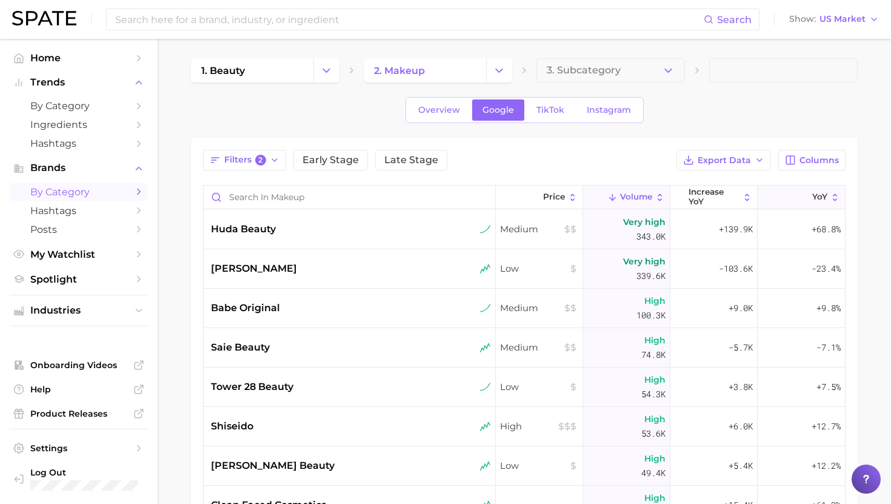
click at [791, 193] on button "YoY" at bounding box center [801, 198] width 87 height 24
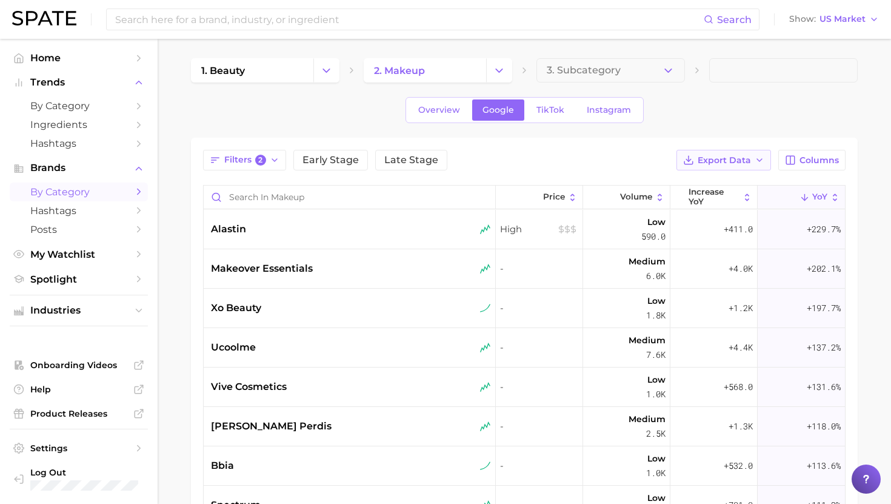
click at [704, 164] on span "Export Data" at bounding box center [724, 160] width 53 height 10
click at [695, 185] on span "Card Data CSV" at bounding box center [691, 183] width 64 height 10
click at [374, 225] on div "alastin" at bounding box center [351, 229] width 280 height 15
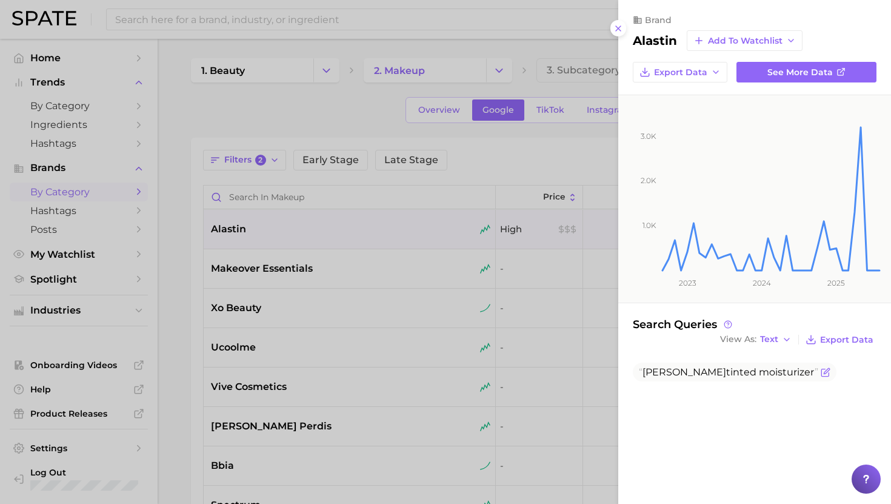
click at [679, 380] on span "Alastin tinted moisturizer" at bounding box center [735, 372] width 204 height 19
click at [679, 369] on span "Alastin tinted moisturizer" at bounding box center [728, 372] width 179 height 12
copy body "Alastin tinted moisturizer"
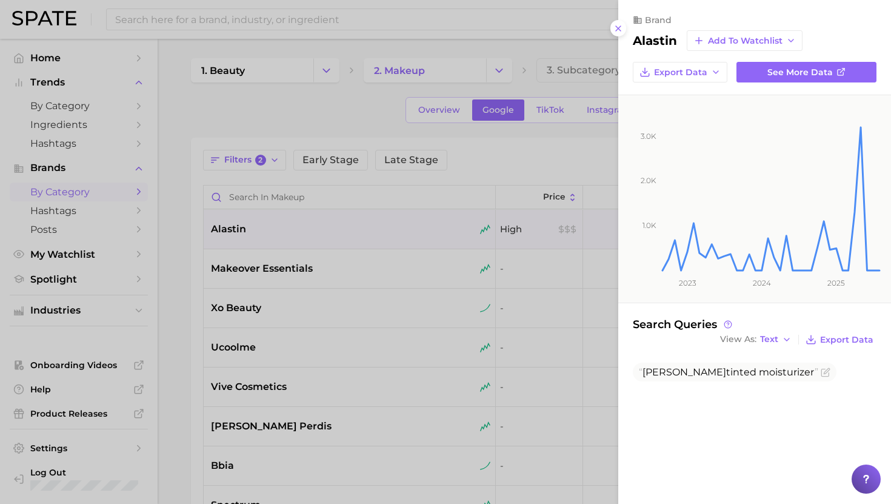
click at [384, 291] on div at bounding box center [445, 252] width 891 height 504
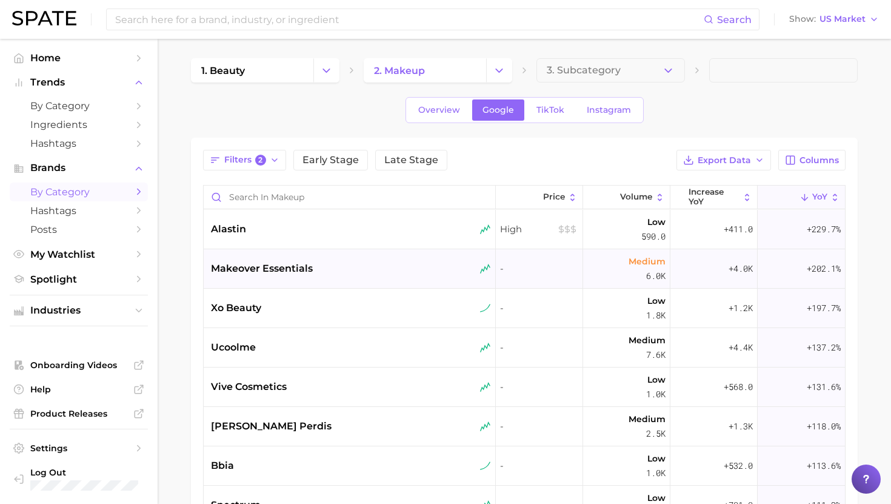
click at [350, 266] on div "makeover essentials" at bounding box center [351, 268] width 280 height 15
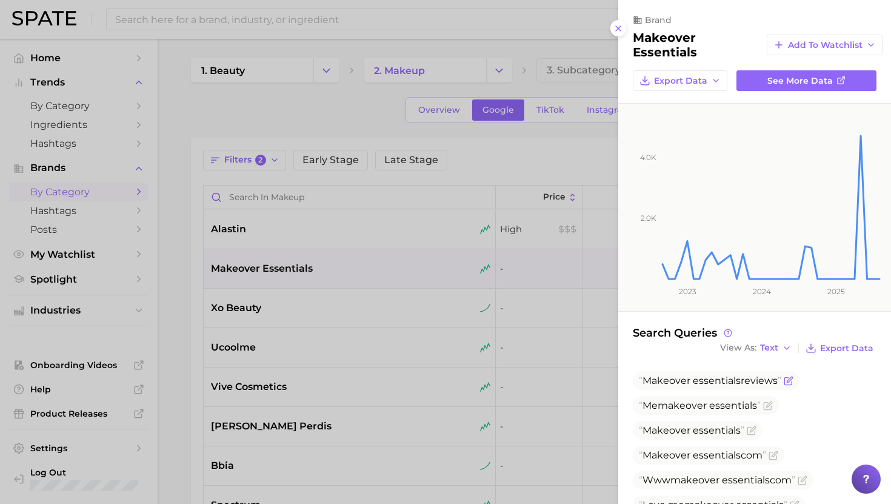
click at [688, 377] on span "Makeover" at bounding box center [667, 381] width 48 height 12
copy span "Makeover essentials reviews"
click at [365, 303] on div at bounding box center [445, 252] width 891 height 504
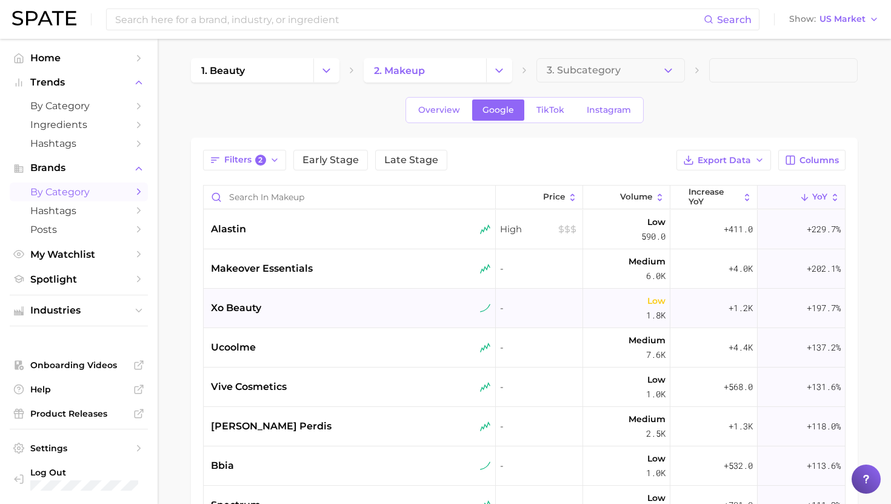
click at [355, 312] on div "xo beauty" at bounding box center [351, 308] width 280 height 15
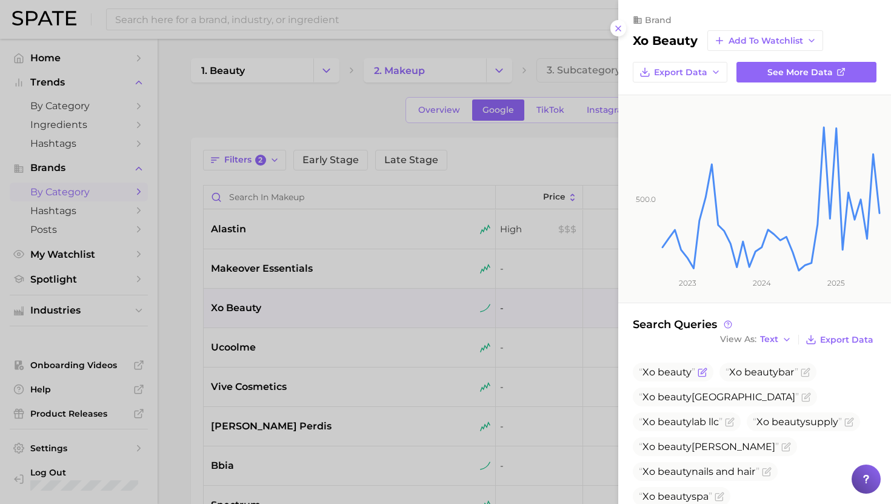
click at [664, 378] on span "Xo beauty" at bounding box center [673, 372] width 81 height 19
click at [350, 347] on div at bounding box center [445, 252] width 891 height 504
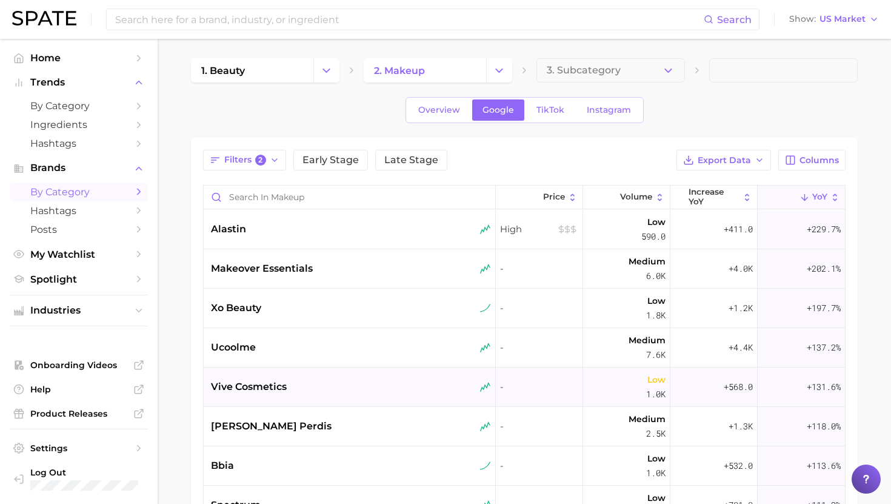
click at [345, 380] on div "vive cosmetics" at bounding box center [351, 387] width 280 height 15
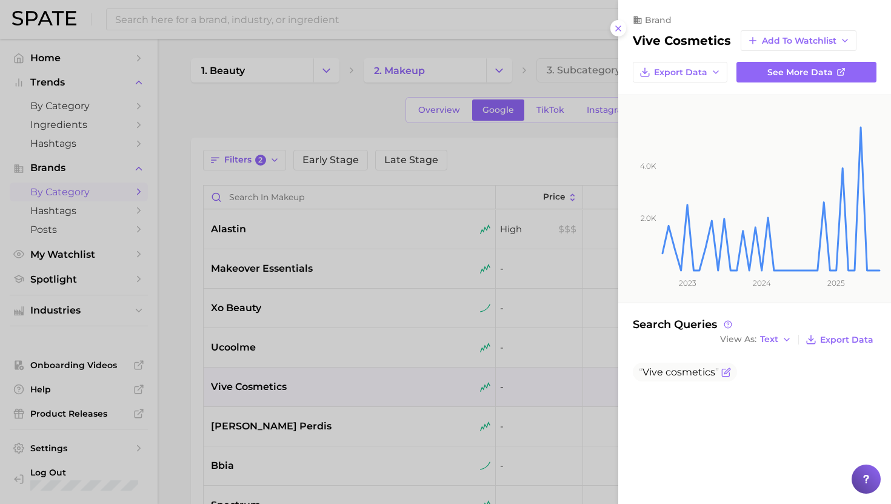
click at [686, 369] on span "cosmetics" at bounding box center [691, 372] width 50 height 12
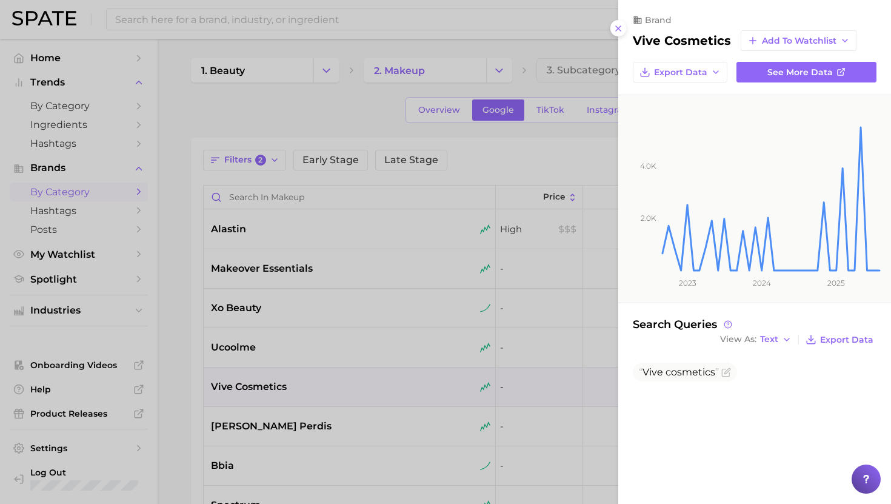
click at [436, 297] on div at bounding box center [445, 252] width 891 height 504
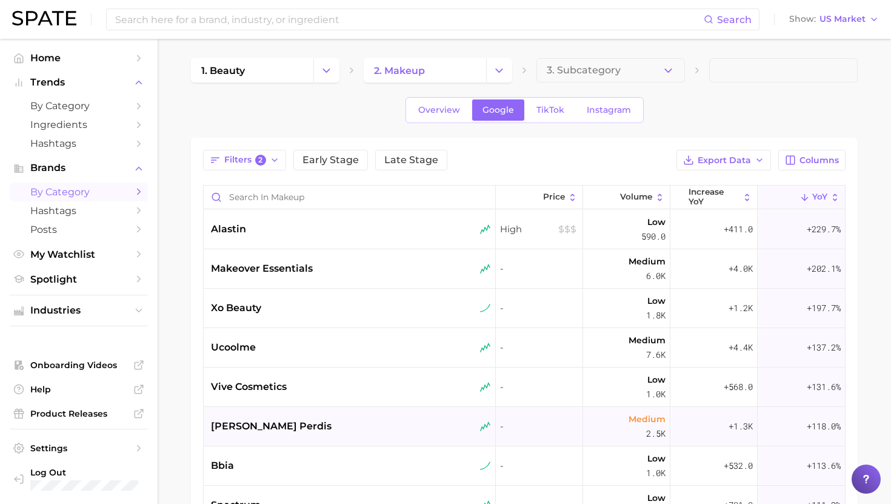
click at [279, 431] on span "[PERSON_NAME] perdis" at bounding box center [271, 426] width 121 height 15
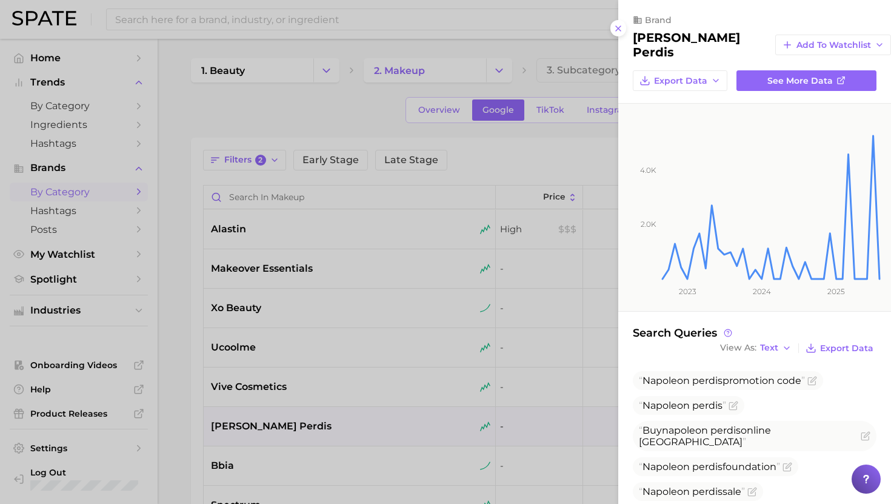
click at [361, 353] on div at bounding box center [445, 252] width 891 height 504
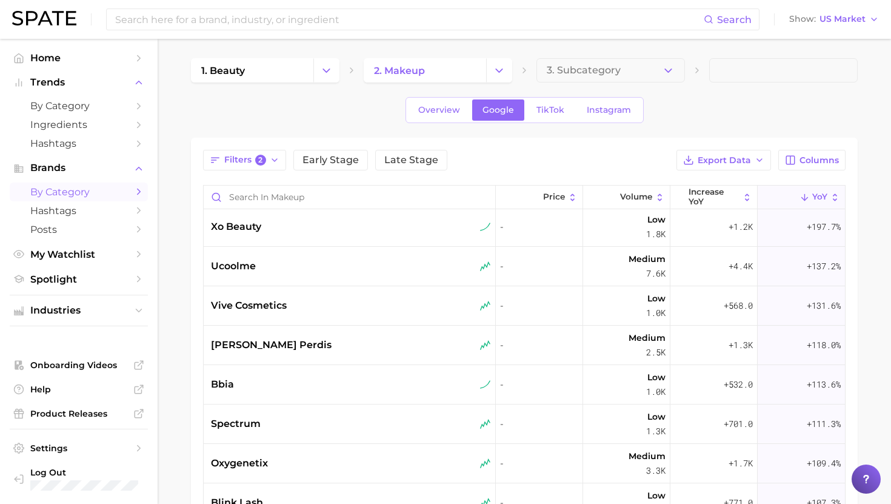
scroll to position [93, 0]
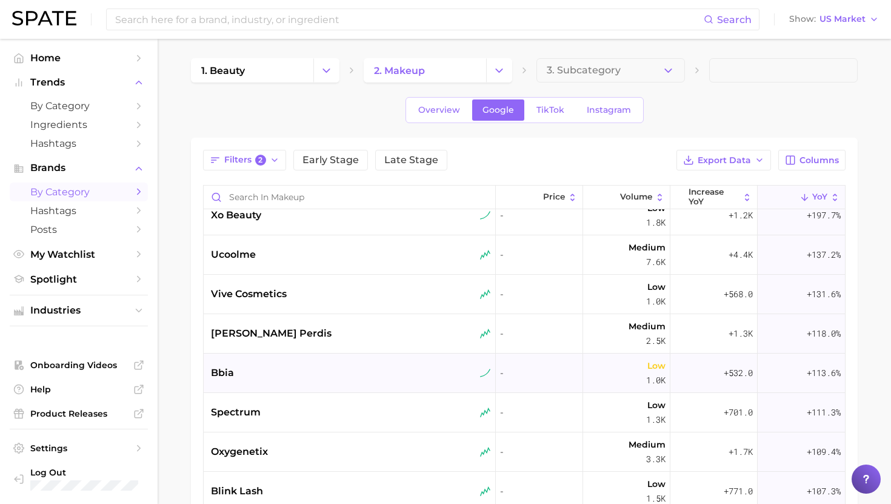
click at [350, 366] on div "bbia" at bounding box center [351, 373] width 280 height 15
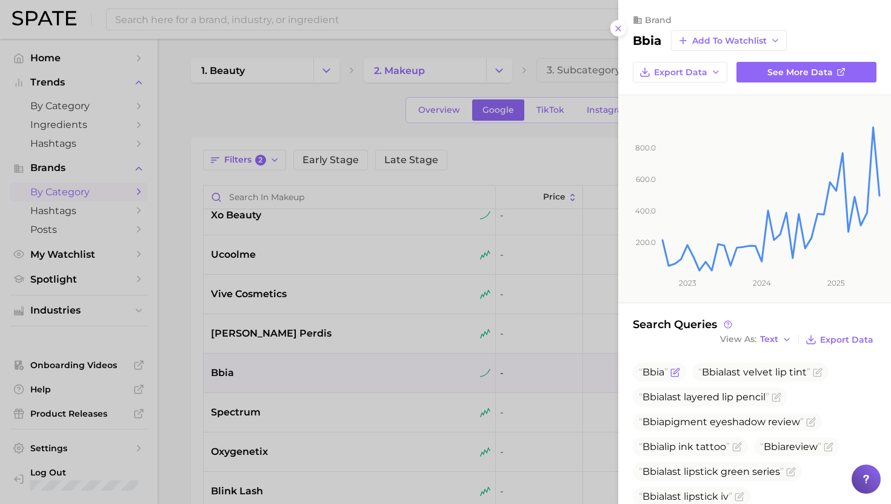
click at [648, 372] on span "Bbia" at bounding box center [654, 372] width 22 height 12
copy span "Bbia"
click at [281, 392] on div at bounding box center [445, 252] width 891 height 504
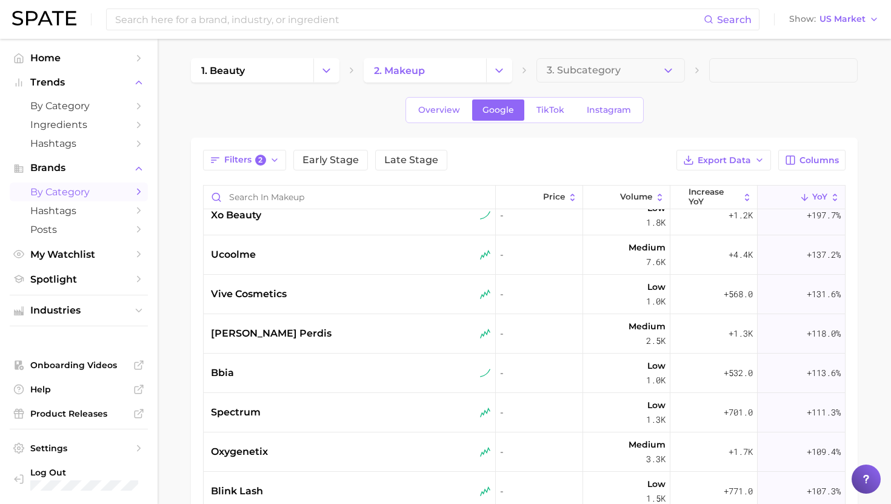
click at [278, 414] on div "spectrum" at bounding box center [351, 412] width 280 height 15
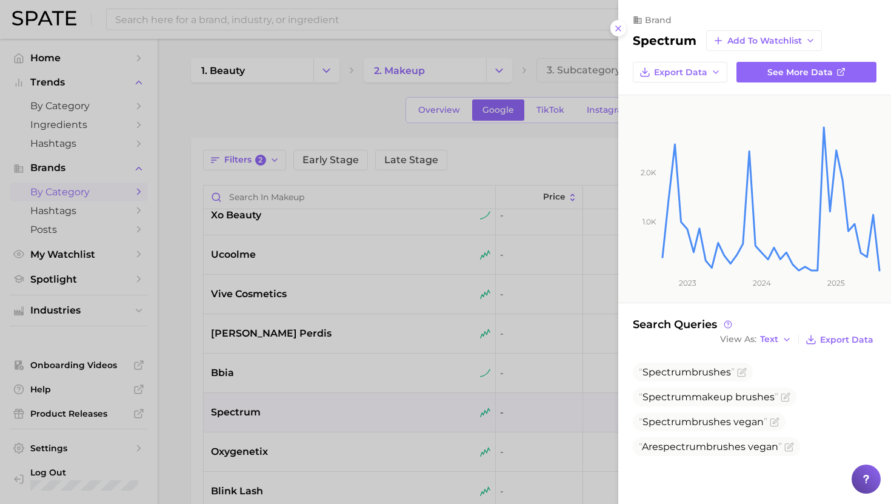
click at [278, 413] on div at bounding box center [445, 252] width 891 height 504
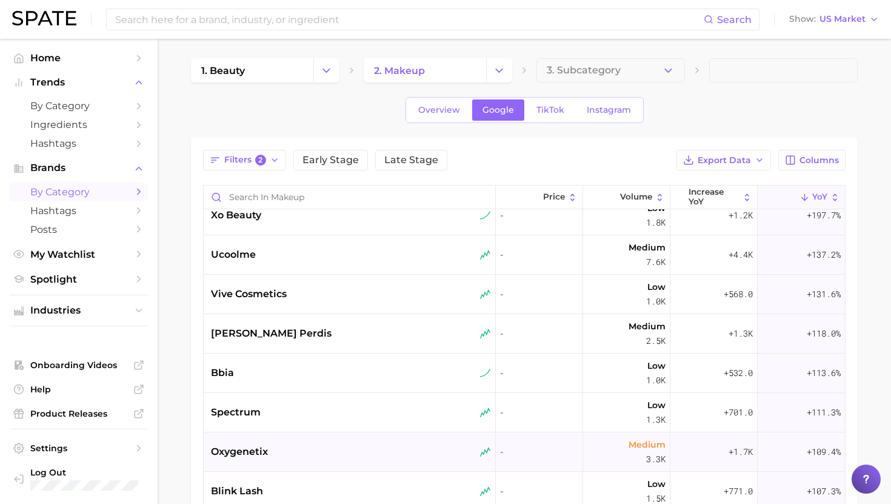
click at [275, 454] on div "oxygenetix" at bounding box center [351, 451] width 280 height 15
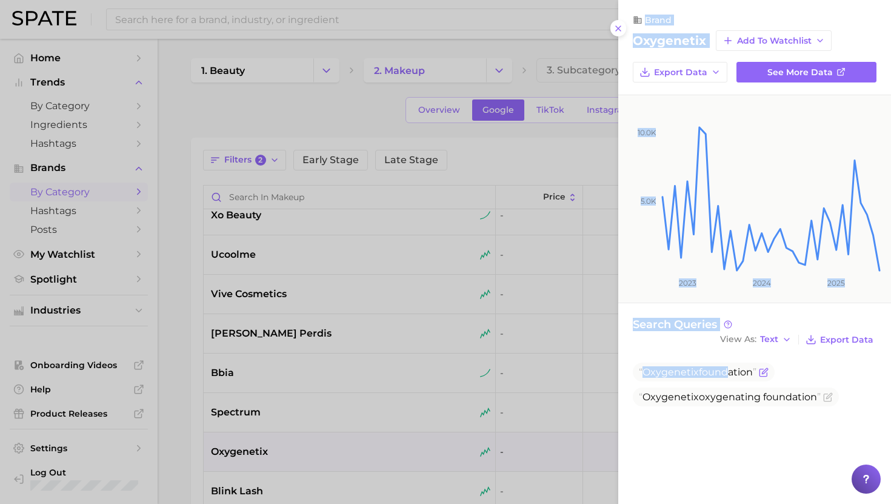
drag, startPoint x: 275, startPoint y: 453, endPoint x: 722, endPoint y: 369, distance: 454.1
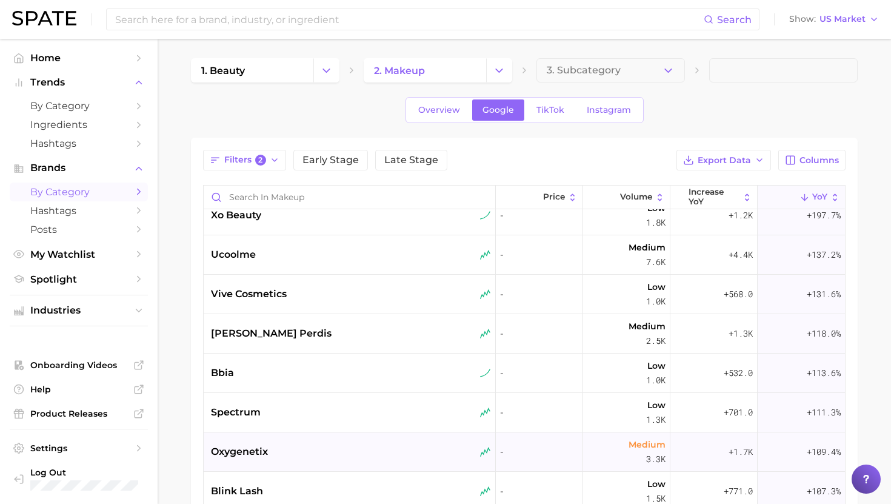
click at [290, 438] on div "oxygenetix" at bounding box center [350, 451] width 292 height 39
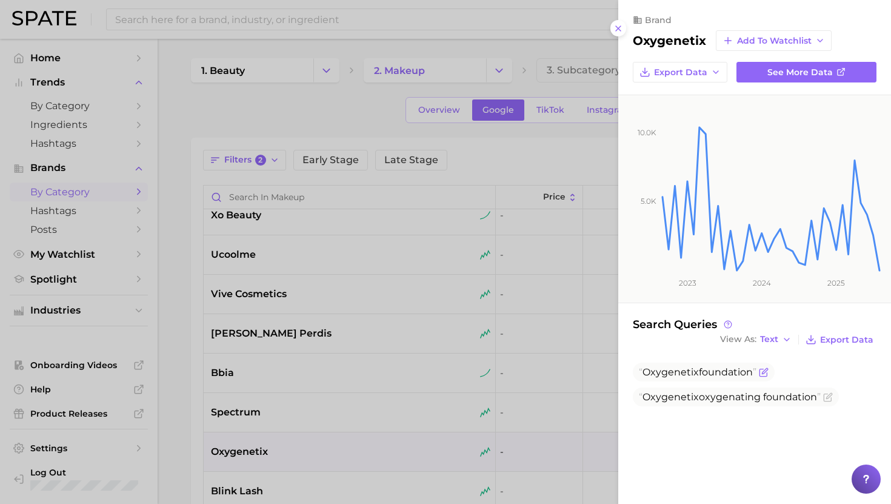
click at [693, 375] on span "Oxygenetix" at bounding box center [671, 372] width 56 height 12
copy span "Oxygenetix foundation"
click at [333, 420] on div at bounding box center [445, 252] width 891 height 504
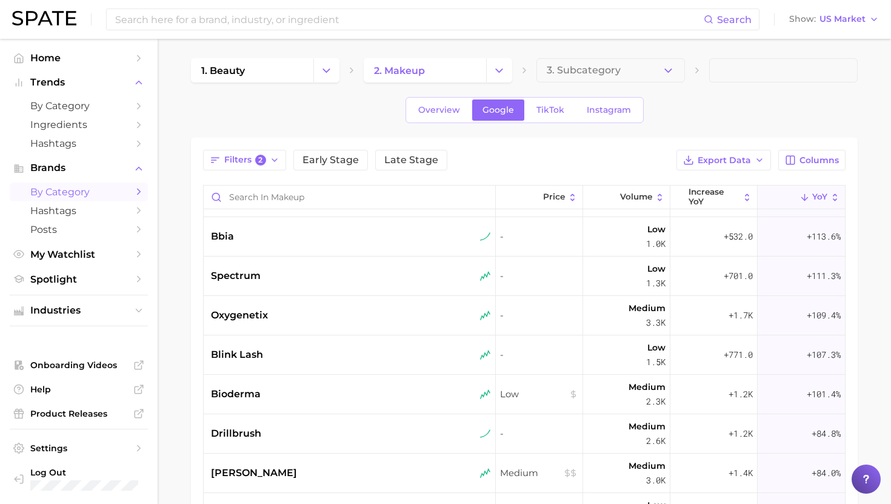
scroll to position [245, 0]
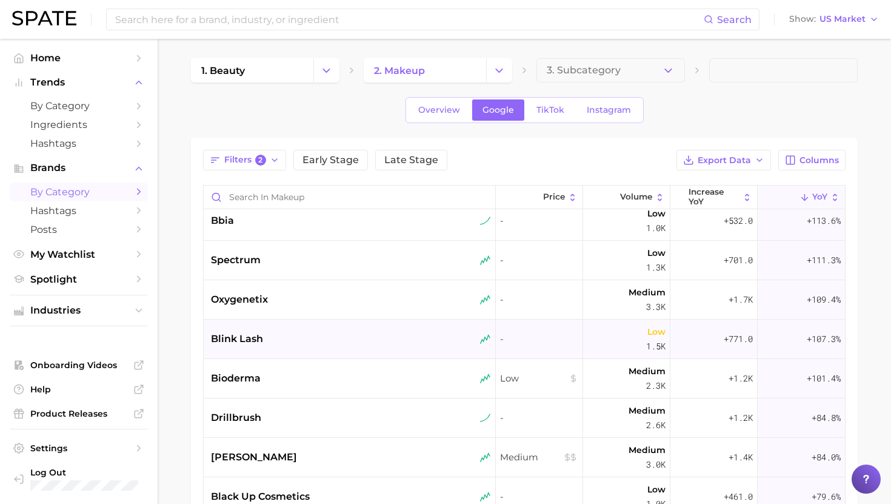
click at [312, 341] on div "blink lash" at bounding box center [351, 339] width 280 height 15
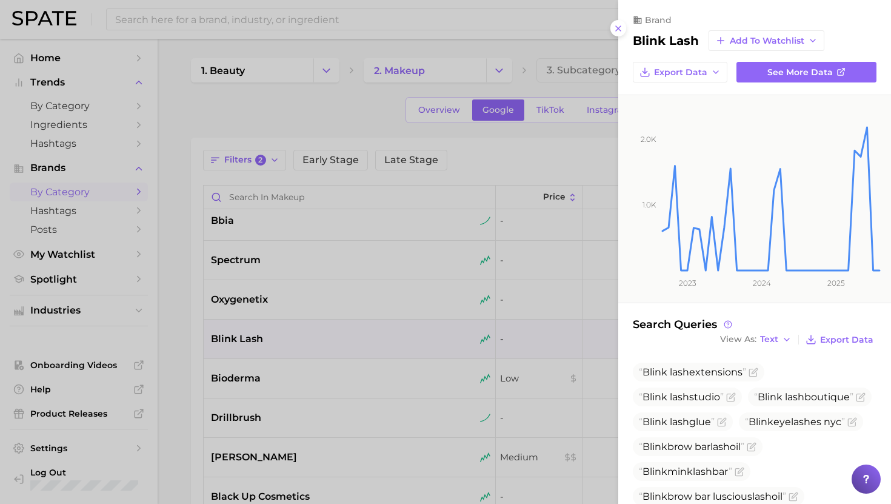
click at [54, 149] on div at bounding box center [445, 252] width 891 height 504
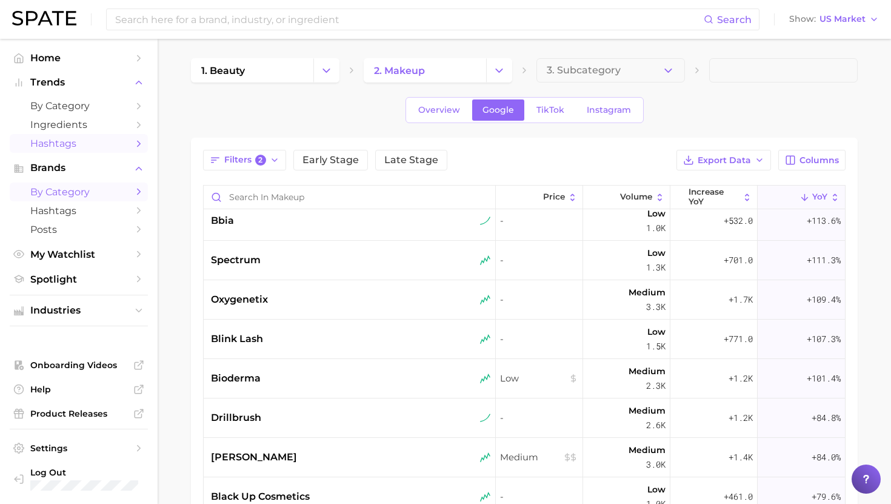
click at [107, 147] on span "Hashtags" at bounding box center [78, 144] width 97 height 12
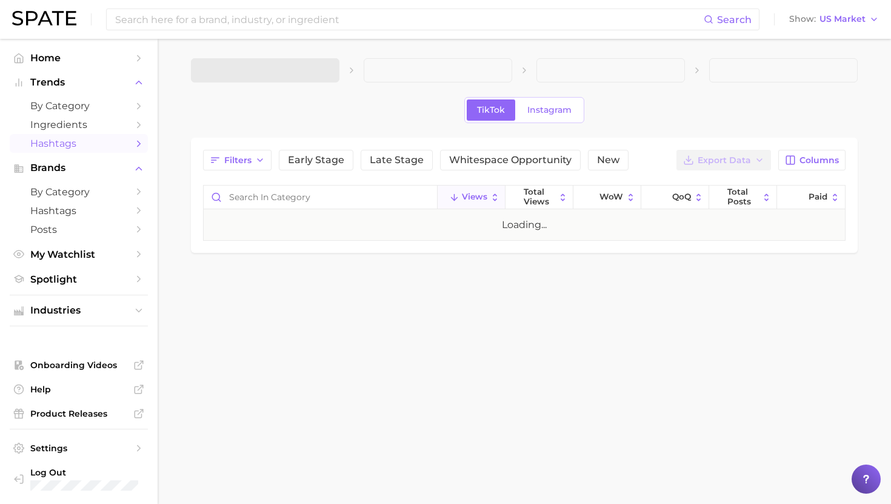
click at [236, 71] on span at bounding box center [265, 70] width 149 height 24
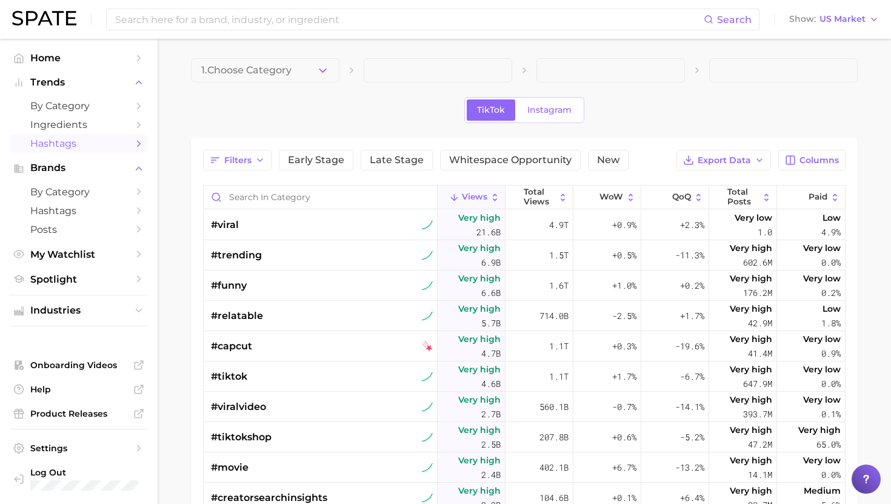
click at [245, 75] on span "1. Choose Category" at bounding box center [246, 70] width 90 height 11
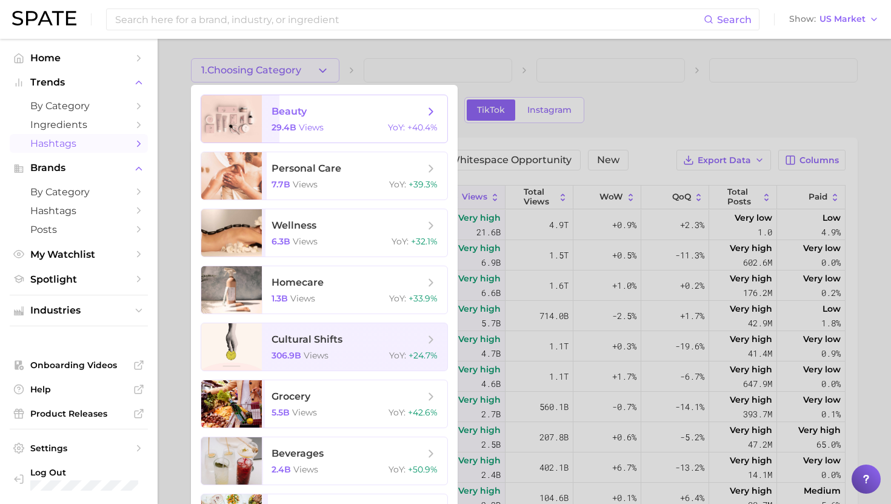
click at [265, 124] on span "beauty 29.4b views YoY : +40.4%" at bounding box center [355, 118] width 186 height 47
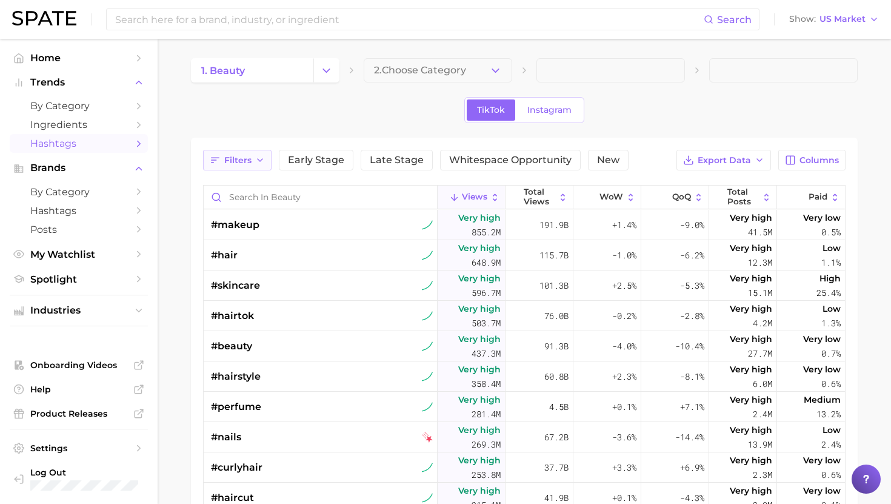
click at [247, 166] on button "Filters" at bounding box center [237, 160] width 69 height 21
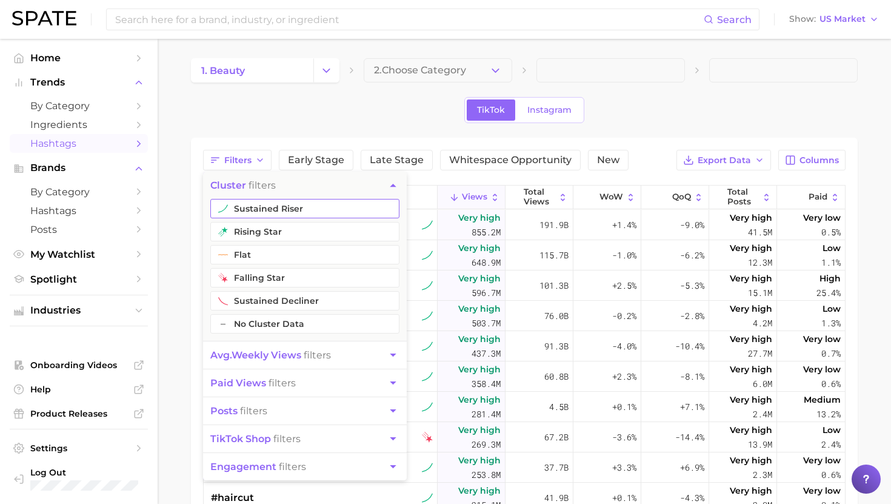
click at [251, 207] on button "sustained riser" at bounding box center [304, 208] width 189 height 19
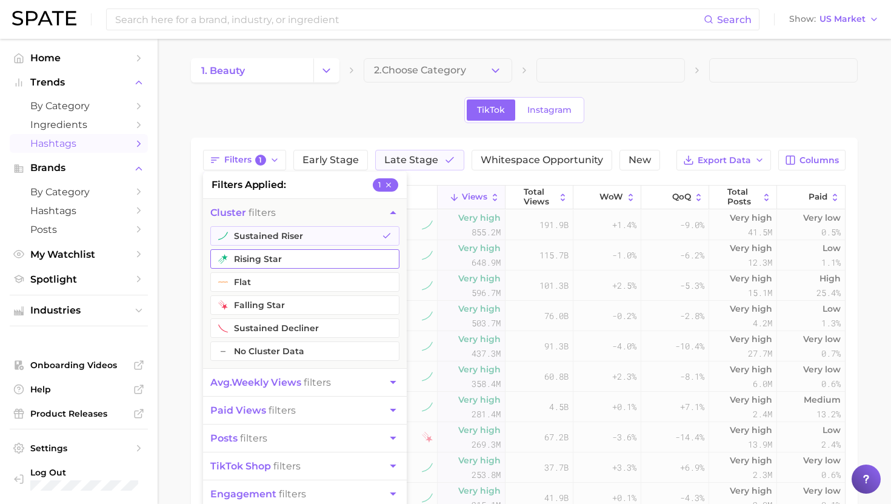
click at [246, 263] on button "rising star" at bounding box center [304, 258] width 189 height 19
click at [247, 381] on span "avg. weekly views" at bounding box center [255, 383] width 91 height 12
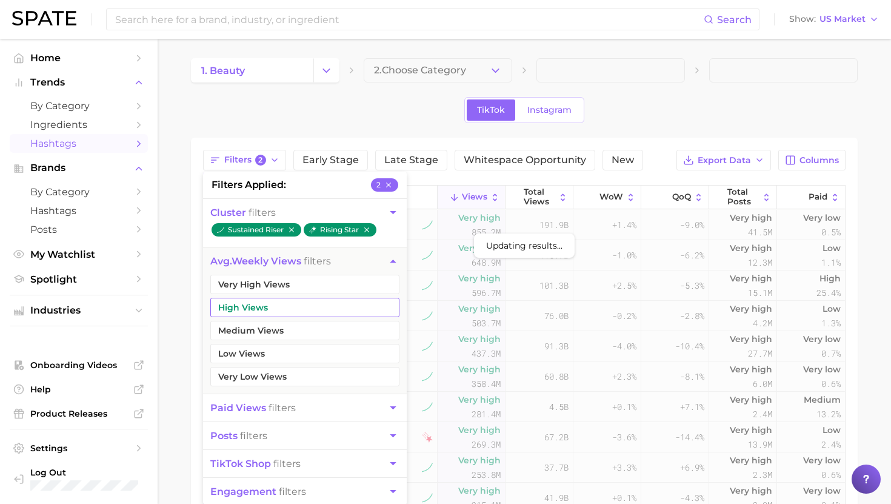
drag, startPoint x: 252, startPoint y: 284, endPoint x: 252, endPoint y: 306, distance: 21.8
click at [252, 284] on button "Very High Views" at bounding box center [304, 284] width 189 height 19
click at [252, 315] on button "High Views" at bounding box center [304, 307] width 189 height 19
click at [252, 326] on button "Medium Views" at bounding box center [304, 330] width 189 height 19
click at [248, 438] on span "posts filters" at bounding box center [238, 436] width 57 height 12
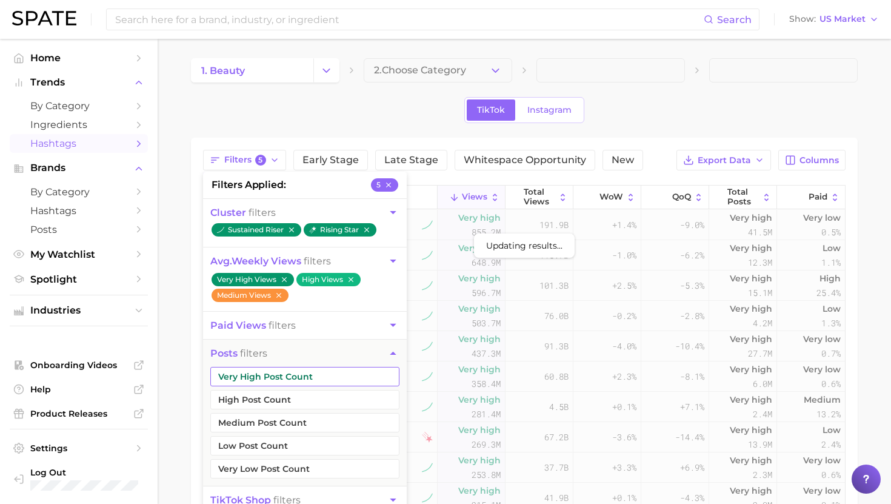
click at [255, 368] on button "Very High Post Count" at bounding box center [304, 376] width 189 height 19
click at [255, 397] on button "High Post Count" at bounding box center [304, 399] width 189 height 19
click at [255, 420] on button "Medium Post Count" at bounding box center [304, 422] width 189 height 19
click at [188, 335] on main "1. beauty 2. Choose Category TikTok Instagram Filters 8 filters applied 8 clust…" at bounding box center [525, 400] width 734 height 723
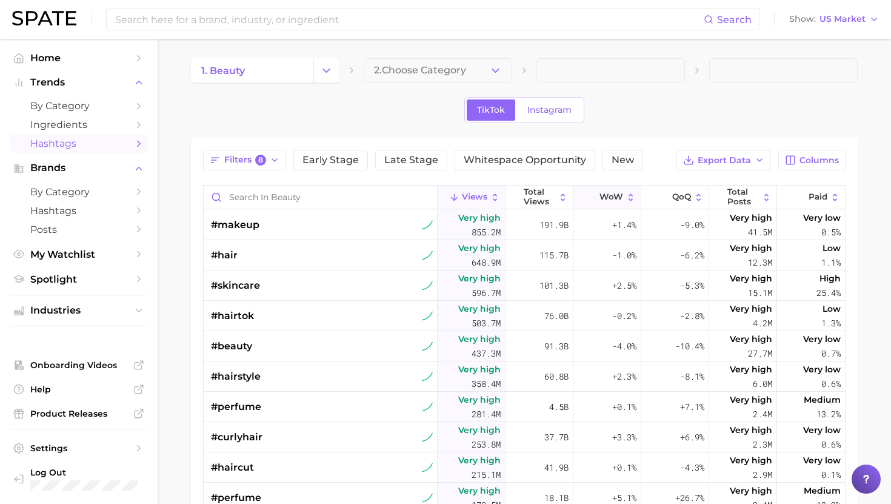
click at [622, 193] on span "WoW" at bounding box center [612, 197] width 24 height 10
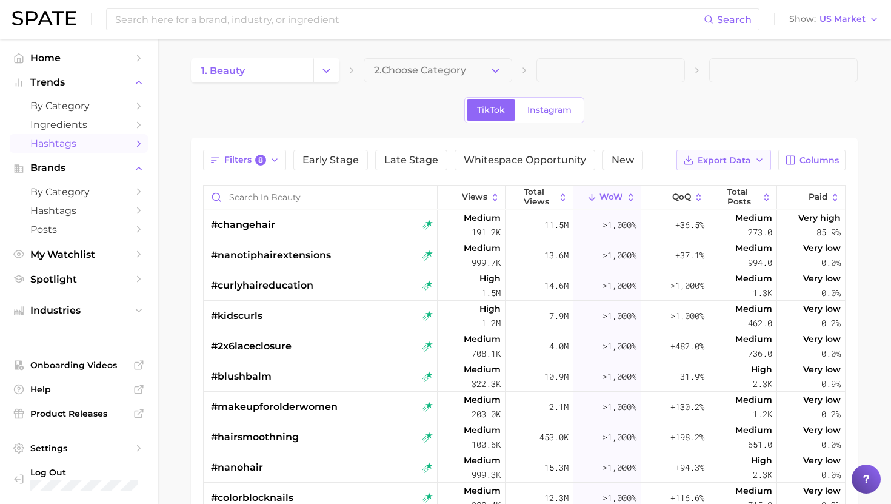
click at [738, 158] on span "Export Data" at bounding box center [724, 160] width 53 height 10
click at [659, 186] on button "Table Data CSV" at bounding box center [704, 183] width 133 height 22
